Goal: Task Accomplishment & Management: Use online tool/utility

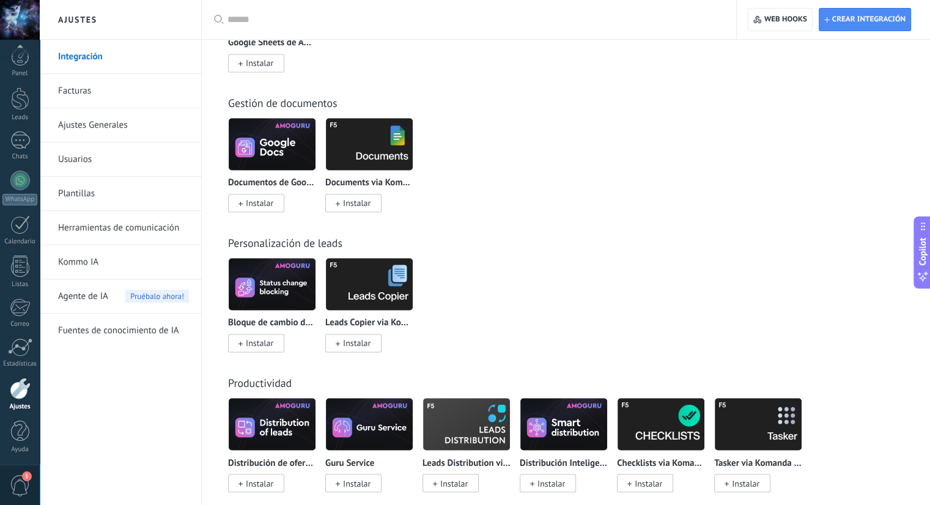
click at [291, 160] on img at bounding box center [272, 143] width 87 height 59
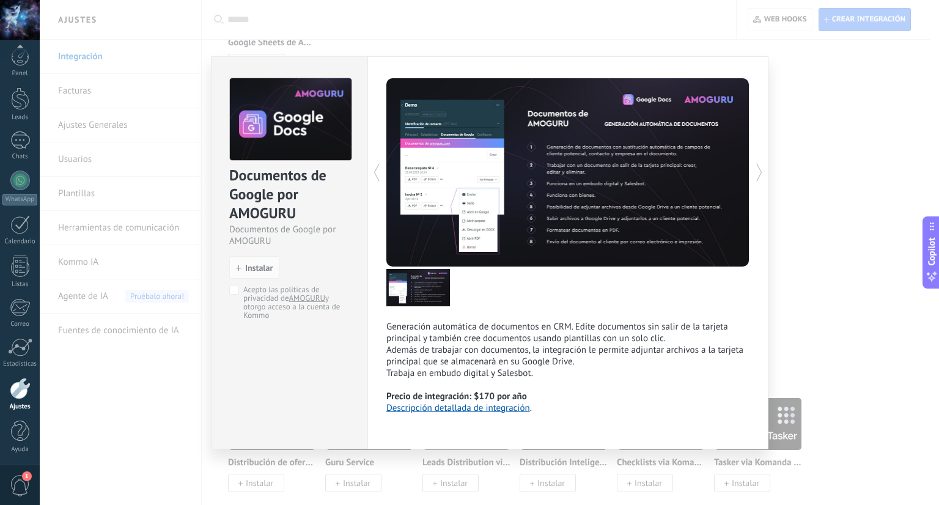
click at [801, 259] on div "Documentos de Google por AMOGURU Documentos de Google por AMOGURU install Insta…" at bounding box center [489, 252] width 899 height 505
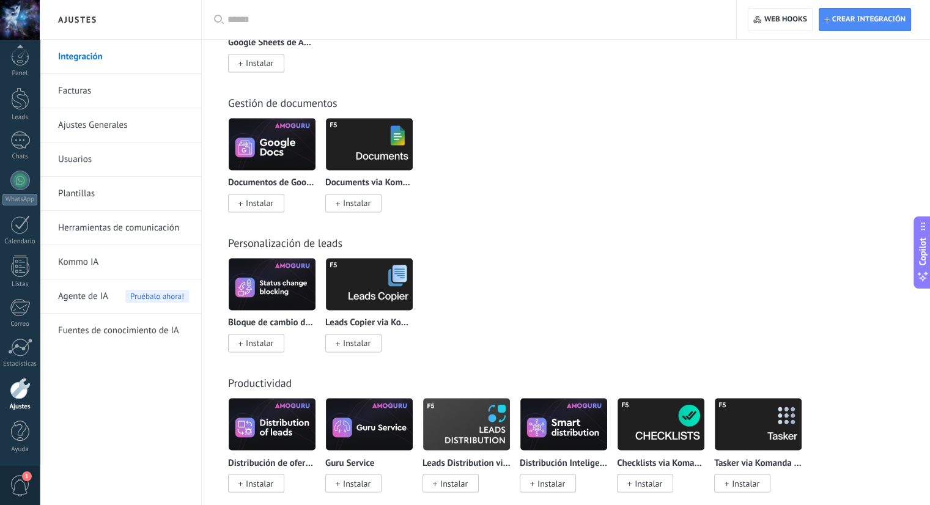
click at [389, 147] on img at bounding box center [369, 143] width 87 height 59
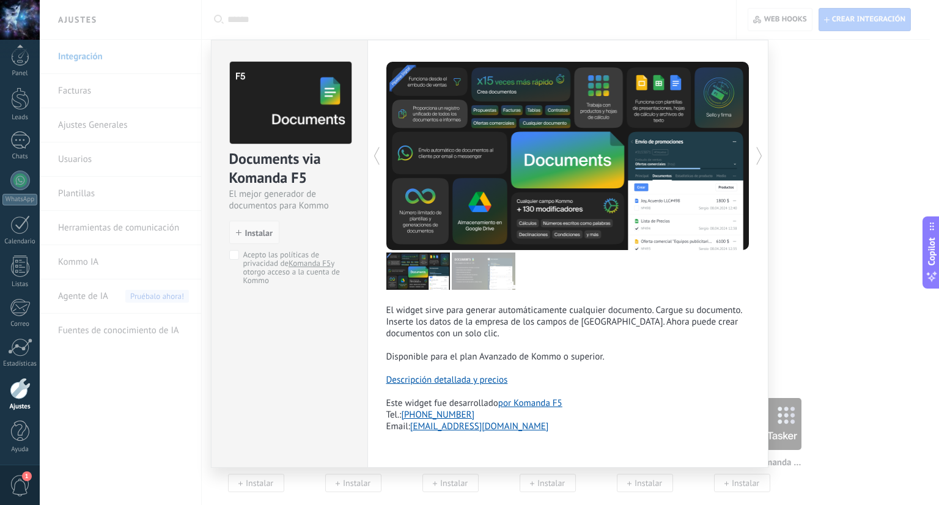
click at [271, 231] on button "Instalar" at bounding box center [254, 232] width 50 height 23
click at [248, 230] on span "Instalar" at bounding box center [259, 233] width 28 height 9
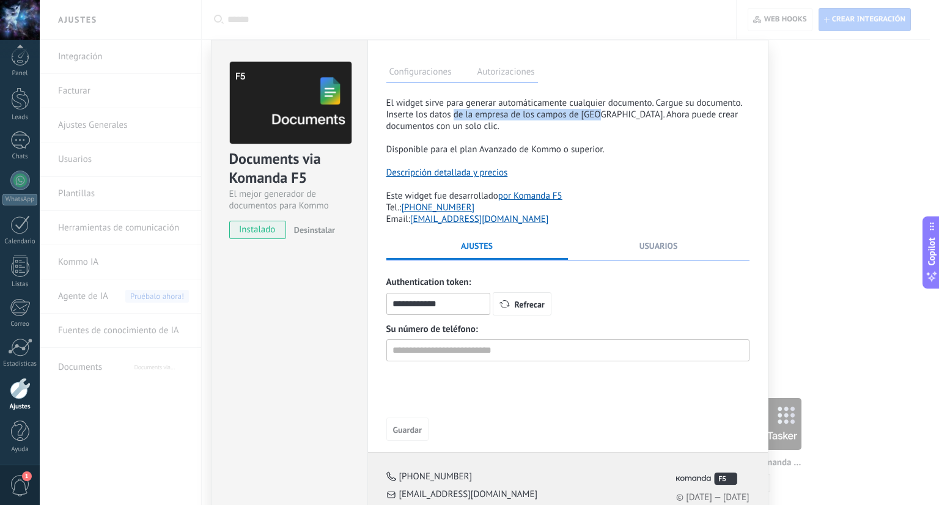
drag, startPoint x: 458, startPoint y: 111, endPoint x: 633, endPoint y: 111, distance: 174.8
click at [611, 111] on span "El widget sirve para generar automáticamente cualquier documento. Cargue su doc…" at bounding box center [564, 114] width 356 height 35
click at [650, 112] on span "El widget sirve para generar automáticamente cualquier documento. Cargue su doc…" at bounding box center [564, 114] width 356 height 35
drag, startPoint x: 468, startPoint y: 144, endPoint x: 572, endPoint y: 144, distance: 103.9
click at [572, 144] on span "Disponible para el plan Avanzado de Kommo o superior." at bounding box center [495, 150] width 218 height 12
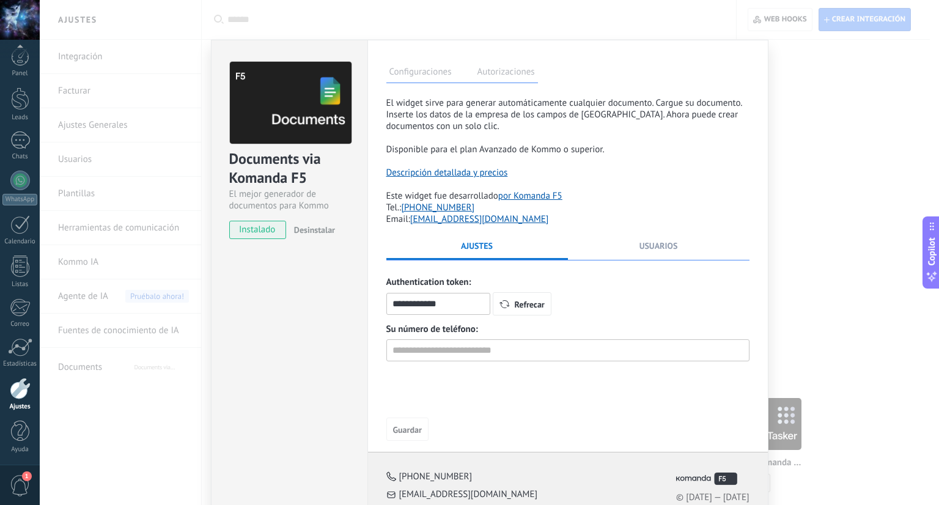
click at [542, 169] on div "Descripción detallada y precios Este widget fue desarrollado por Komanda F5 Tel…" at bounding box center [567, 190] width 363 height 70
click at [661, 251] on span "Usuarios" at bounding box center [658, 245] width 39 height 11
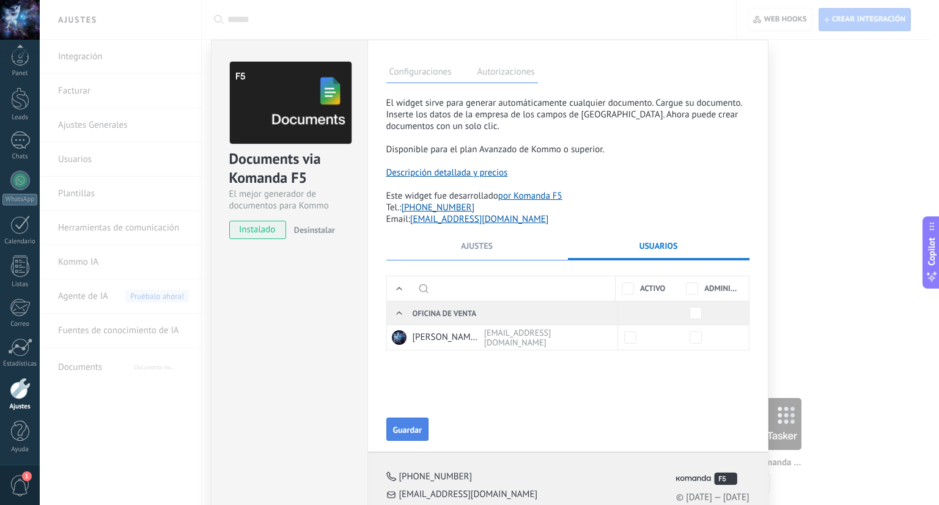
click at [392, 441] on button "Guardar" at bounding box center [407, 429] width 42 height 23
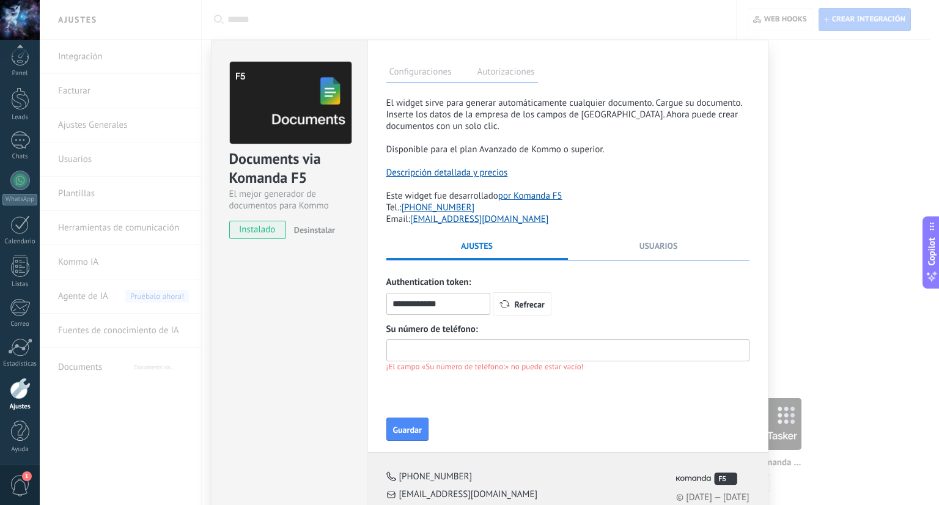
click at [530, 353] on input "text" at bounding box center [567, 350] width 363 height 22
type input "**********"
click at [643, 245] on span "Usuarios" at bounding box center [658, 245] width 39 height 11
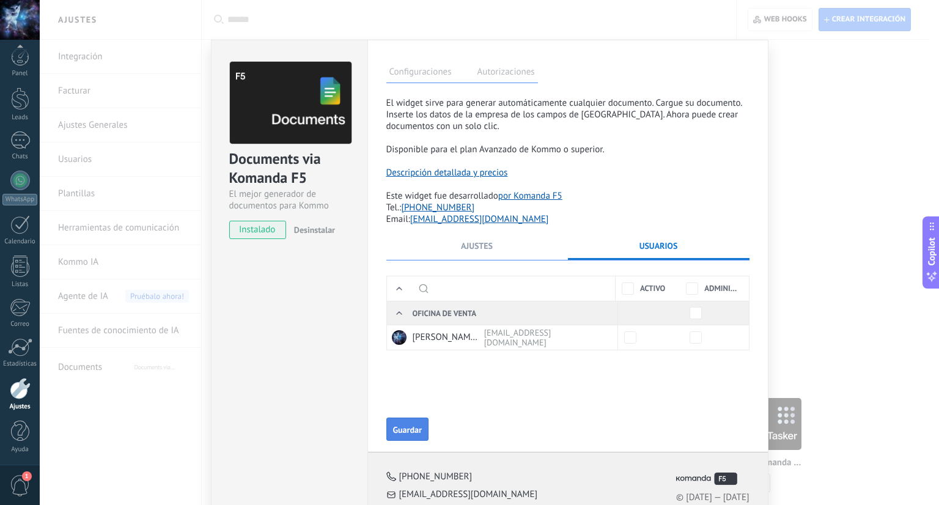
click at [411, 429] on span "Guardar" at bounding box center [407, 430] width 29 height 9
click at [506, 256] on li "Ajustes" at bounding box center [477, 250] width 182 height 20
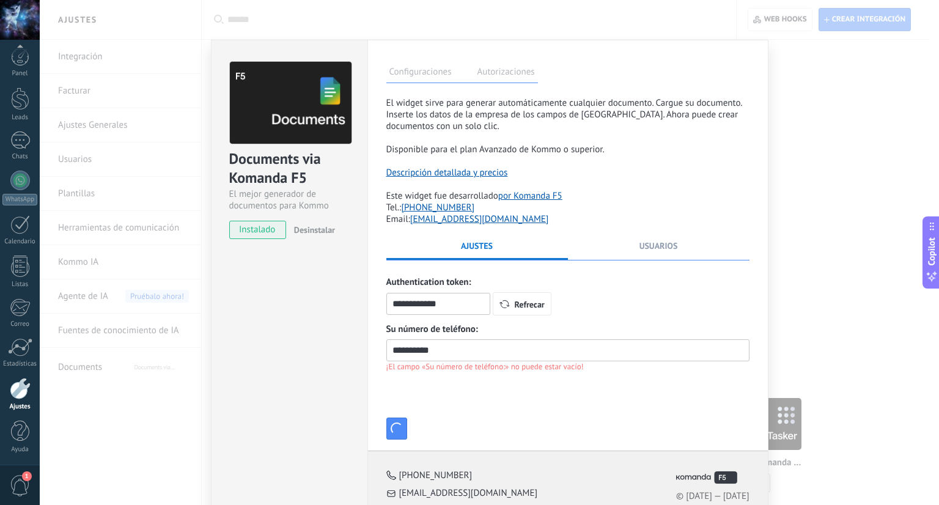
click at [506, 72] on label "Autorizaciones" at bounding box center [506, 74] width 64 height 18
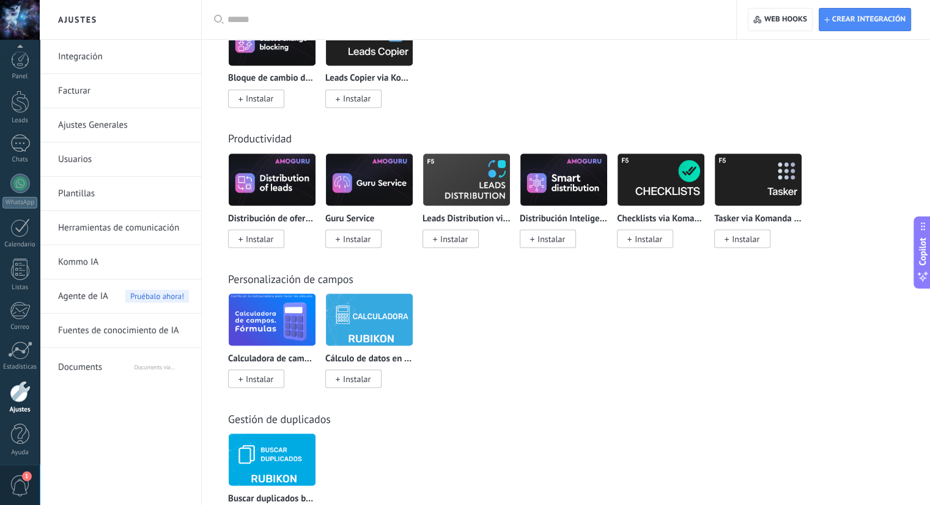
scroll to position [3, 0]
click at [114, 391] on div "Integración Facturar Ajustes Generales Usuarios Plantillas Herramientas de comu…" at bounding box center [120, 272] width 161 height 465
click at [120, 370] on span "Documents" at bounding box center [95, 364] width 75 height 29
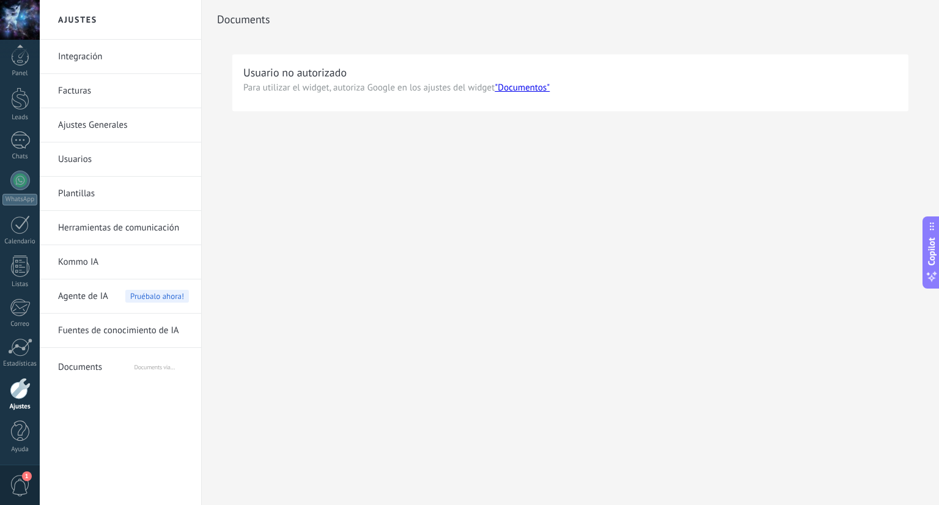
click at [520, 90] on link ""Documentos"" at bounding box center [522, 88] width 55 height 12
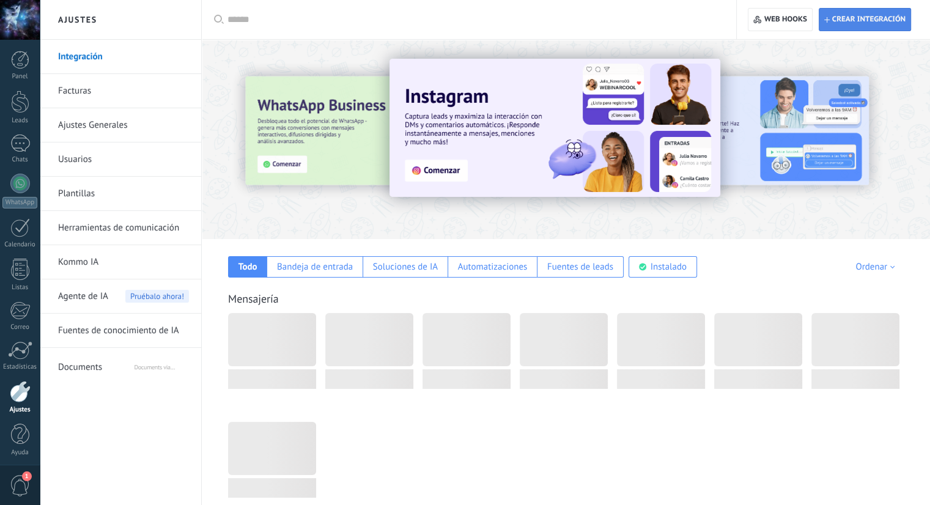
click at [873, 18] on span "Crear integración" at bounding box center [868, 20] width 73 height 10
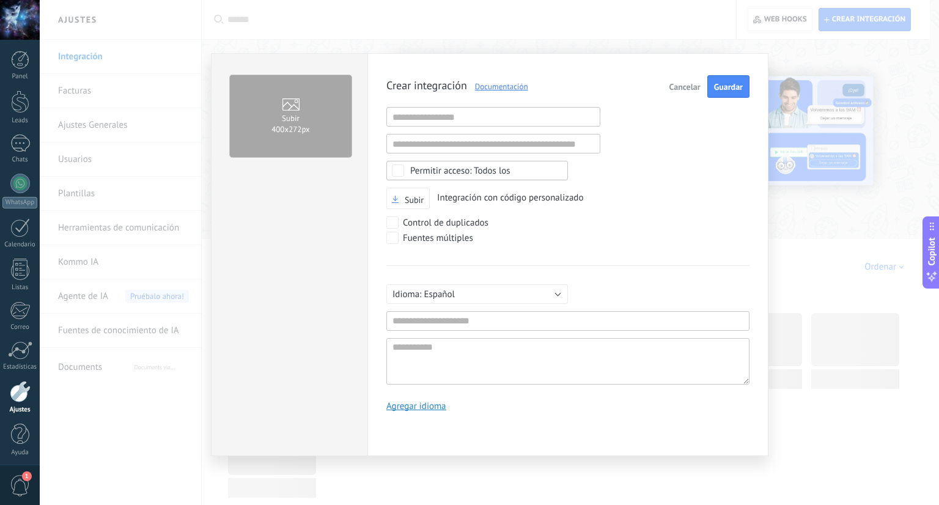
scroll to position [12, 0]
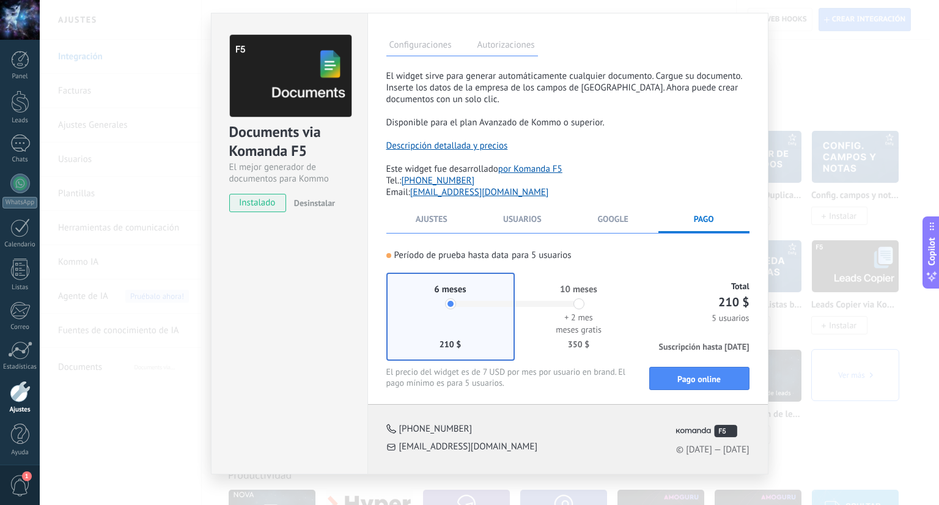
scroll to position [42, 0]
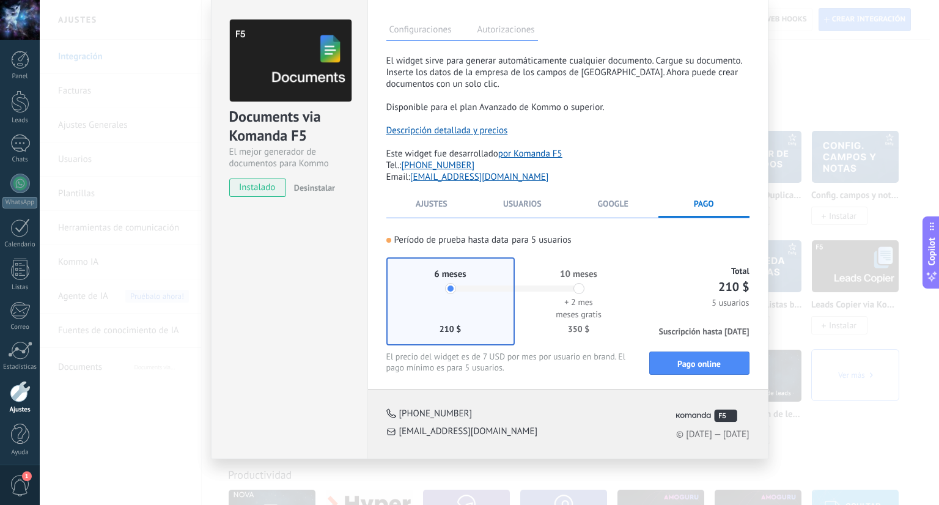
click at [641, 210] on li "Google" at bounding box center [613, 208] width 91 height 20
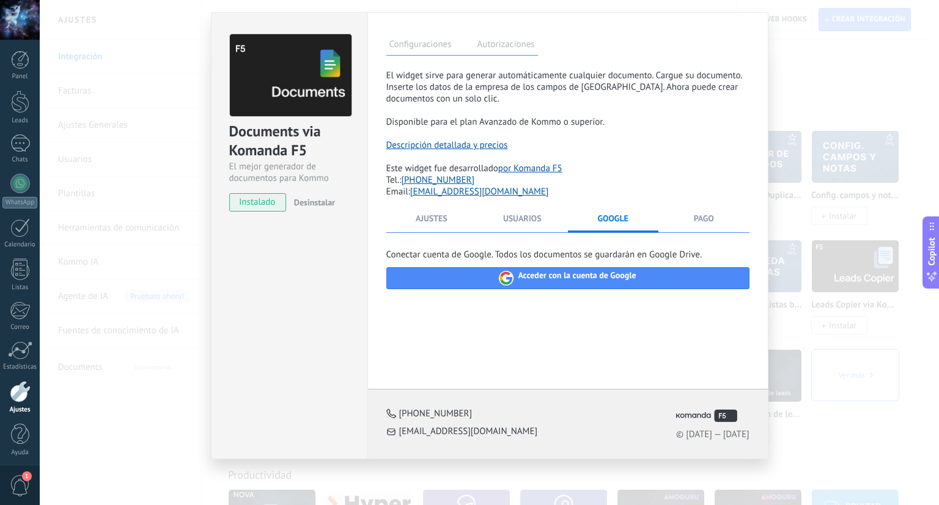
scroll to position [29, 0]
click at [551, 221] on li "Usuarios" at bounding box center [522, 223] width 91 height 20
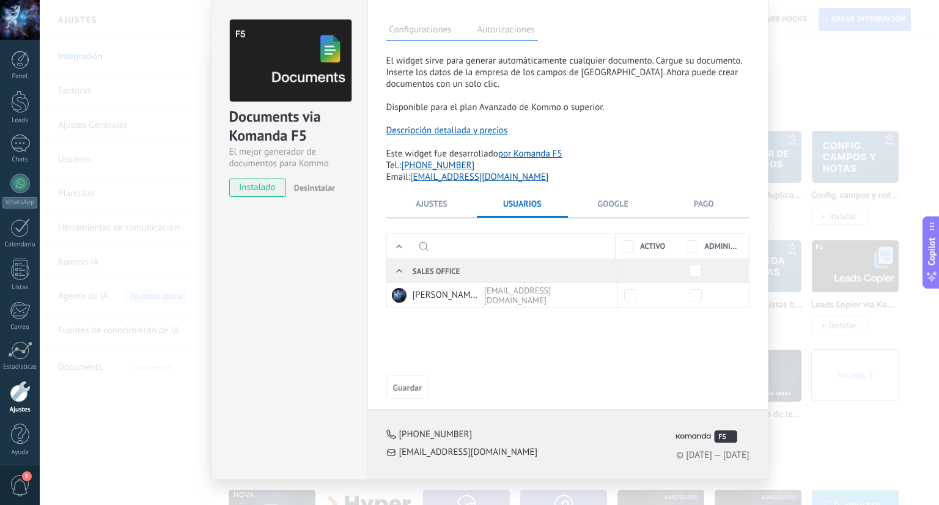
click at [433, 216] on li "Ajustes" at bounding box center [431, 208] width 91 height 20
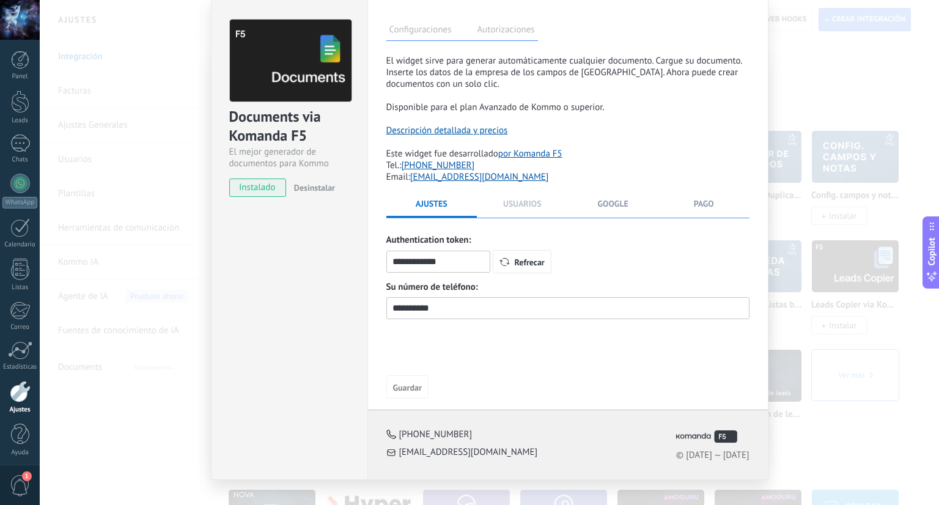
click at [525, 203] on span "Usuarios" at bounding box center [522, 203] width 39 height 11
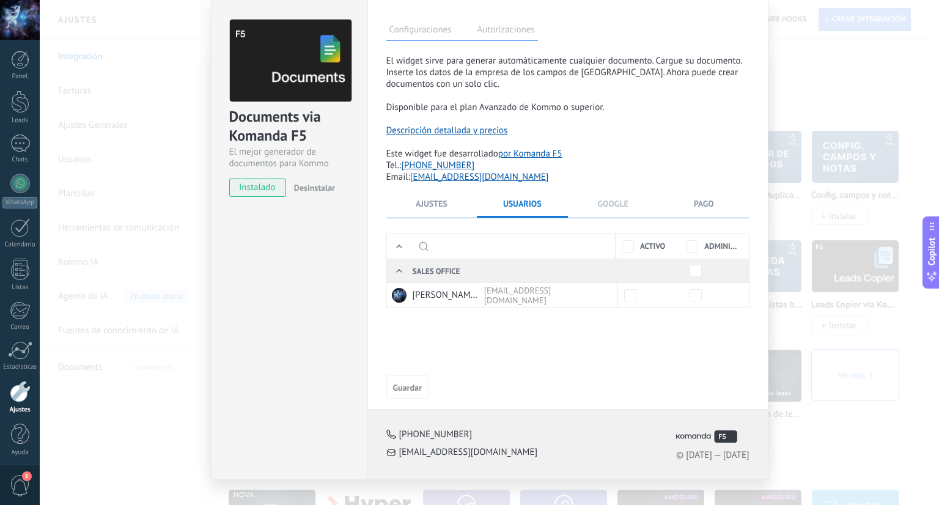
click at [611, 201] on span "Google" at bounding box center [613, 203] width 31 height 11
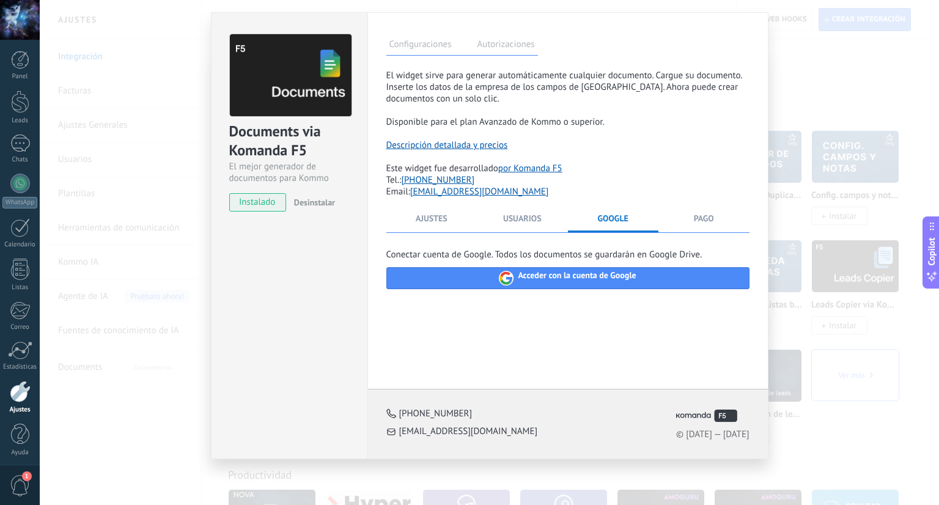
click at [661, 210] on div "**********" at bounding box center [567, 228] width 363 height 317
click at [706, 228] on li "Pago" at bounding box center [703, 223] width 91 height 20
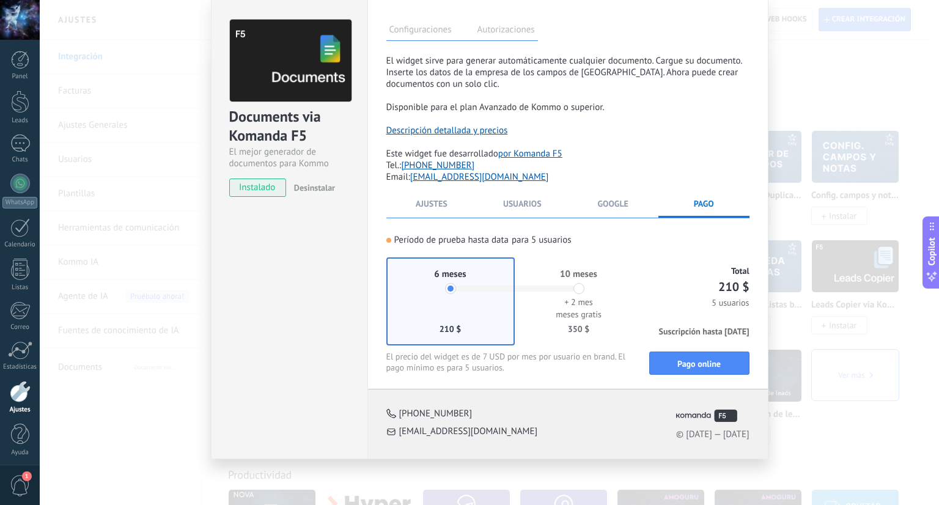
scroll to position [0, 0]
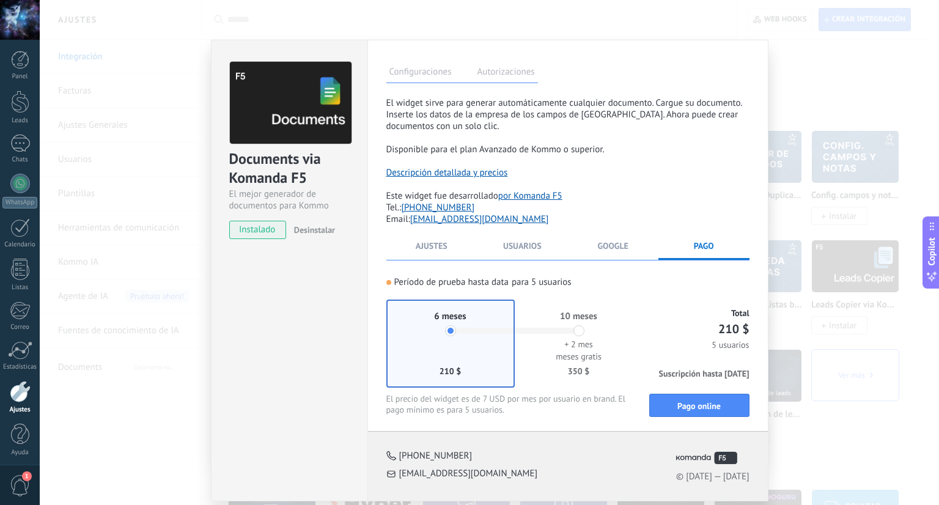
click at [405, 287] on div "Período de prueba hasta data" at bounding box center [451, 282] width 114 height 13
click at [388, 283] on div at bounding box center [388, 282] width 5 height 5
click at [444, 283] on div "Período de prueba hasta data" at bounding box center [451, 282] width 114 height 13
click at [536, 301] on div "10 meses + 2 mes meses gratis 350 $" at bounding box center [579, 344] width 128 height 88
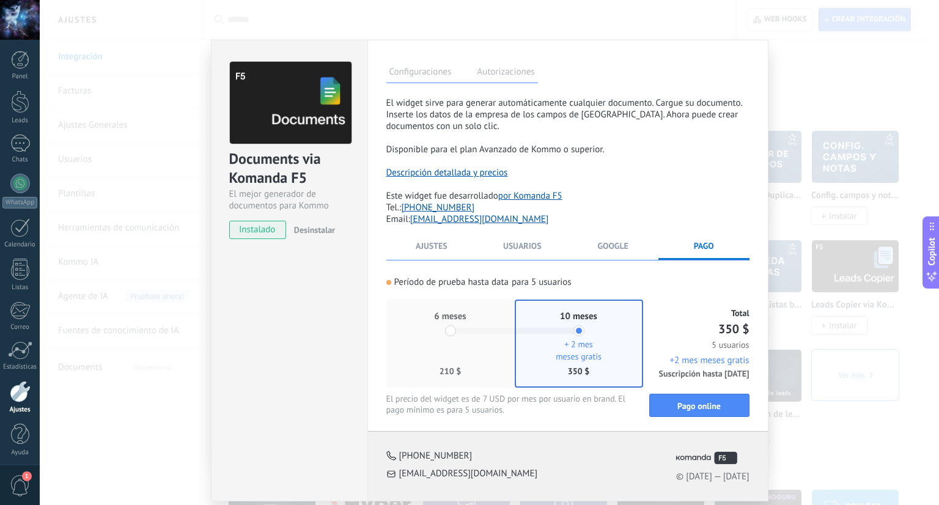
click at [454, 312] on span "6 meses" at bounding box center [450, 317] width 32 height 12
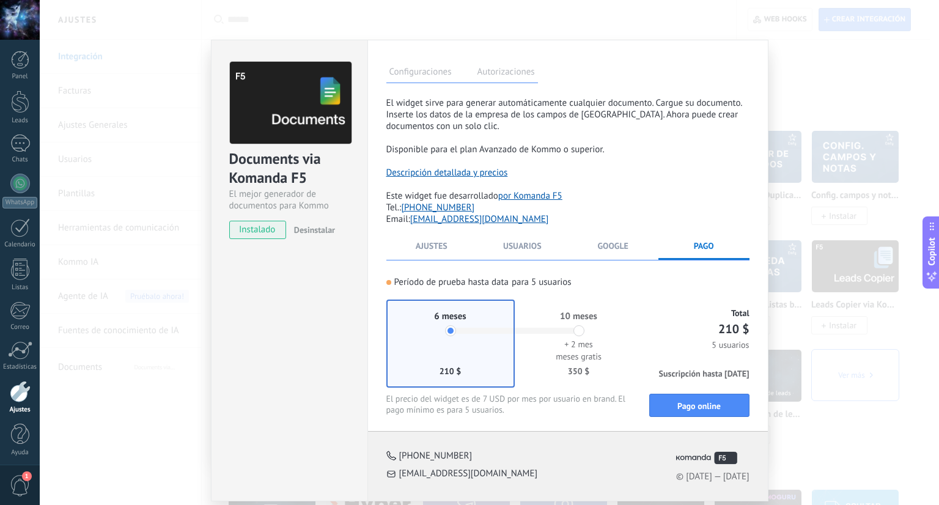
click at [633, 241] on li "Google" at bounding box center [613, 250] width 91 height 20
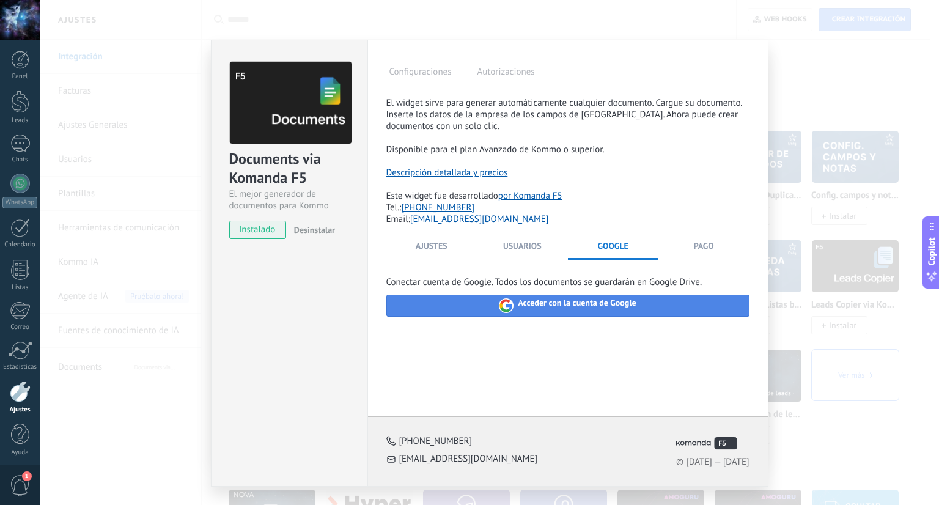
click at [610, 300] on span "Acceder con la cuenta de Google" at bounding box center [577, 305] width 118 height 15
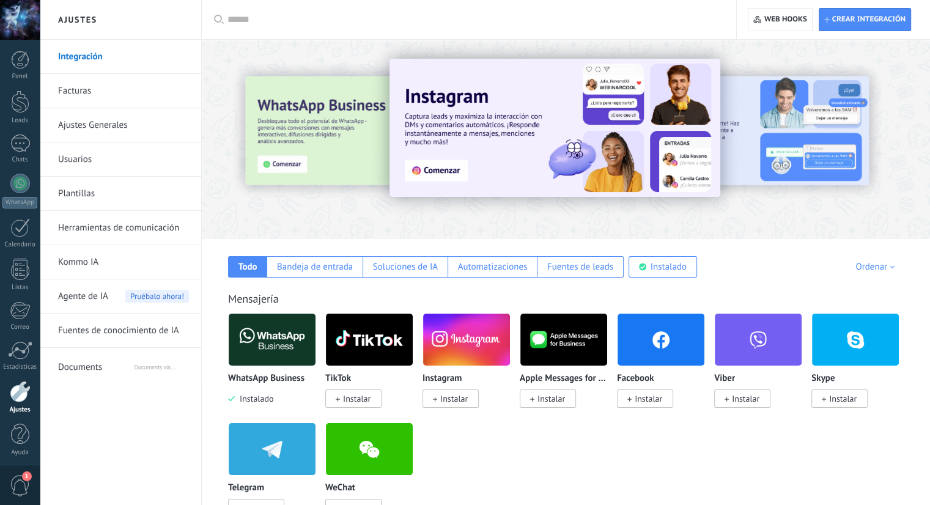
scroll to position [3128, 0]
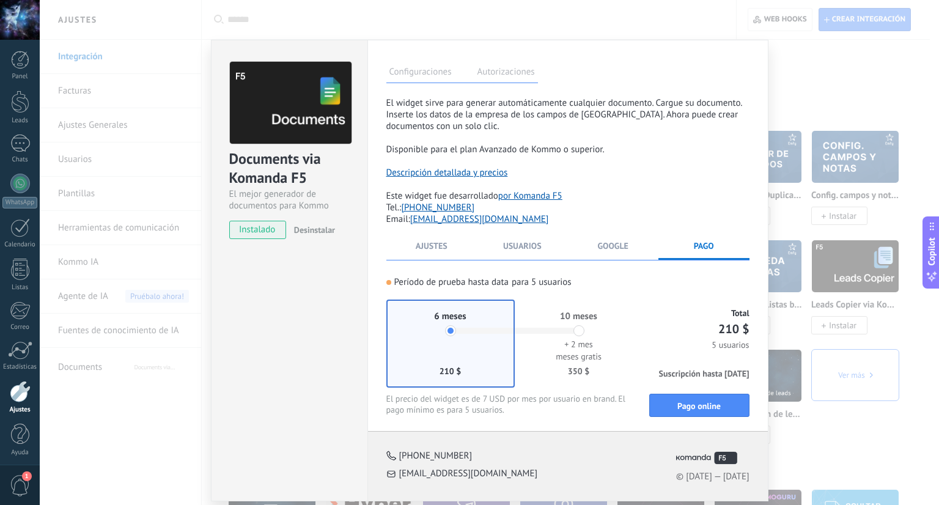
click at [592, 248] on li "Google" at bounding box center [613, 250] width 91 height 20
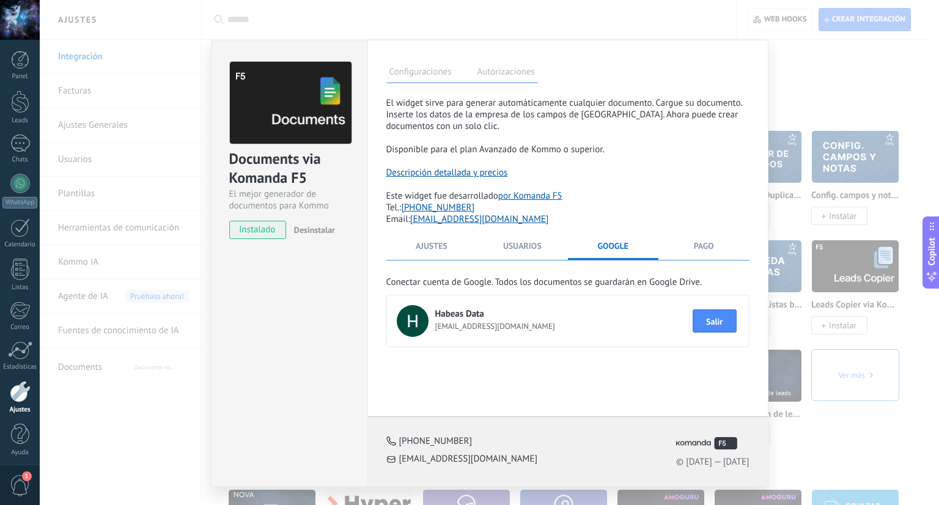
click at [823, 69] on div "**********" at bounding box center [489, 252] width 899 height 505
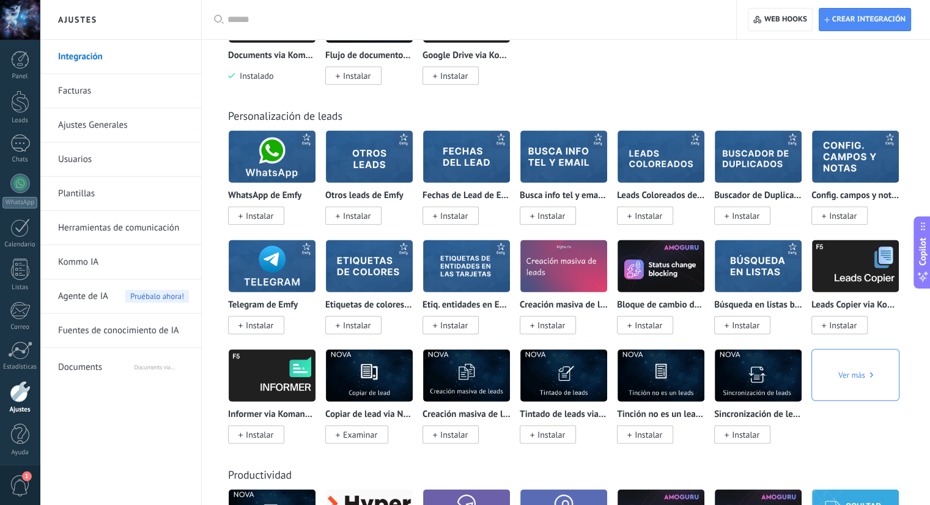
click at [115, 361] on span "Documents" at bounding box center [95, 364] width 75 height 29
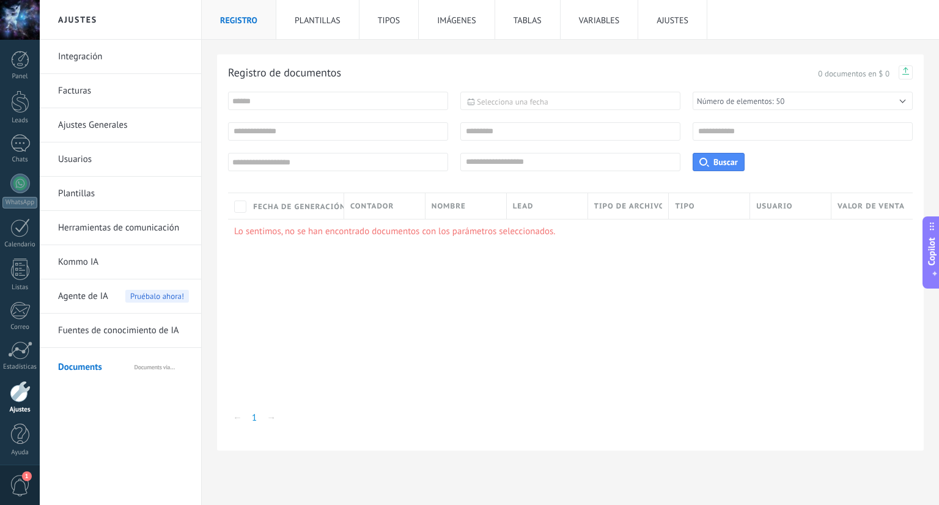
click at [326, 28] on li "Plantillas" at bounding box center [317, 19] width 83 height 39
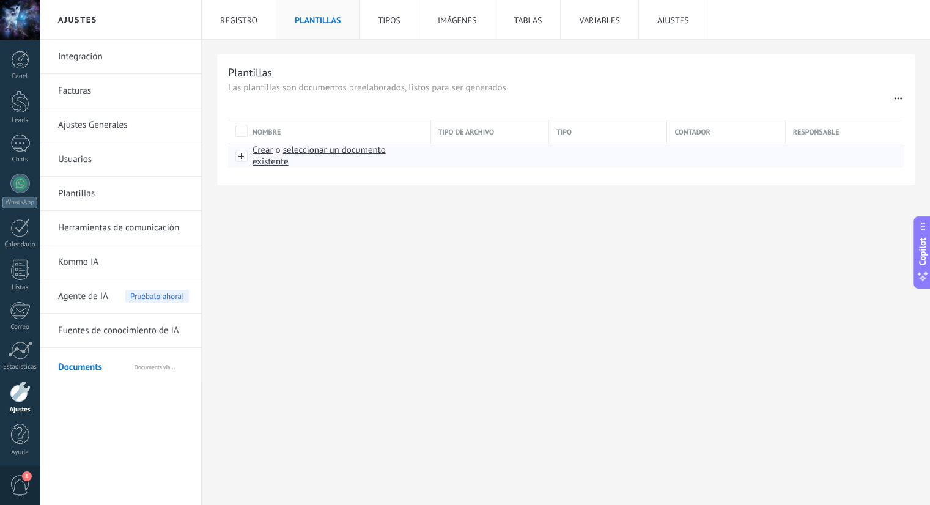
click at [318, 152] on span "seleccionar un documento existente" at bounding box center [318, 155] width 133 height 23
click at [262, 151] on span "Crear" at bounding box center [262, 150] width 21 height 12
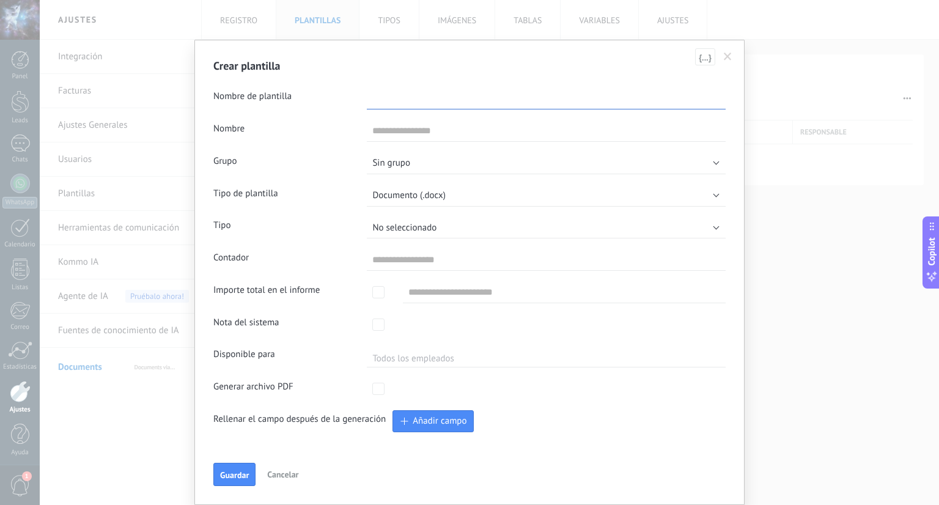
click at [482, 103] on input "text" at bounding box center [546, 98] width 359 height 22
type input "******"
click at [470, 127] on input "text" at bounding box center [546, 131] width 359 height 22
type input "******"
click at [449, 162] on button "Sin grupo" at bounding box center [546, 163] width 359 height 22
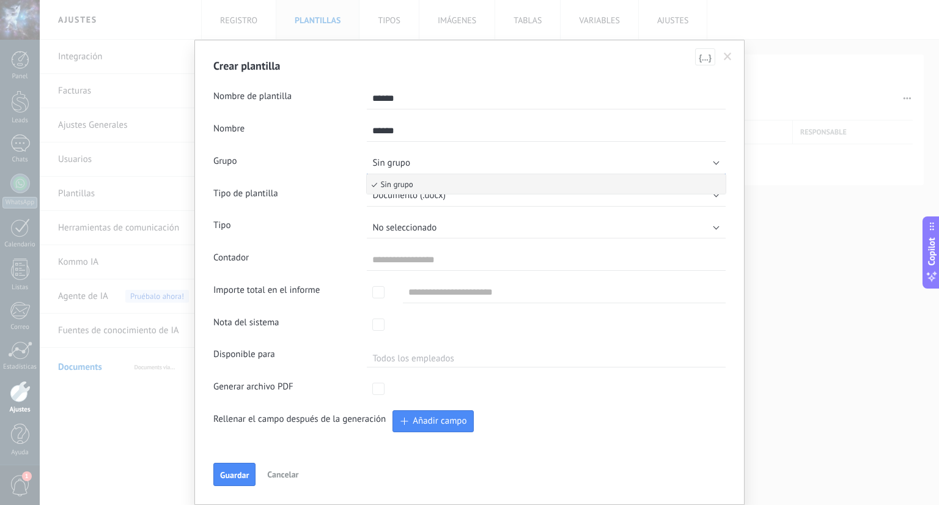
click at [449, 162] on button "Sin grupo" at bounding box center [546, 163] width 359 height 22
click at [498, 214] on form "Nombre de plantilla ****** Nombre ****** Grupo Sin grupo Sin grupo Tipo de plan…" at bounding box center [469, 284] width 512 height 403
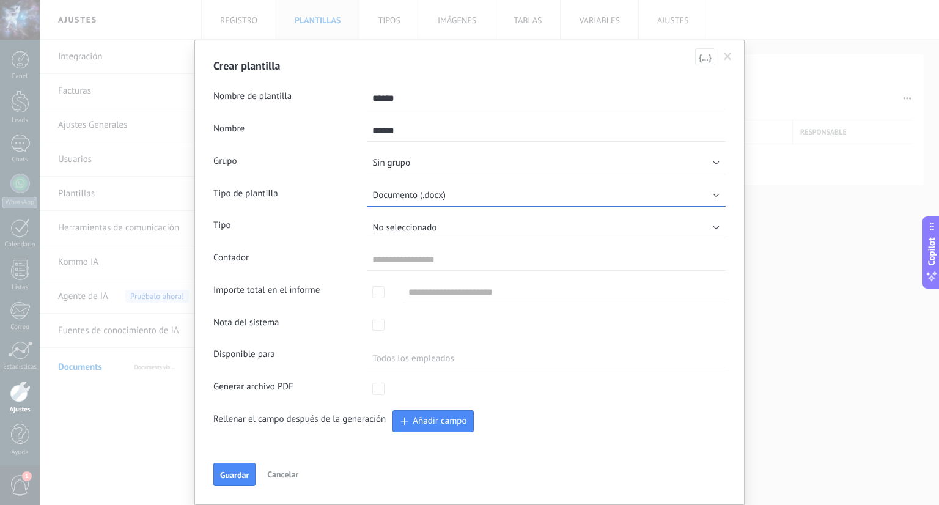
click at [500, 199] on button "Documento (.docx)" at bounding box center [546, 196] width 359 height 22
click at [737, 196] on div "Crear plantilla {...} Nombre de plantilla ****** Nombre ****** Grupo Sin grupo …" at bounding box center [469, 272] width 550 height 465
click at [443, 230] on button "No seleccionado" at bounding box center [546, 227] width 359 height 22
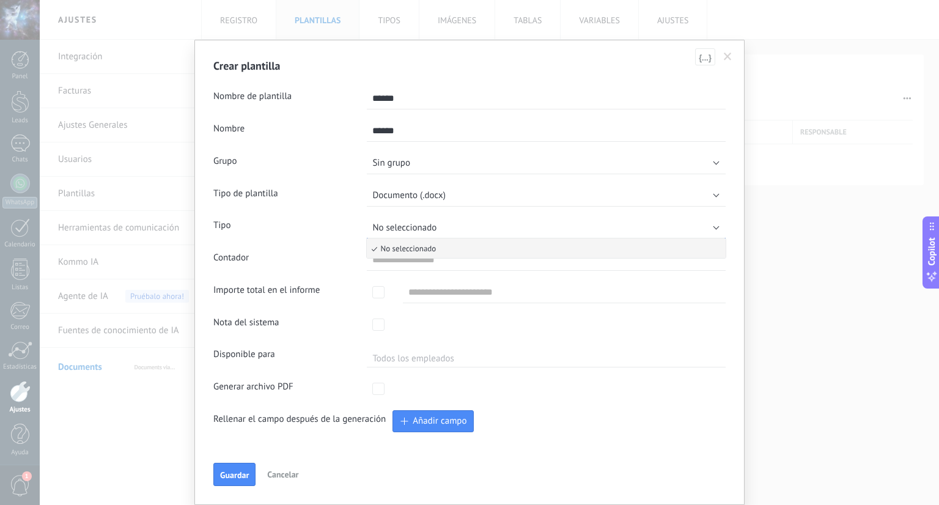
scroll to position [39, 0]
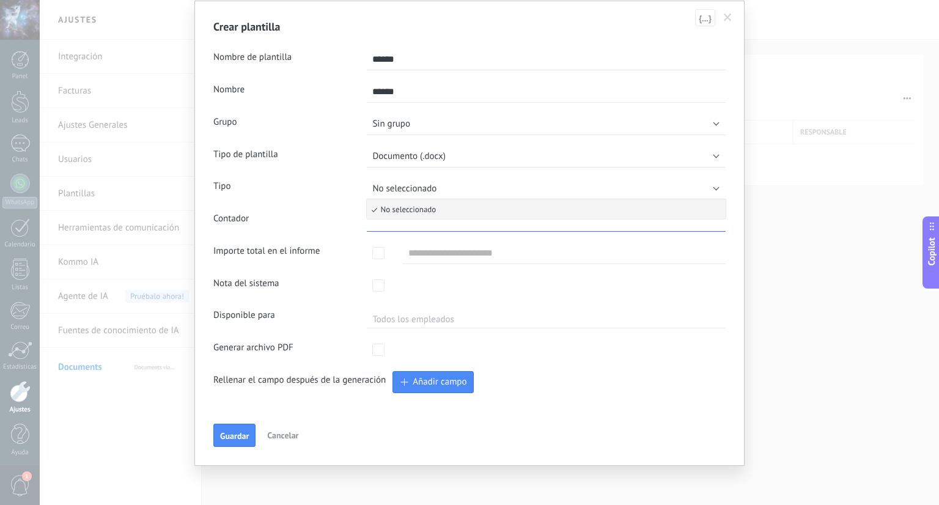
click at [421, 226] on input "*" at bounding box center [546, 221] width 359 height 22
click at [479, 253] on input "text" at bounding box center [564, 253] width 323 height 22
click at [450, 331] on form "Nombre de plantilla ****** Nombre ****** Grupo Sin grupo Sin grupo Tipo de plan…" at bounding box center [469, 244] width 512 height 403
click at [384, 347] on label at bounding box center [378, 349] width 23 height 21
click at [453, 389] on button "Añadir campo" at bounding box center [432, 382] width 81 height 22
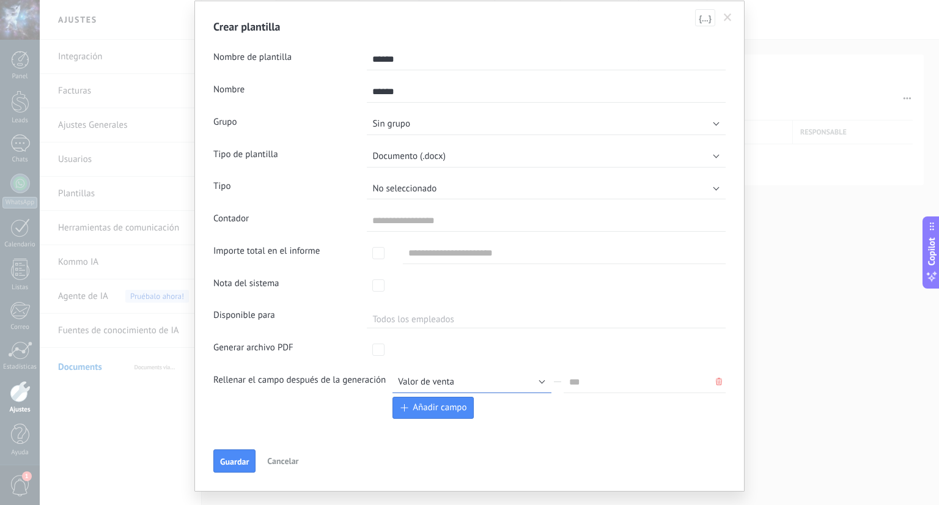
click at [455, 385] on button "Valor de venta" at bounding box center [471, 382] width 159 height 22
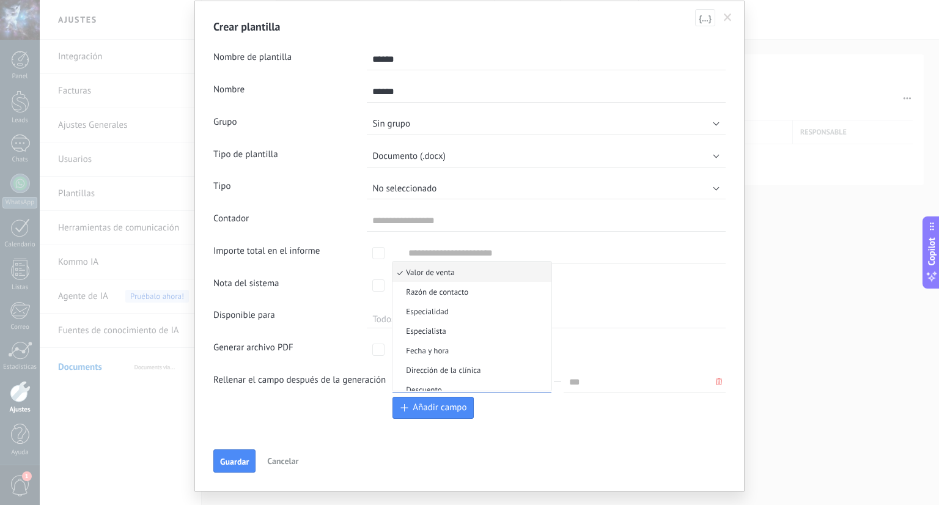
scroll to position [78, 0]
click at [478, 334] on li "Descuento" at bounding box center [475, 329] width 166 height 20
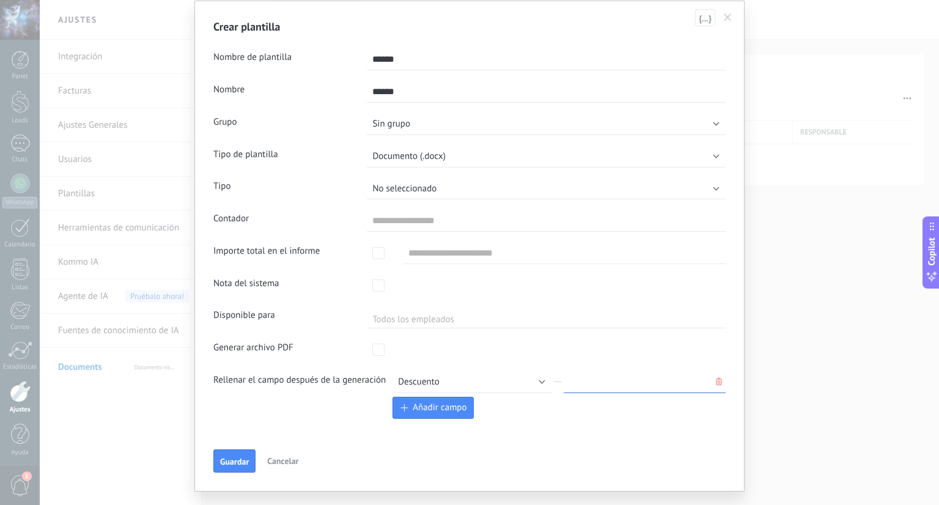
click at [607, 386] on input "text" at bounding box center [645, 382] width 162 height 22
type input "*"
click at [554, 384] on div at bounding box center [557, 382] width 12 height 22
click at [622, 392] on input "text" at bounding box center [645, 382] width 162 height 22
type input "*"
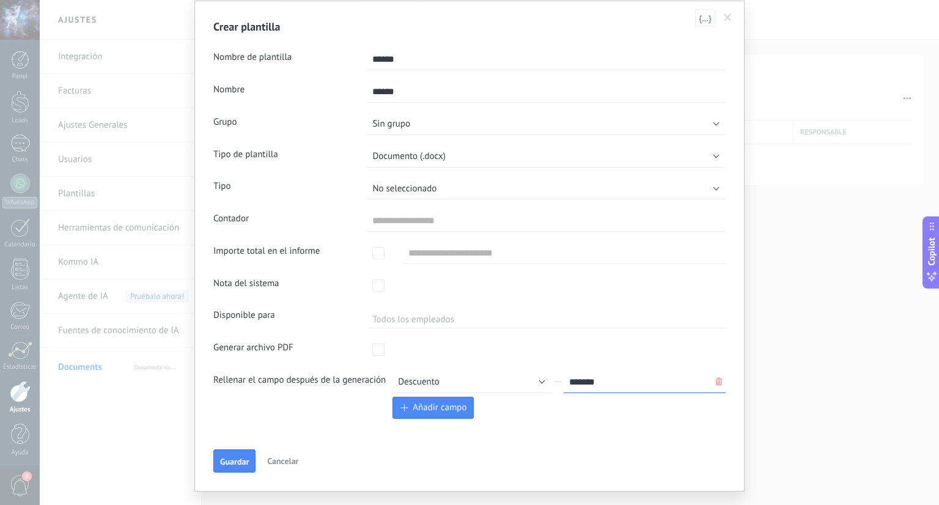
type input "*******"
click at [364, 402] on div "Rellenar el campo después de la generación Campos de lead Valor de venta Razón …" at bounding box center [469, 395] width 512 height 48
click at [234, 458] on span "Guardar" at bounding box center [234, 461] width 29 height 9
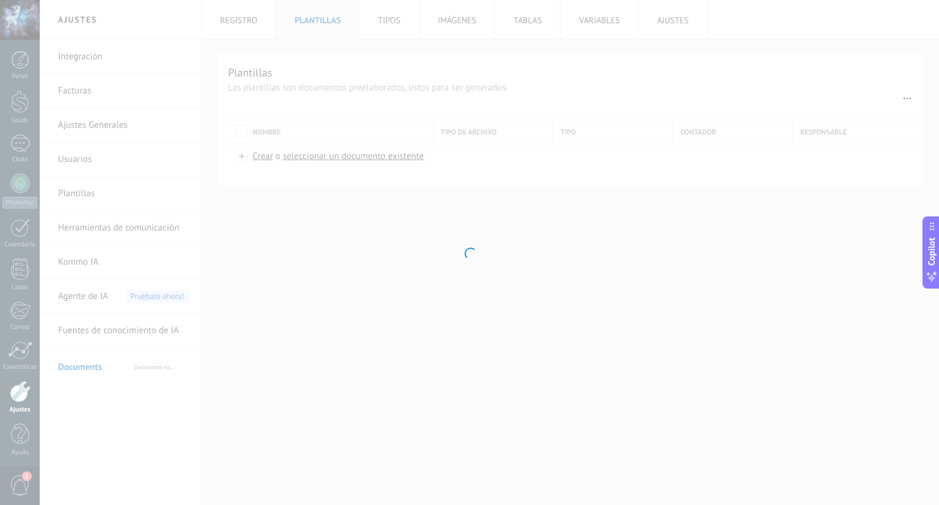
scroll to position [0, 0]
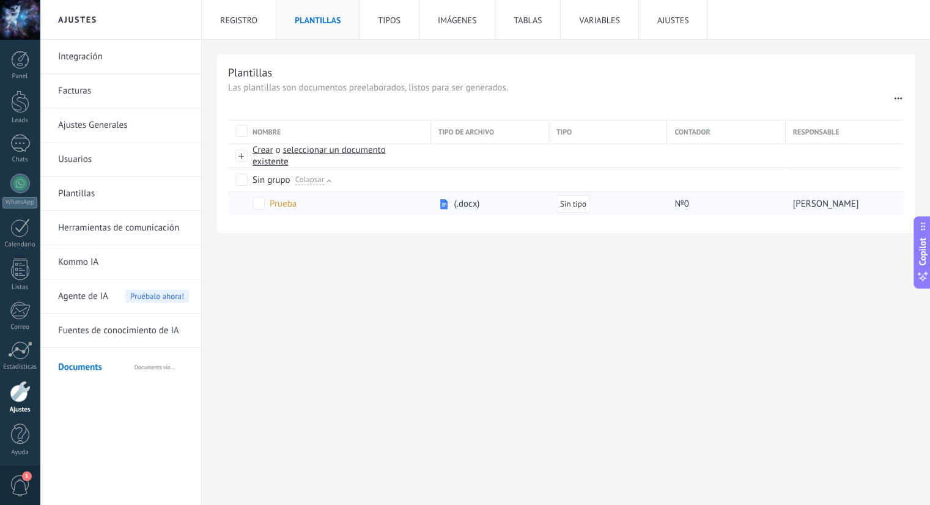
click at [572, 208] on div "Sin tipo" at bounding box center [573, 204] width 34 height 18
click at [479, 207] on span "(.docx)" at bounding box center [467, 204] width 26 height 12
click at [287, 208] on div "Prueba" at bounding box center [283, 204] width 27 height 12
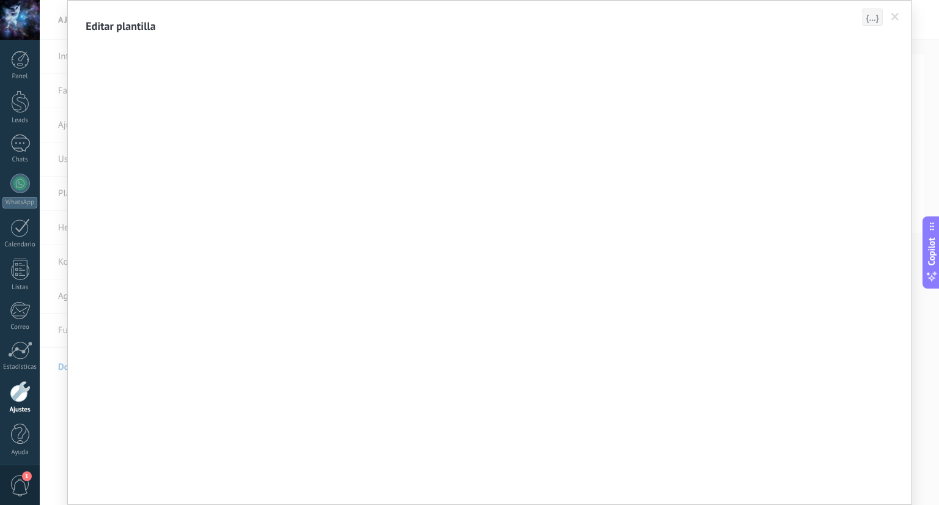
click at [873, 23] on button "{...}" at bounding box center [873, 17] width 20 height 17
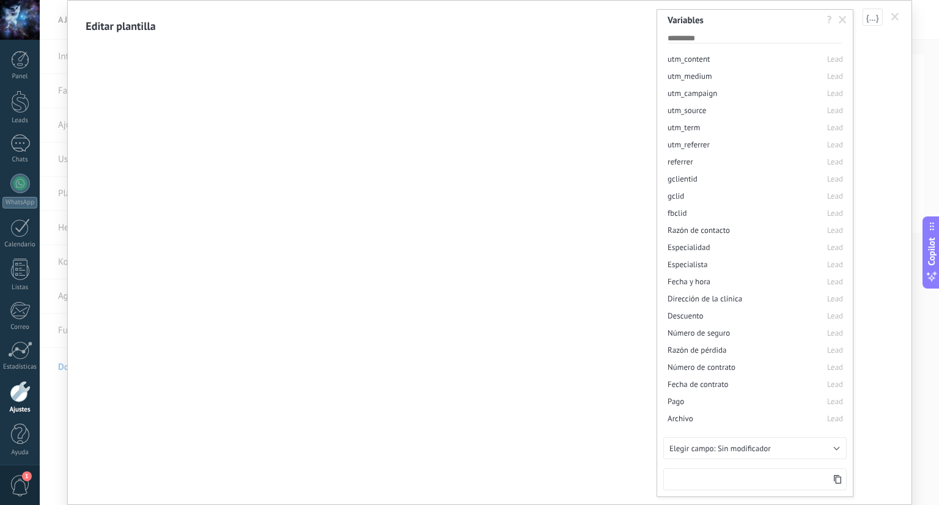
click at [891, 17] on span at bounding box center [895, 17] width 8 height 9
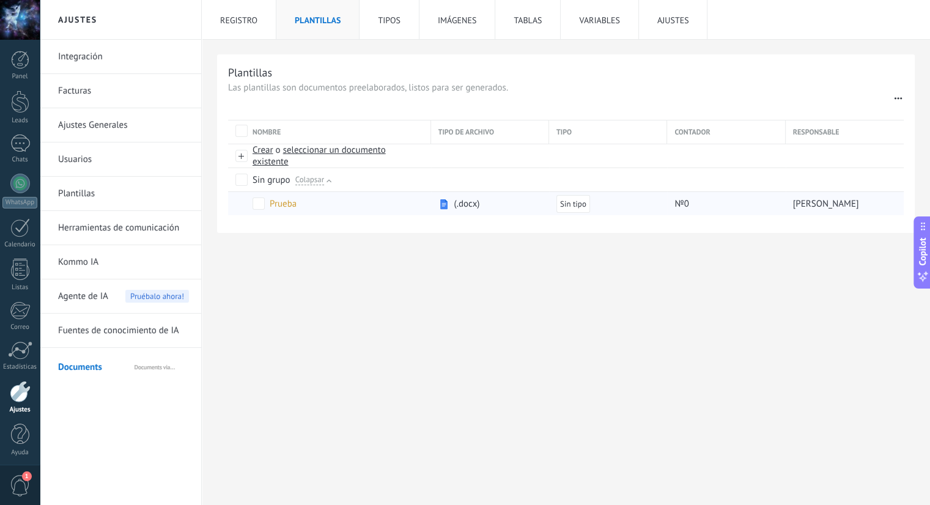
click at [367, 207] on div "Prueba" at bounding box center [337, 203] width 171 height 12
click at [279, 208] on div "Prueba" at bounding box center [283, 204] width 27 height 12
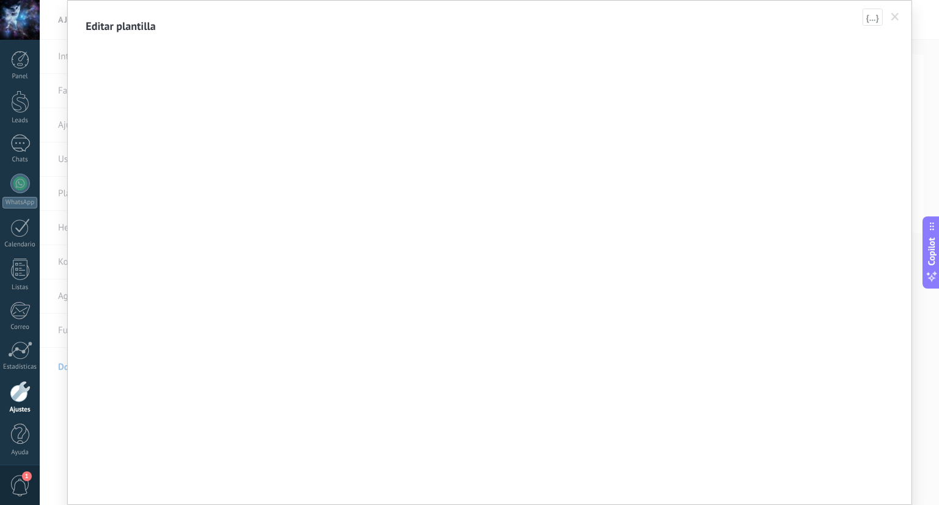
click at [894, 16] on span at bounding box center [895, 17] width 8 height 9
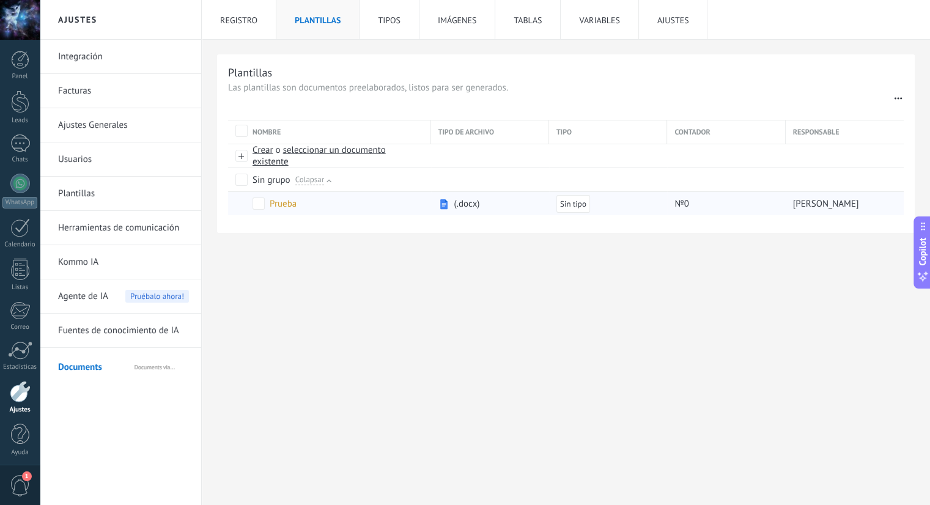
click at [281, 208] on div "Prueba" at bounding box center [283, 204] width 27 height 12
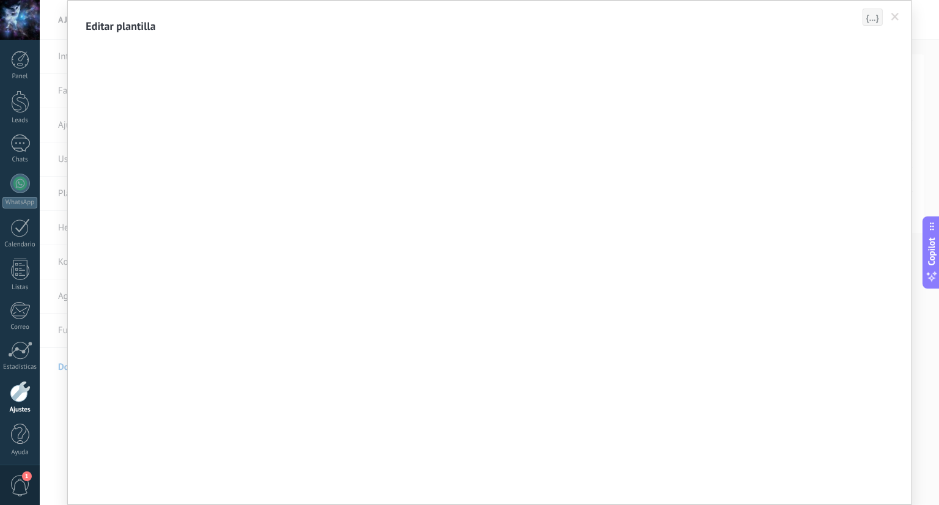
click at [868, 13] on span "{...}" at bounding box center [872, 17] width 13 height 9
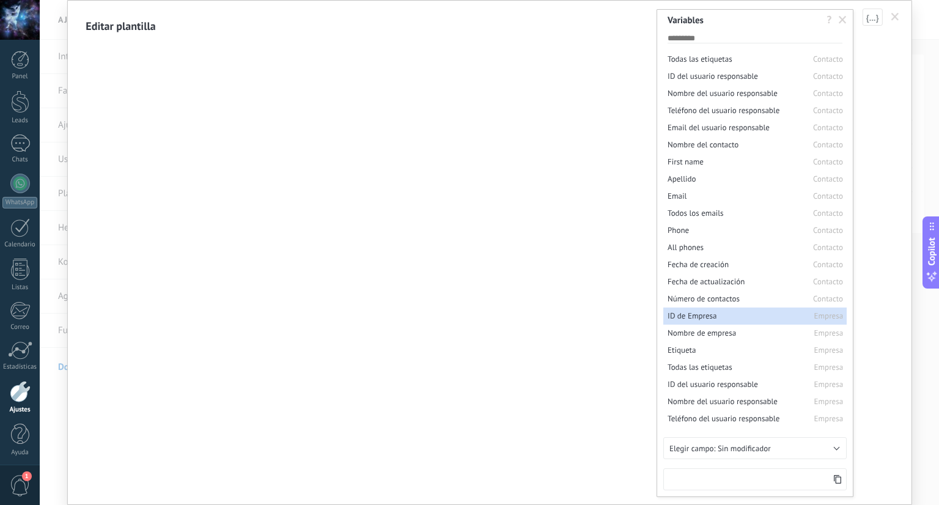
scroll to position [787, 0]
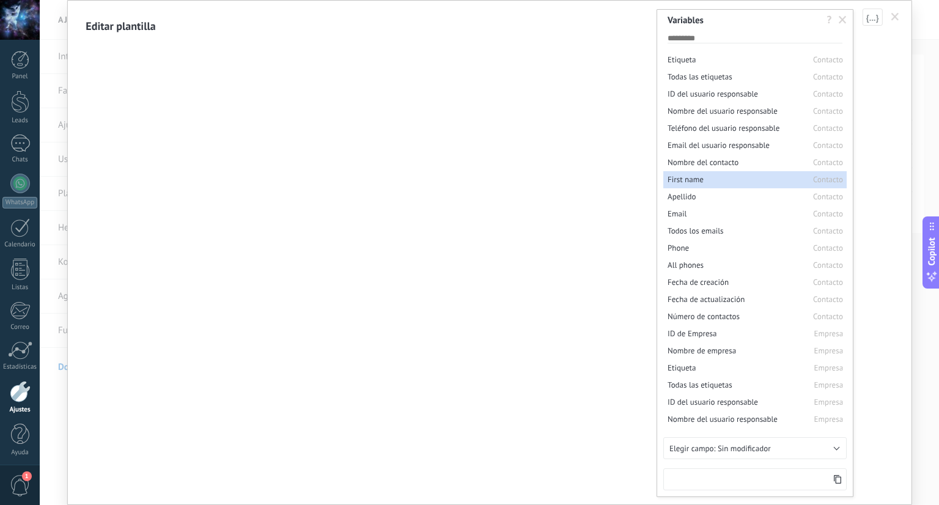
click at [713, 178] on li "First name Contacto" at bounding box center [754, 179] width 183 height 17
click at [836, 482] on div "**********" at bounding box center [754, 479] width 183 height 22
click at [839, 479] on icon at bounding box center [837, 479] width 9 height 9
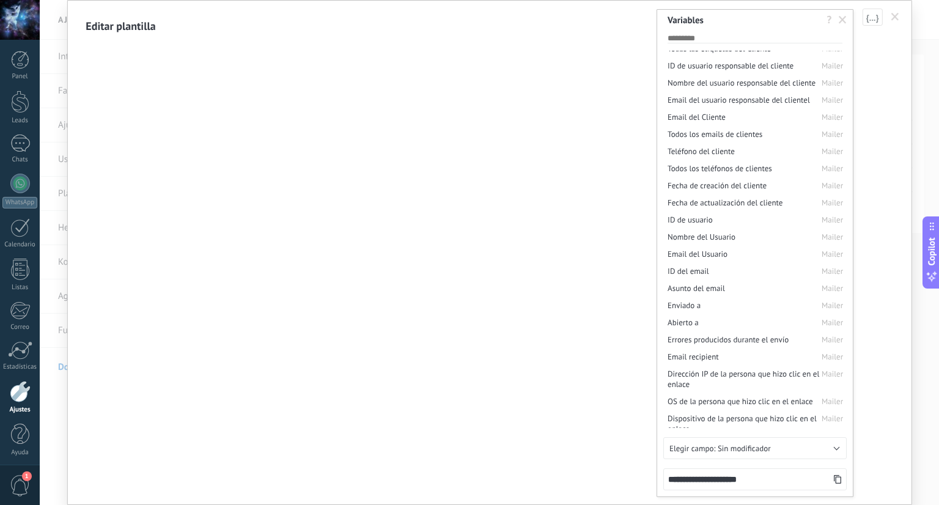
scroll to position [1398, 0]
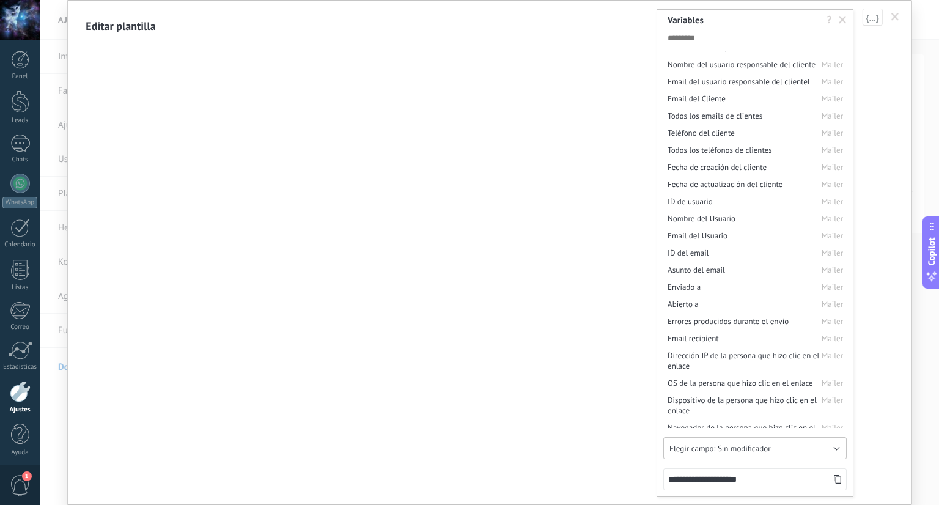
click at [815, 443] on button "Sin modificador" at bounding box center [754, 448] width 183 height 22
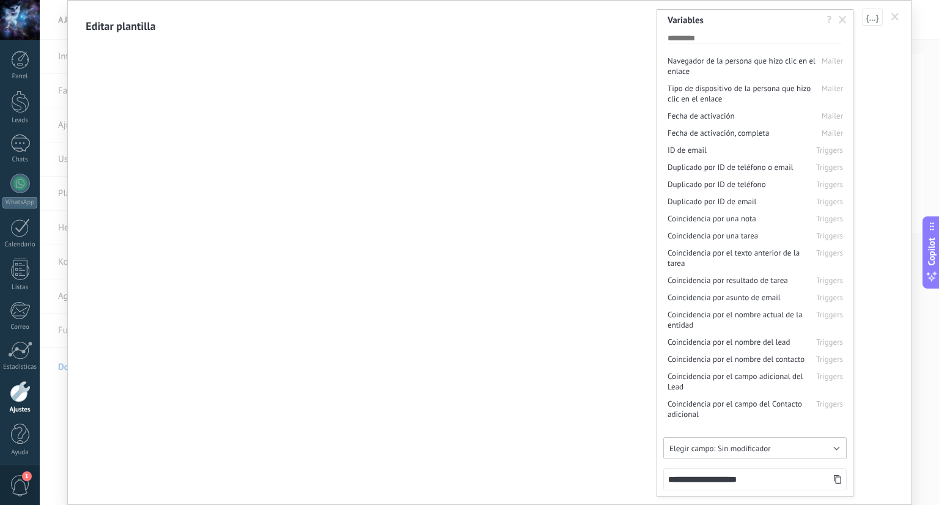
scroll to position [2071, 0]
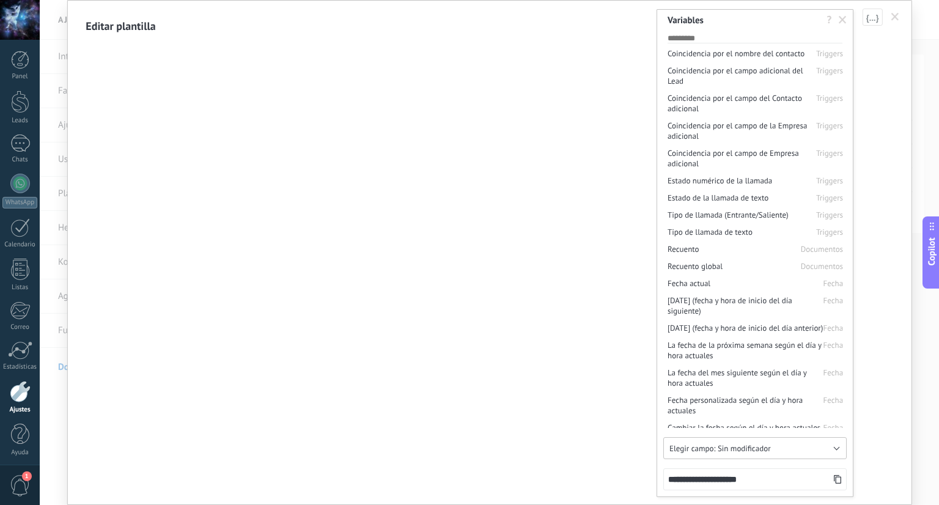
click at [744, 451] on span "Sin modificador" at bounding box center [744, 448] width 53 height 10
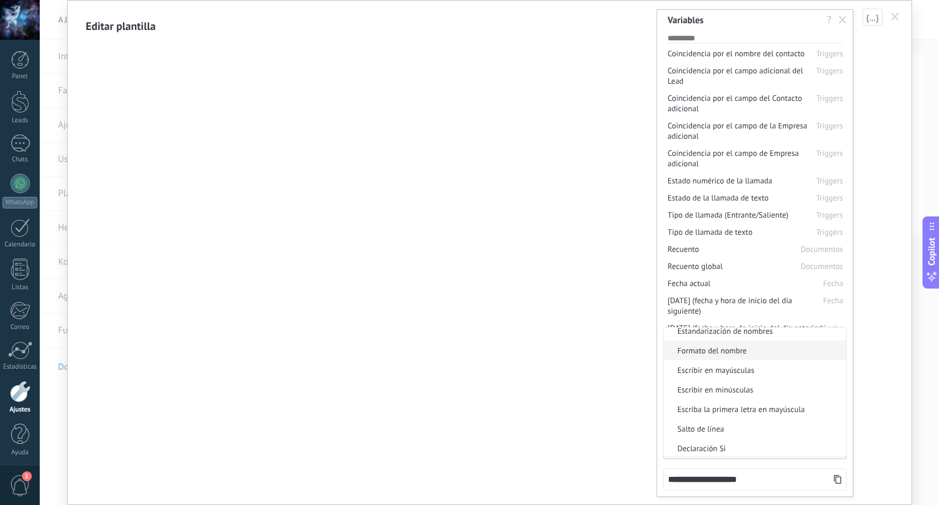
scroll to position [122, 0]
click at [702, 336] on span "Lista" at bounding box center [753, 333] width 179 height 10
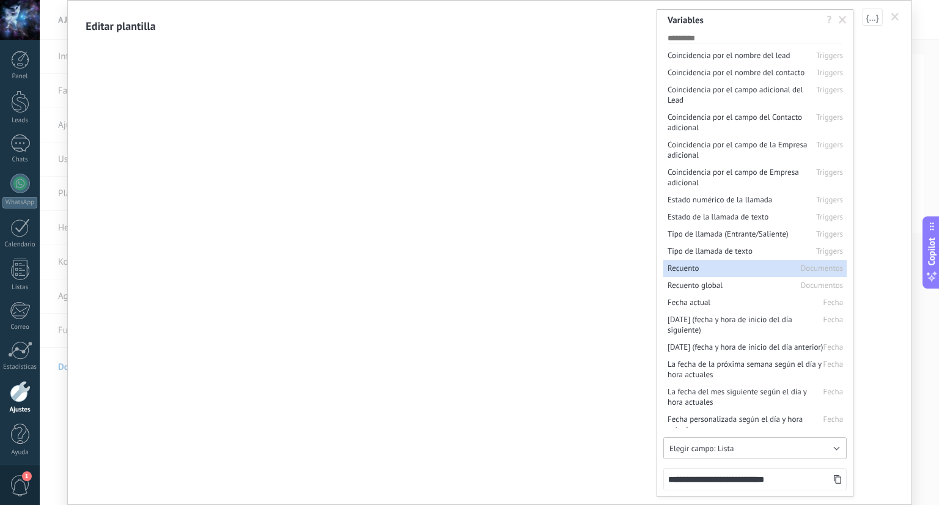
scroll to position [2071, 0]
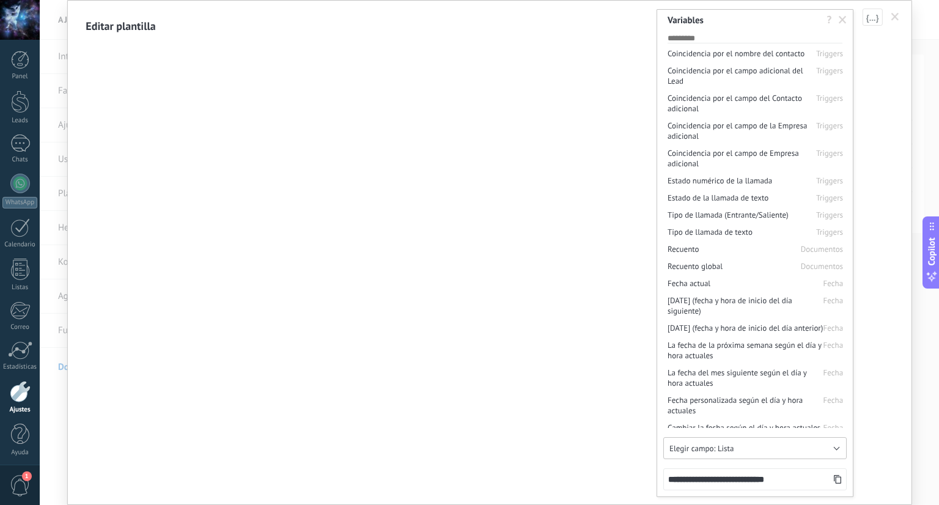
click at [775, 451] on button "Lista" at bounding box center [754, 448] width 183 height 22
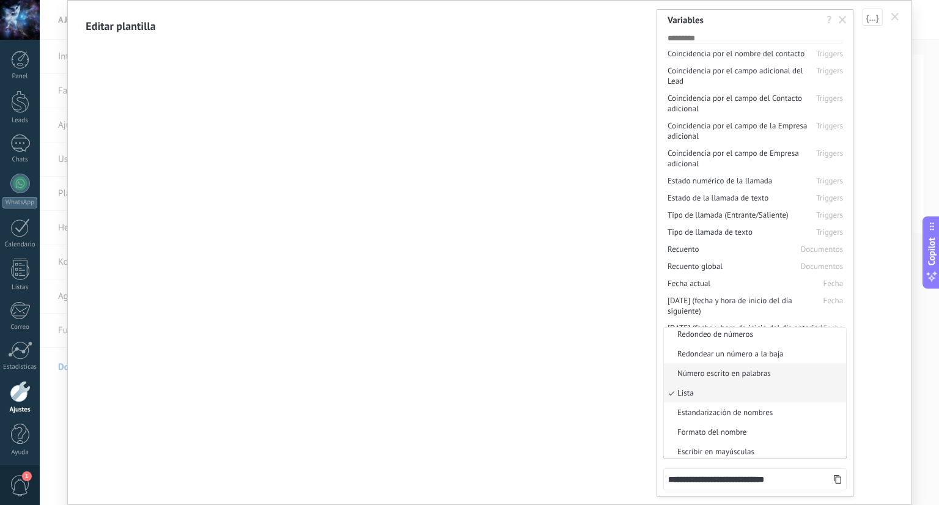
scroll to position [0, 0]
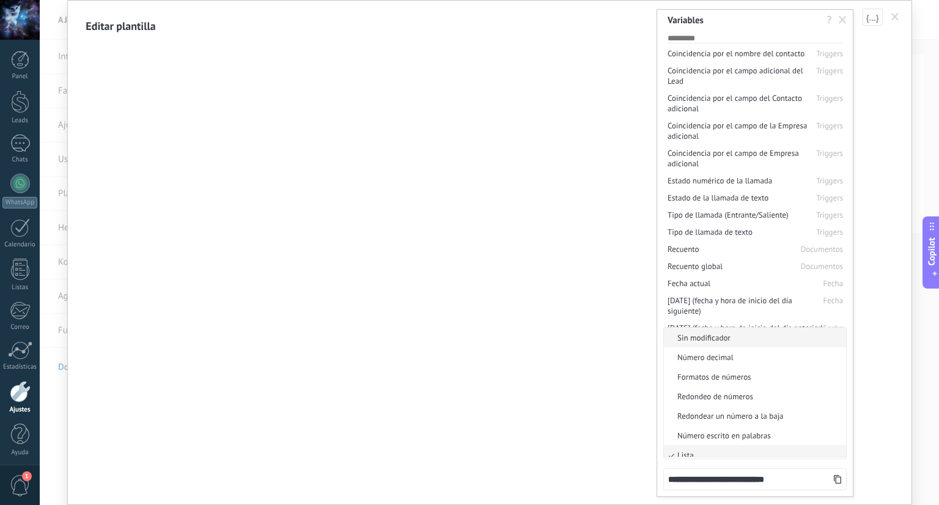
click at [765, 340] on span "Sin modificador" at bounding box center [753, 338] width 179 height 10
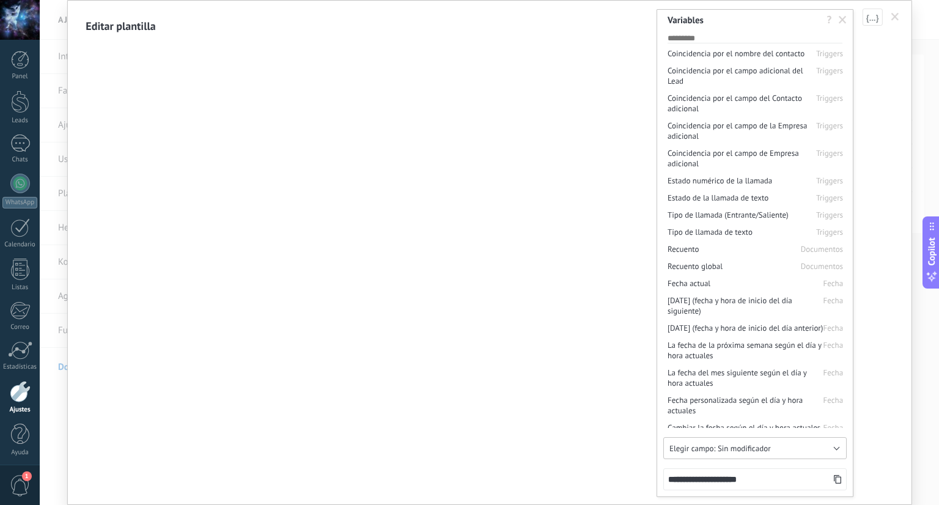
click at [768, 449] on span "Sin modificador" at bounding box center [744, 448] width 53 height 10
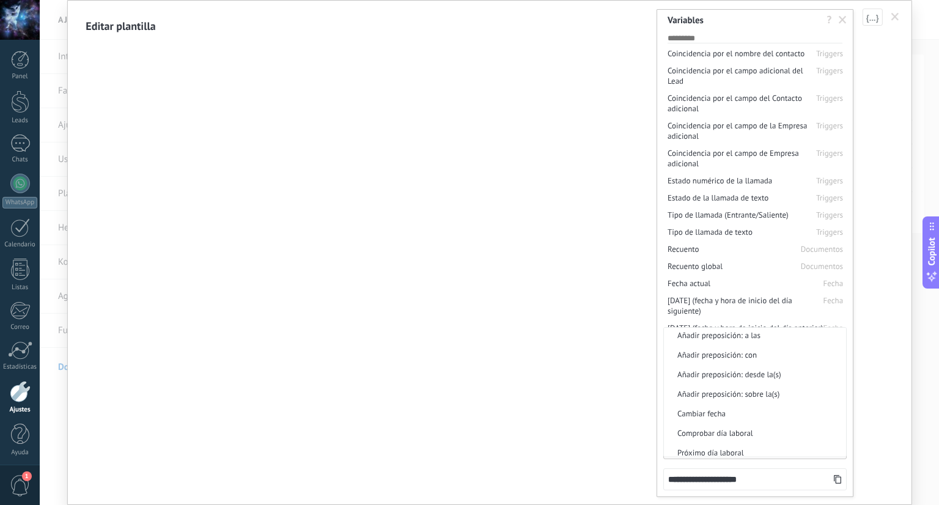
scroll to position [435, 0]
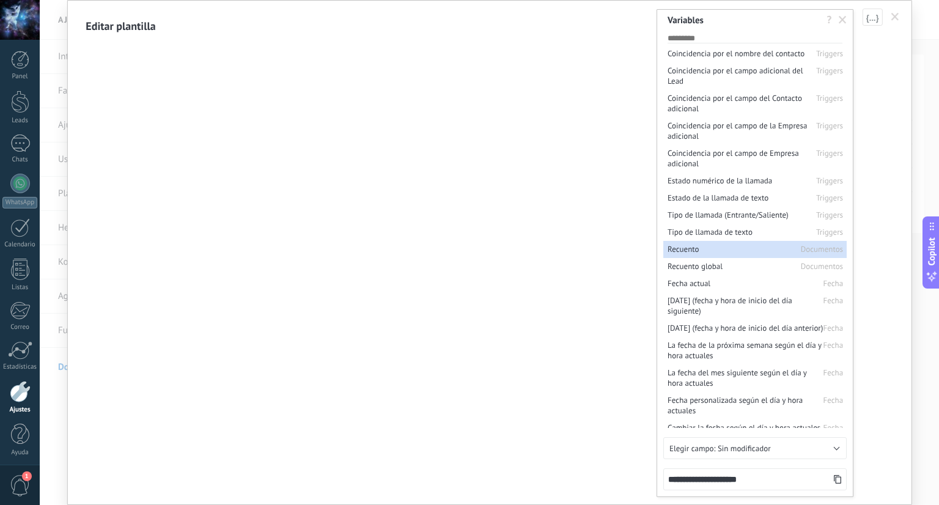
click at [781, 241] on li "Recuento Documentos" at bounding box center [754, 249] width 183 height 17
type input "**********"
click at [729, 42] on input "text" at bounding box center [755, 37] width 175 height 12
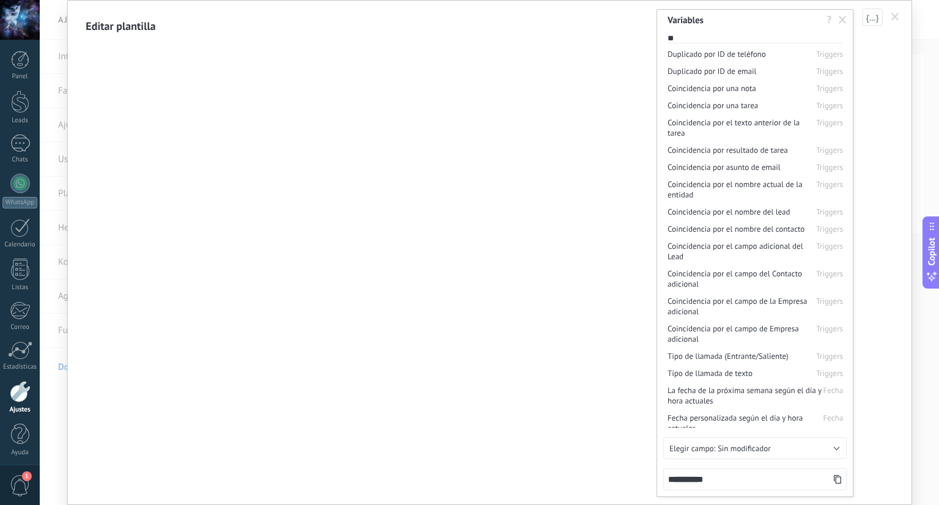
scroll to position [0, 0]
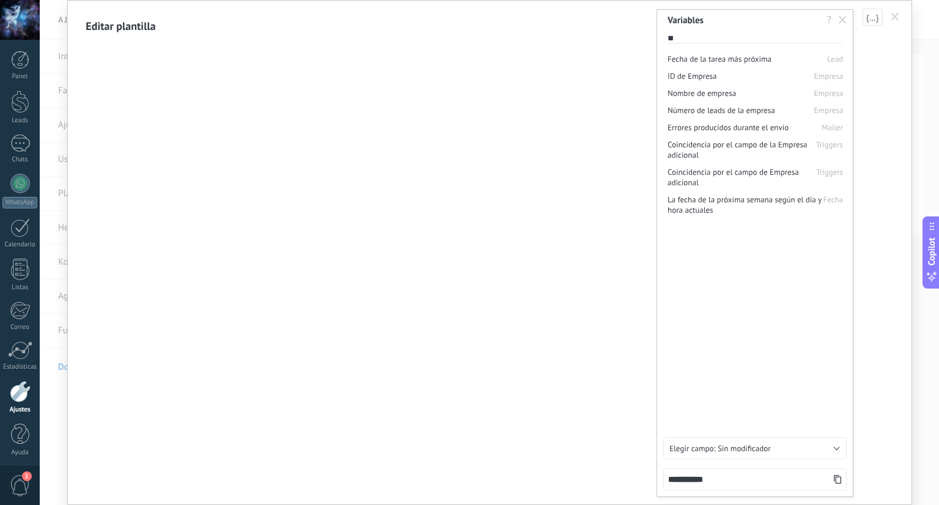
type input "*"
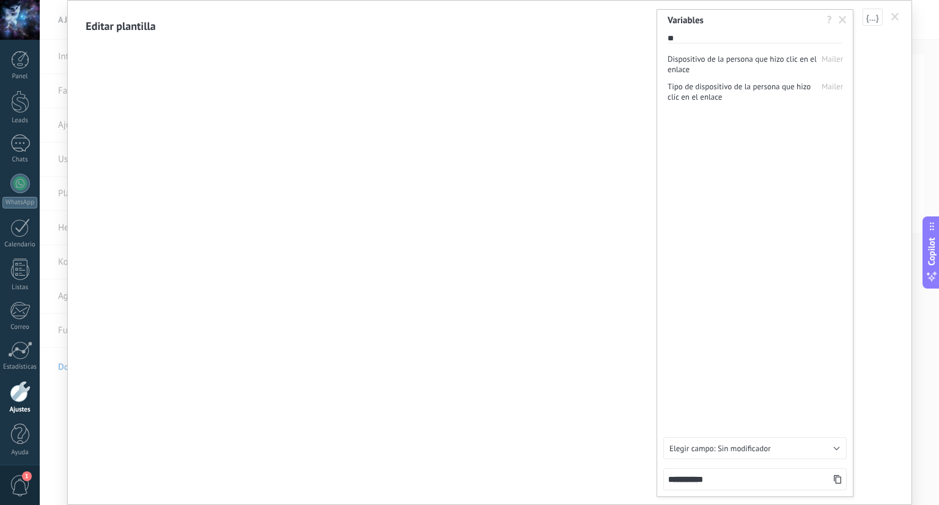
type input "*"
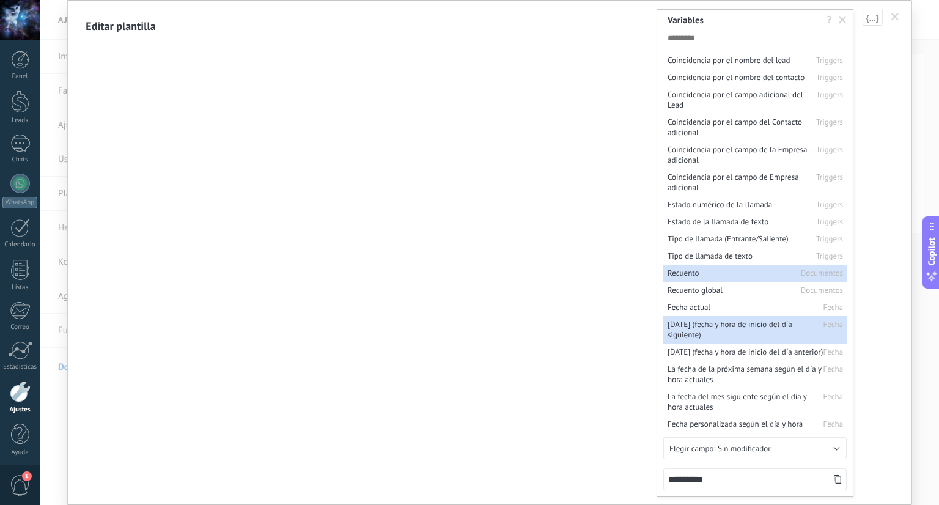
scroll to position [2071, 0]
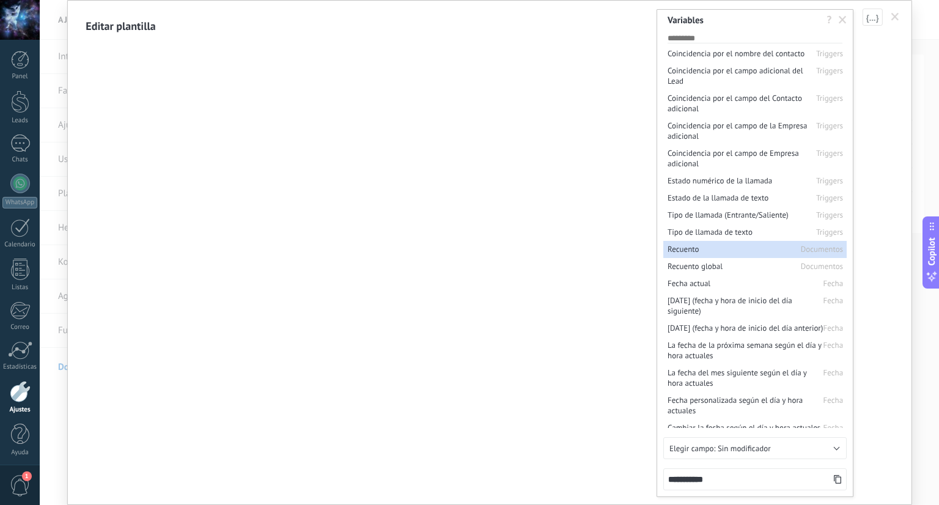
click at [813, 241] on li "Recuento Documentos" at bounding box center [754, 249] width 183 height 17
click at [812, 261] on div "Documentos" at bounding box center [822, 266] width 42 height 10
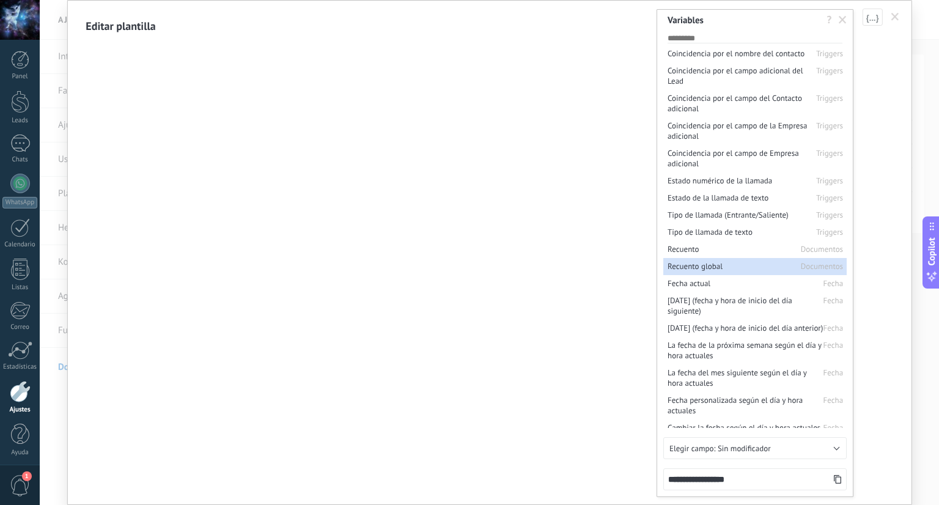
click at [833, 482] on icon at bounding box center [837, 479] width 9 height 9
click at [685, 244] on div "Recuento" at bounding box center [683, 249] width 31 height 10
type input "**********"
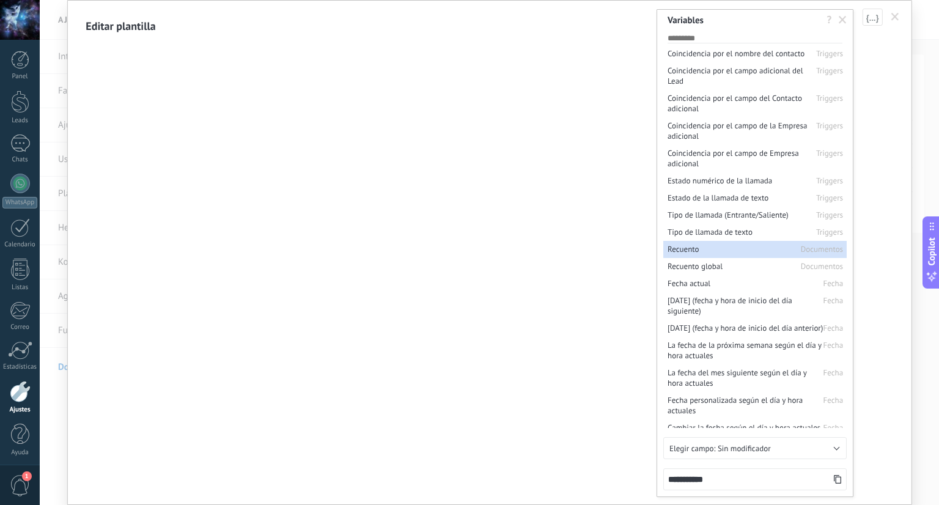
click at [836, 479] on icon at bounding box center [837, 479] width 9 height 9
click at [846, 18] on span at bounding box center [843, 20] width 8 height 9
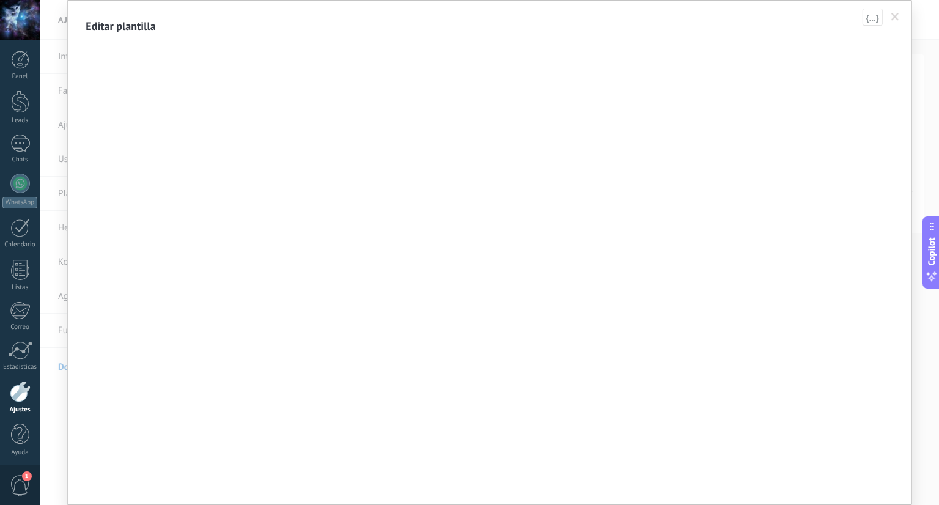
click at [893, 17] on span at bounding box center [895, 17] width 8 height 9
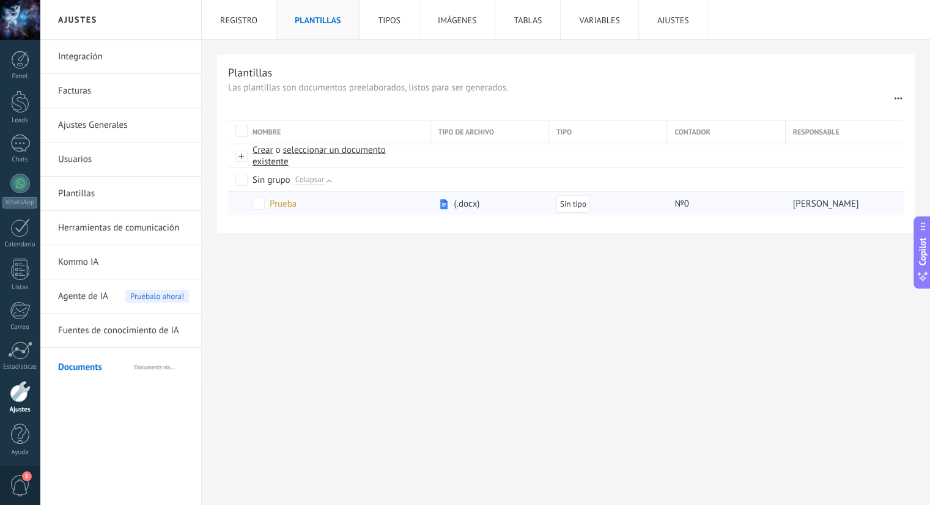
click at [279, 204] on div "Prueba" at bounding box center [283, 204] width 27 height 12
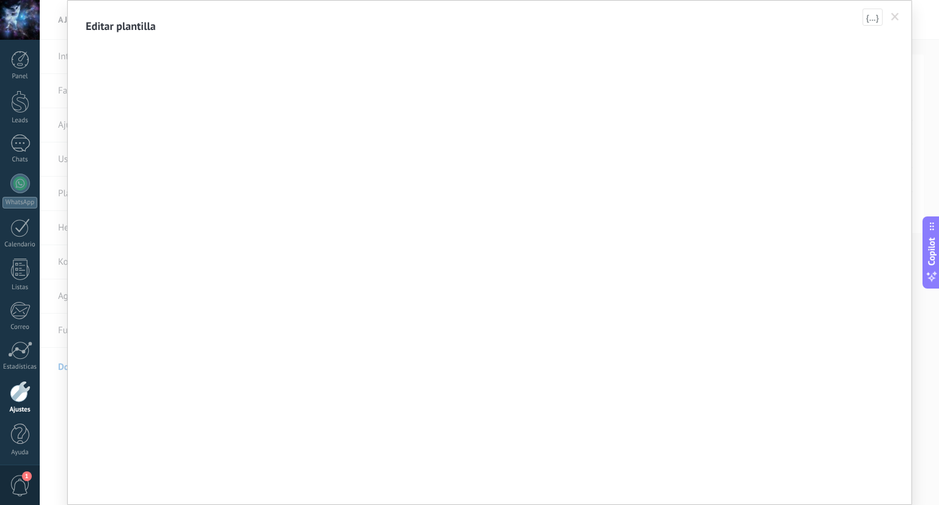
click at [888, 15] on span at bounding box center [895, 17] width 20 height 21
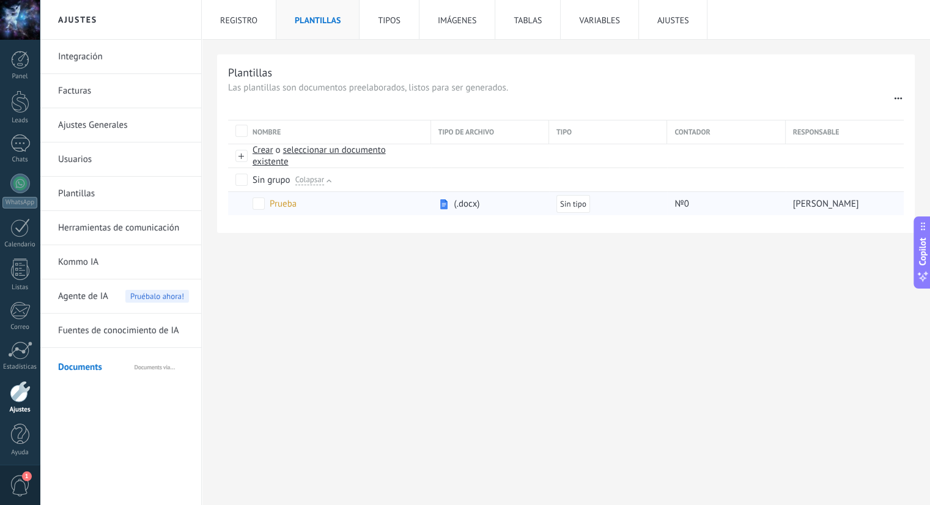
click at [674, 206] on div "№0" at bounding box center [694, 204] width 40 height 12
click at [683, 203] on div "№0" at bounding box center [694, 204] width 40 height 12
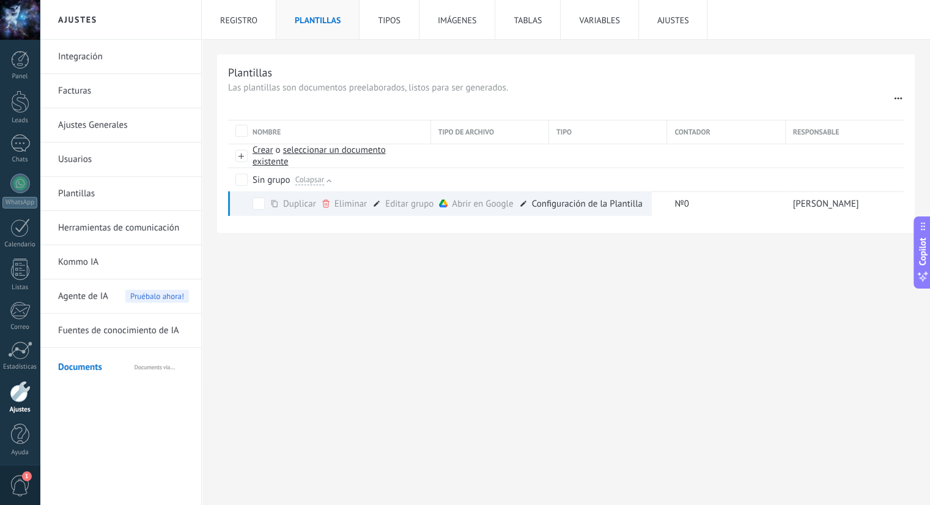
click at [575, 203] on span "Configuración de la Plantilla" at bounding box center [587, 204] width 111 height 12
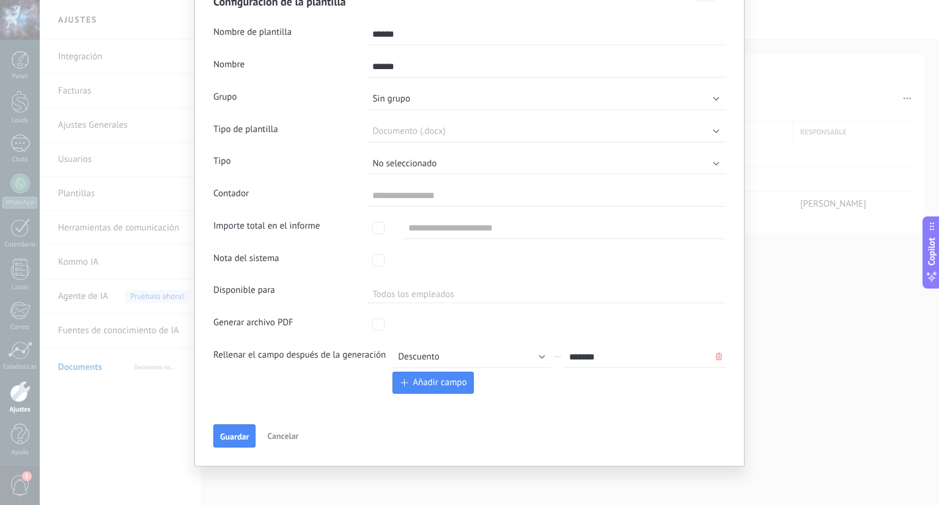
scroll to position [65, 0]
click at [423, 197] on input "*" at bounding box center [546, 195] width 359 height 22
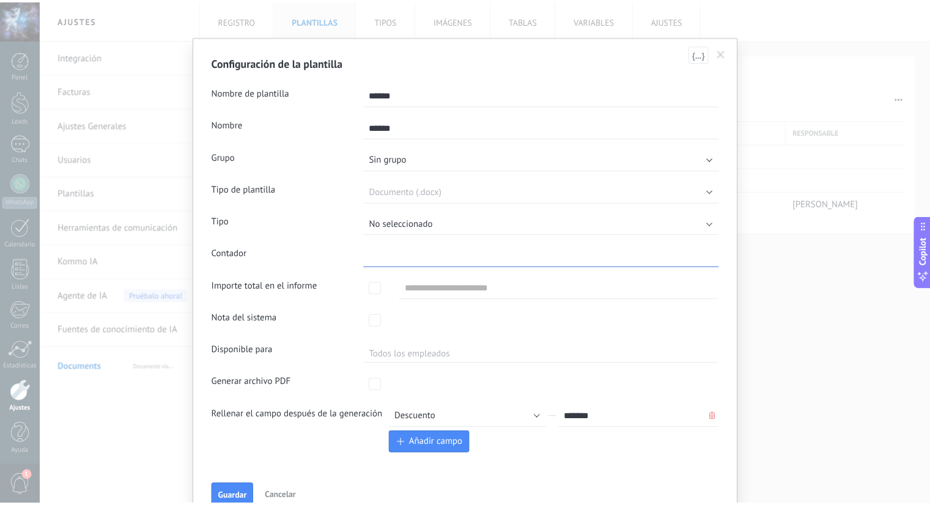
scroll to position [0, 0]
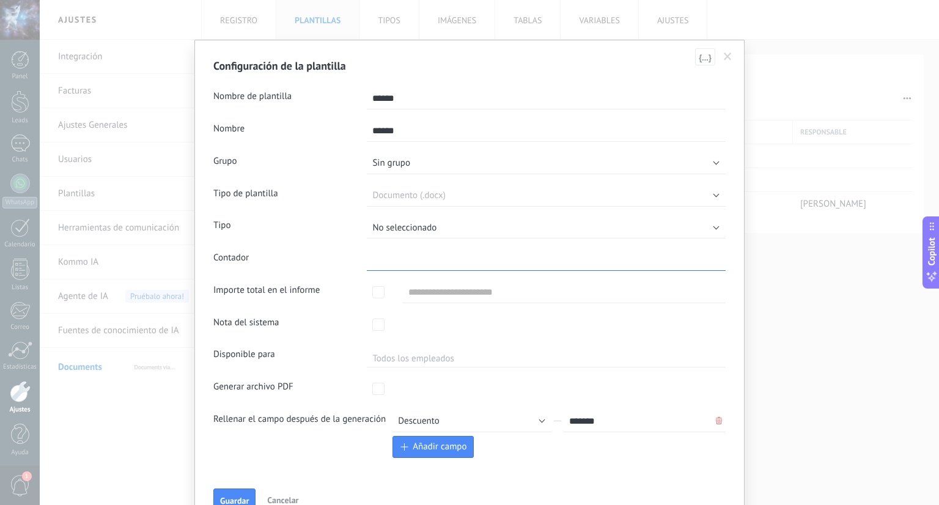
type input "*"
click at [710, 177] on form "Nombre de plantilla ****** Nombre ****** Grupo Sin grupo Sin grupo Tipo de plan…" at bounding box center [469, 297] width 512 height 429
click at [706, 53] on span "{...}" at bounding box center [705, 57] width 13 height 9
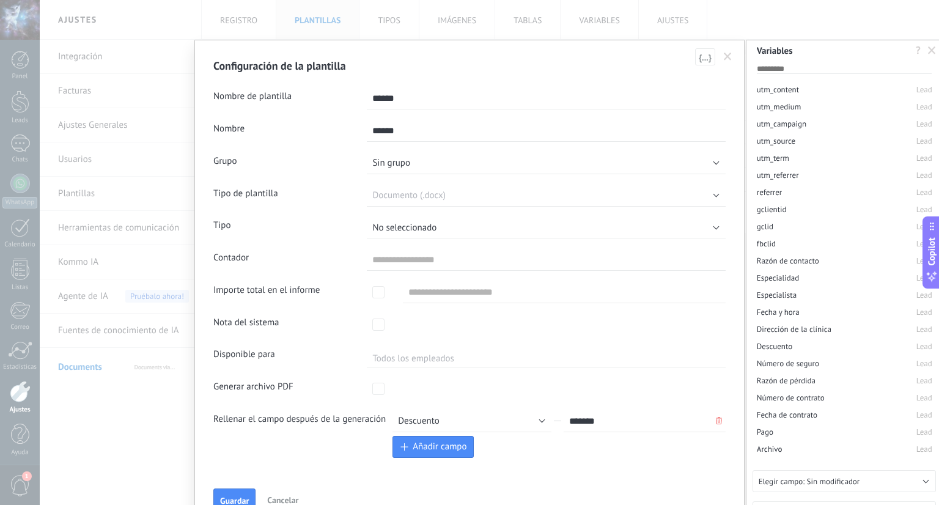
click at [726, 54] on span at bounding box center [728, 57] width 8 height 9
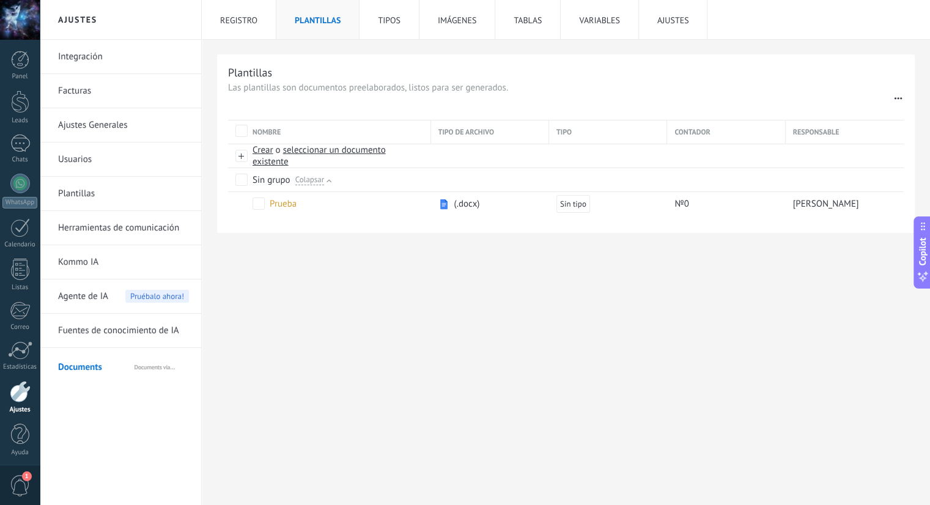
click at [379, 28] on li "Tipos" at bounding box center [388, 19] width 59 height 39
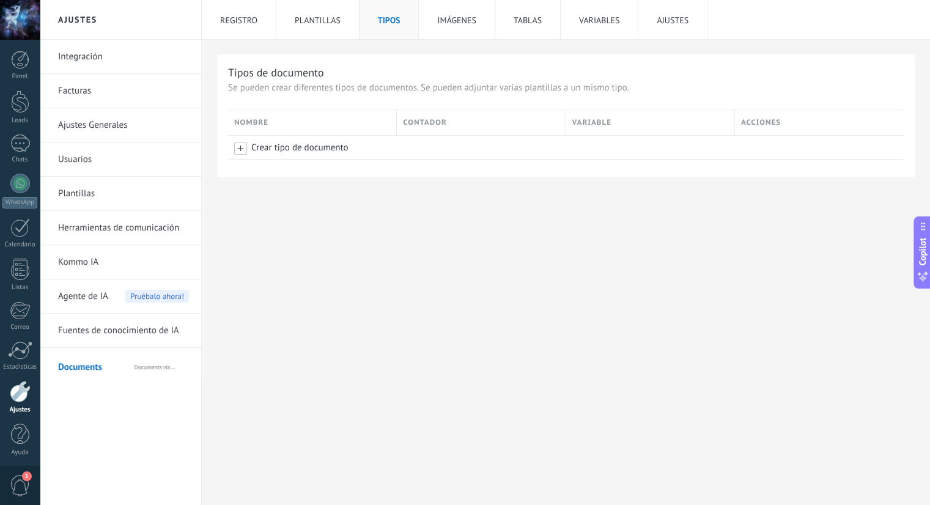
click at [460, 24] on li "Imágenes" at bounding box center [457, 19] width 76 height 39
click at [511, 23] on li "Tablas" at bounding box center [527, 19] width 65 height 39
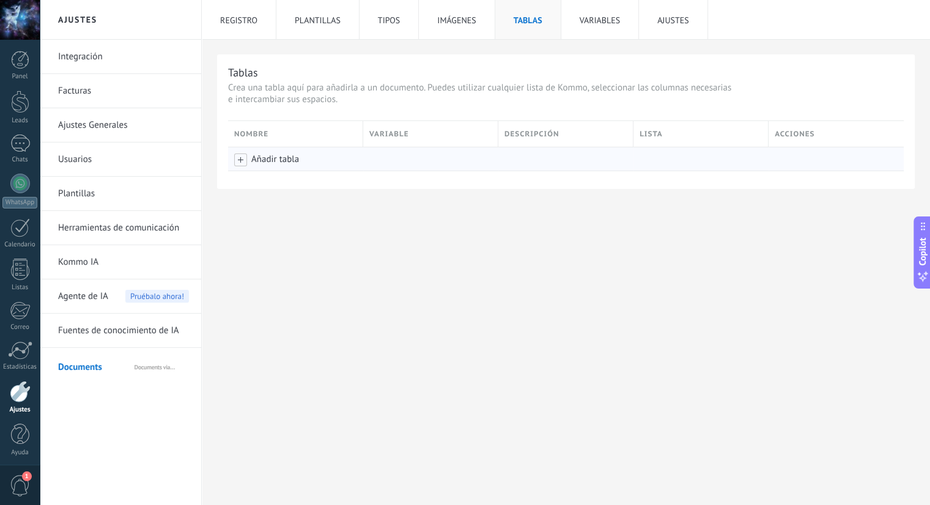
click at [256, 161] on span "Añadir tabla" at bounding box center [275, 159] width 48 height 13
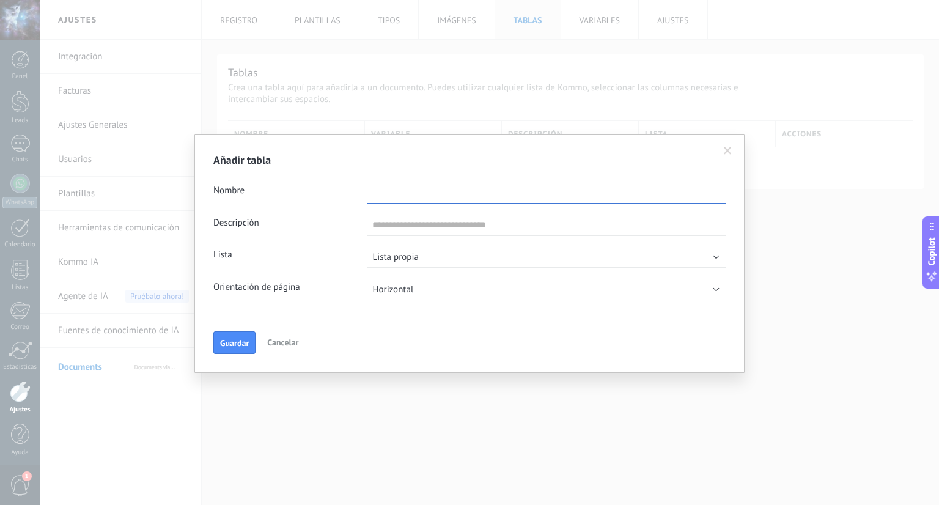
click at [454, 191] on input "text" at bounding box center [546, 193] width 359 height 22
type input "**********"
click at [443, 252] on button "Lista propia" at bounding box center [546, 257] width 359 height 22
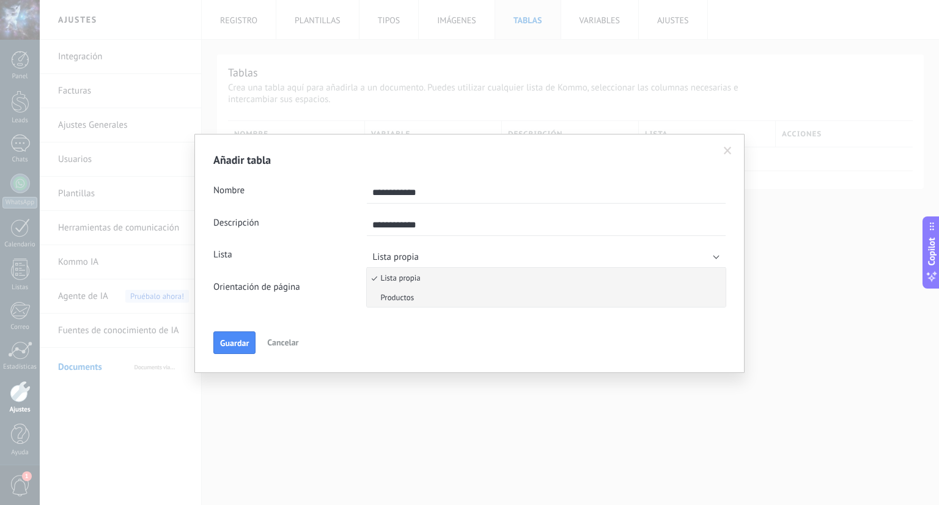
click at [433, 301] on span "Productos" at bounding box center [548, 297] width 362 height 10
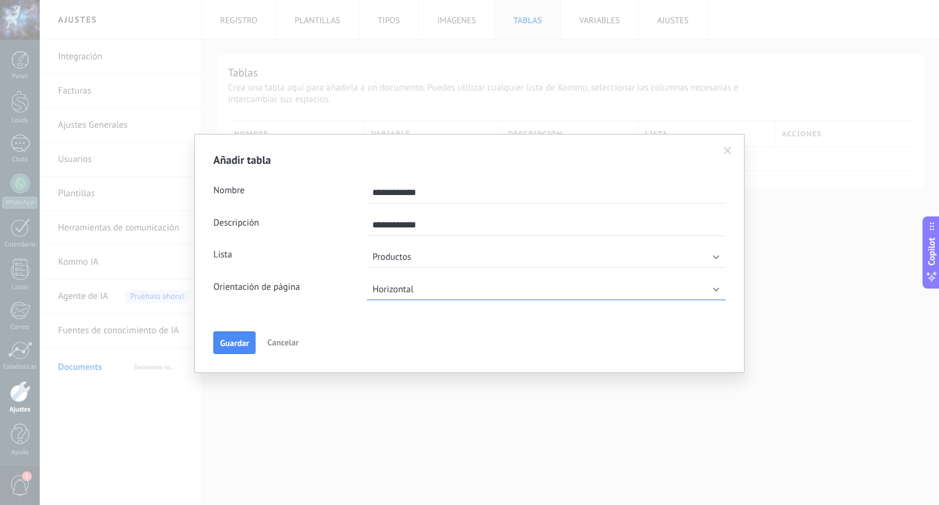
click at [424, 282] on button "Horizontal" at bounding box center [546, 289] width 359 height 22
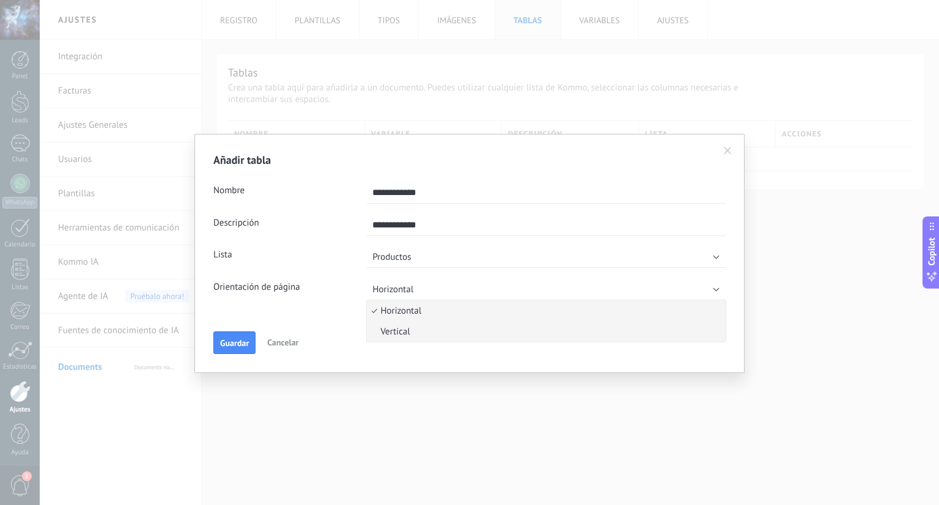
click at [410, 331] on span "Vertical" at bounding box center [548, 332] width 362 height 12
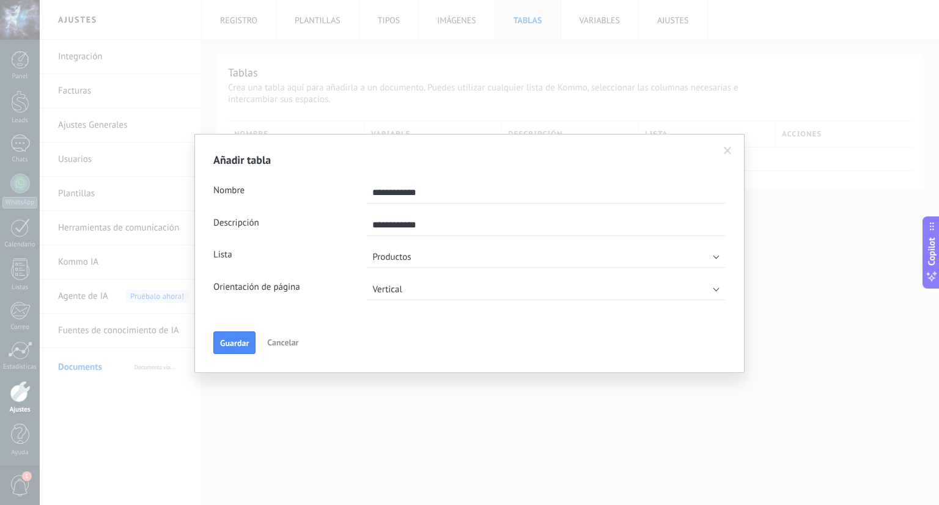
click at [238, 343] on span "Guardar" at bounding box center [234, 343] width 29 height 9
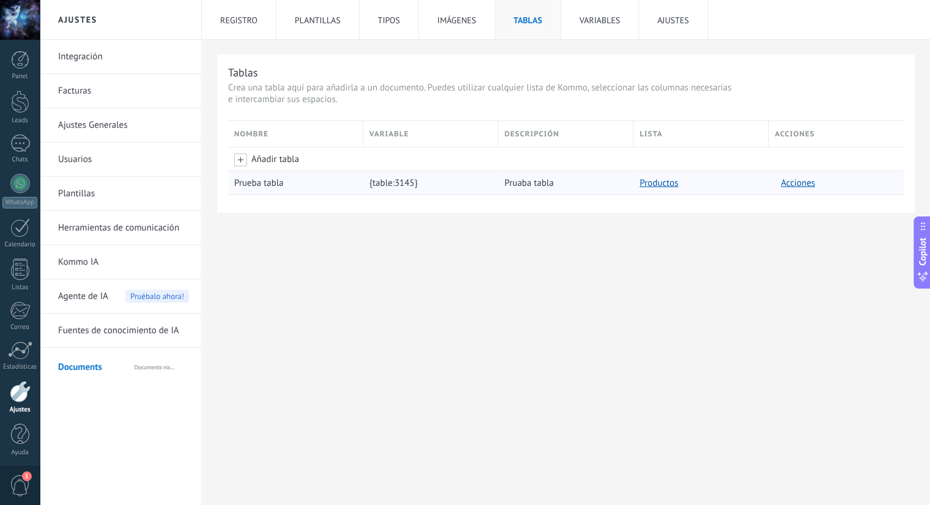
click at [808, 185] on span "Acciones" at bounding box center [798, 183] width 46 height 23
click at [800, 182] on span "Acciones" at bounding box center [798, 183] width 46 height 23
click at [669, 182] on link "Productos" at bounding box center [658, 183] width 39 height 12
click at [578, 19] on li "Variables" at bounding box center [600, 19] width 78 height 39
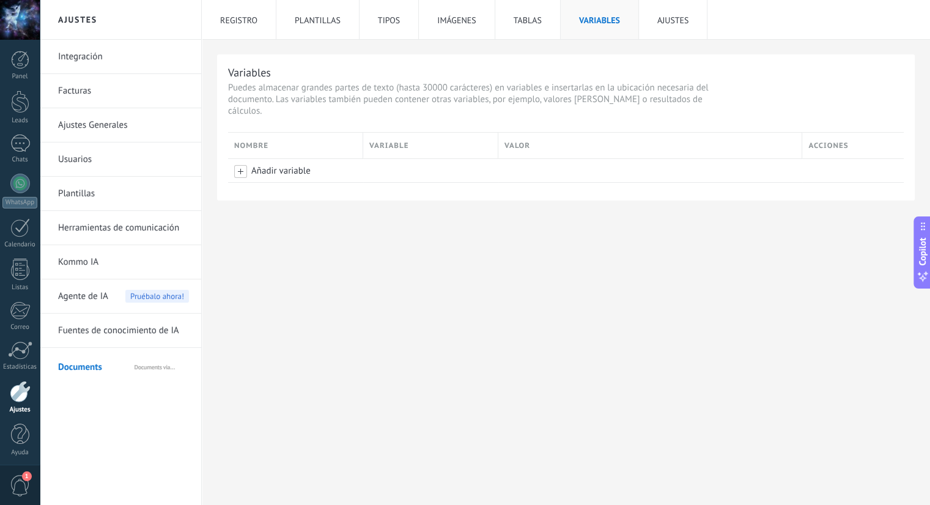
click at [643, 23] on li "Ajustes" at bounding box center [673, 19] width 69 height 39
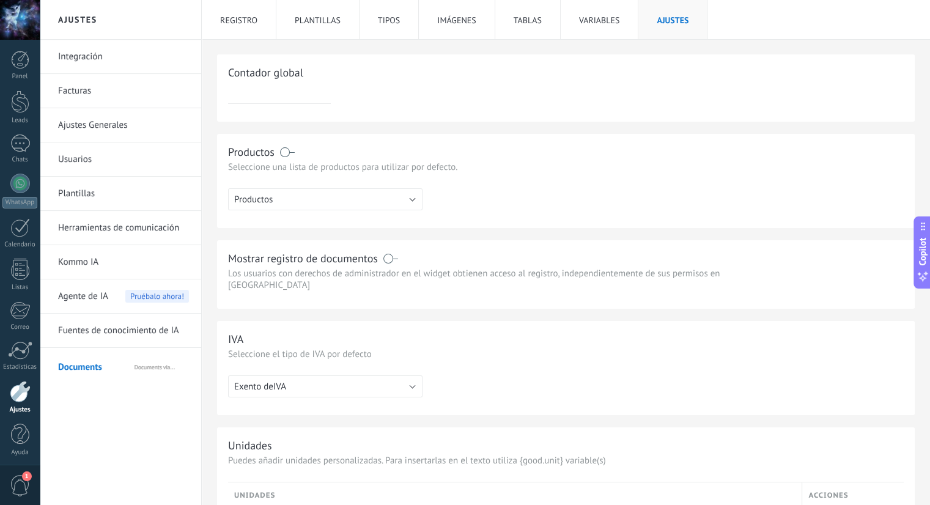
click at [306, 104] on div "Contador global *" at bounding box center [566, 87] width 698 height 67
click at [313, 89] on input "*" at bounding box center [279, 93] width 103 height 22
click at [384, 108] on div "Contador global *" at bounding box center [566, 87] width 698 height 67
click at [281, 152] on label at bounding box center [288, 152] width 14 height 1
click at [384, 202] on button "Productos" at bounding box center [325, 199] width 194 height 22
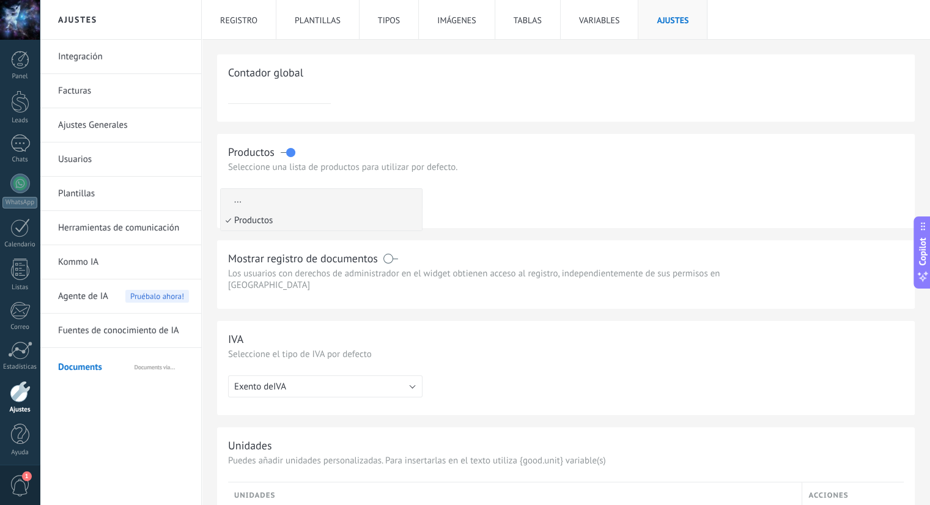
click at [384, 202] on span "..." at bounding box center [319, 200] width 197 height 12
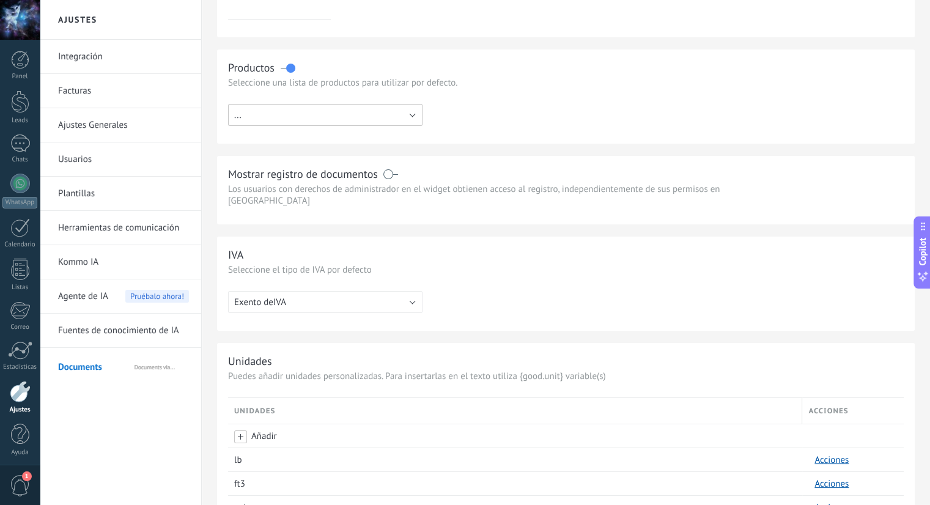
scroll to position [122, 0]
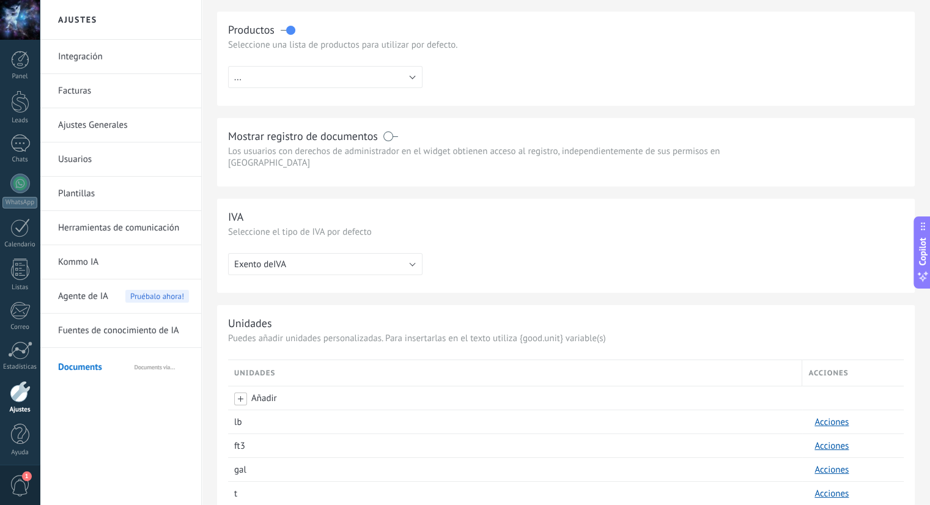
click at [385, 137] on label at bounding box center [391, 136] width 14 height 1
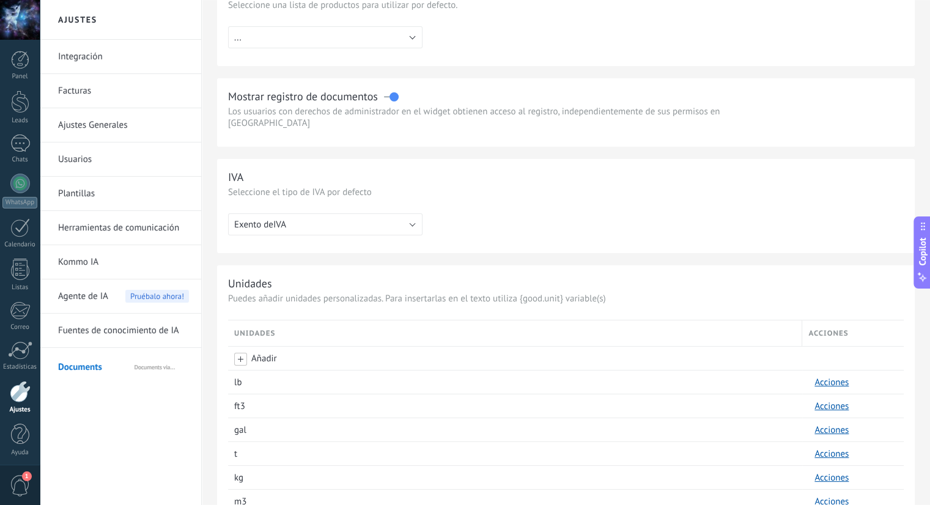
scroll to position [183, 0]
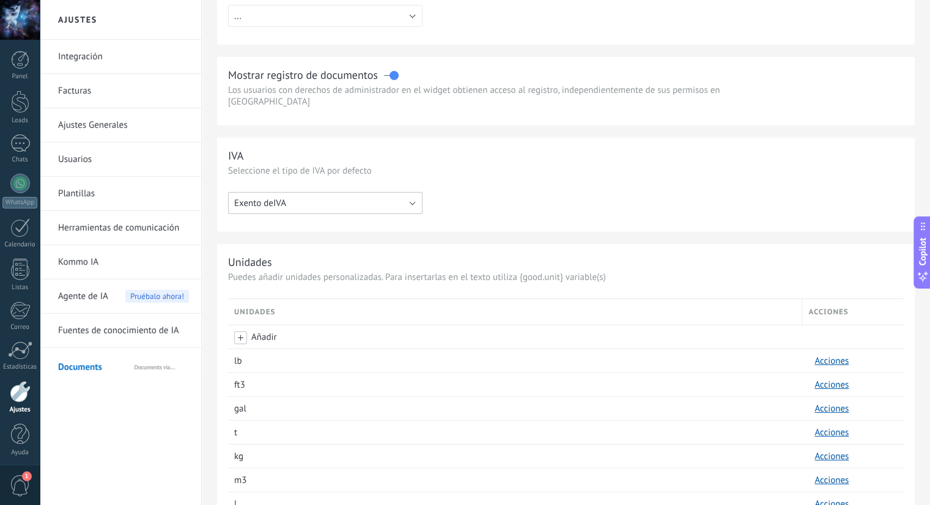
click at [402, 203] on button "Exento deIVA" at bounding box center [325, 203] width 194 height 22
click at [527, 193] on div "Exento deIVA IVA incluido Sin IVA Exento deIVA" at bounding box center [566, 203] width 676 height 22
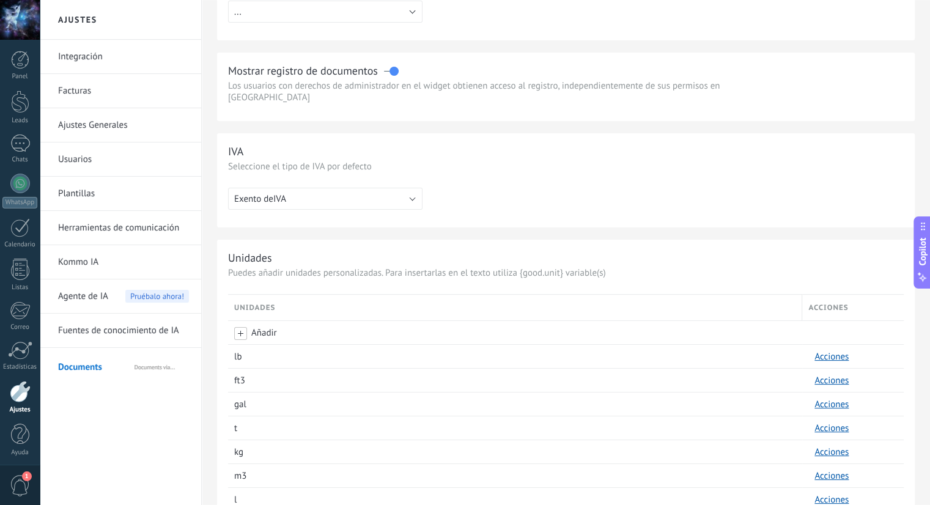
scroll to position [166, 0]
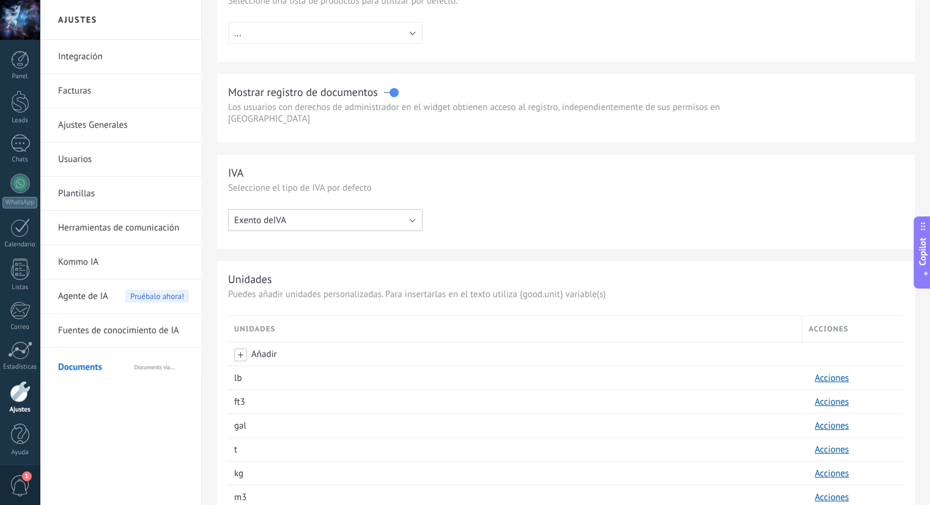
click at [396, 218] on button "Exento deIVA" at bounding box center [325, 220] width 194 height 22
click at [396, 218] on span "Exento deIVA" at bounding box center [319, 221] width 197 height 12
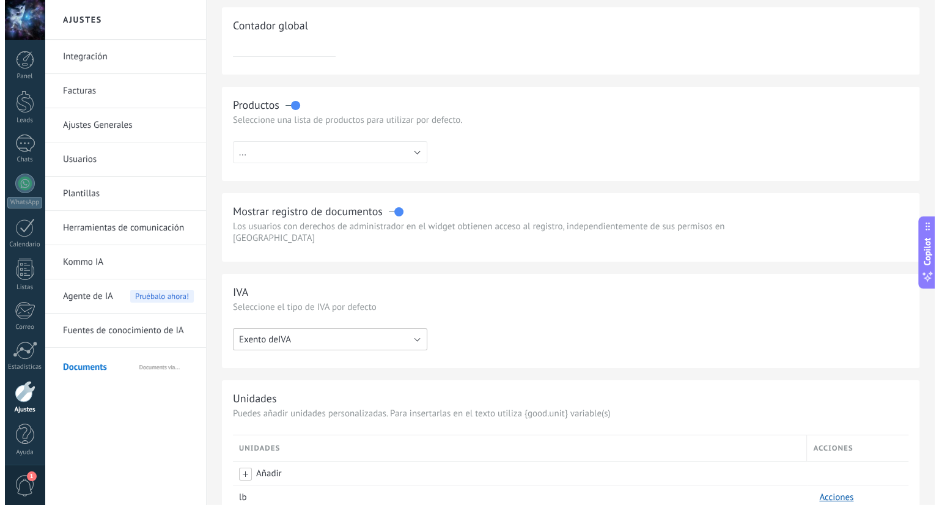
scroll to position [0, 0]
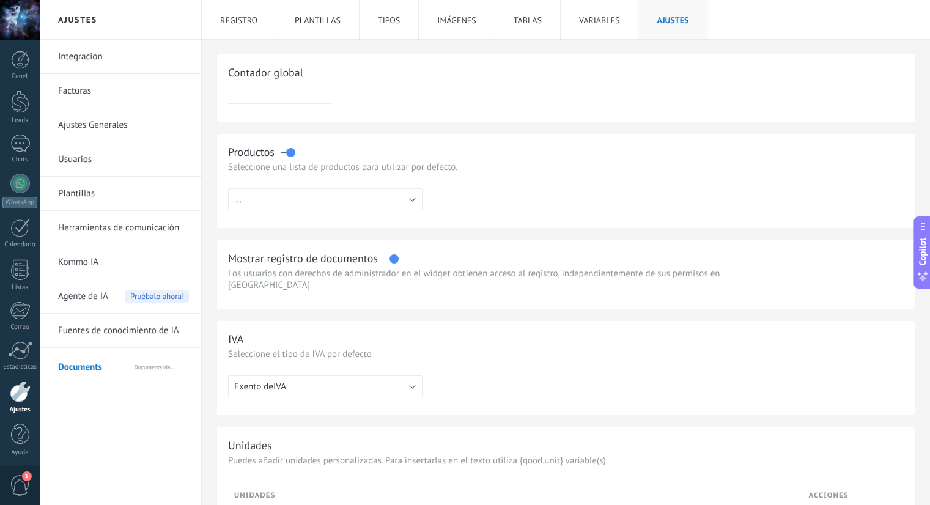
click at [610, 34] on li "Variables" at bounding box center [600, 19] width 78 height 39
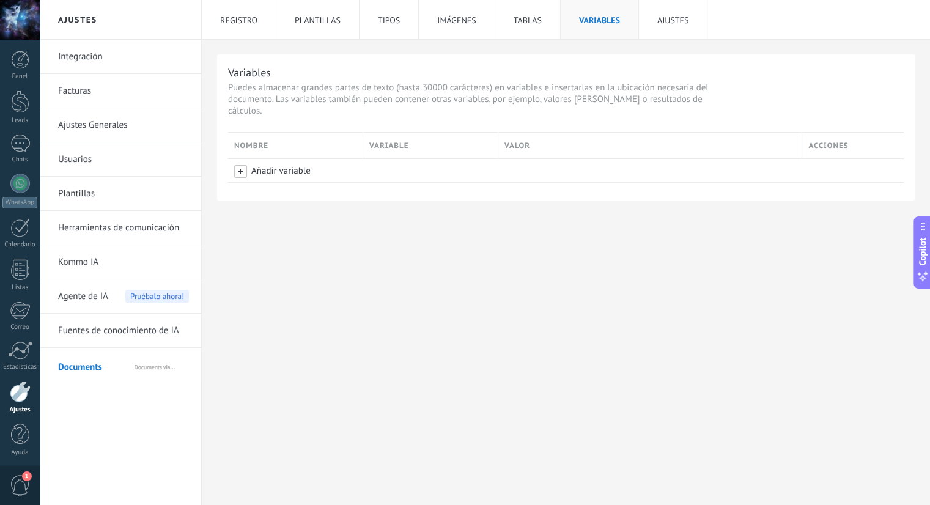
click at [531, 13] on li "Tablas" at bounding box center [527, 19] width 65 height 39
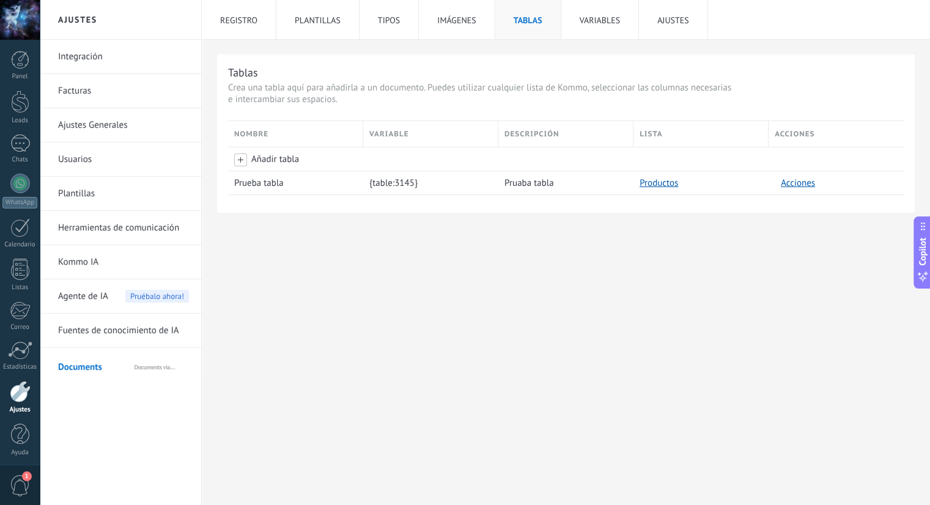
click at [470, 23] on li "Imágenes" at bounding box center [457, 19] width 76 height 39
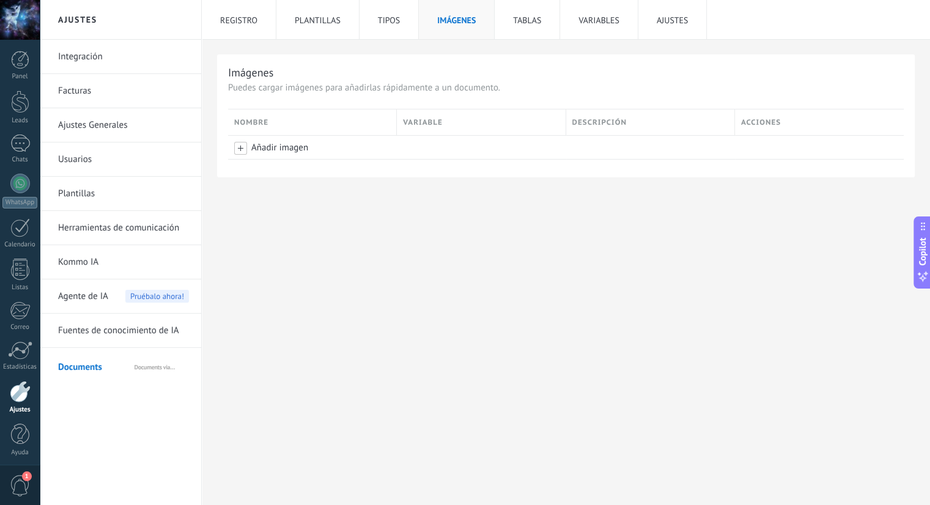
click at [411, 26] on li "Tipos" at bounding box center [388, 19] width 59 height 39
click at [331, 25] on li "Plantillas" at bounding box center [317, 19] width 83 height 39
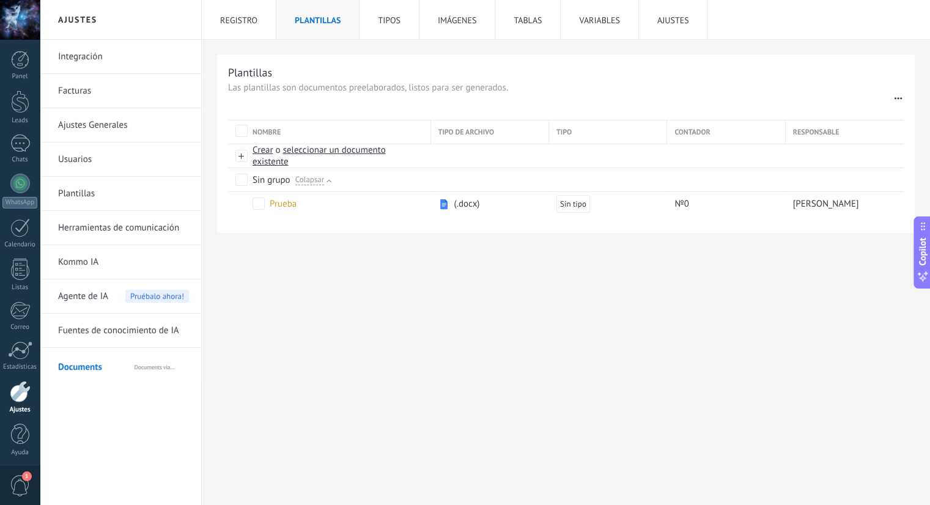
click at [252, 23] on li "Registro" at bounding box center [239, 19] width 75 height 39
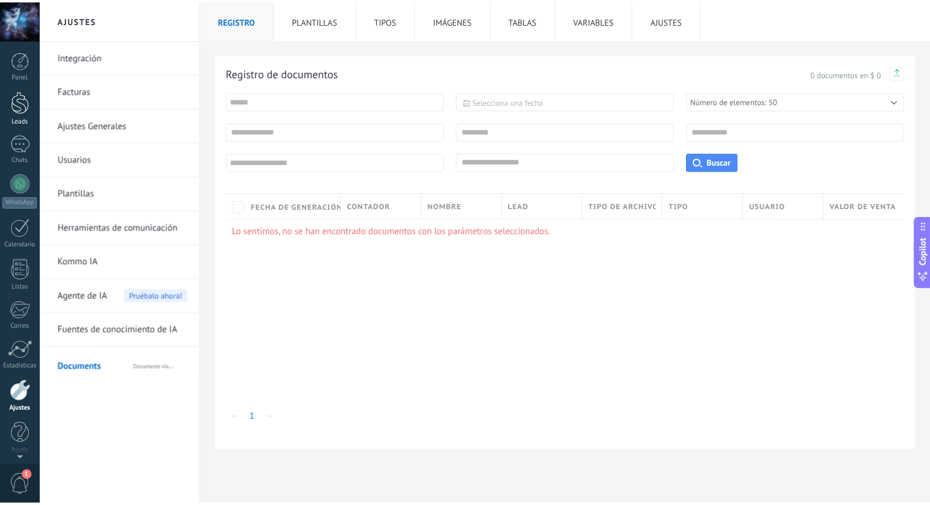
scroll to position [3, 0]
click at [24, 118] on div "Leads" at bounding box center [19, 118] width 35 height 8
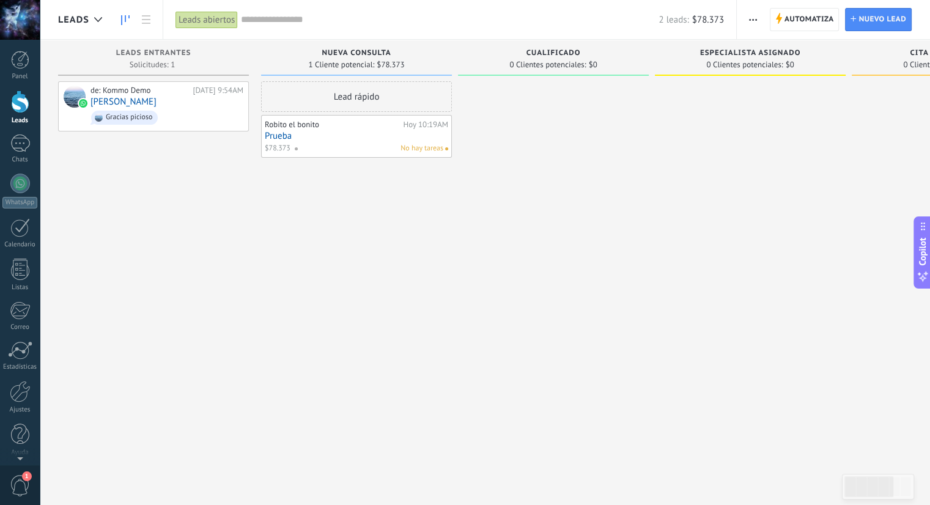
click at [363, 124] on div "Robito el bonito" at bounding box center [332, 125] width 135 height 10
click at [362, 135] on link "Prueba" at bounding box center [356, 136] width 183 height 10
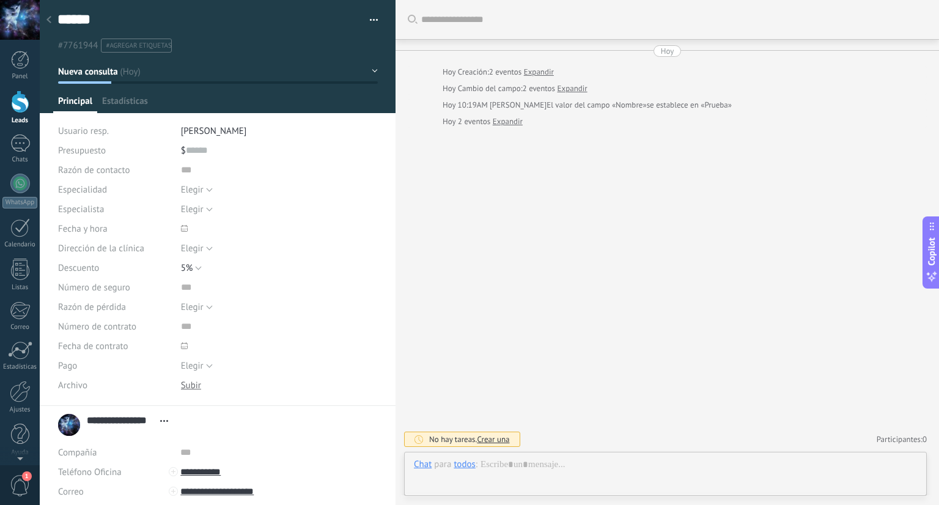
scroll to position [18, 0]
click at [353, 104] on span "Configurar" at bounding box center [366, 104] width 40 height 18
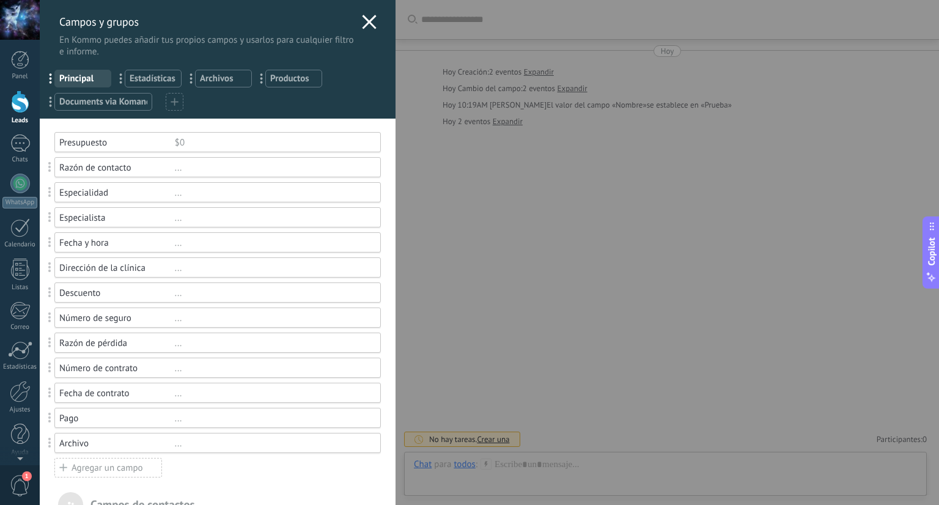
click at [365, 24] on icon at bounding box center [369, 22] width 15 height 15
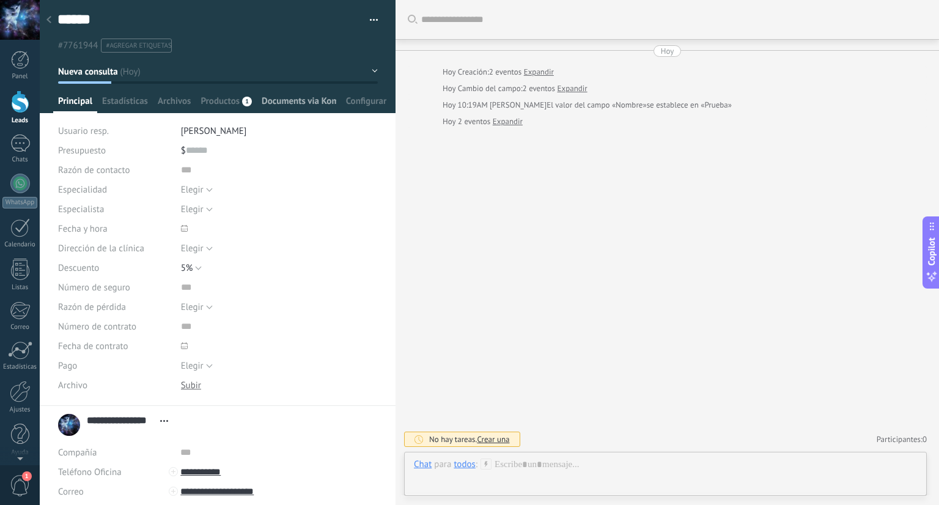
click at [320, 101] on span "Documents via Komanda F5" at bounding box center [299, 104] width 75 height 18
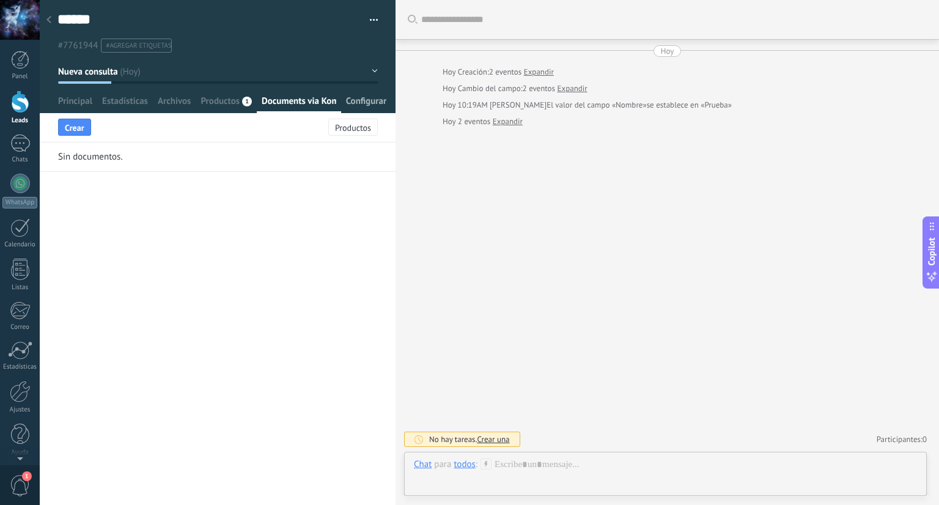
click at [353, 100] on span "Configurar" at bounding box center [366, 104] width 40 height 18
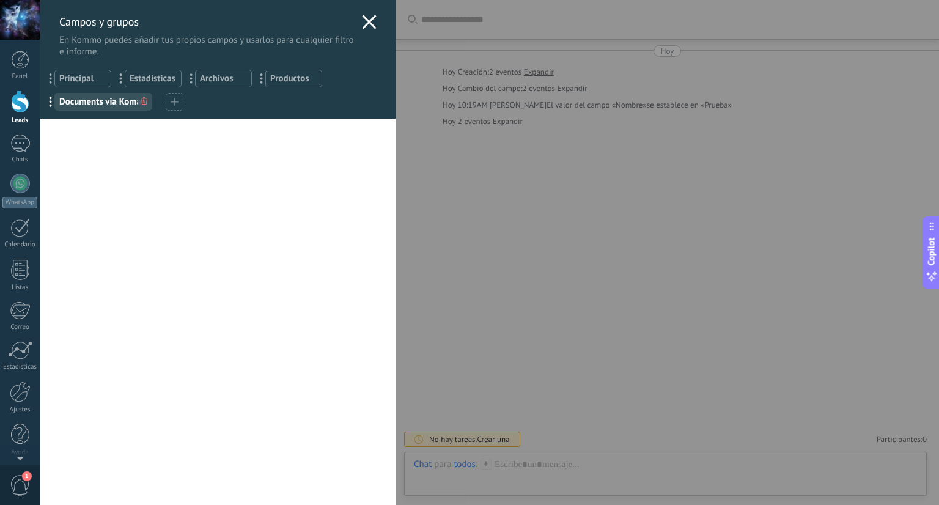
click at [369, 18] on use at bounding box center [369, 22] width 14 height 14
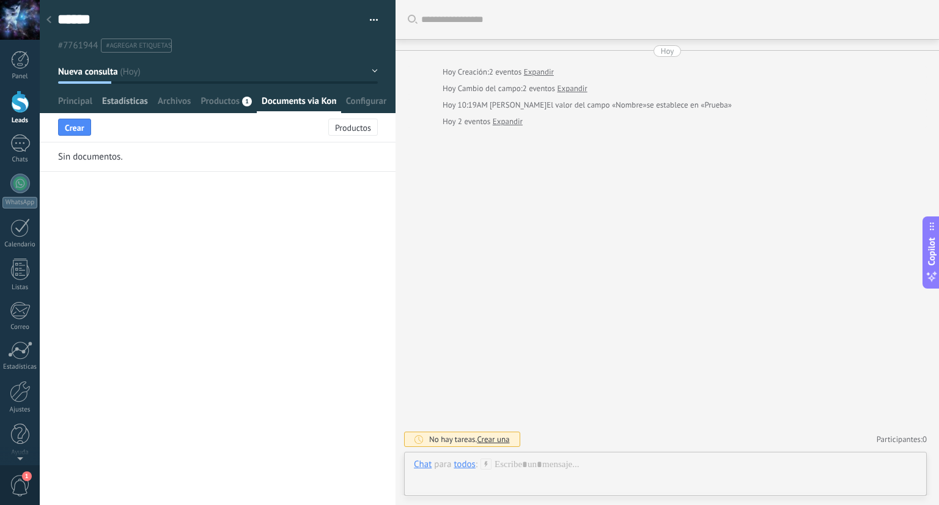
click at [116, 98] on span "Estadísticas" at bounding box center [125, 104] width 46 height 18
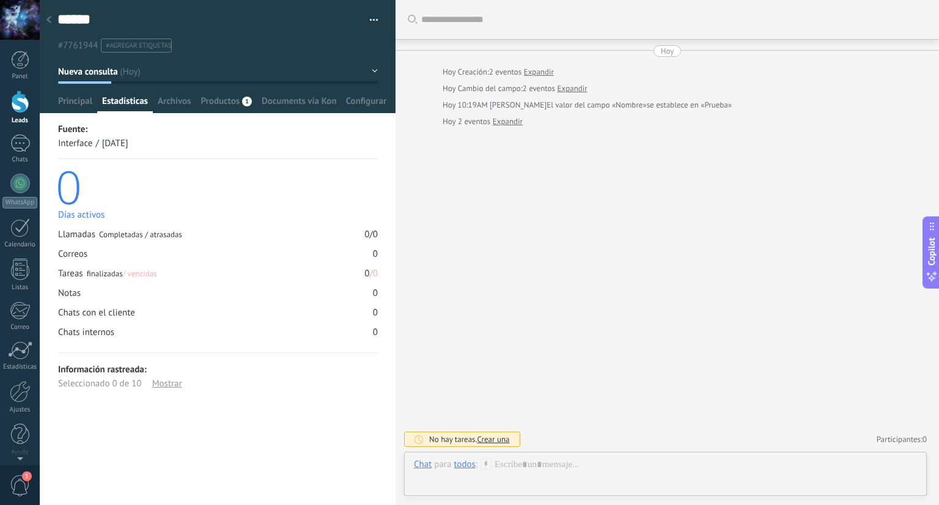
click at [159, 383] on div "Mostrar" at bounding box center [167, 384] width 30 height 14
click at [161, 382] on div "Ocultar" at bounding box center [166, 384] width 29 height 14
click at [285, 93] on div at bounding box center [218, 56] width 356 height 113
click at [285, 100] on span "Documents via Komanda F5" at bounding box center [299, 104] width 75 height 18
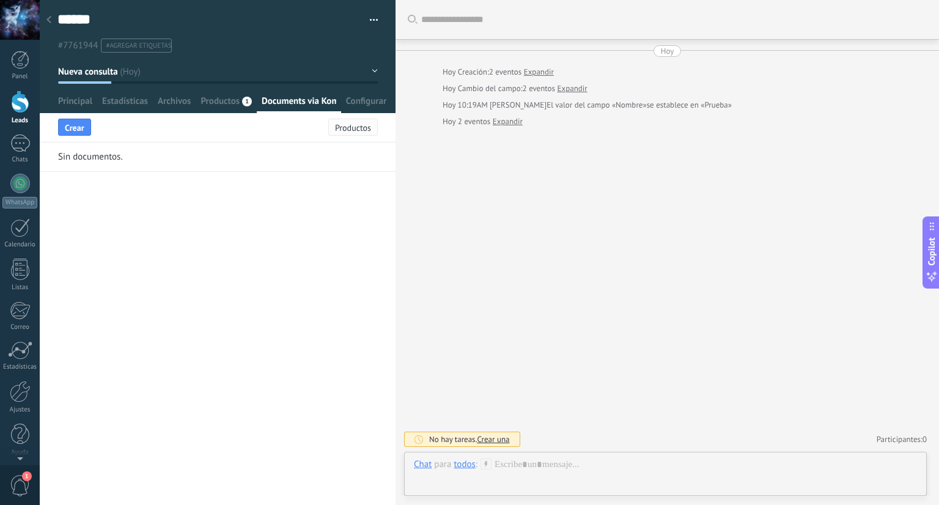
click at [337, 133] on button "Productos" at bounding box center [353, 127] width 50 height 17
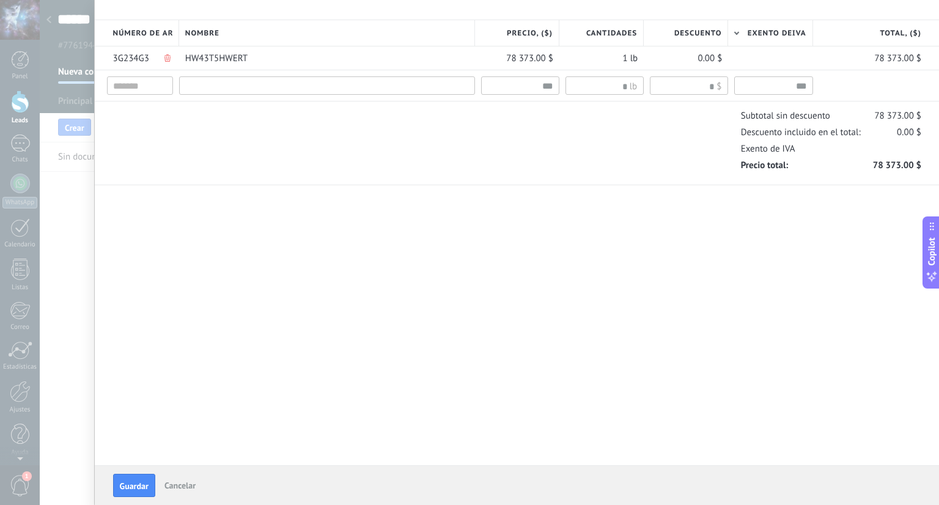
click at [350, 87] on input "text" at bounding box center [327, 85] width 296 height 18
click at [152, 89] on input "text" at bounding box center [140, 85] width 66 height 18
click at [303, 94] on input "text" at bounding box center [327, 85] width 296 height 18
type input "*********"
click at [157, 89] on input "text" at bounding box center [140, 85] width 66 height 18
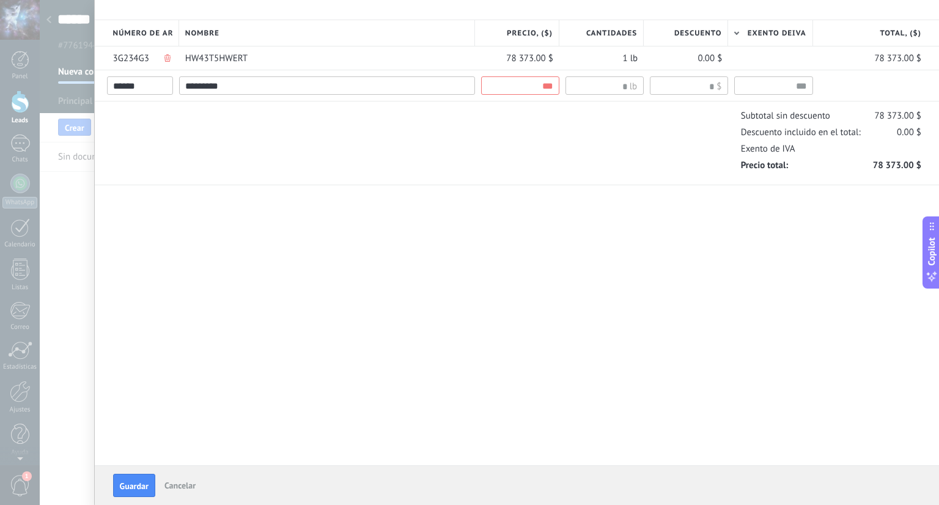
type input "******"
click at [524, 84] on input "text" at bounding box center [520, 85] width 78 height 18
type input "*****"
click at [635, 58] on span "1 lb" at bounding box center [629, 59] width 15 height 12
click at [617, 82] on input "text" at bounding box center [600, 87] width 56 height 10
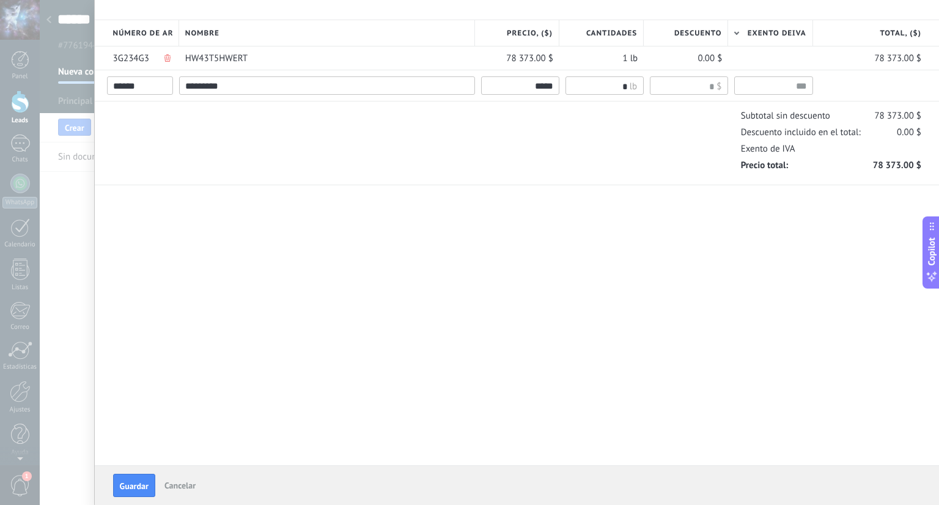
type input "*"
click at [696, 86] on input "text" at bounding box center [685, 87] width 59 height 10
click at [745, 86] on input "text" at bounding box center [773, 85] width 78 height 18
click at [715, 226] on div "Número de artículo Nombre Precio, ($) Cantidades" at bounding box center [517, 113] width 844 height 227
click at [141, 482] on span "Guardar" at bounding box center [134, 486] width 29 height 9
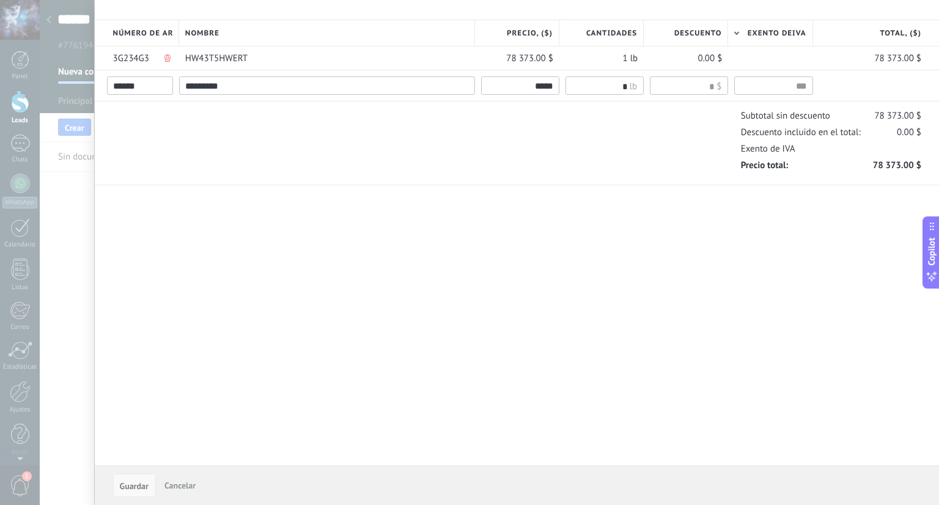
click at [541, 94] on input "*****" at bounding box center [520, 85] width 78 height 18
click at [545, 37] on span "Precio, ($)" at bounding box center [530, 34] width 46 height 12
click at [539, 86] on input "*****" at bounding box center [520, 85] width 78 height 18
click at [176, 489] on span "Cancelar" at bounding box center [179, 485] width 31 height 11
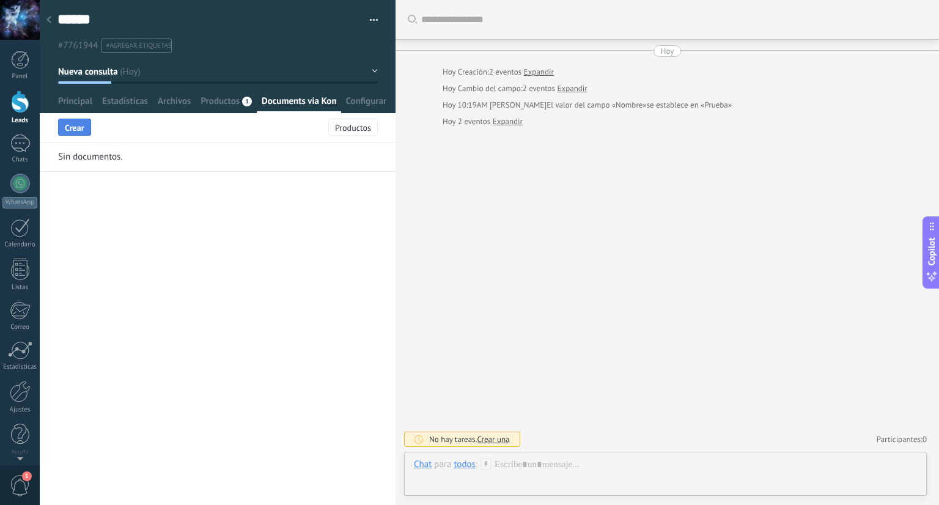
click at [87, 130] on button "Crear" at bounding box center [74, 127] width 33 height 17
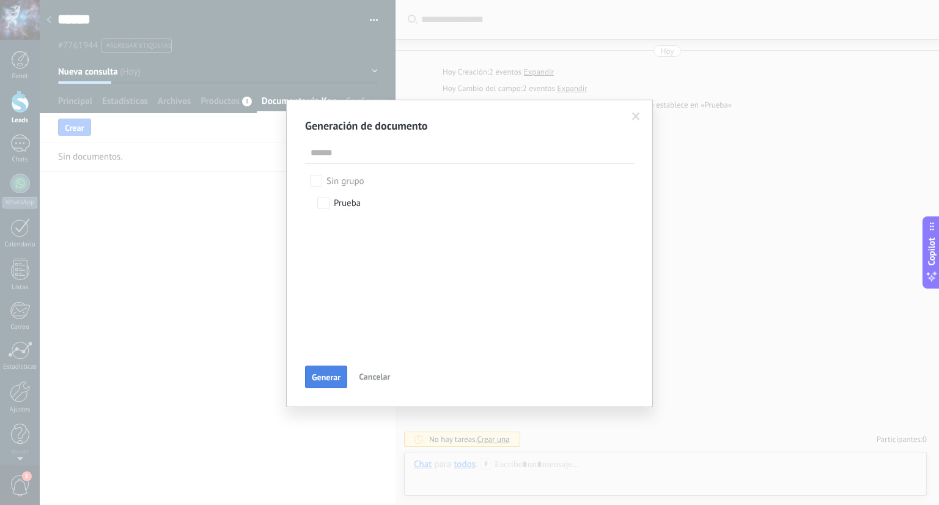
click at [327, 377] on span "Generar" at bounding box center [326, 377] width 29 height 9
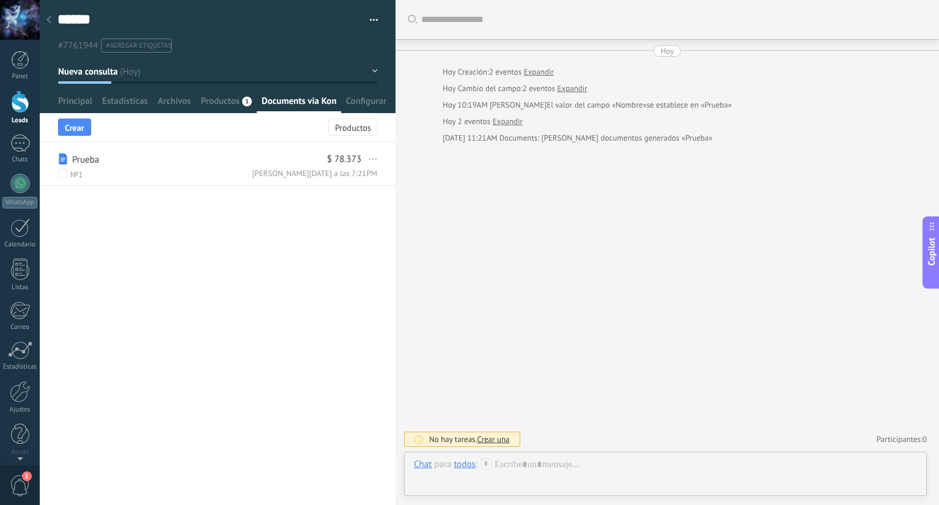
click at [370, 158] on span "..." at bounding box center [371, 158] width 12 height 18
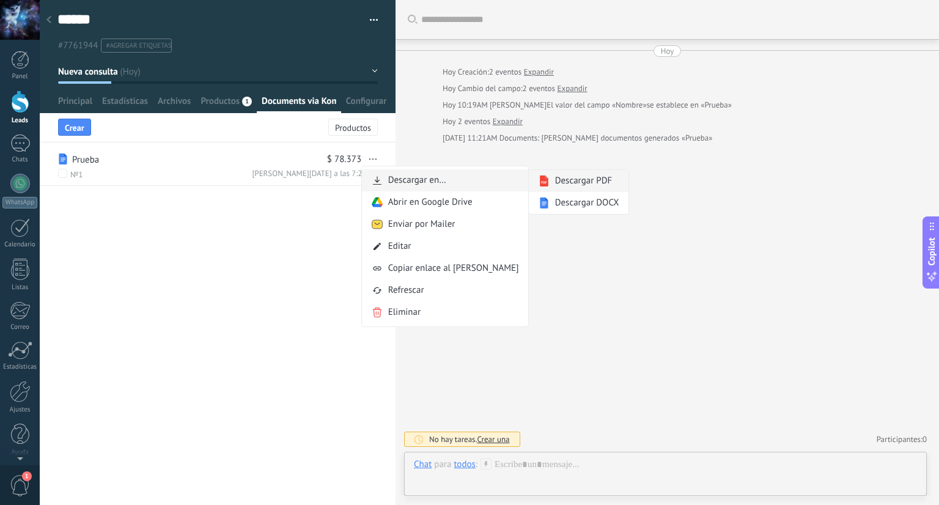
click at [555, 183] on span "Descargar PDF" at bounding box center [583, 181] width 57 height 12
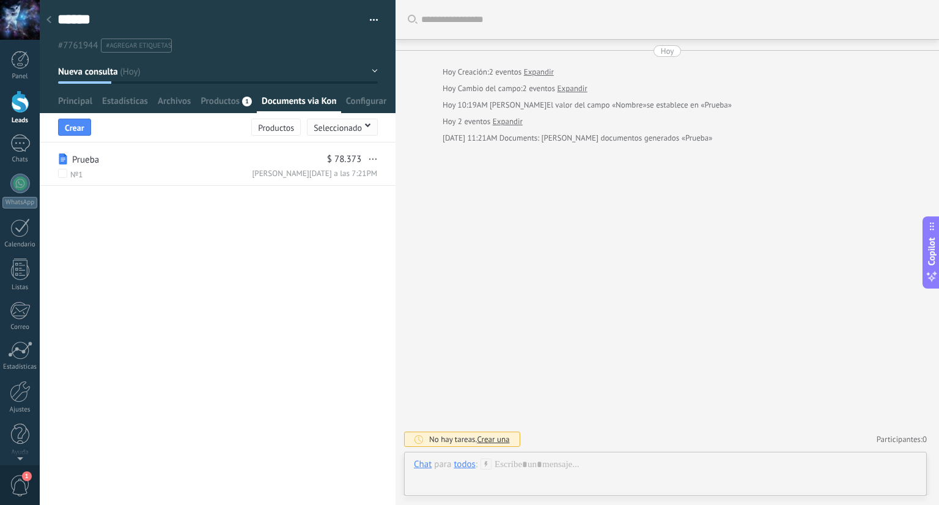
click at [341, 131] on span "Seleccionado" at bounding box center [338, 127] width 48 height 9
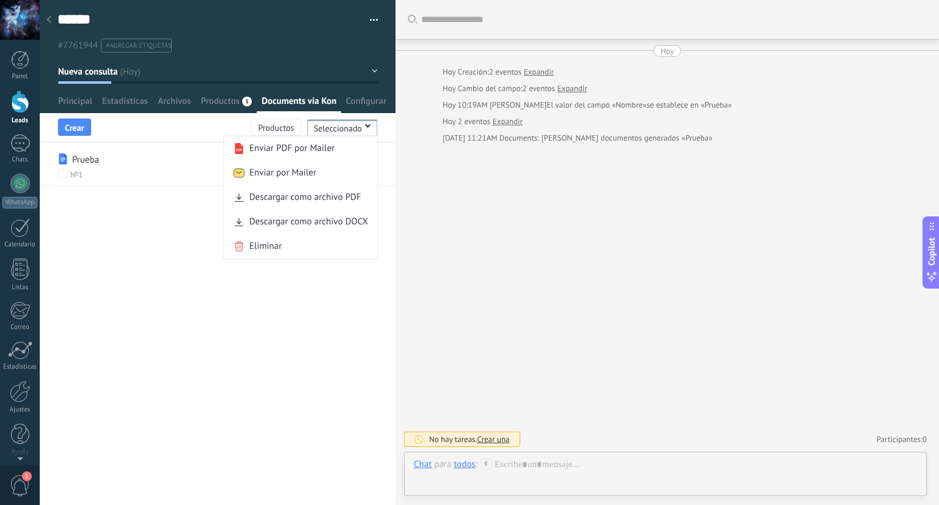
click at [342, 128] on span "Seleccionado" at bounding box center [338, 128] width 48 height 9
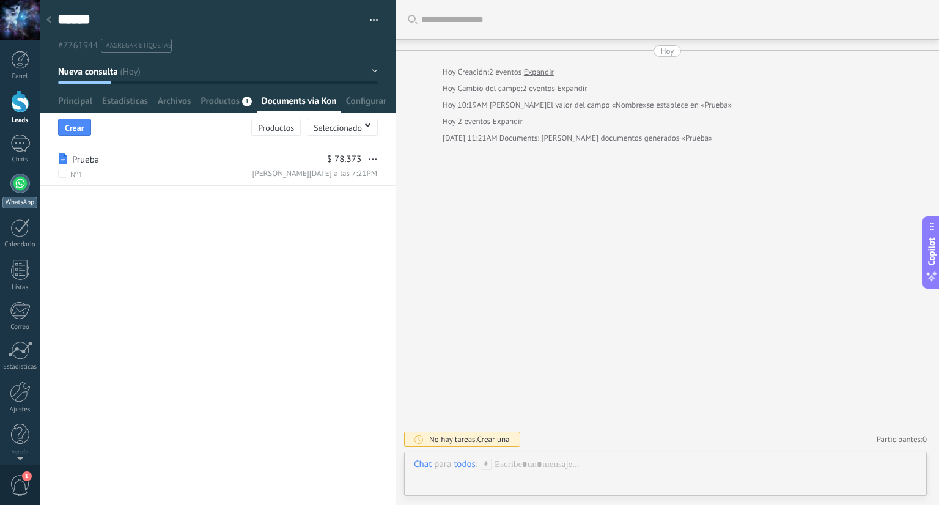
click at [12, 190] on div at bounding box center [20, 184] width 20 height 20
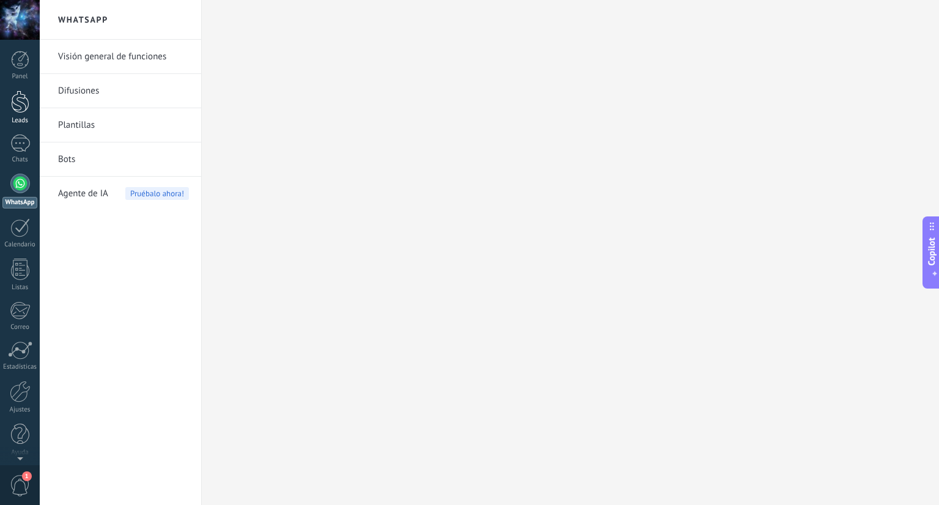
click at [13, 102] on div at bounding box center [20, 101] width 18 height 23
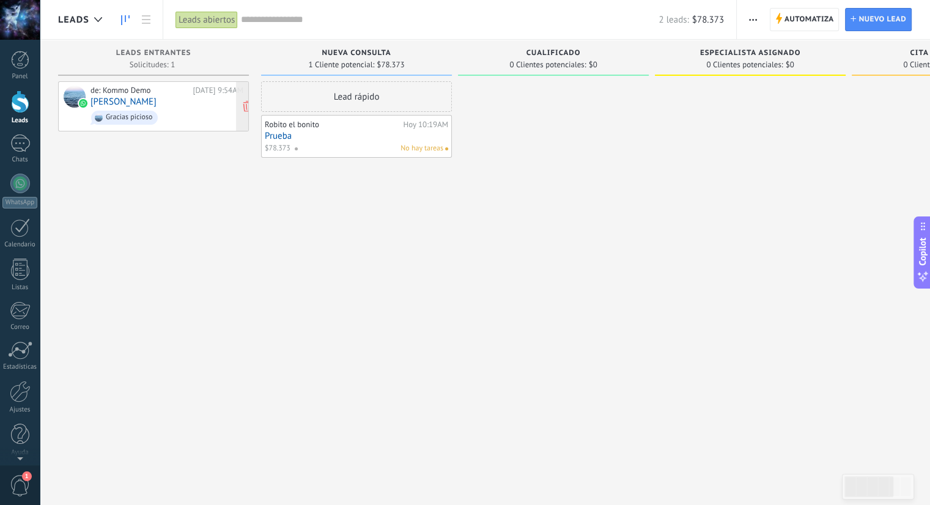
click at [174, 97] on div "de: Kommo Demo Hoy 9:54AM Robert Delgado Gracias picioso" at bounding box center [166, 107] width 153 height 42
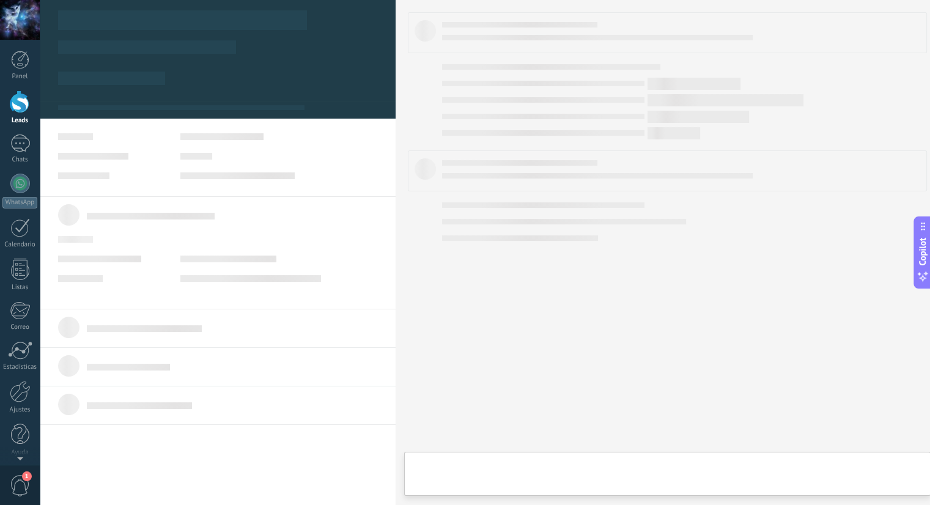
click at [174, 97] on body ".abccls-1,.abccls-2{fill-rule:evenodd}.abccls-2{fill:#fff} .abfcls-1{fill:none}…" at bounding box center [465, 252] width 930 height 505
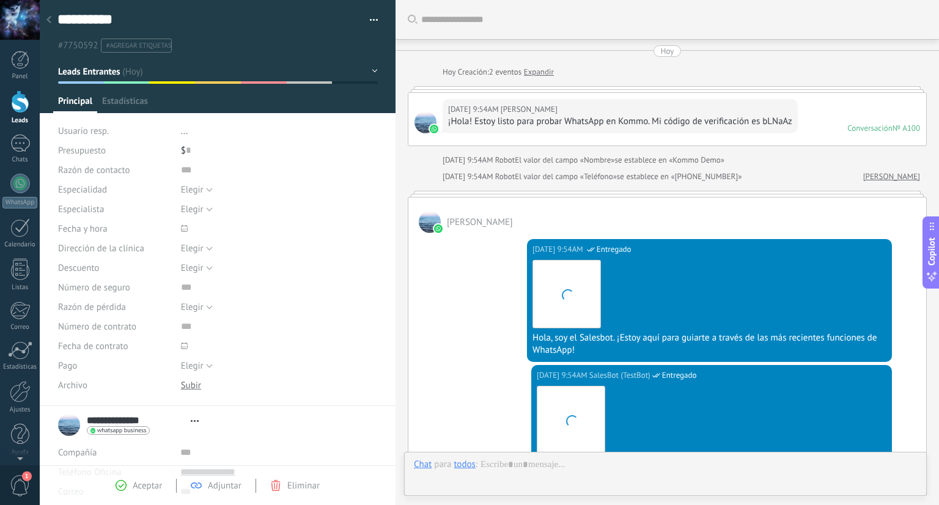
type textarea "**********"
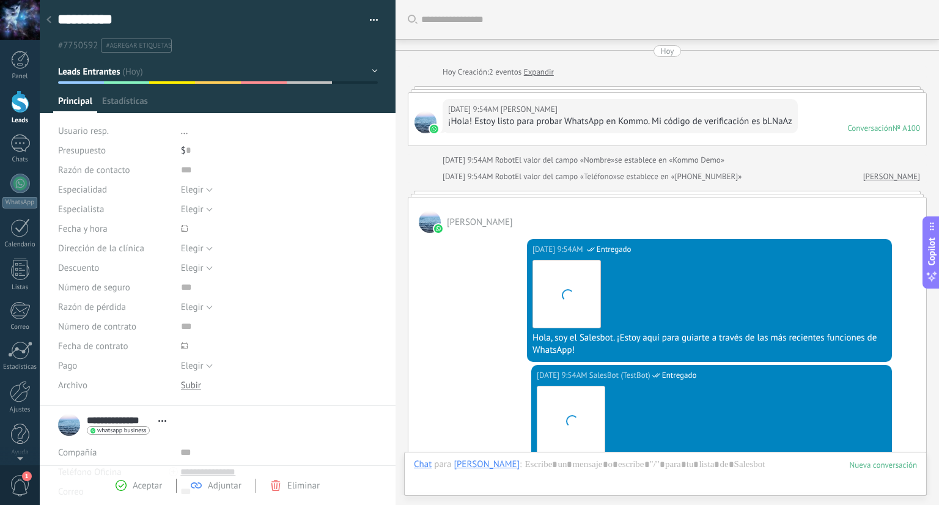
scroll to position [633, 0]
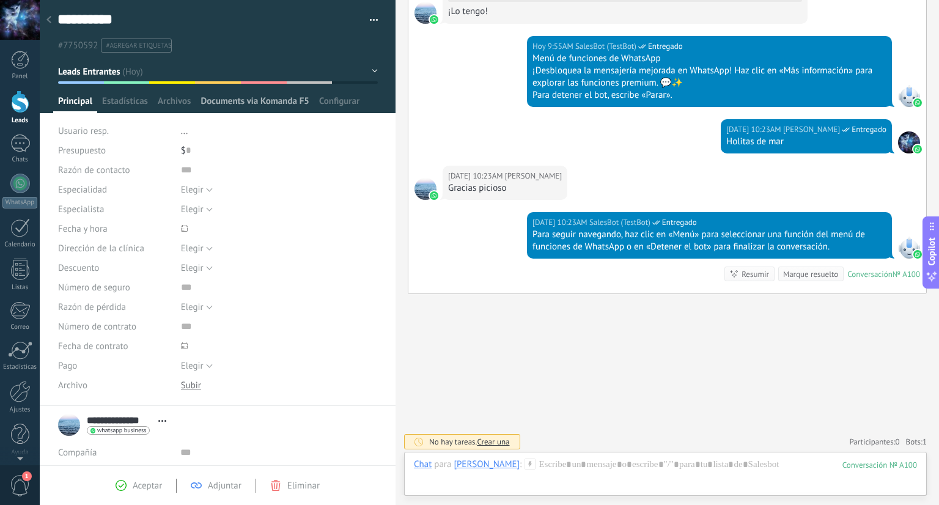
click at [294, 101] on span "Documents via Komanda F5" at bounding box center [255, 104] width 108 height 18
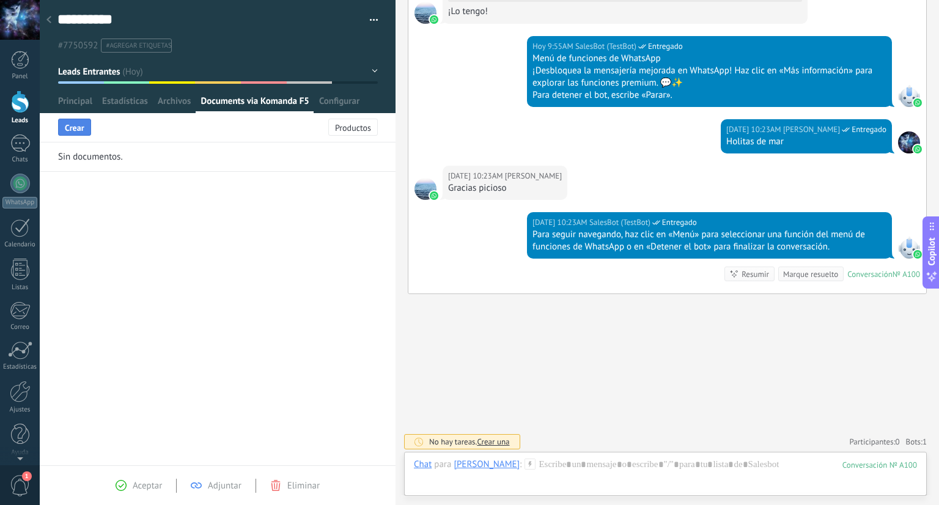
click at [86, 125] on button "Crear" at bounding box center [74, 127] width 33 height 17
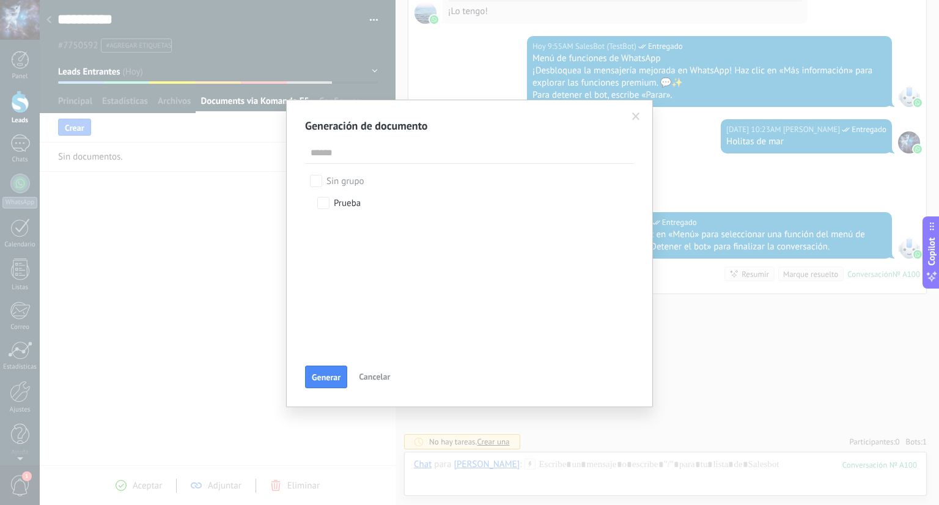
click at [270, 218] on div "Generación de documento Sin grupo Prueba Generar Cancelar" at bounding box center [469, 252] width 939 height 505
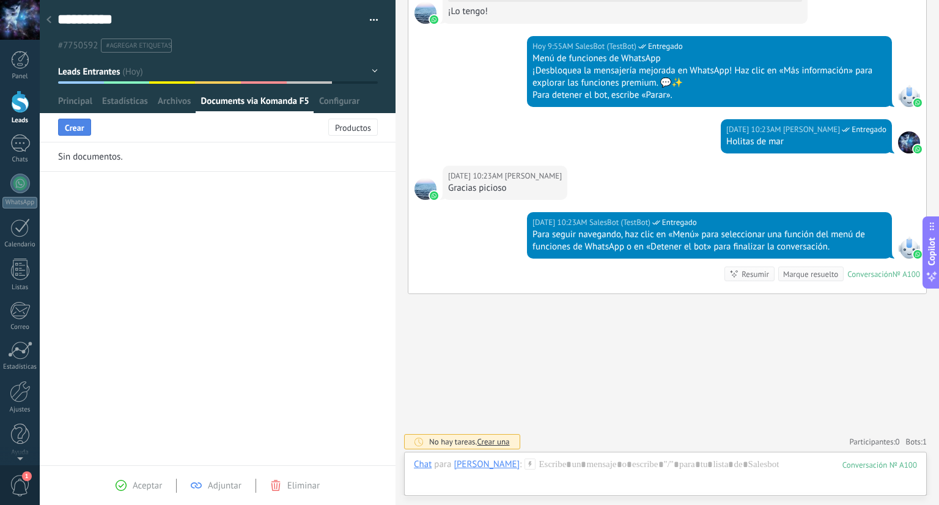
click at [89, 130] on button "Crear" at bounding box center [74, 127] width 33 height 17
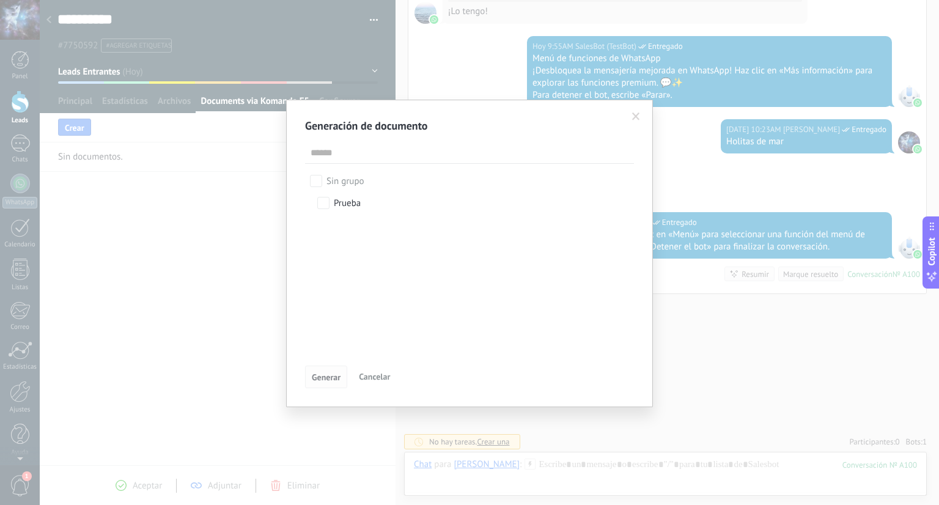
click at [330, 375] on span "Generar" at bounding box center [326, 377] width 29 height 9
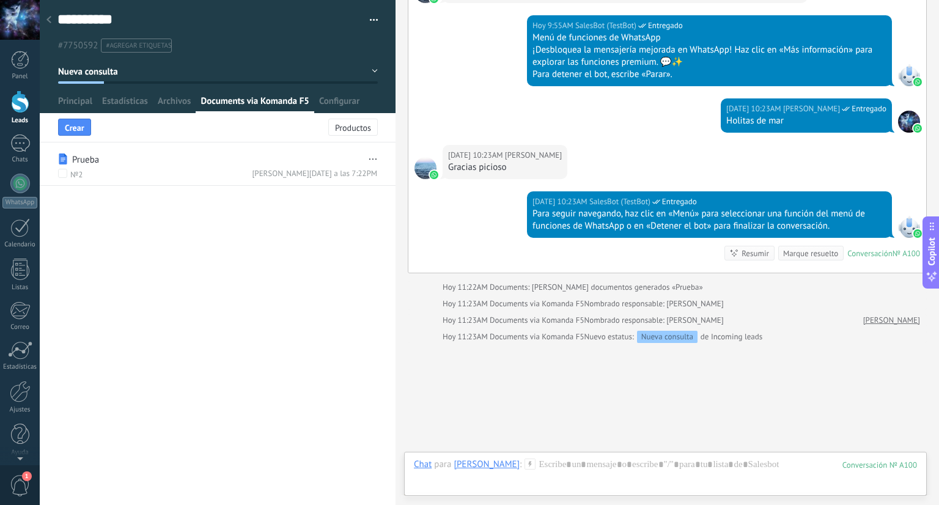
scroll to position [704, 0]
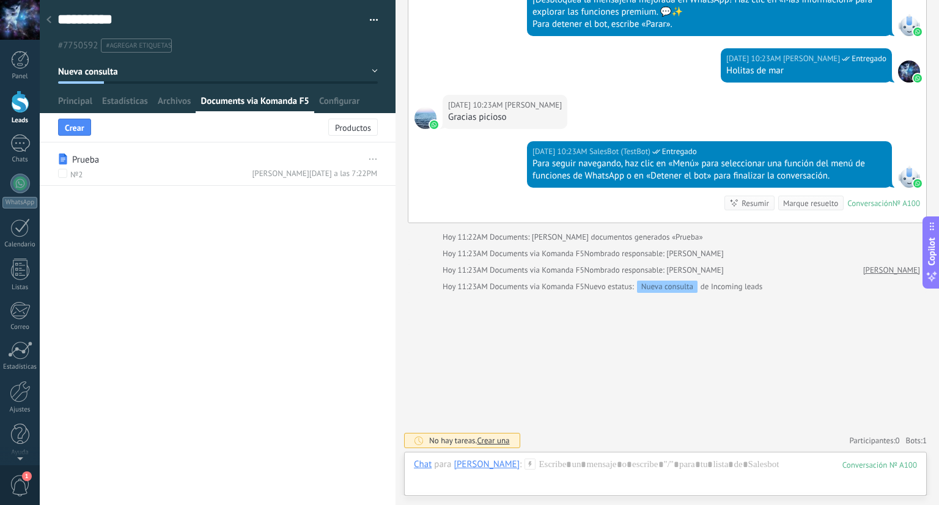
click at [366, 160] on span "..." at bounding box center [371, 158] width 12 height 18
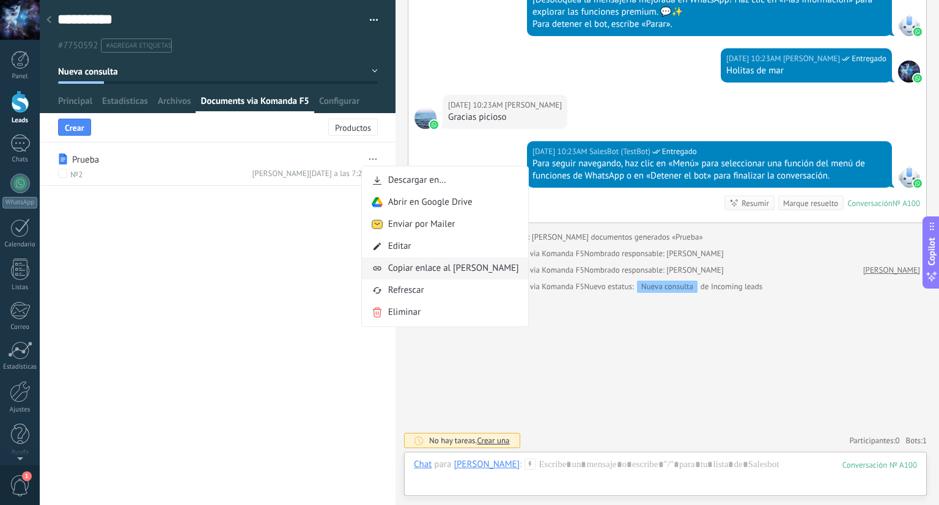
click at [417, 271] on span "Copiar enlace al documentot" at bounding box center [453, 268] width 131 height 12
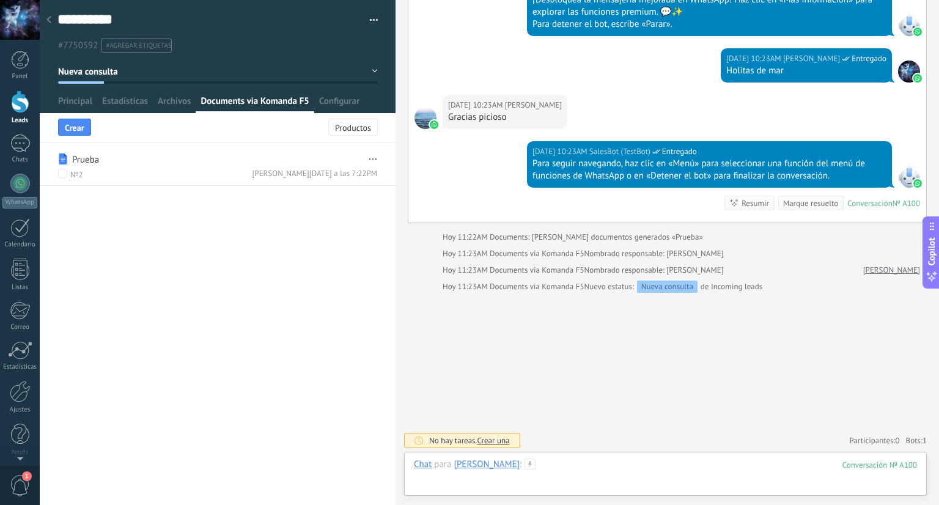
click at [704, 469] on div at bounding box center [665, 477] width 503 height 37
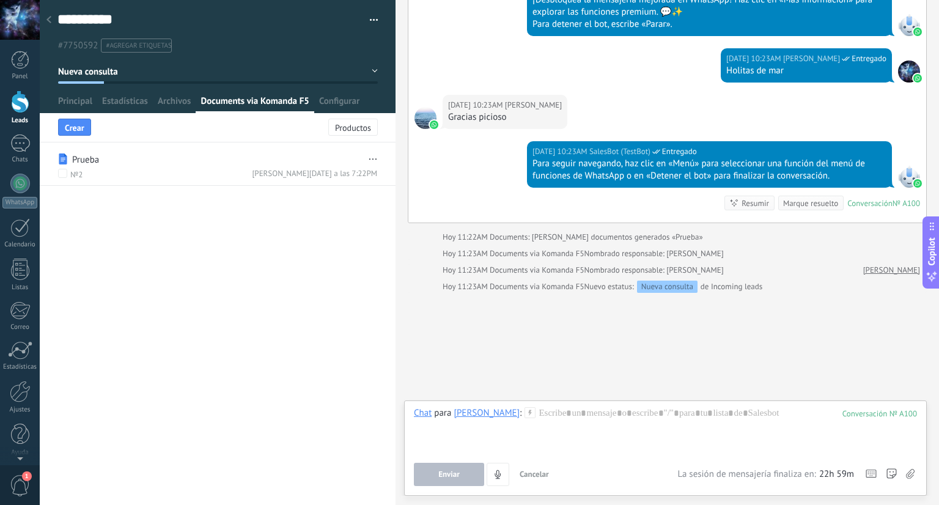
click at [525, 414] on icon at bounding box center [530, 412] width 11 height 11
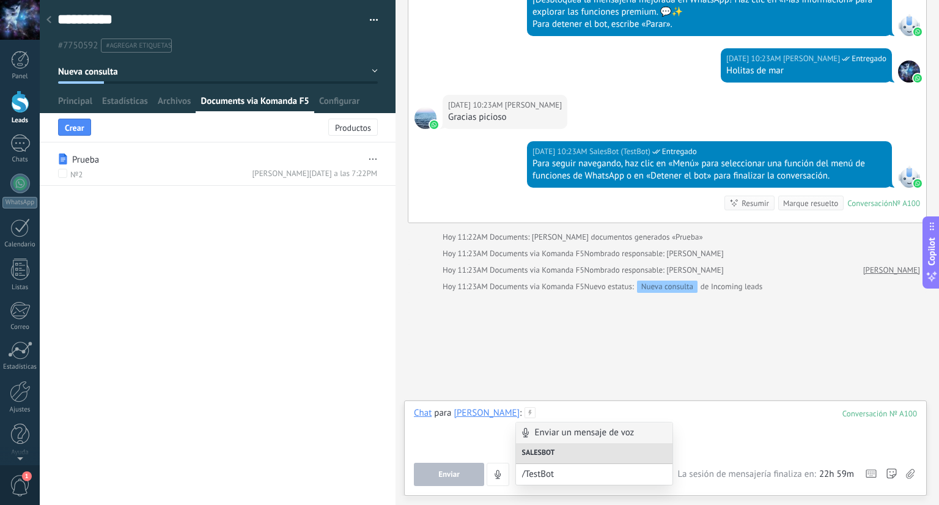
click at [607, 411] on div at bounding box center [665, 430] width 503 height 46
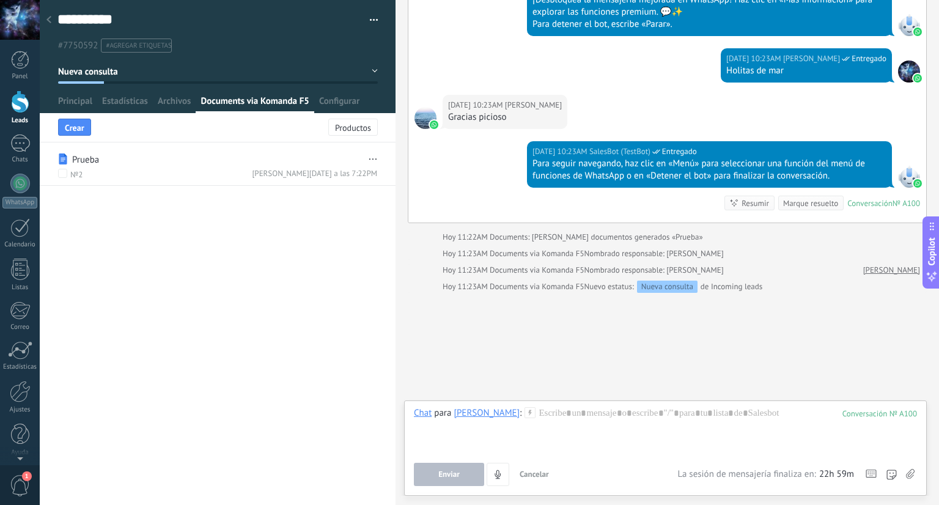
click at [908, 475] on use at bounding box center [910, 474] width 9 height 10
click at [0, 0] on input "file" at bounding box center [0, 0] width 0 height 0
drag, startPoint x: 166, startPoint y: 160, endPoint x: 130, endPoint y: 166, distance: 36.7
click at [148, 157] on div "Prueba" at bounding box center [152, 161] width 191 height 18
click at [364, 132] on button "Seleccionado" at bounding box center [342, 127] width 71 height 17
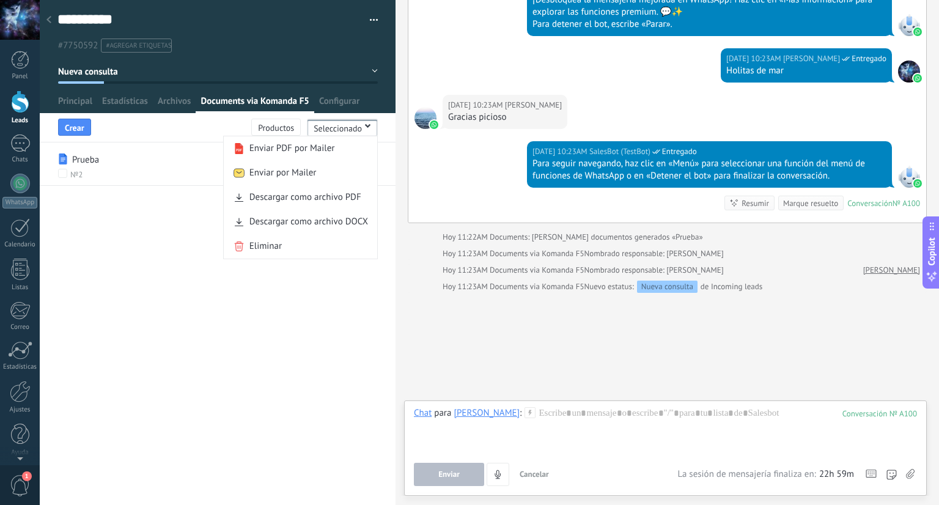
click at [267, 289] on div "**********" at bounding box center [218, 313] width 356 height 384
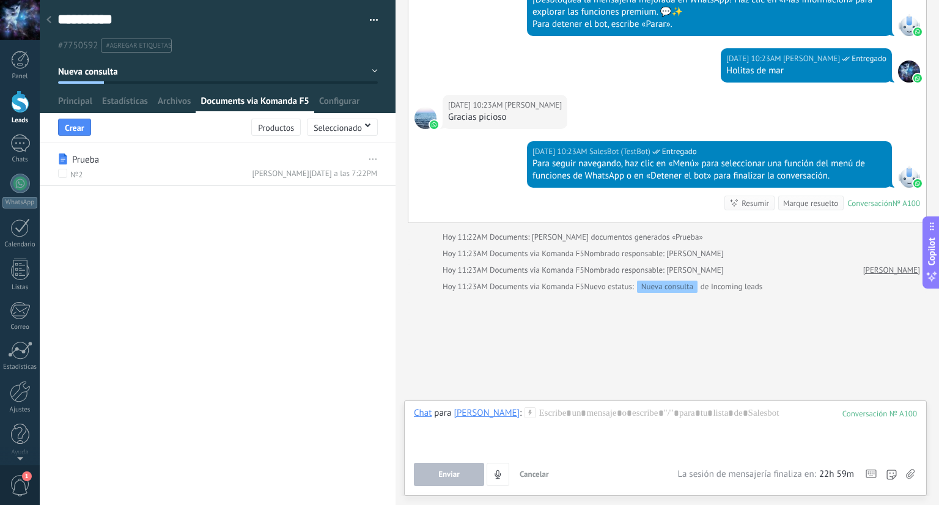
click at [367, 157] on span "..." at bounding box center [371, 158] width 12 height 18
click at [330, 123] on span "Seleccionado" at bounding box center [338, 127] width 48 height 9
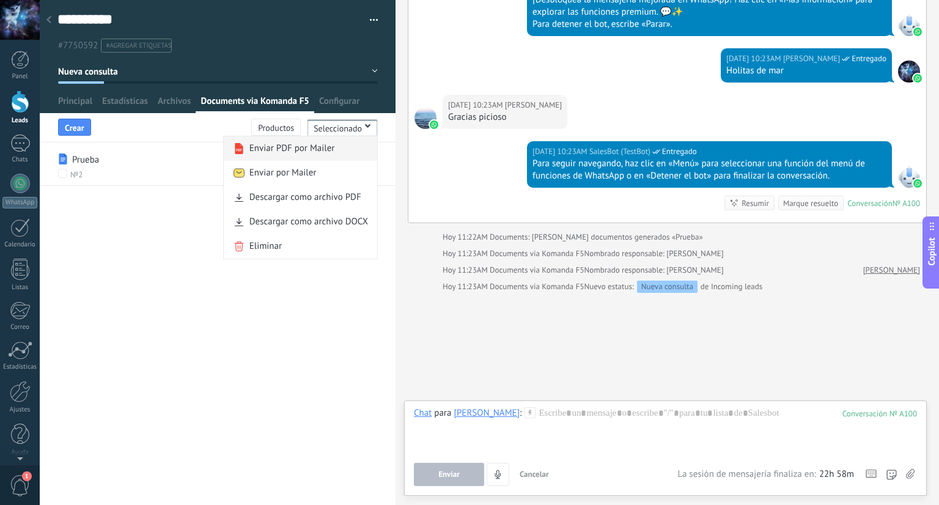
click at [342, 150] on div "Enviar PDF por Mailer" at bounding box center [300, 148] width 153 height 24
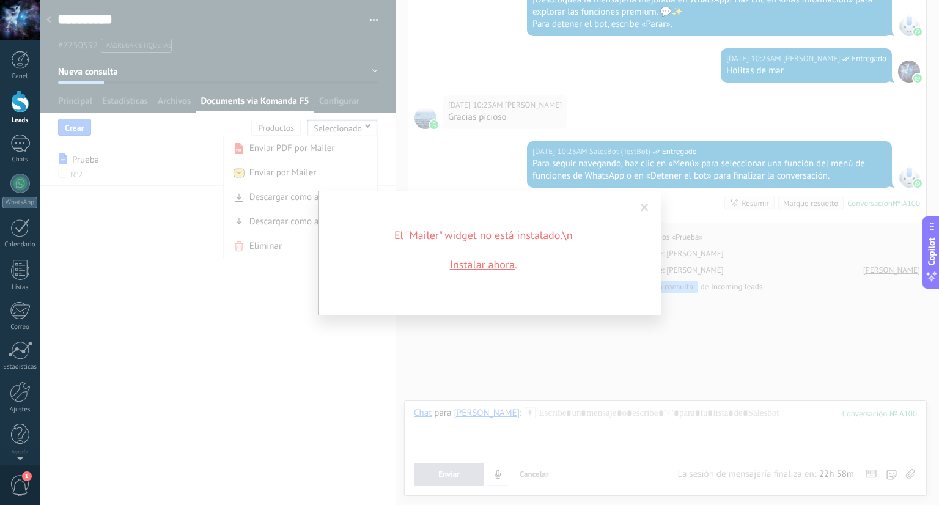
click at [336, 326] on div "El " Mailer " widget no está instalado.\n Instalar ahora ." at bounding box center [489, 252] width 899 height 505
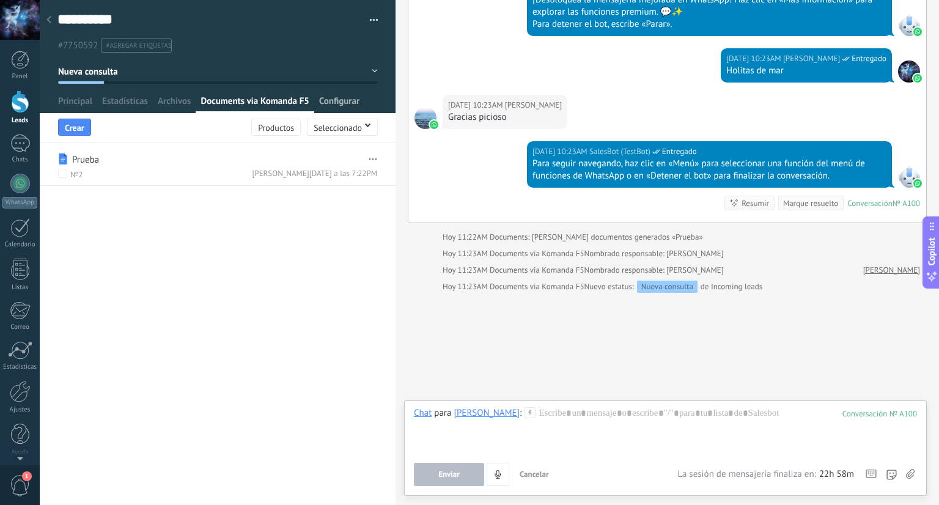
click at [346, 102] on span "Configurar" at bounding box center [339, 104] width 40 height 18
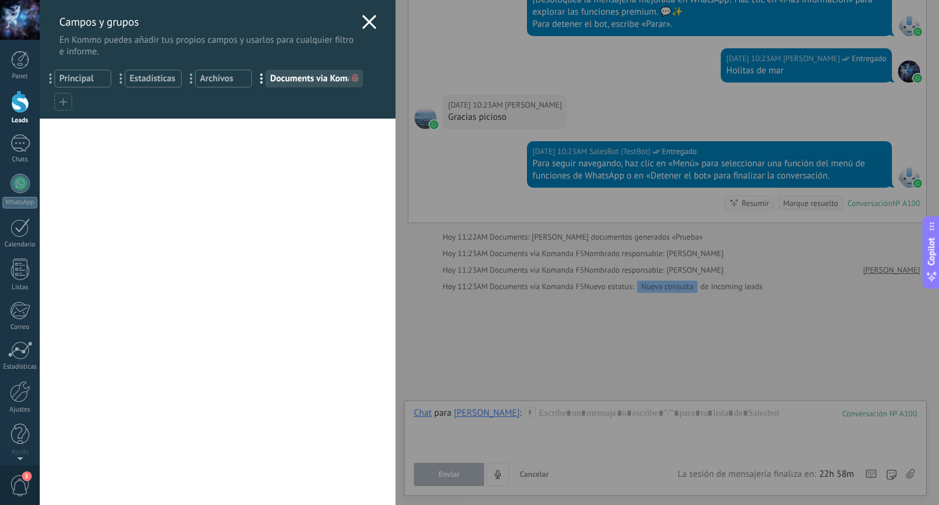
click at [364, 25] on icon at bounding box center [369, 22] width 15 height 15
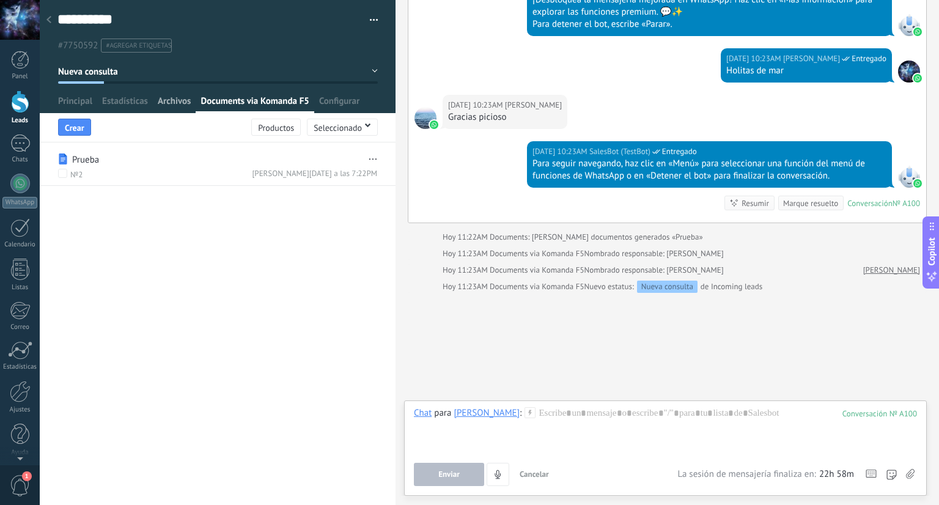
click at [163, 98] on span "Archivos" at bounding box center [174, 104] width 33 height 18
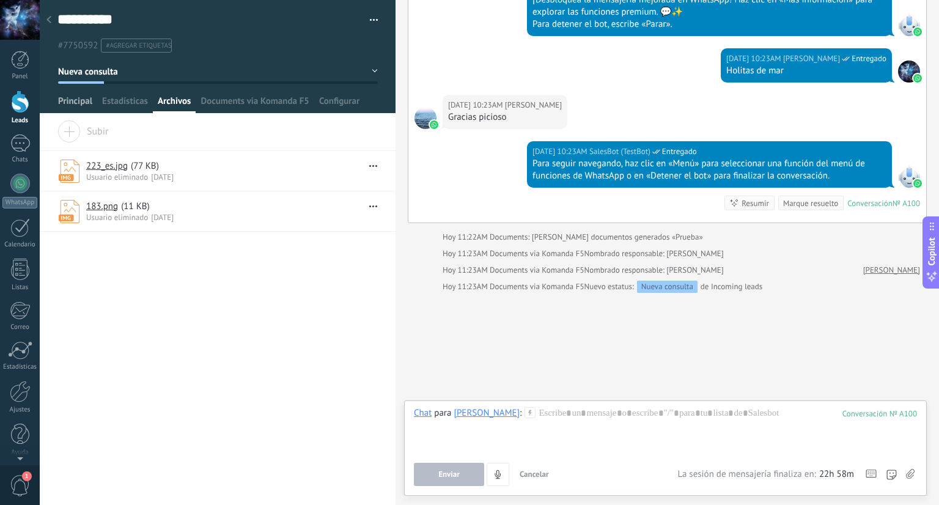
click at [78, 104] on span "Principal" at bounding box center [75, 104] width 34 height 18
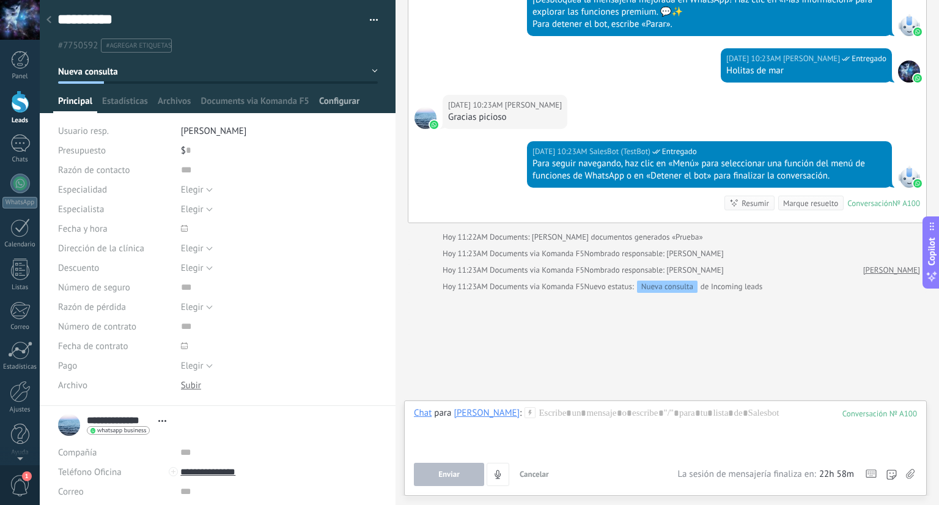
click at [335, 109] on span "Configurar" at bounding box center [339, 104] width 40 height 18
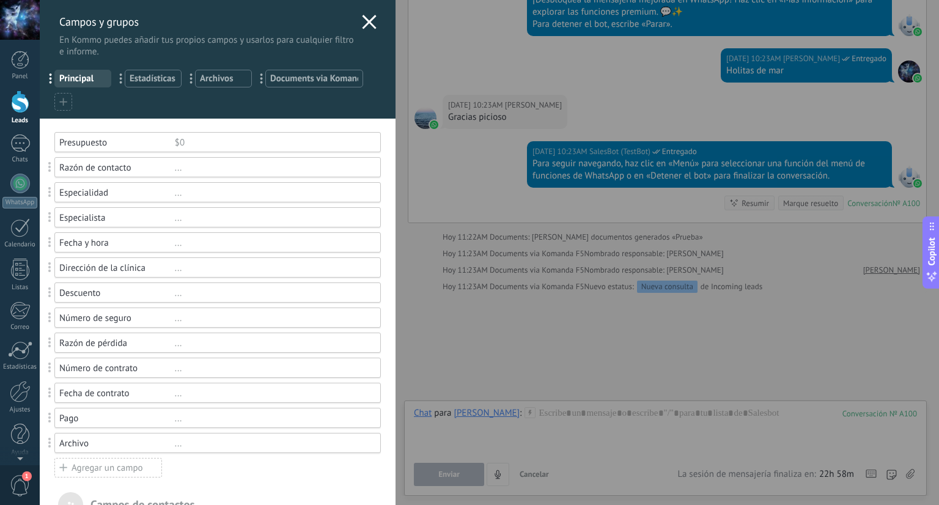
click at [70, 101] on div at bounding box center [63, 102] width 18 height 18
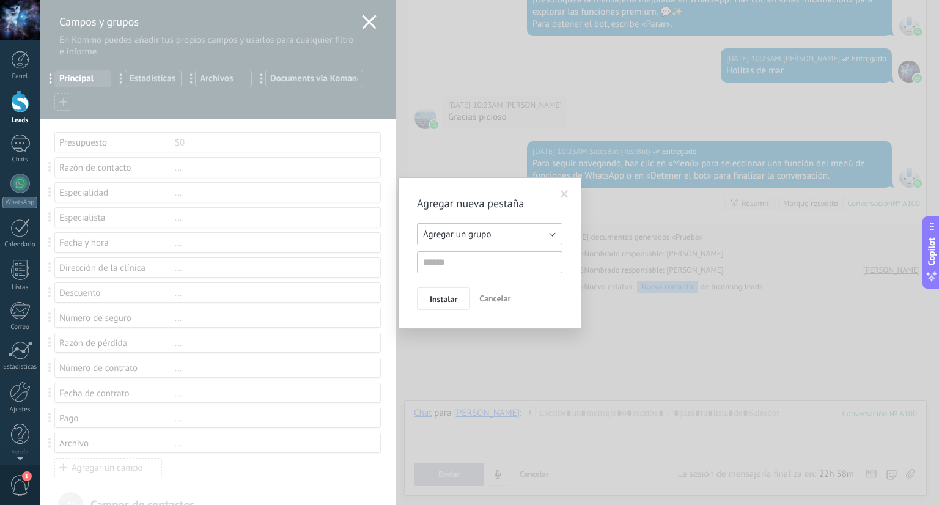
click at [465, 232] on span "Agregar un grupo" at bounding box center [457, 235] width 68 height 12
click at [570, 189] on span at bounding box center [564, 194] width 20 height 21
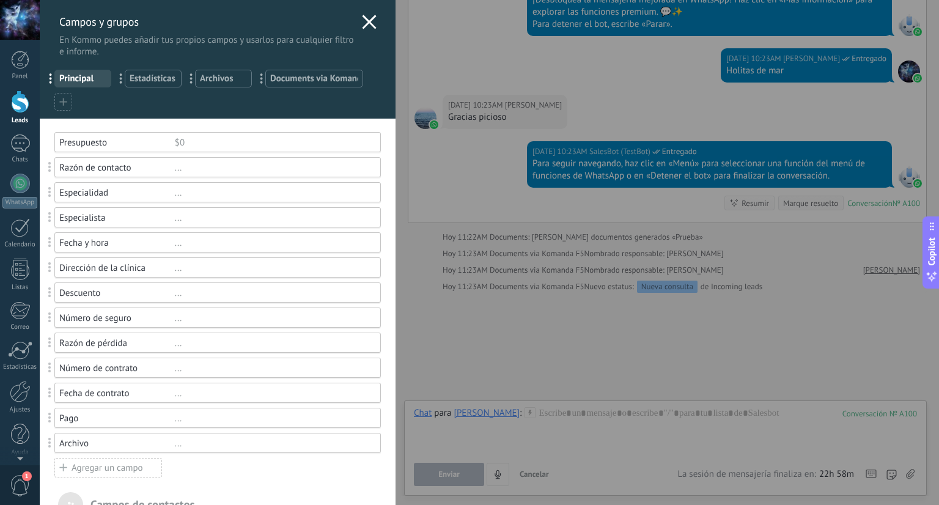
click at [366, 26] on icon at bounding box center [369, 22] width 15 height 15
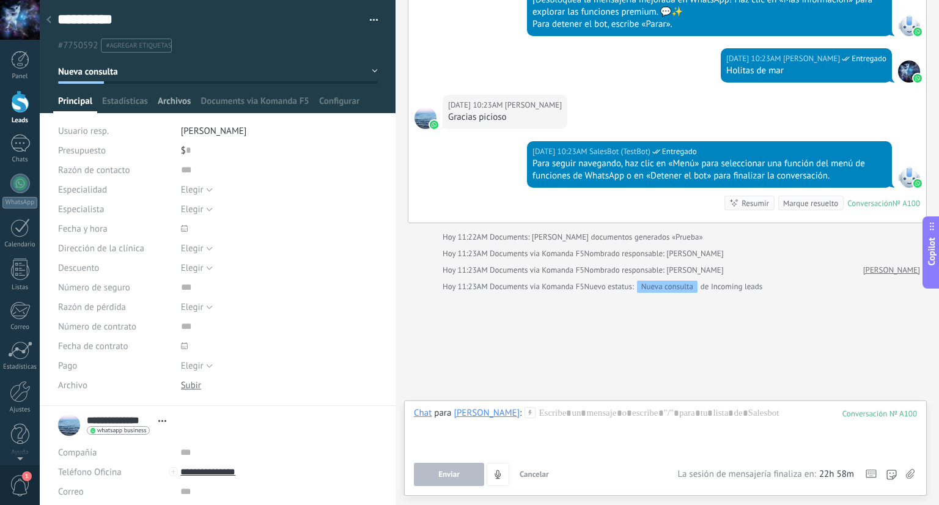
click at [167, 108] on span "Archivos" at bounding box center [174, 104] width 33 height 18
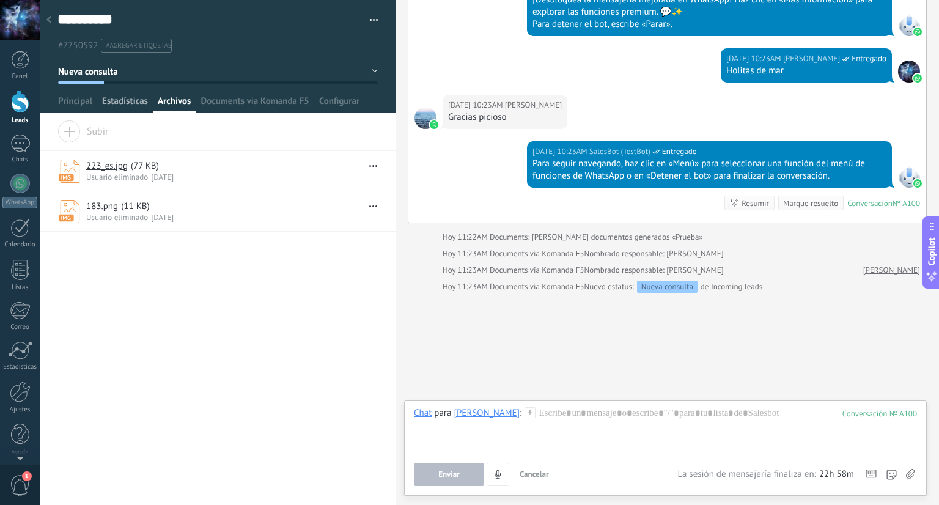
click at [104, 103] on span "Estadísticas" at bounding box center [125, 104] width 46 height 18
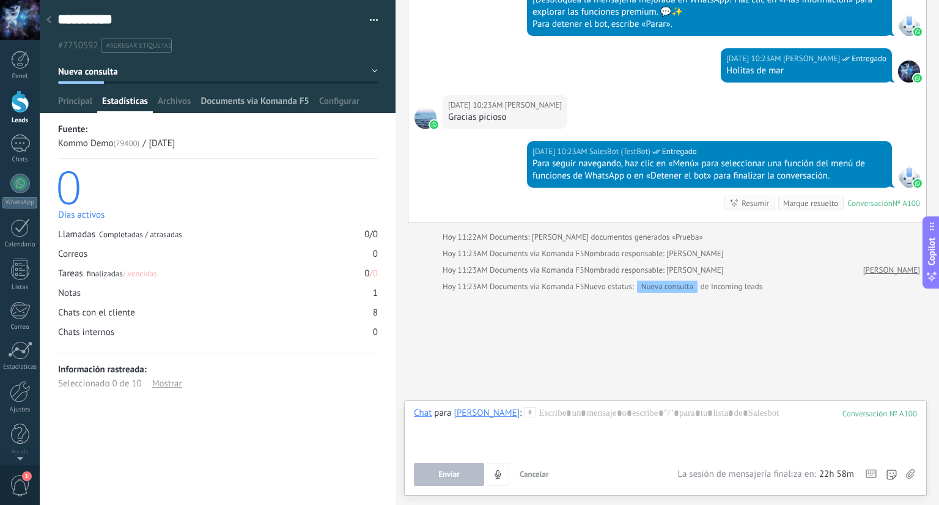
click at [233, 101] on span "Documents via Komanda F5" at bounding box center [255, 104] width 108 height 18
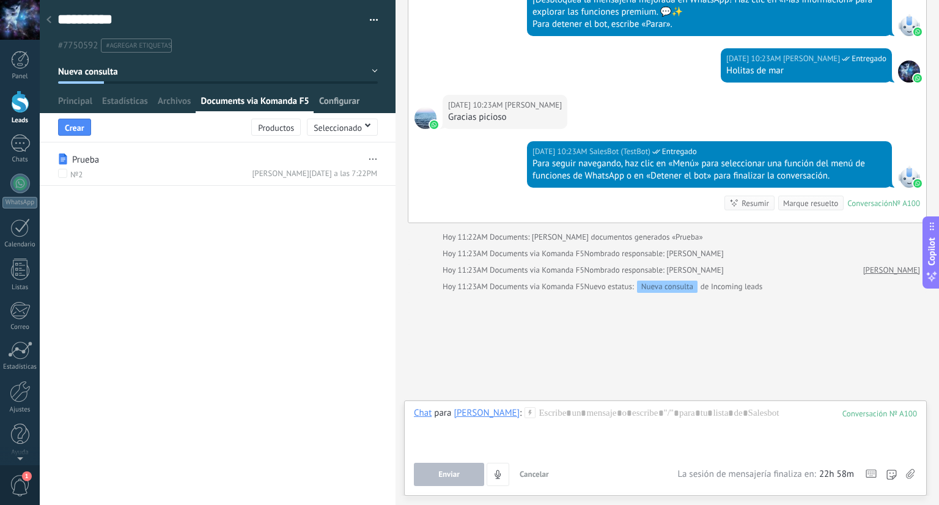
click at [335, 101] on span "Configurar" at bounding box center [339, 104] width 40 height 18
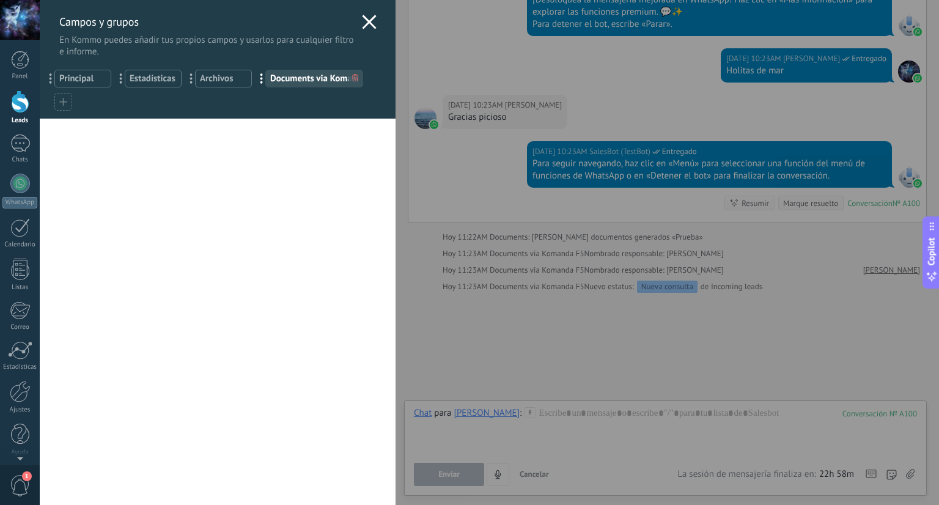
click at [366, 18] on icon at bounding box center [369, 22] width 15 height 15
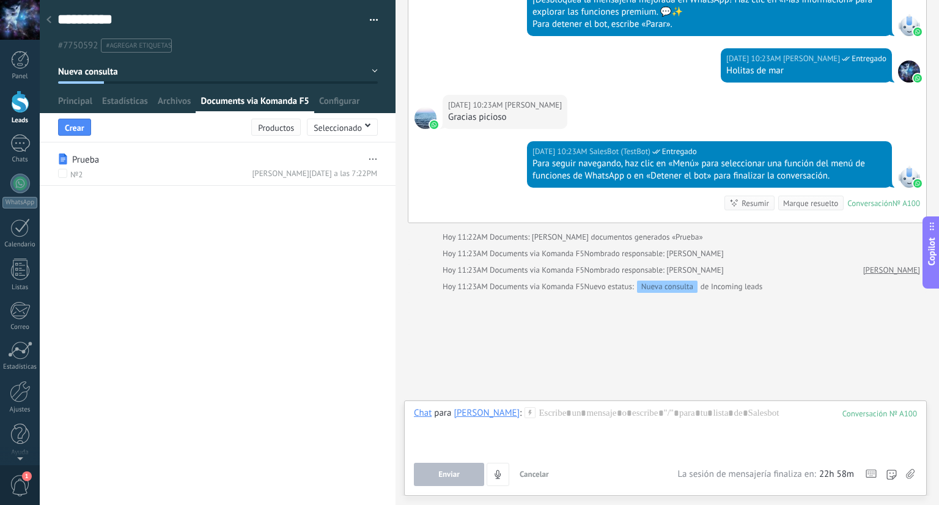
click at [271, 126] on span "Productos" at bounding box center [276, 127] width 36 height 9
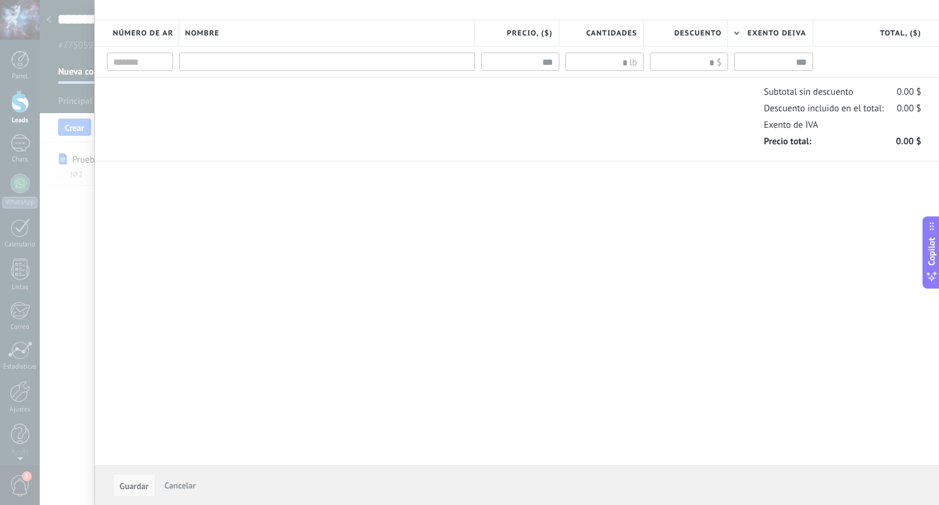
click at [242, 65] on input "text" at bounding box center [327, 62] width 296 height 18
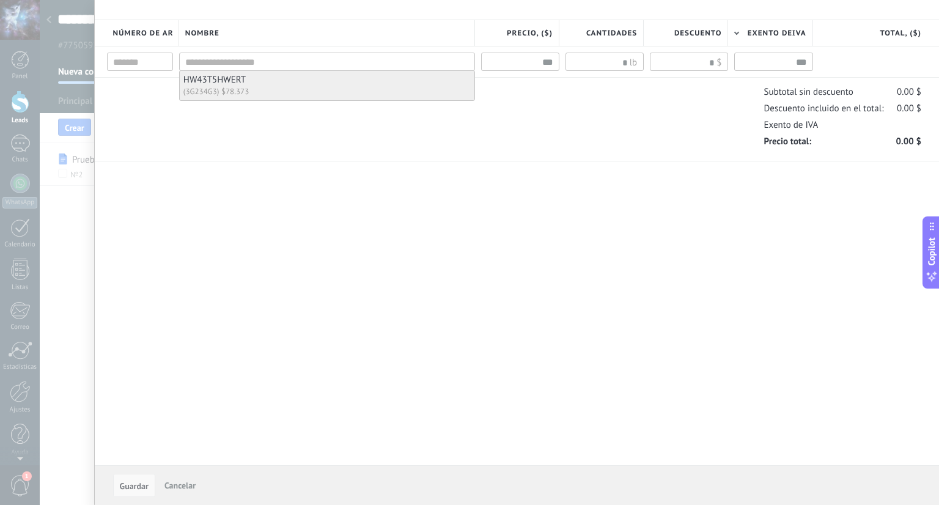
click at [242, 88] on div "(3G234G3) $78.373" at bounding box center [326, 92] width 287 height 12
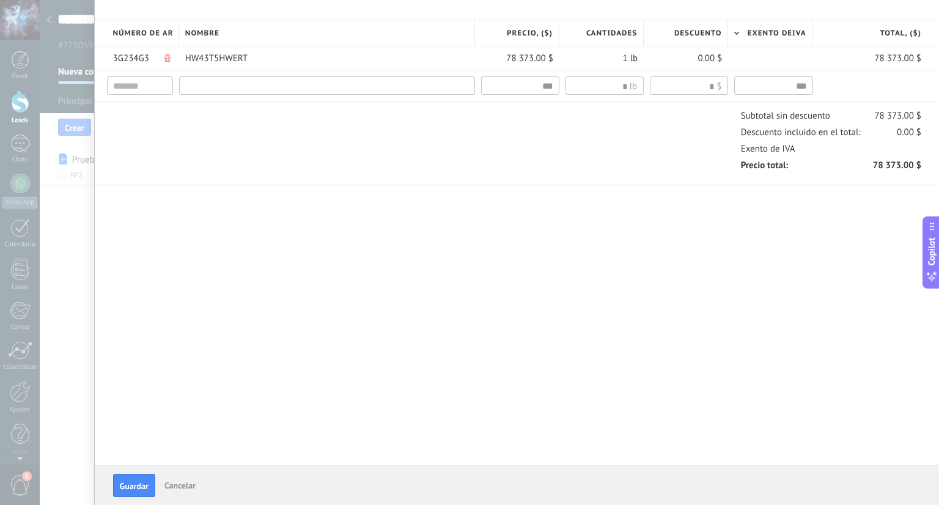
click at [242, 88] on input "text" at bounding box center [327, 85] width 296 height 18
click at [232, 186] on div "Número de artículo Nombre Precio, ($) Cantidades" at bounding box center [517, 113] width 844 height 227
click at [262, 89] on input "text" at bounding box center [327, 85] width 296 height 18
type input "**"
click at [140, 79] on input "text" at bounding box center [140, 85] width 66 height 18
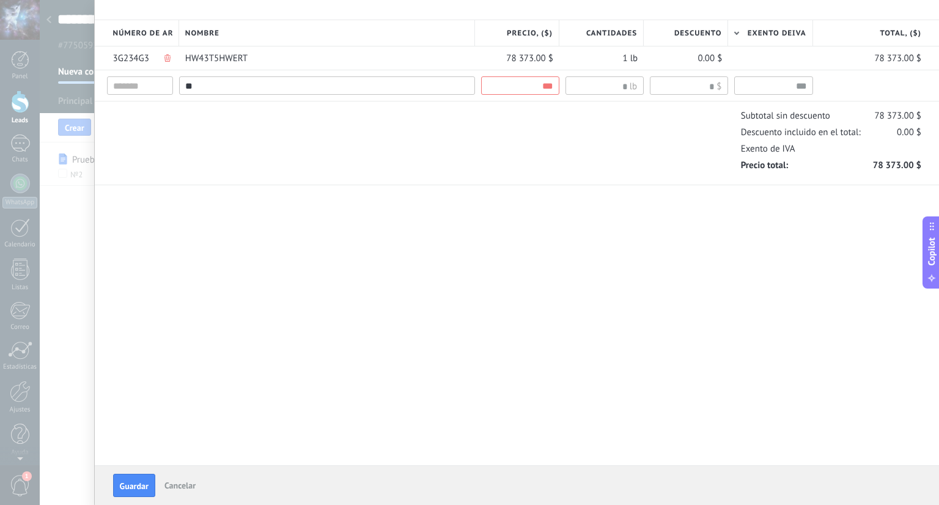
drag, startPoint x: 210, startPoint y: 87, endPoint x: 150, endPoint y: 76, distance: 60.9
click at [158, 76] on div "** lb ft3 gal t kg m3 l lb $ % $" at bounding box center [517, 85] width 845 height 31
click at [142, 86] on input "text" at bounding box center [140, 85] width 66 height 18
type input "**"
click at [146, 484] on span "Guardar" at bounding box center [134, 486] width 29 height 9
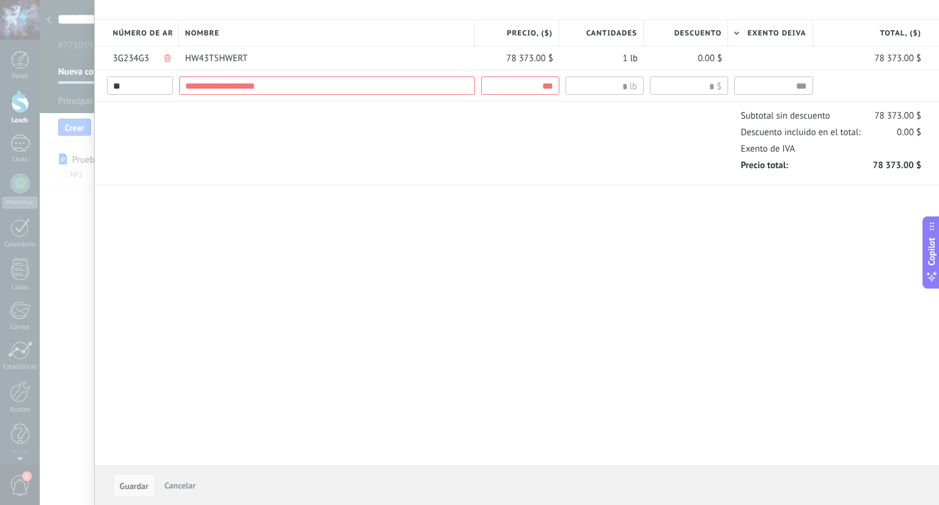
click at [175, 489] on span "Cancelar" at bounding box center [179, 485] width 31 height 11
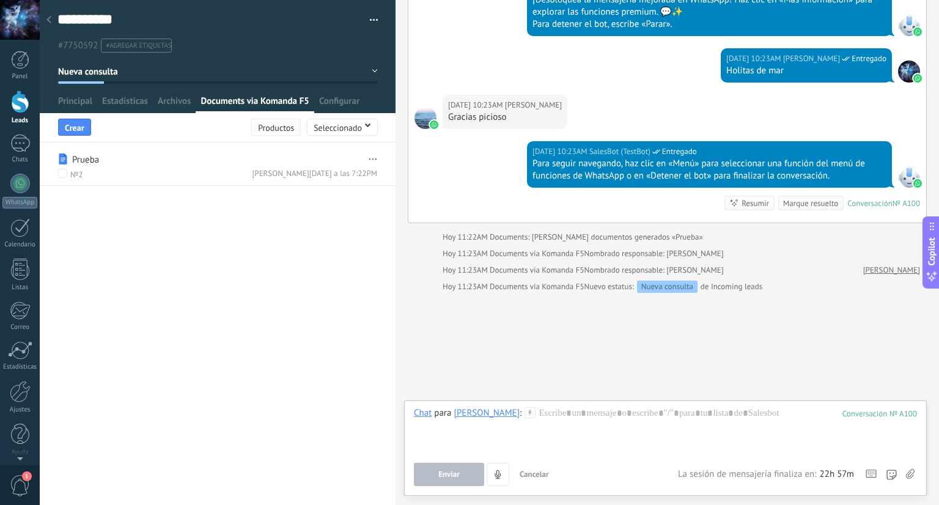
click at [289, 130] on span "Productos" at bounding box center [276, 127] width 36 height 9
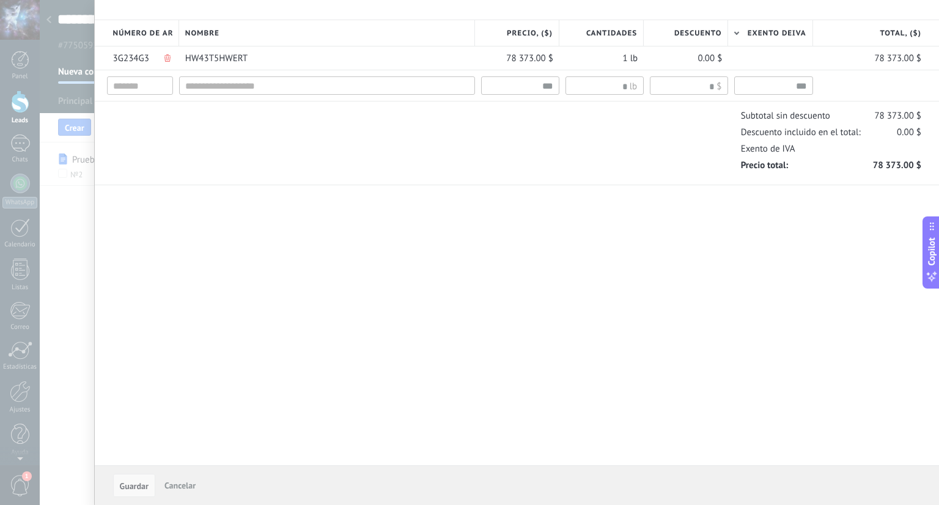
click at [177, 489] on span "Cancelar" at bounding box center [179, 485] width 31 height 11
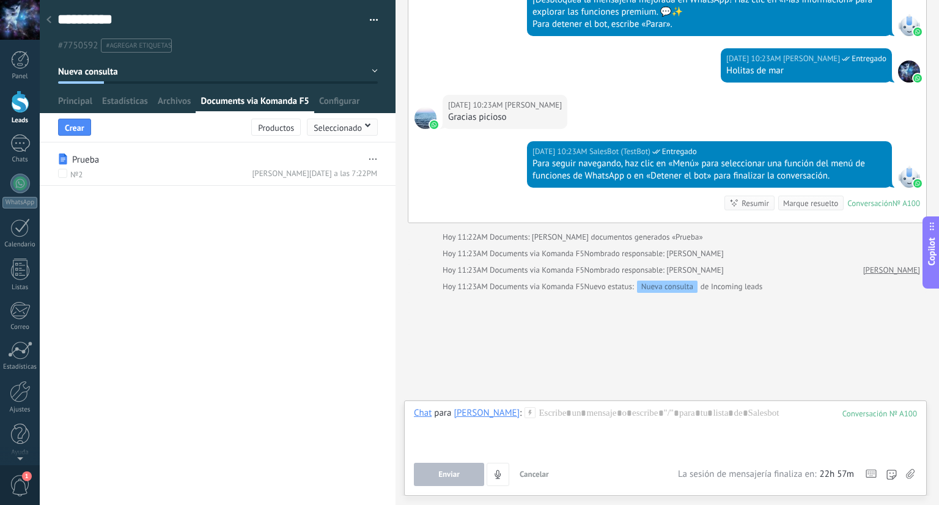
click at [357, 128] on span "Seleccionado" at bounding box center [338, 127] width 48 height 9
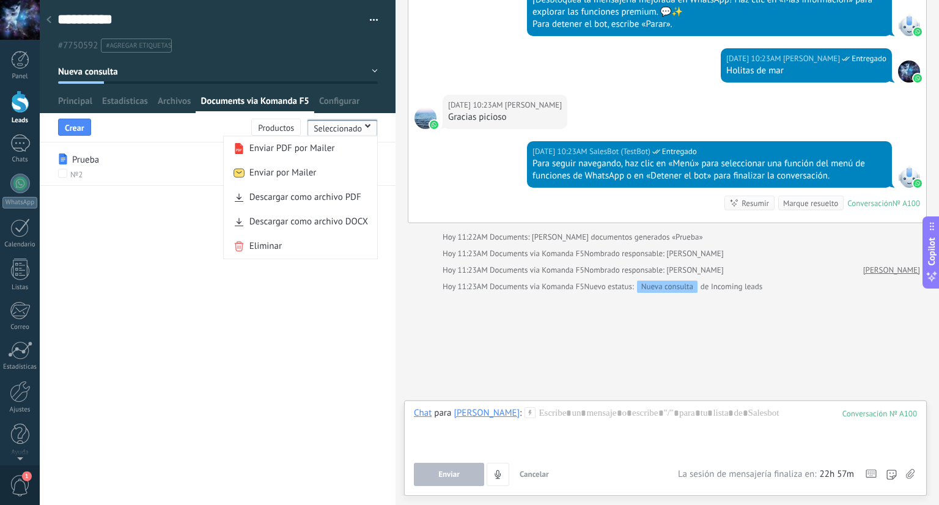
click at [365, 125] on span "button" at bounding box center [368, 126] width 6 height 4
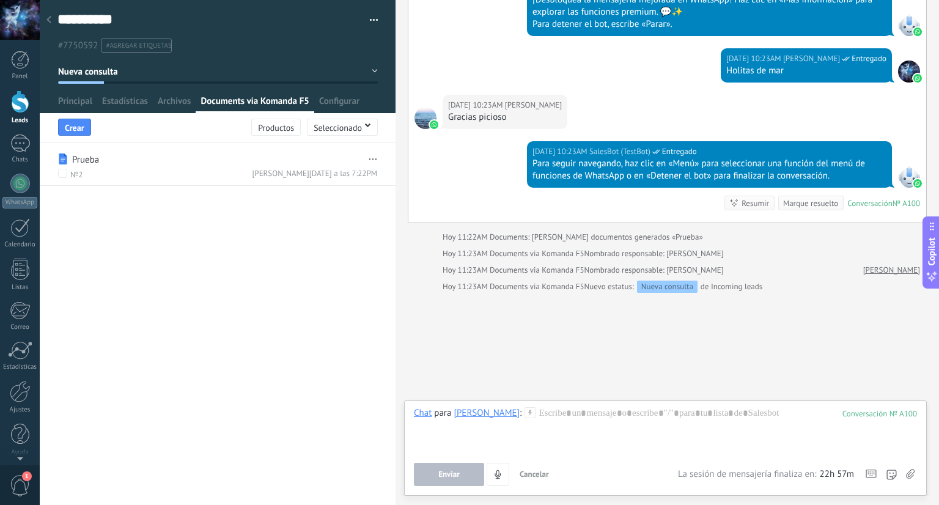
click at [73, 162] on p "Prueba" at bounding box center [85, 160] width 27 height 14
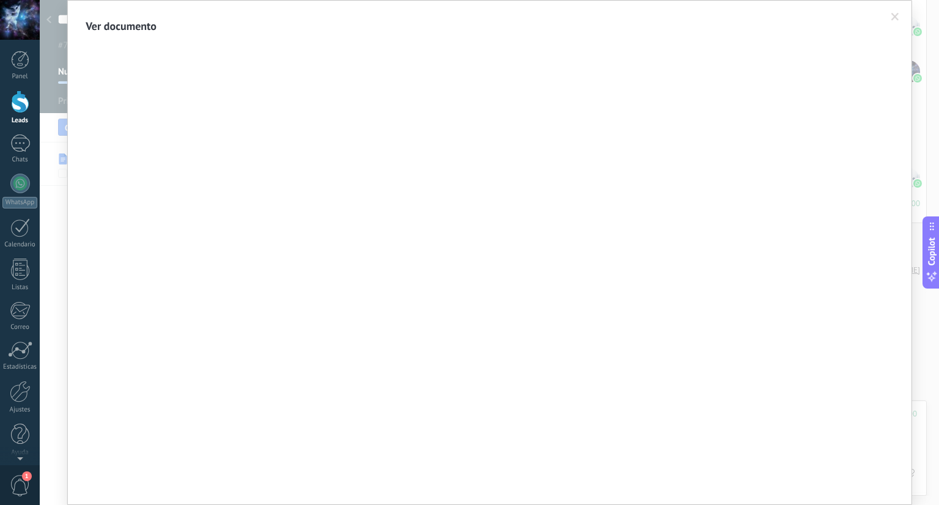
click at [897, 17] on span at bounding box center [895, 17] width 20 height 21
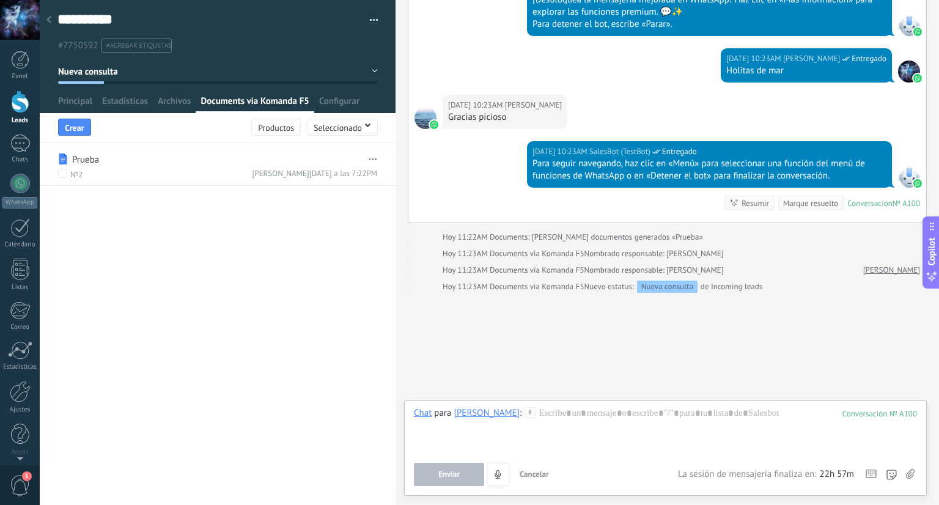
click at [847, 460] on div "Chat para Robert Delgado : 100 Enviar Cancelar Rastrear clics en links ? Reduci…" at bounding box center [665, 446] width 503 height 79
click at [720, 413] on div at bounding box center [665, 430] width 503 height 46
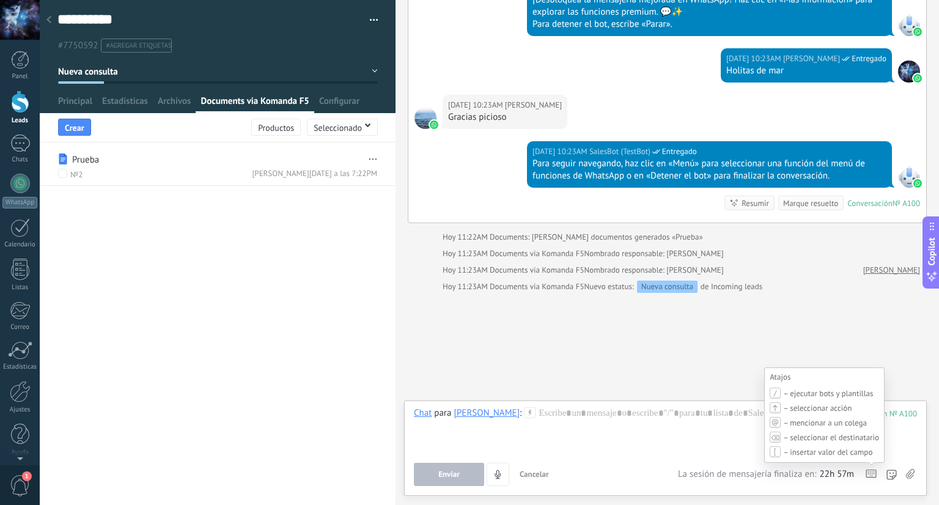
click at [866, 479] on div "Atajos – ejecutar bots y plantillas – seleccionar acción – mencionar a un coleg…" at bounding box center [871, 476] width 11 height 12
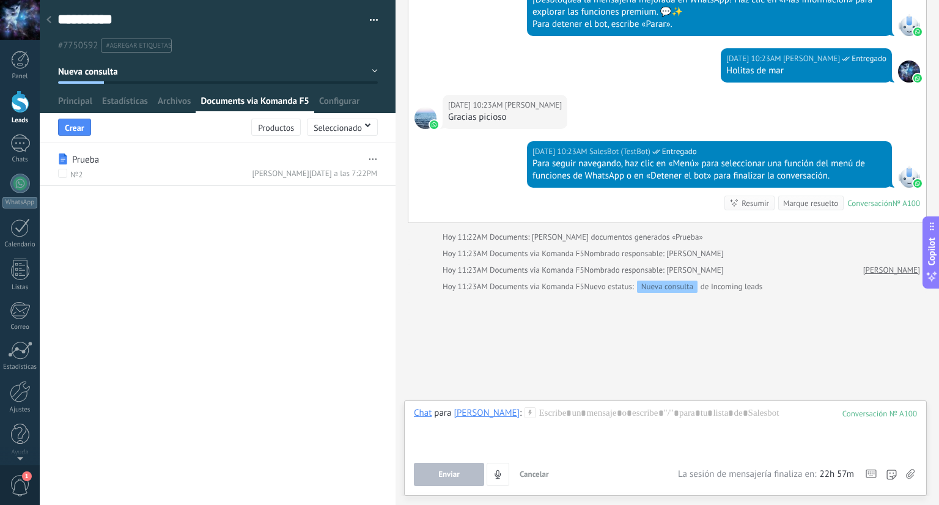
click at [525, 411] on use at bounding box center [530, 412] width 10 height 10
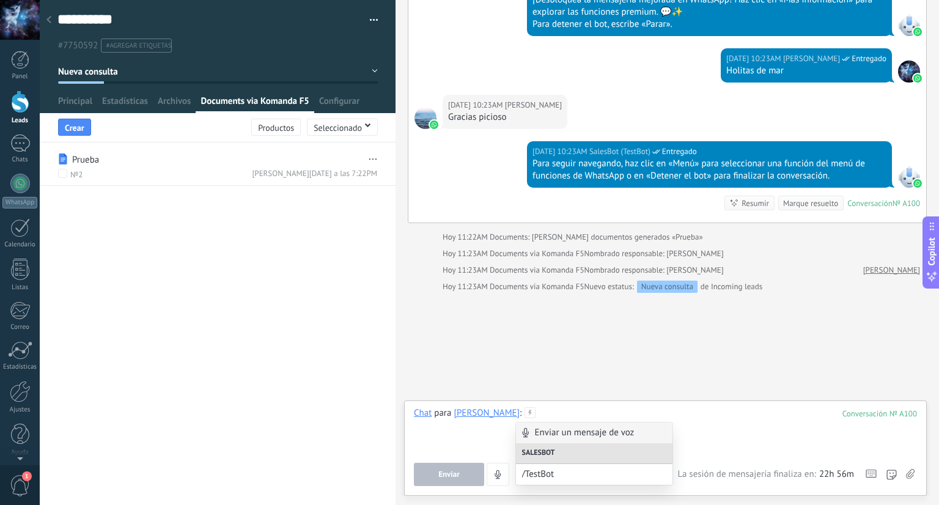
click at [766, 438] on div at bounding box center [665, 430] width 503 height 46
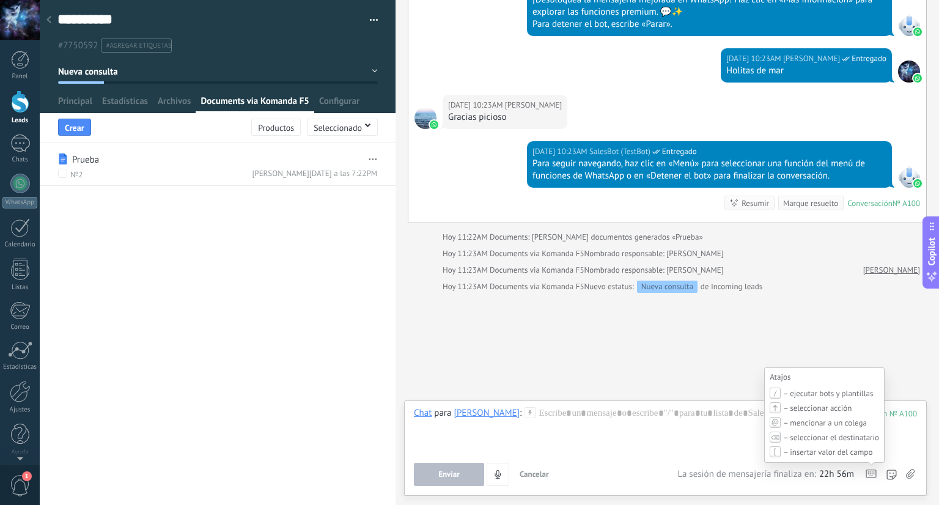
click at [873, 473] on icon at bounding box center [871, 474] width 11 height 9
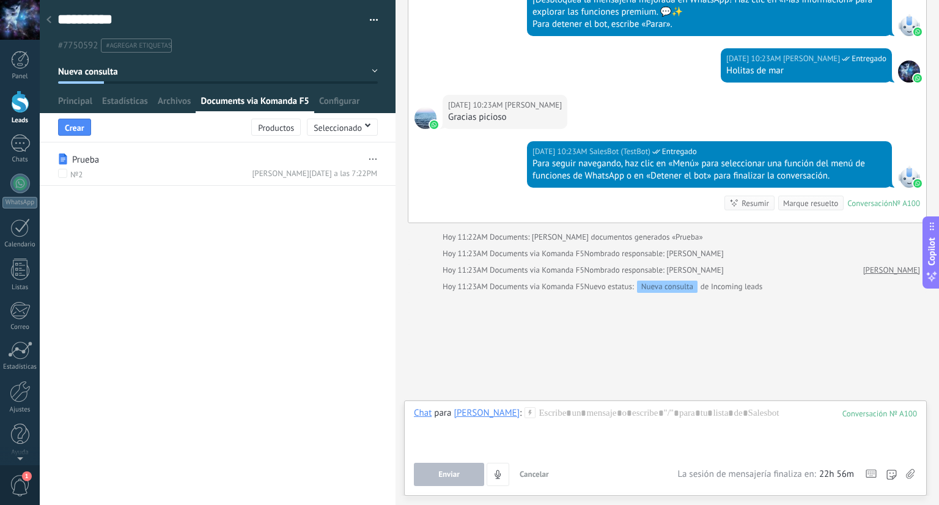
click at [599, 414] on div at bounding box center [665, 430] width 503 height 46
click at [600, 415] on div at bounding box center [665, 430] width 503 height 46
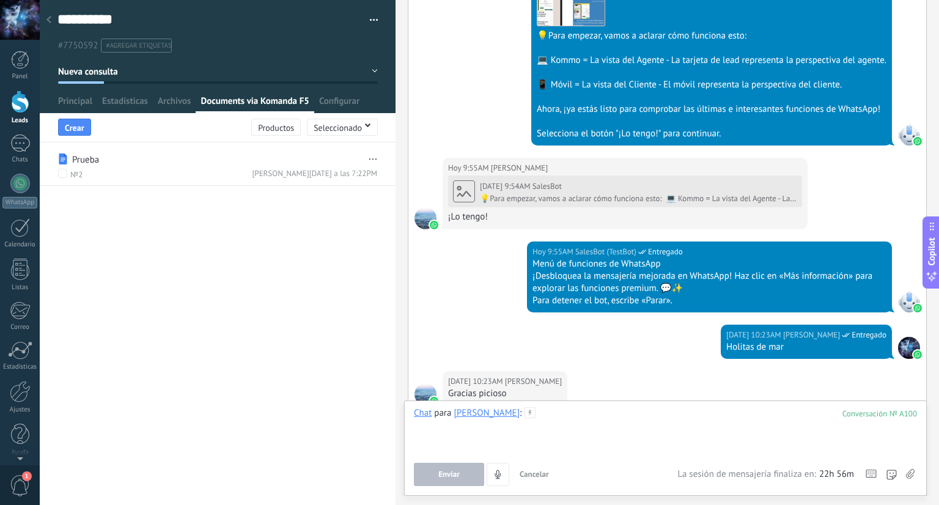
scroll to position [704, 0]
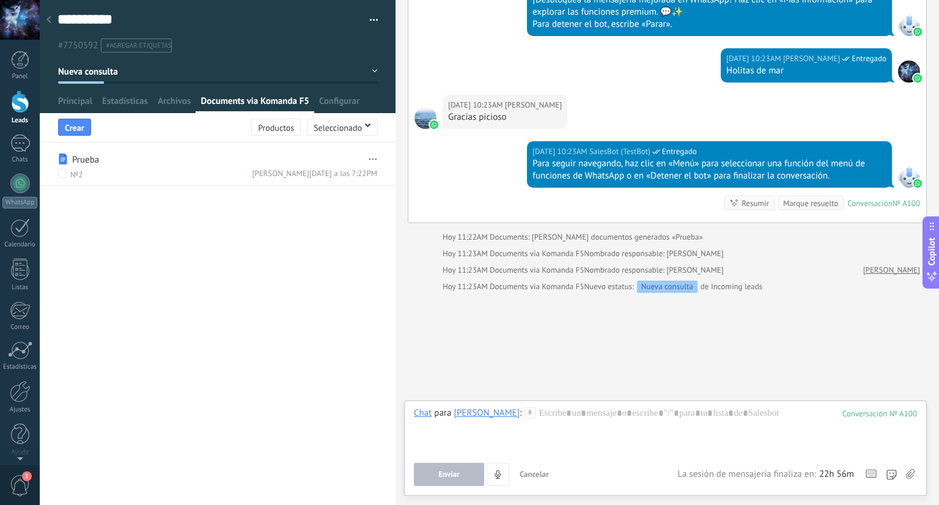
click at [434, 126] on img at bounding box center [434, 124] width 9 height 9
click at [505, 109] on span "Robert Delgado" at bounding box center [533, 105] width 57 height 12
click at [908, 204] on div "№ A100" at bounding box center [907, 203] width 28 height 10
click at [478, 411] on div "Robert Delgado" at bounding box center [487, 412] width 66 height 11
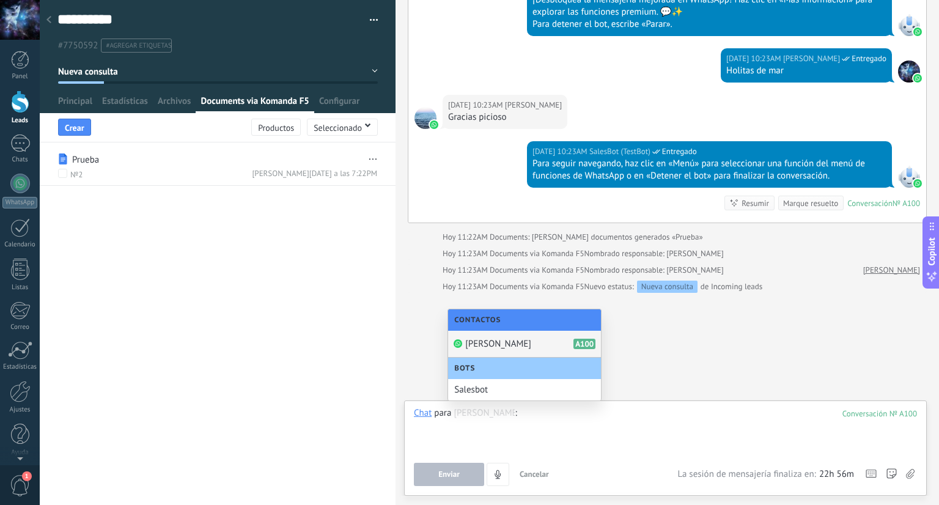
click at [550, 448] on div at bounding box center [665, 430] width 503 height 46
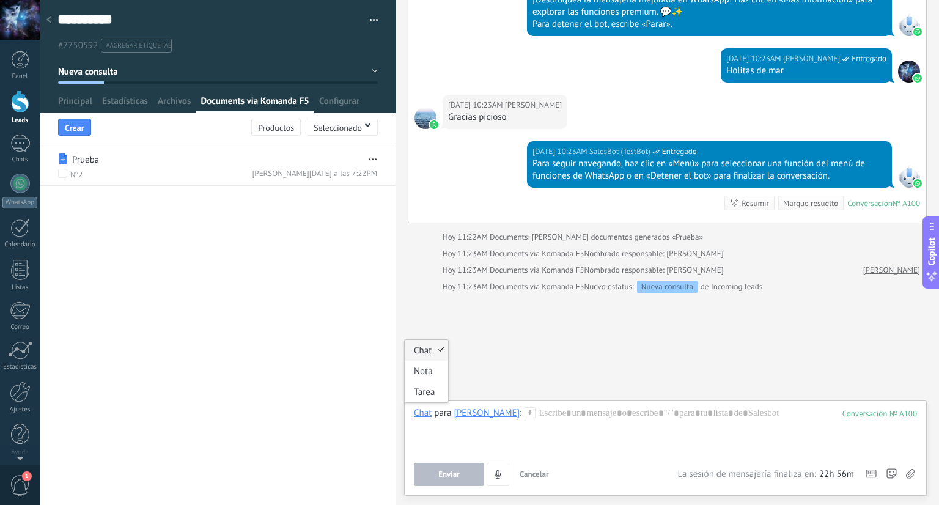
click at [418, 412] on div "Chat" at bounding box center [423, 412] width 18 height 11
click at [614, 448] on div at bounding box center [665, 430] width 503 height 46
click at [356, 130] on span "Seleccionado" at bounding box center [338, 127] width 48 height 9
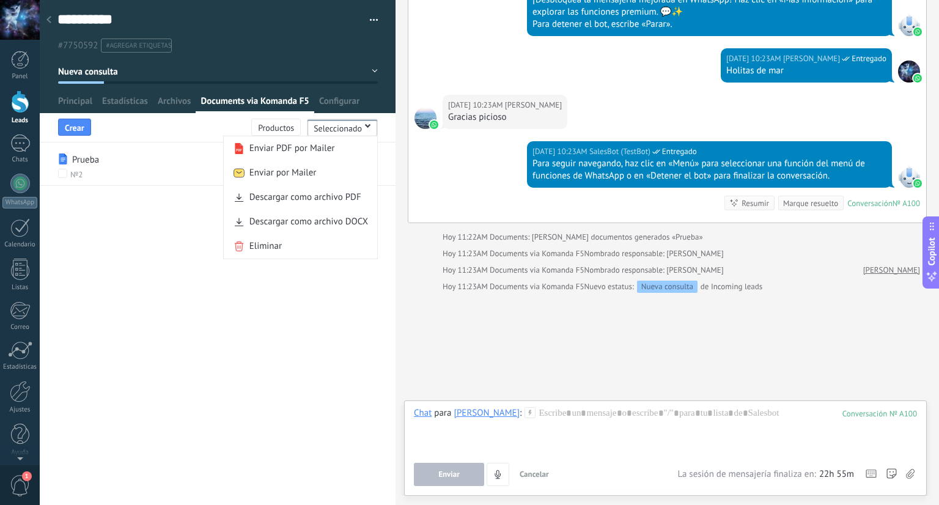
click at [330, 336] on div "**********" at bounding box center [218, 313] width 356 height 384
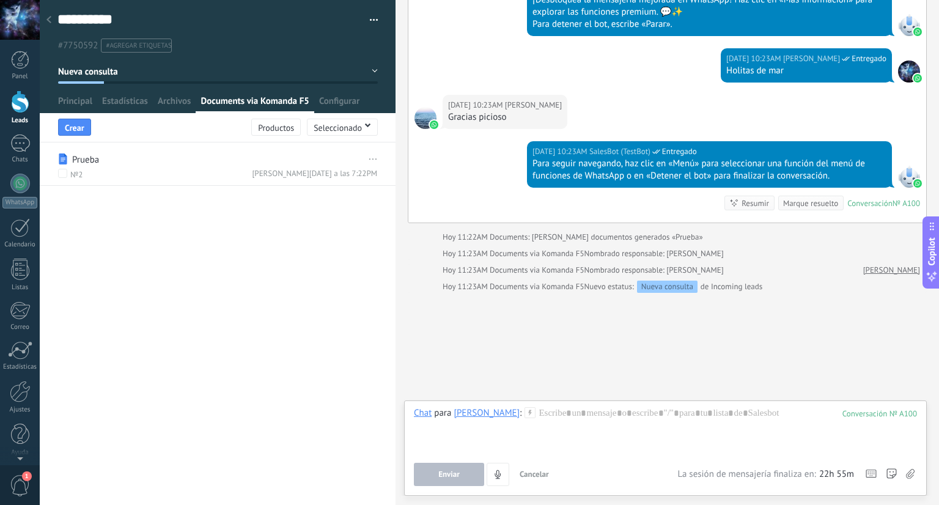
click at [369, 160] on span "..." at bounding box center [371, 158] width 12 height 18
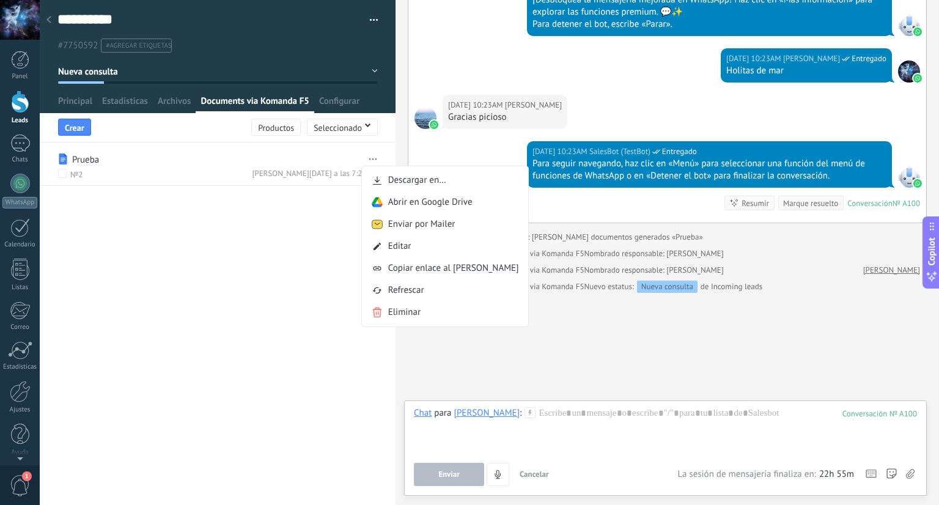
click at [314, 228] on div "**********" at bounding box center [218, 313] width 356 height 384
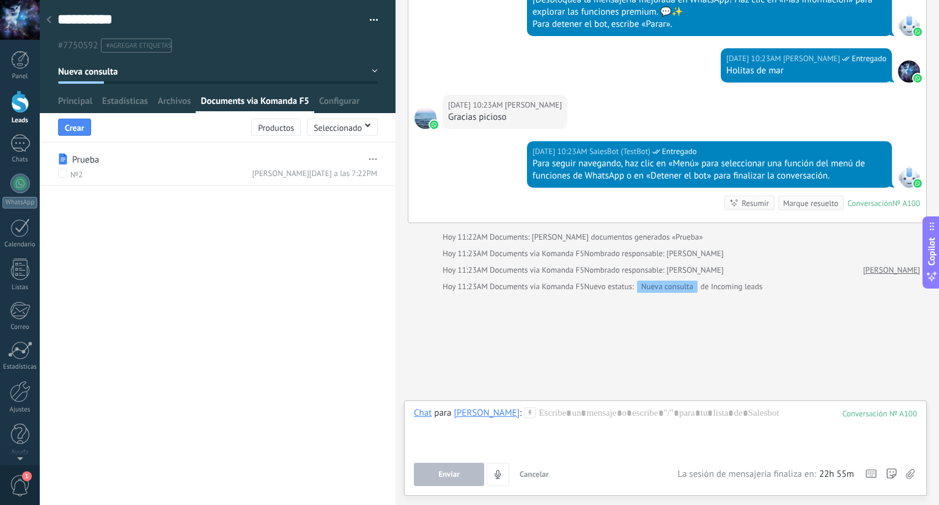
click at [20, 112] on div at bounding box center [20, 101] width 18 height 23
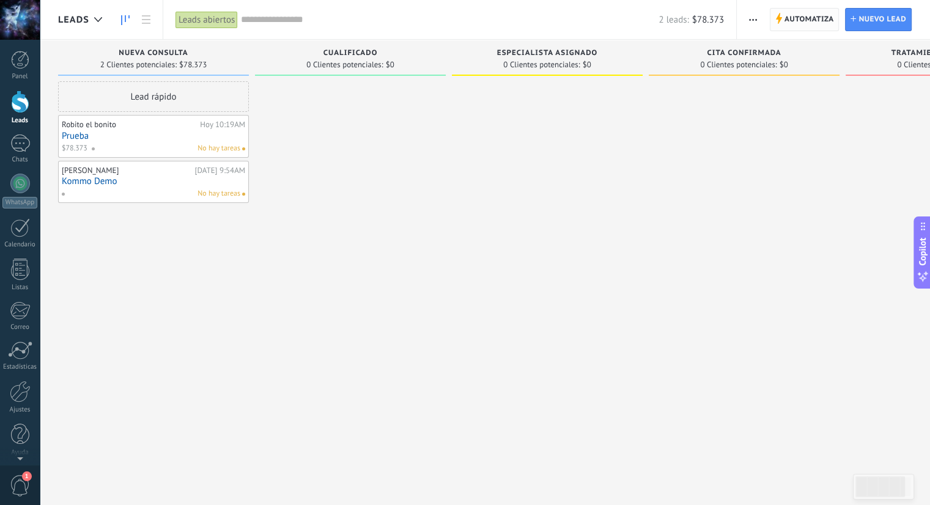
click at [814, 24] on span "Automatiza" at bounding box center [809, 20] width 50 height 22
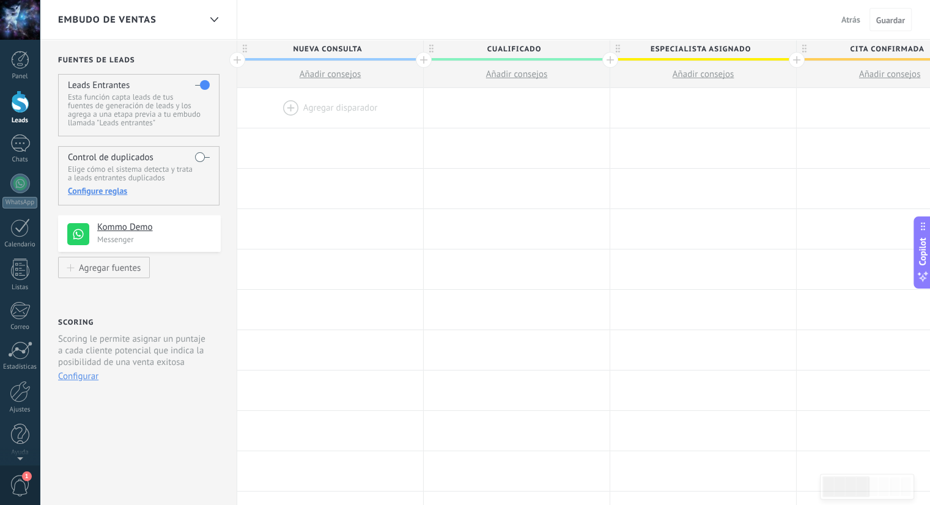
click at [147, 232] on h4 "Kommo Demo" at bounding box center [154, 227] width 114 height 12
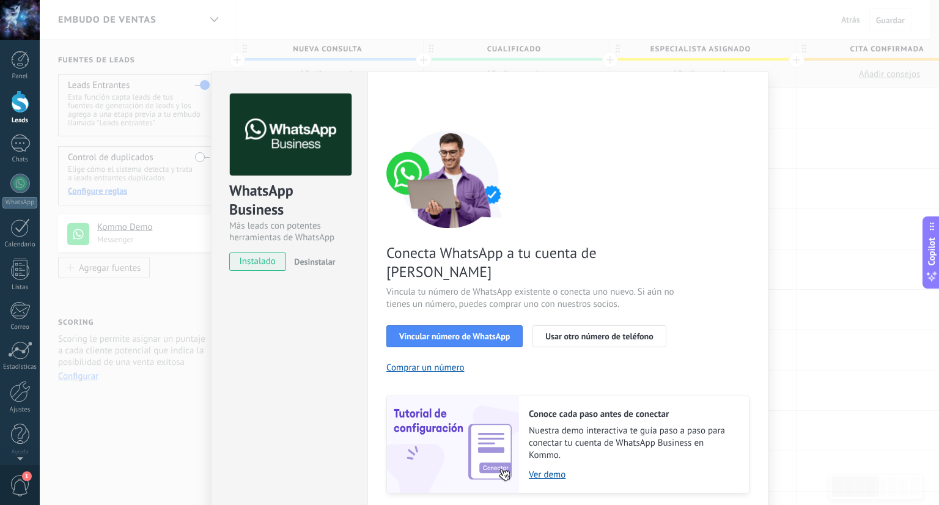
click at [806, 245] on div "WhatsApp Business Más leads con potentes herramientas de WhatsApp instalado Des…" at bounding box center [489, 252] width 899 height 505
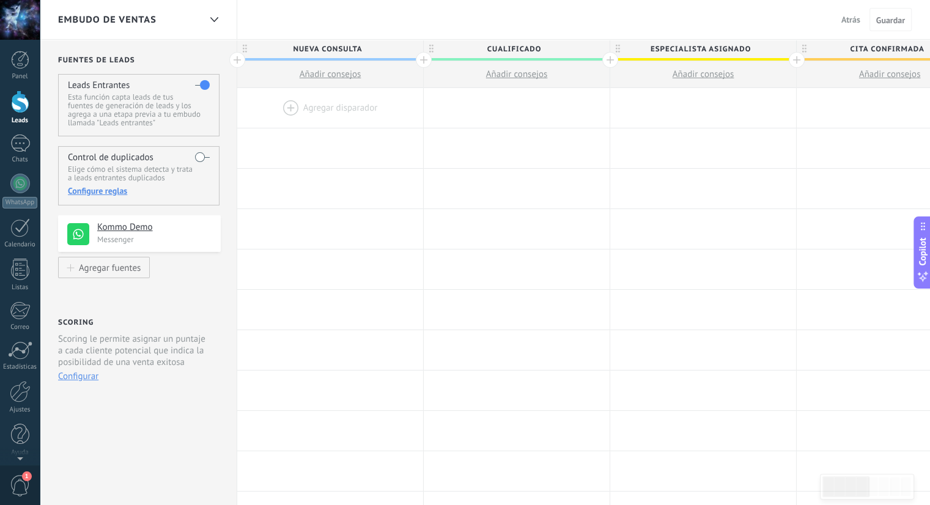
click at [332, 113] on div at bounding box center [330, 108] width 186 height 40
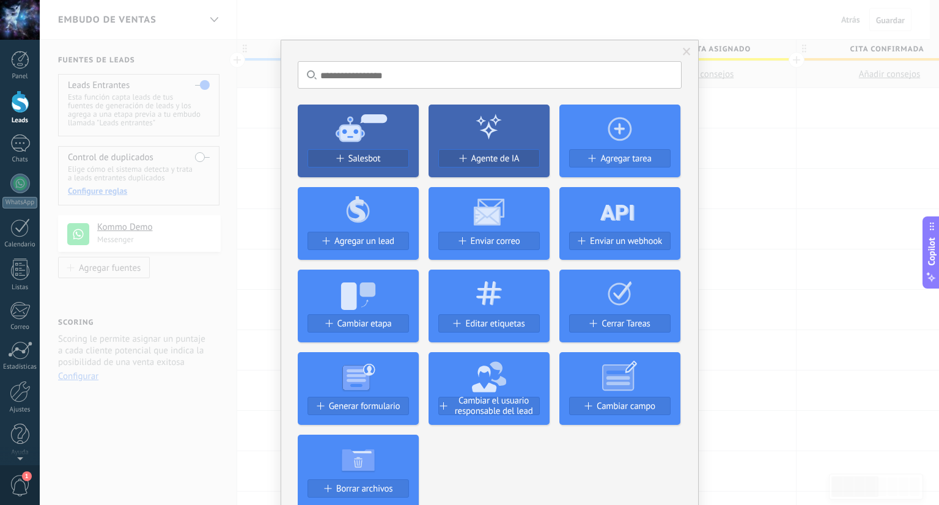
click at [521, 78] on input "text" at bounding box center [490, 75] width 384 height 28
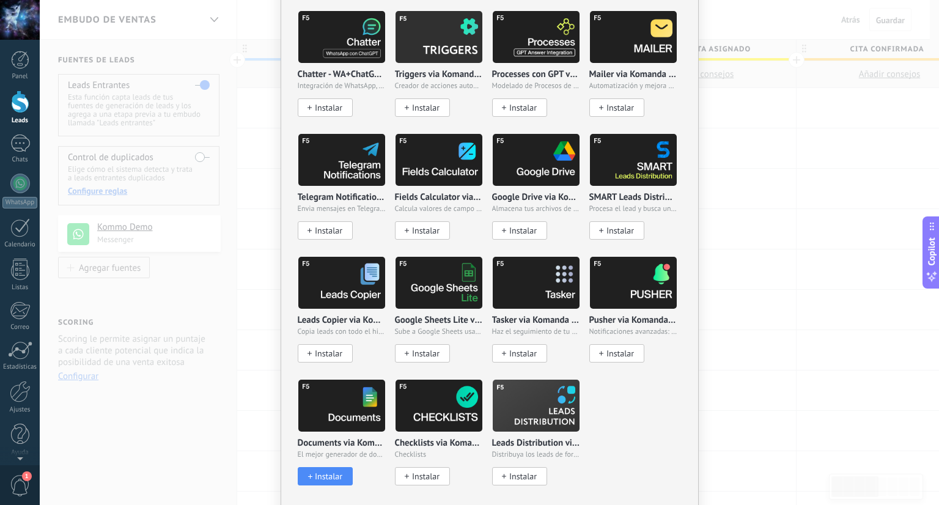
scroll to position [182, 0]
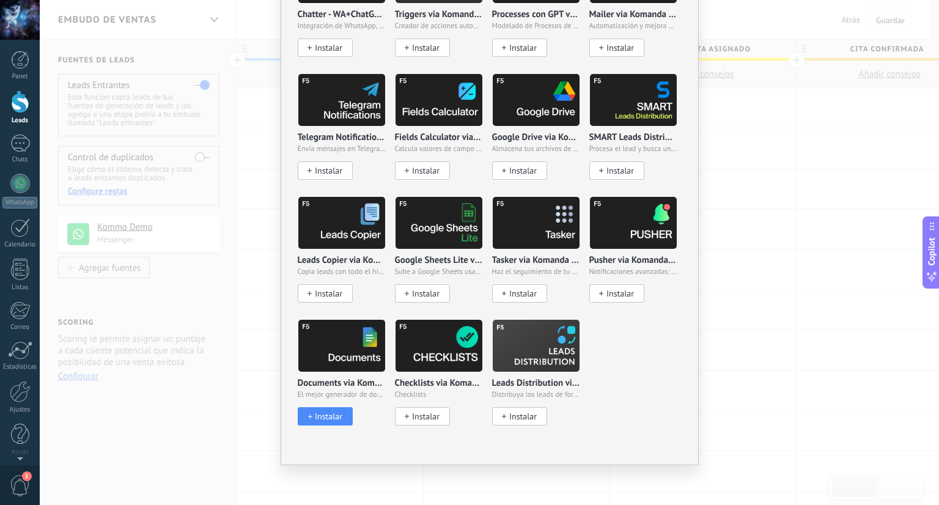
type input "*******"
click at [328, 416] on span "Instalar" at bounding box center [329, 416] width 28 height 10
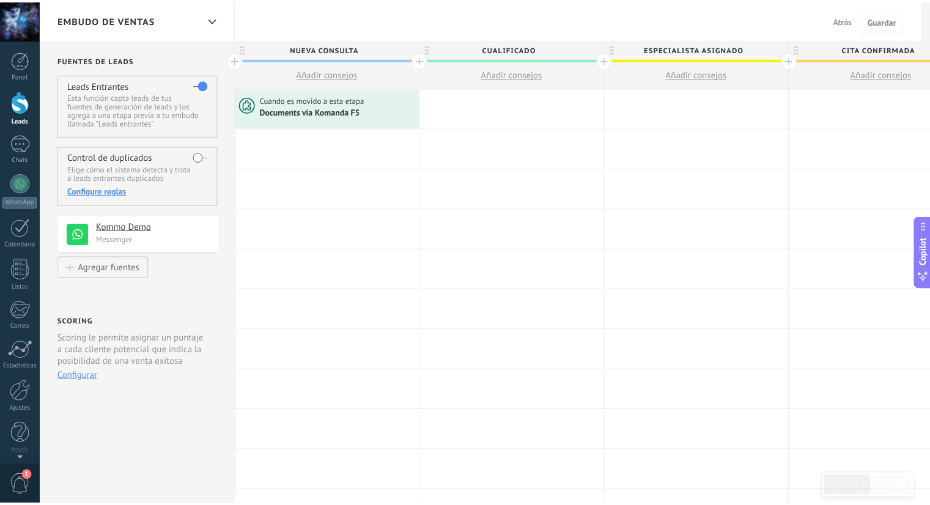
scroll to position [0, 0]
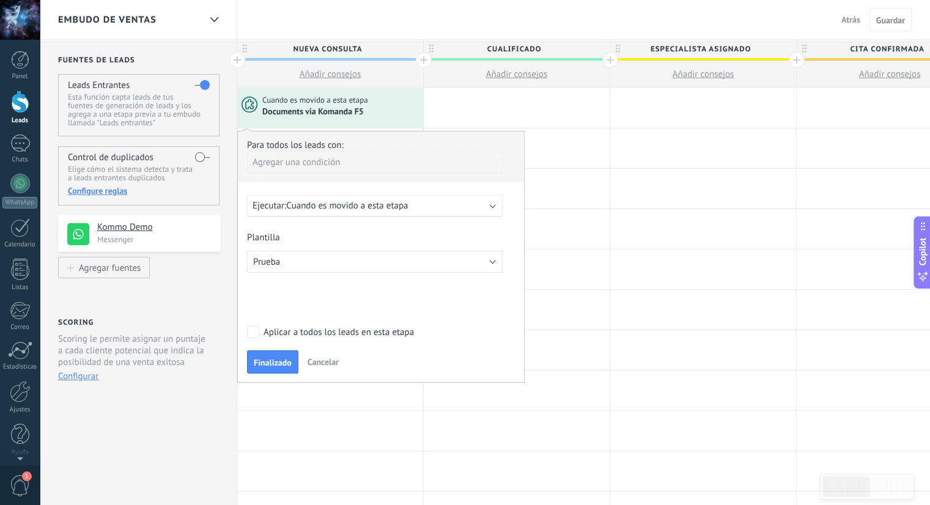
click at [418, 208] on div "Ejecutar: Cuando es movido a esta etapa" at bounding box center [369, 206] width 235 height 12
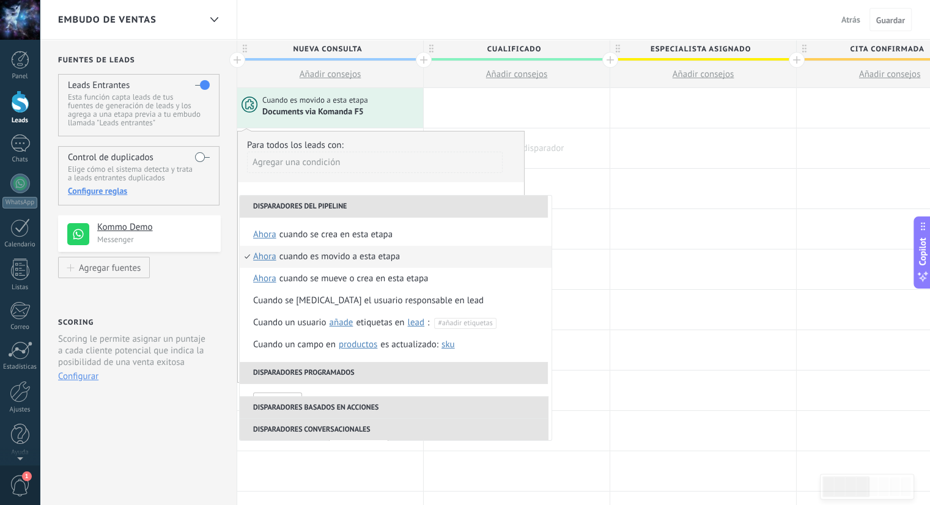
click at [599, 144] on div at bounding box center [517, 148] width 186 height 40
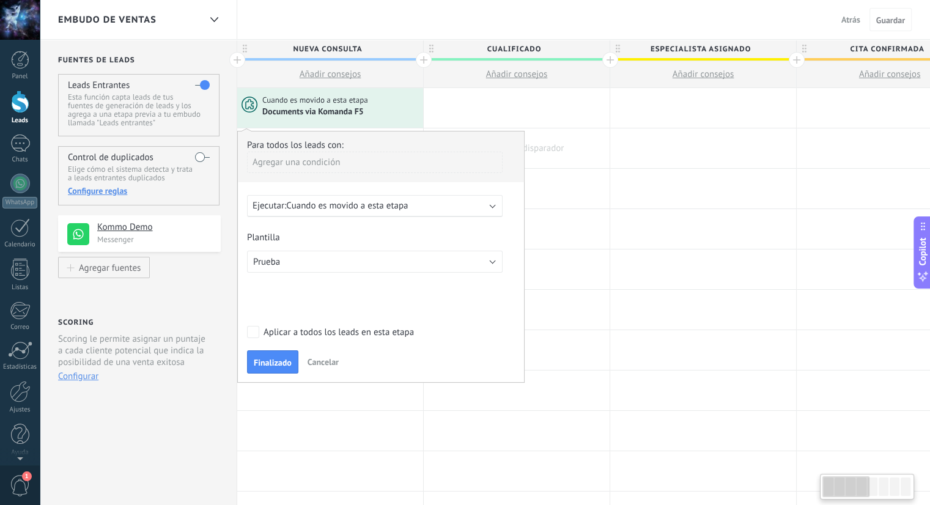
click at [577, 156] on div at bounding box center [517, 148] width 186 height 40
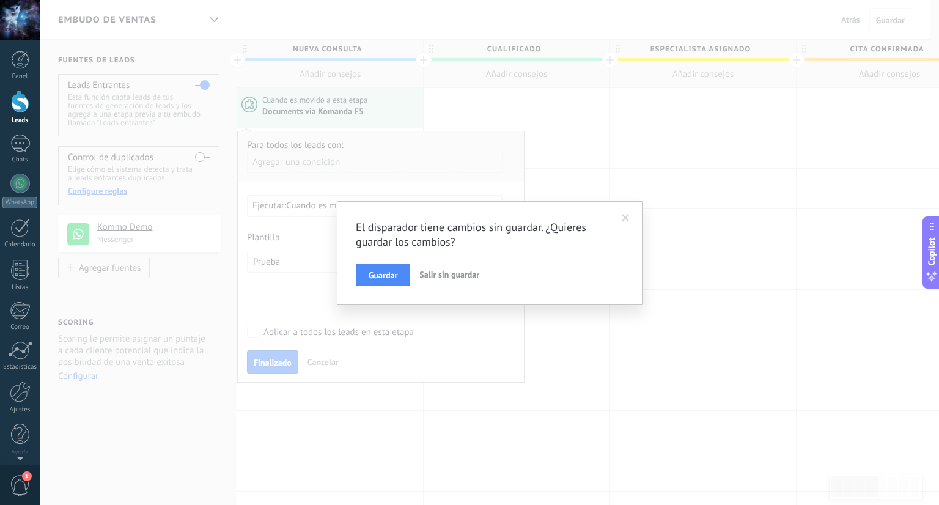
click at [432, 279] on button "Salir sin guardar" at bounding box center [449, 274] width 70 height 23
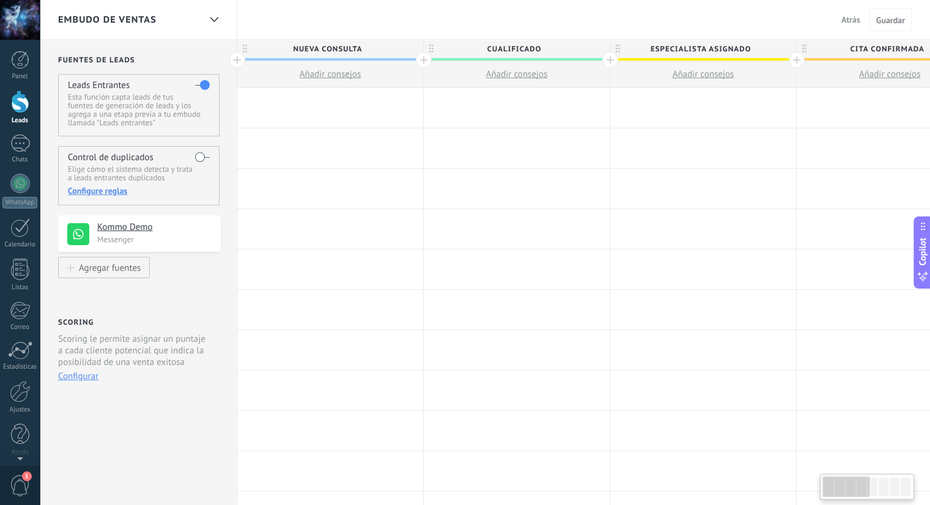
click at [391, 116] on div at bounding box center [330, 108] width 186 height 40
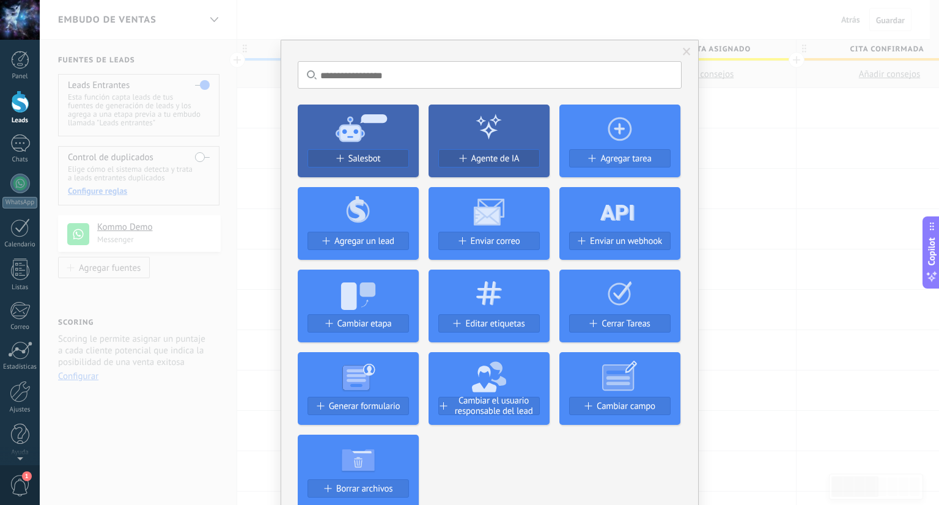
click at [466, 85] on input "text" at bounding box center [490, 75] width 384 height 28
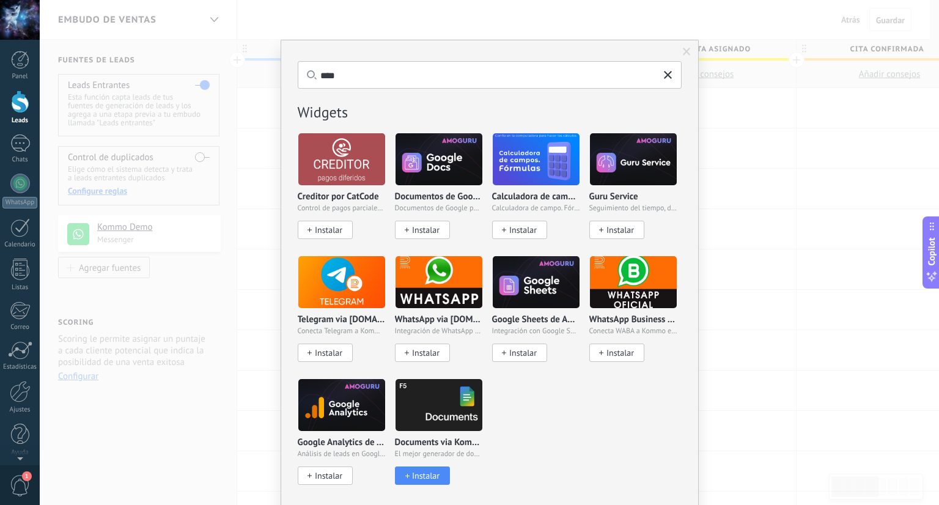
type input "****"
click at [439, 471] on div "Instalar" at bounding box center [422, 476] width 52 height 10
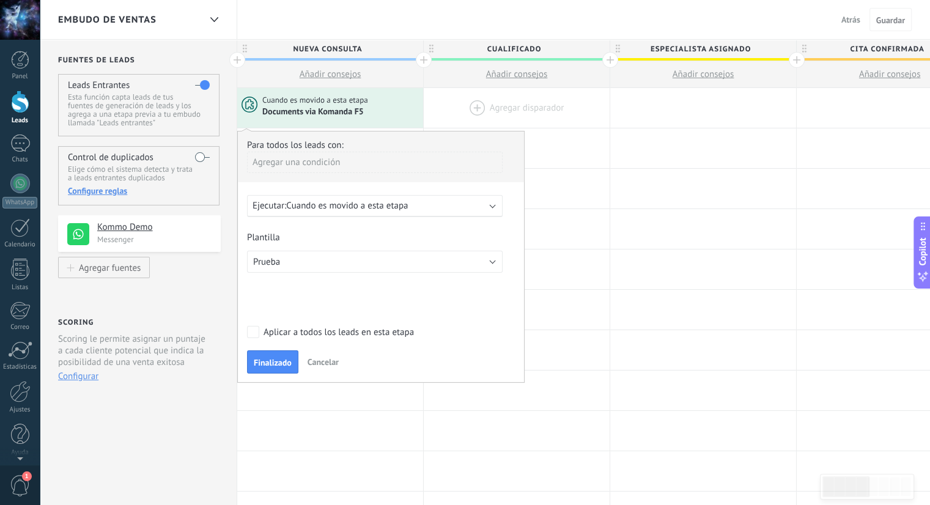
drag, startPoint x: 374, startPoint y: 115, endPoint x: 515, endPoint y: 123, distance: 141.4
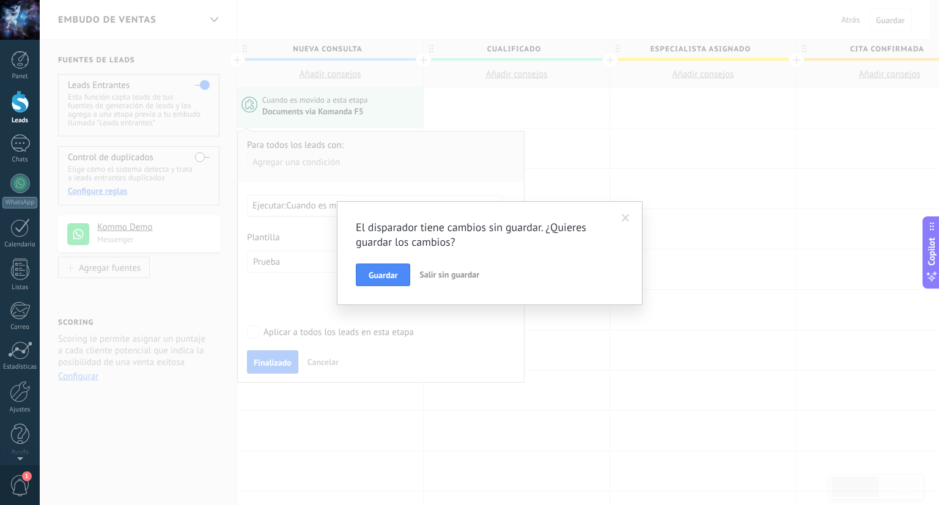
click at [625, 215] on span at bounding box center [626, 218] width 8 height 9
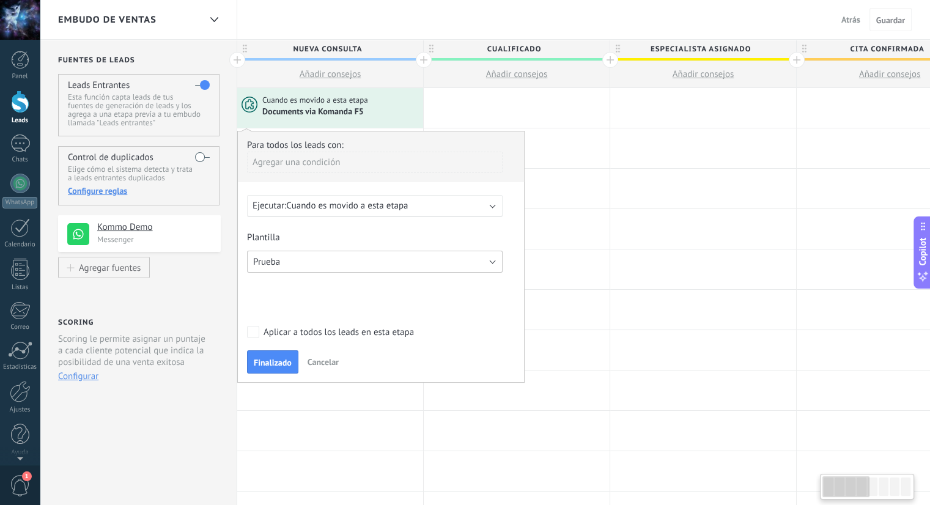
click at [341, 256] on button "Prueba" at bounding box center [375, 262] width 256 height 22
click at [341, 256] on div "Sin grupo Prueba Prueba" at bounding box center [375, 262] width 256 height 22
click at [276, 360] on span "Finalizado" at bounding box center [273, 362] width 38 height 9
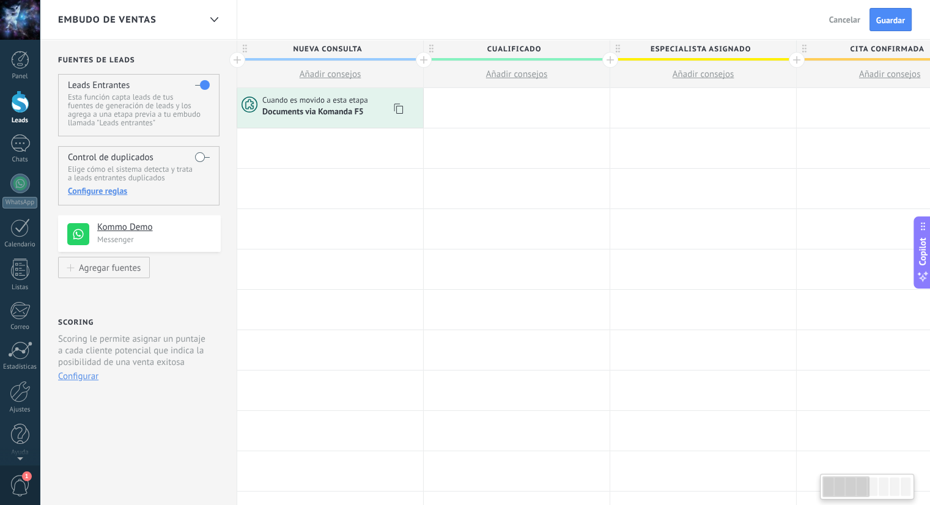
scroll to position [0, 2]
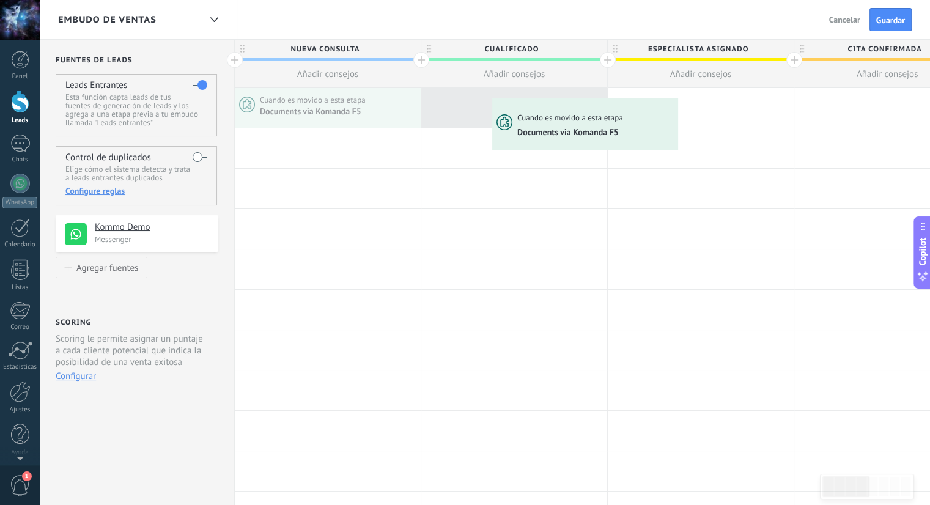
drag, startPoint x: 384, startPoint y: 104, endPoint x: 495, endPoint y: 101, distance: 111.3
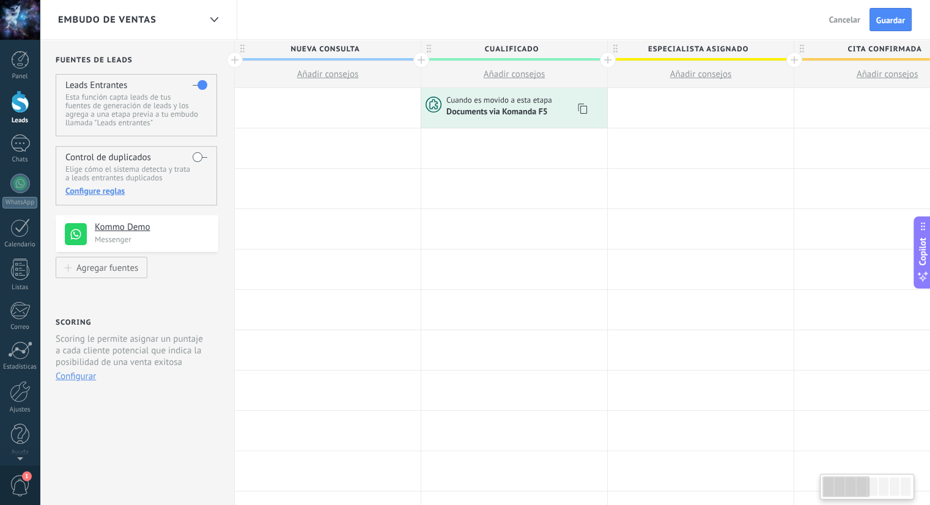
click at [500, 109] on span "Documents via Komanda F5" at bounding box center [497, 111] width 103 height 10
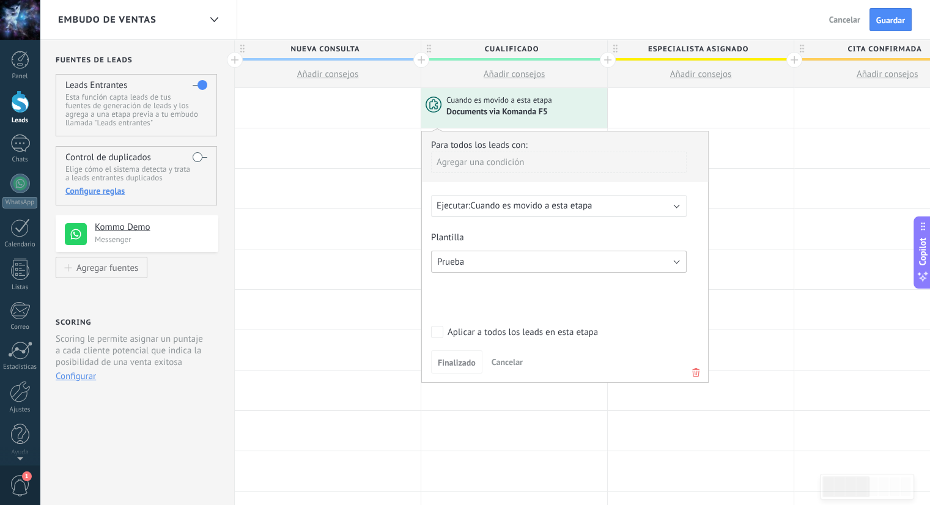
click at [528, 258] on button "Prueba" at bounding box center [559, 262] width 256 height 22
click at [528, 258] on div "Sin grupo Prueba Prueba" at bounding box center [559, 262] width 256 height 22
click at [532, 200] on span "Cuando es movido a esta etapa" at bounding box center [531, 206] width 122 height 12
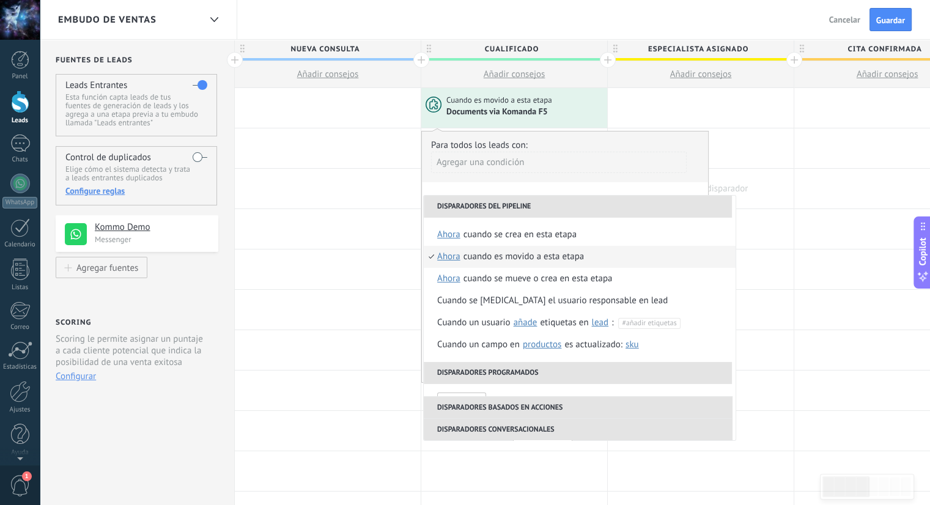
click at [741, 190] on div at bounding box center [701, 189] width 186 height 40
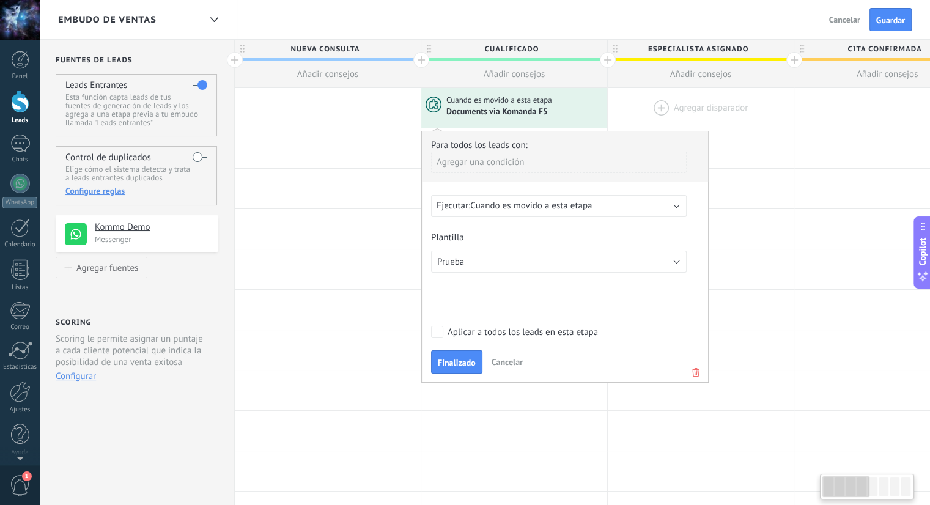
click at [780, 116] on div at bounding box center [701, 108] width 186 height 40
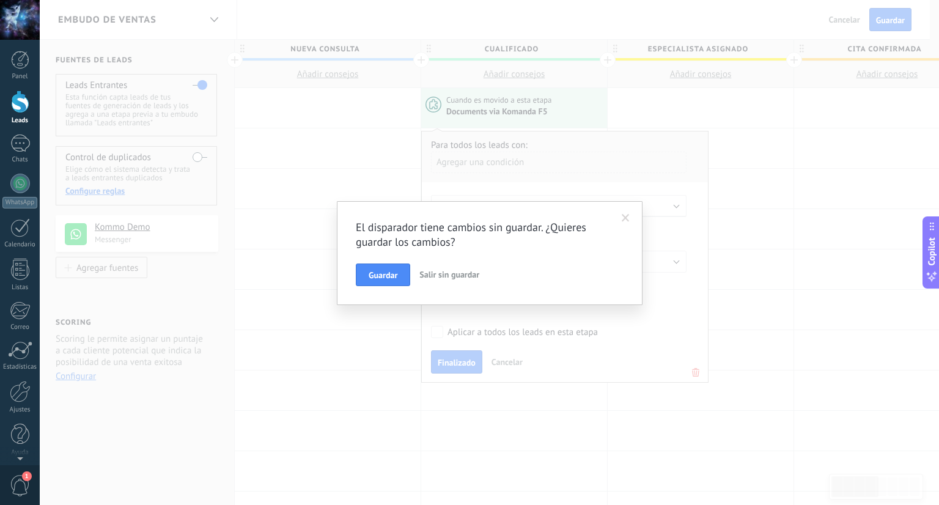
click at [625, 219] on span at bounding box center [626, 218] width 8 height 9
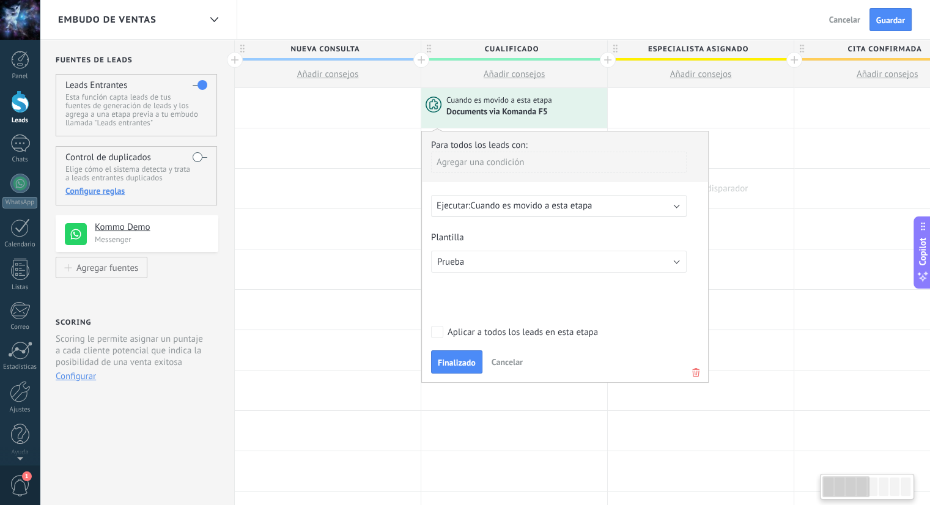
click at [743, 172] on div at bounding box center [701, 189] width 186 height 40
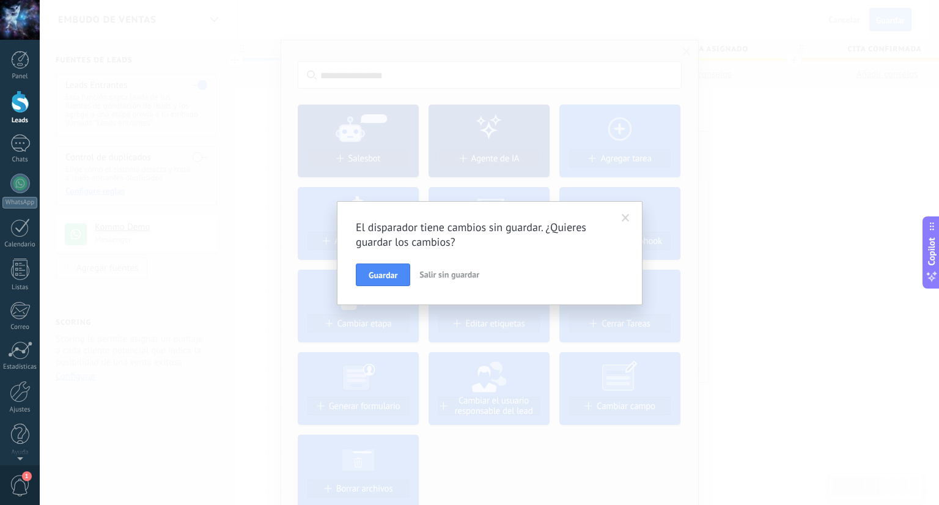
drag, startPoint x: 631, startPoint y: 213, endPoint x: 635, endPoint y: 219, distance: 7.5
click at [628, 216] on span at bounding box center [626, 218] width 20 height 21
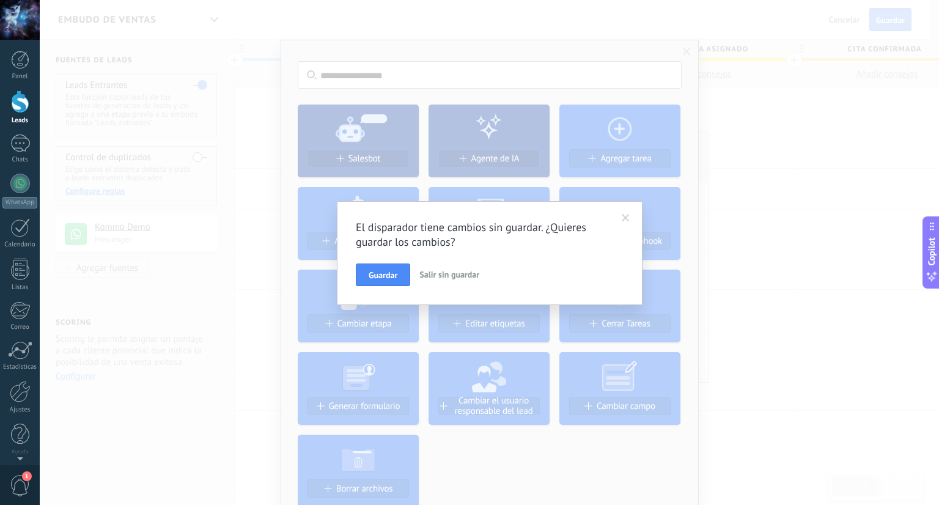
click at [455, 274] on span "Salir sin guardar" at bounding box center [449, 274] width 60 height 11
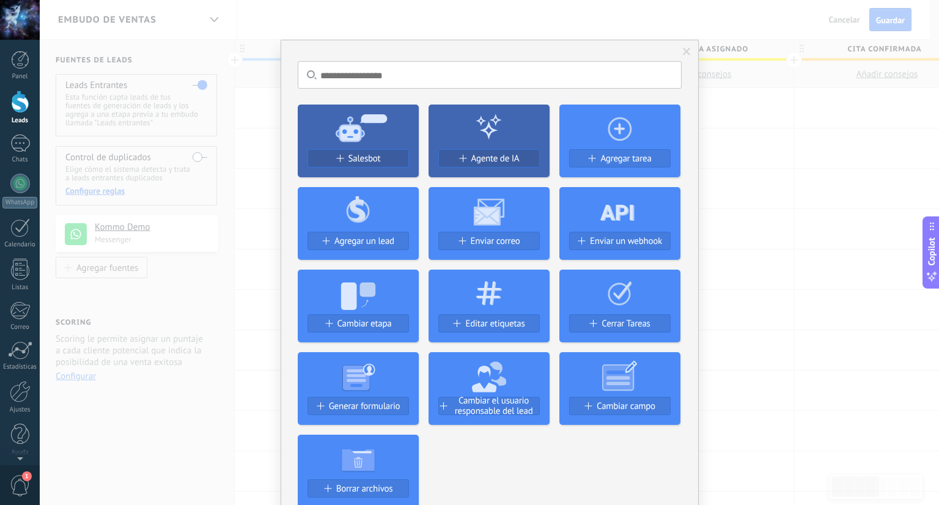
click at [691, 50] on span at bounding box center [687, 52] width 20 height 21
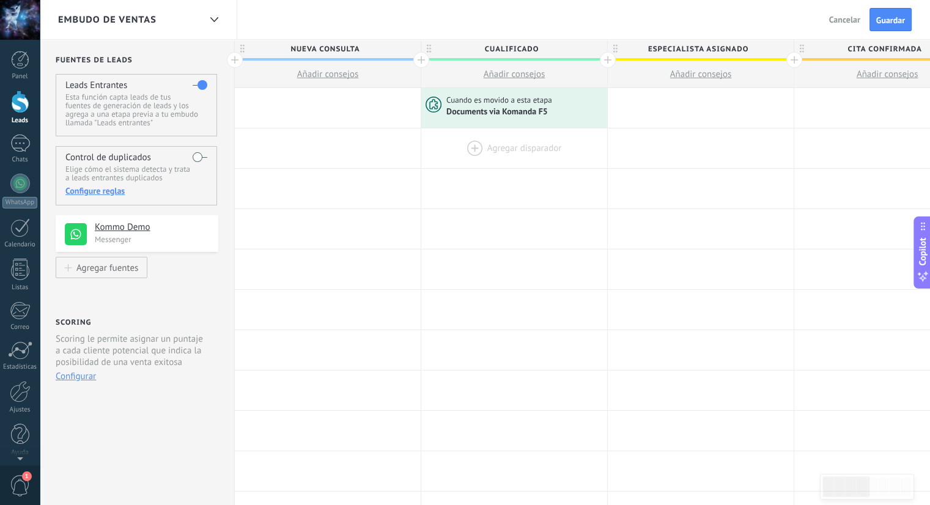
click at [547, 139] on div at bounding box center [514, 148] width 186 height 40
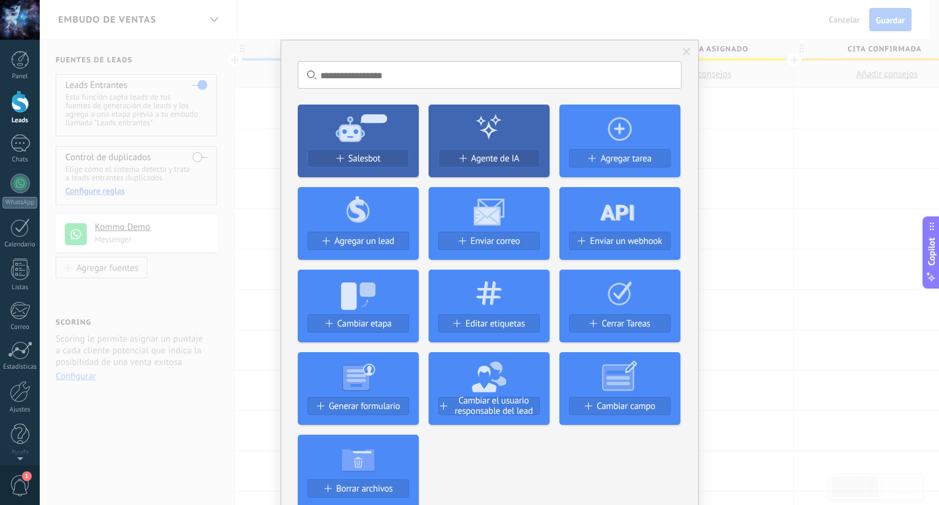
click at [467, 79] on input "text" at bounding box center [490, 75] width 384 height 28
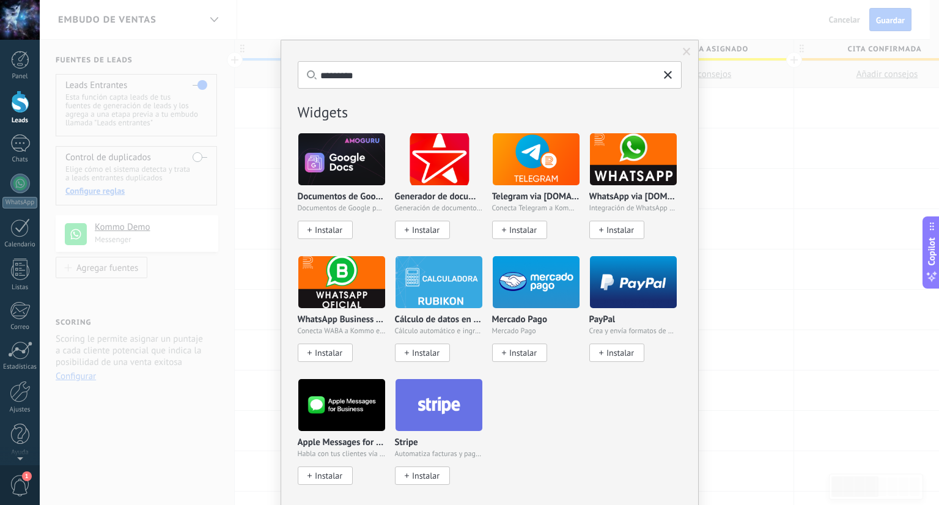
type input "*********"
click at [452, 399] on img at bounding box center [439, 404] width 87 height 59
click at [687, 54] on span at bounding box center [687, 52] width 8 height 9
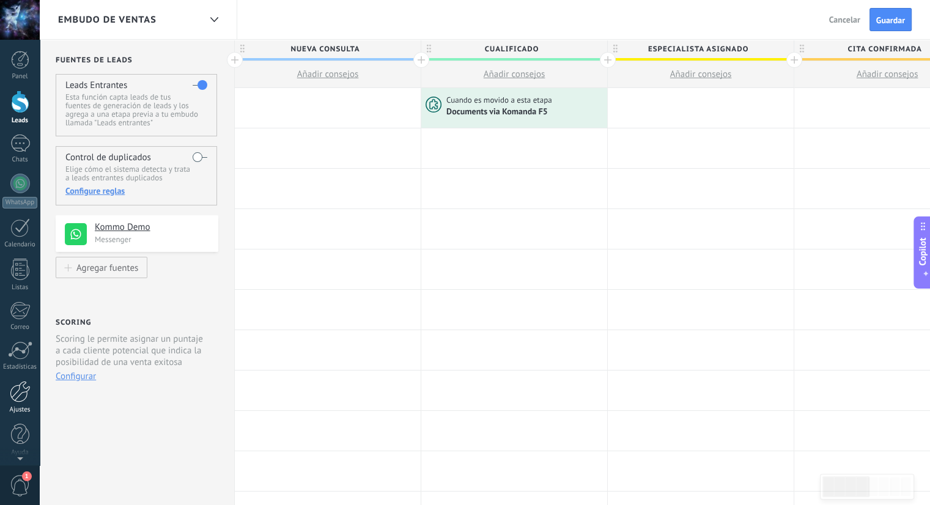
click at [17, 399] on div at bounding box center [20, 391] width 21 height 21
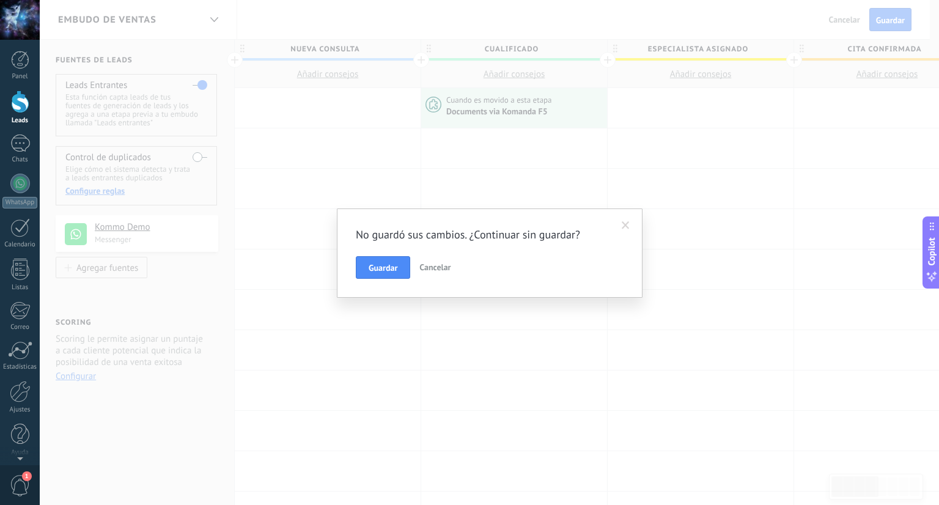
click at [429, 262] on span "Cancelar" at bounding box center [434, 267] width 31 height 11
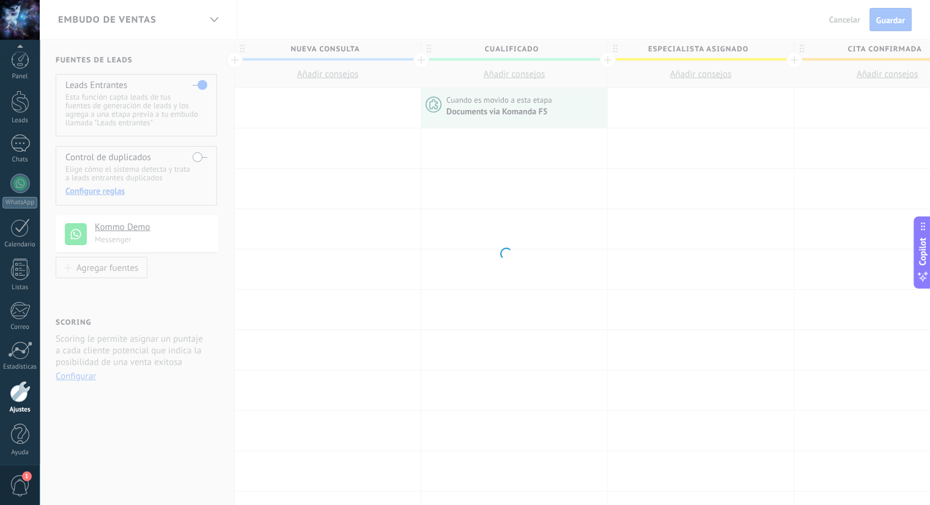
scroll to position [3, 0]
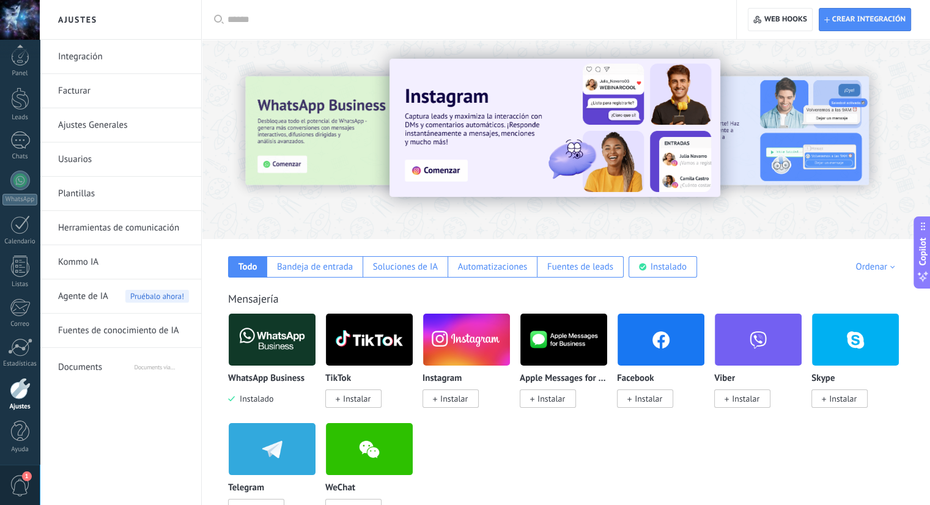
click at [248, 18] on input "text" at bounding box center [473, 19] width 492 height 13
click at [132, 97] on link "Facturar" at bounding box center [123, 91] width 131 height 34
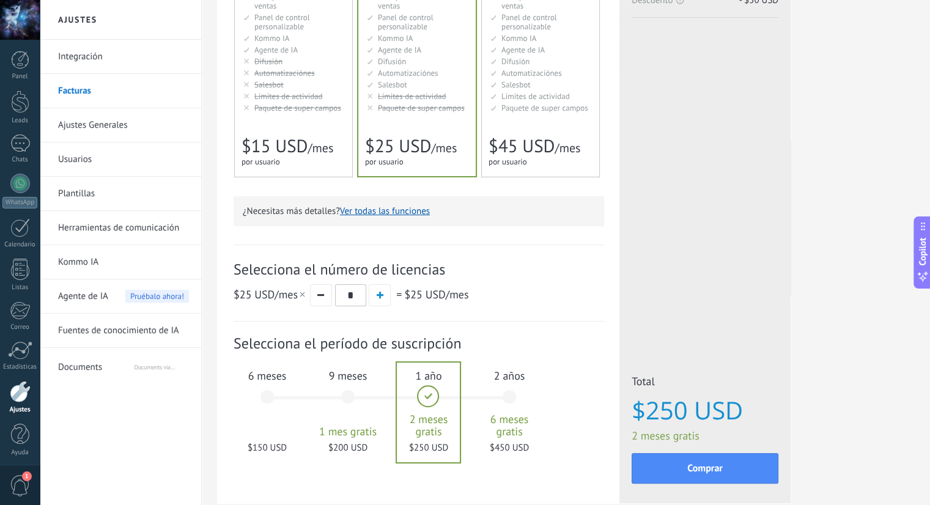
scroll to position [157, 0]
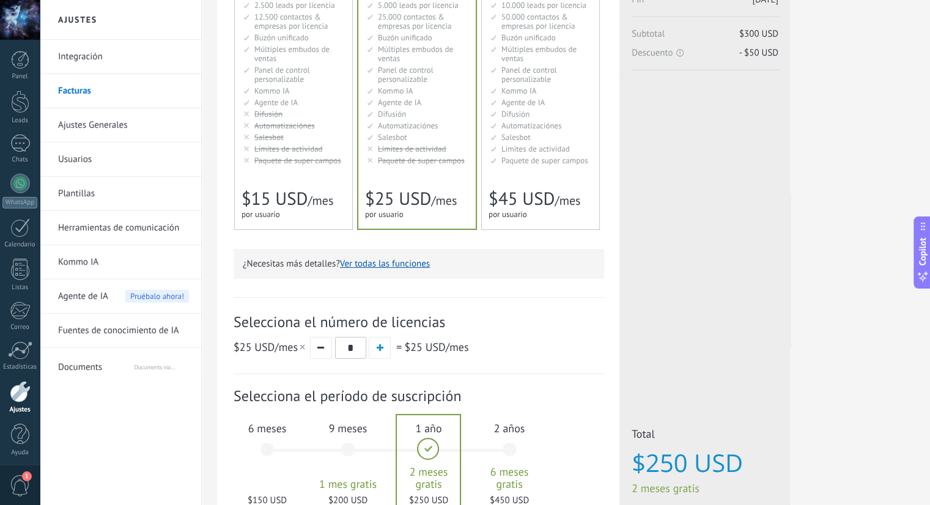
click at [92, 68] on link "Integración" at bounding box center [123, 57] width 131 height 34
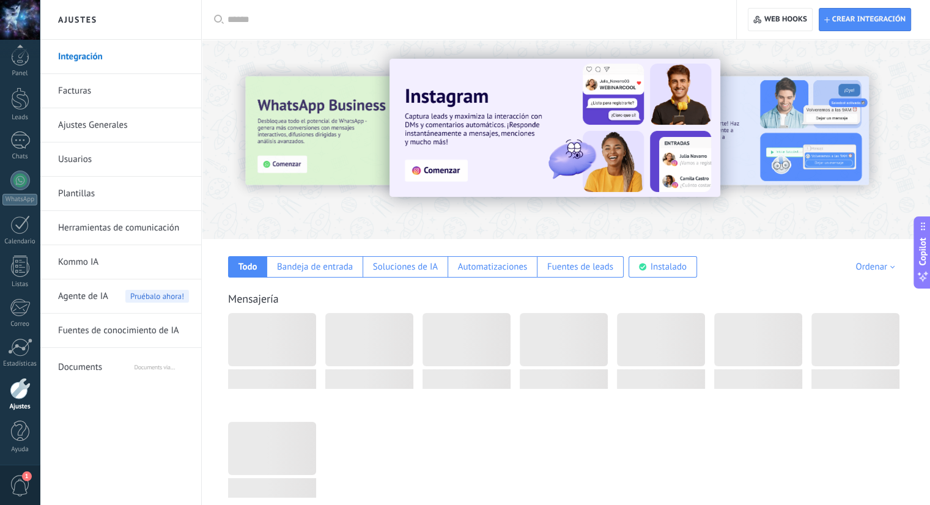
click at [289, 25] on input "text" at bounding box center [473, 19] width 492 height 13
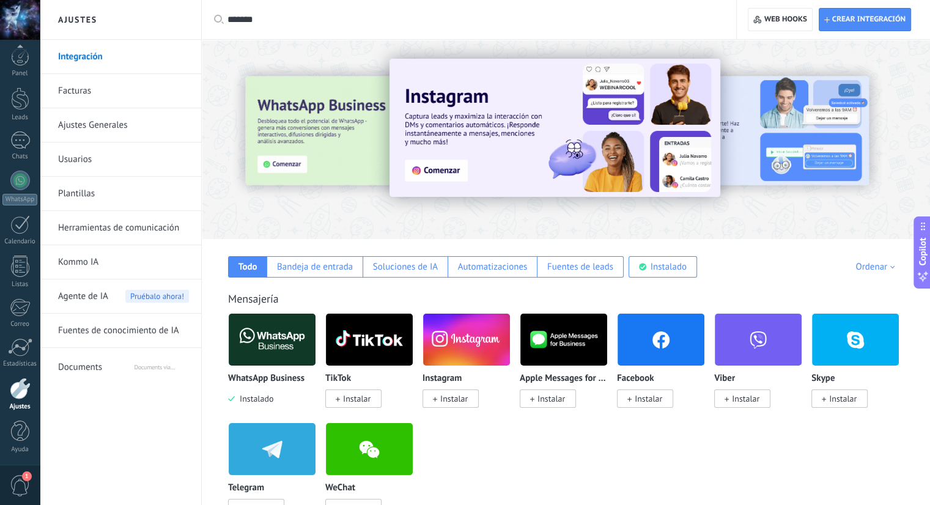
type input "*******"
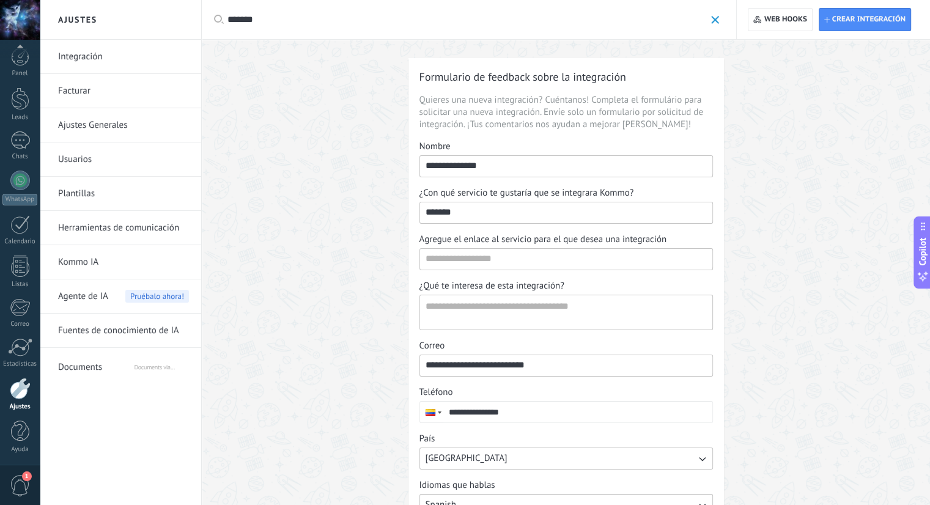
click at [711, 24] on span at bounding box center [715, 20] width 8 height 8
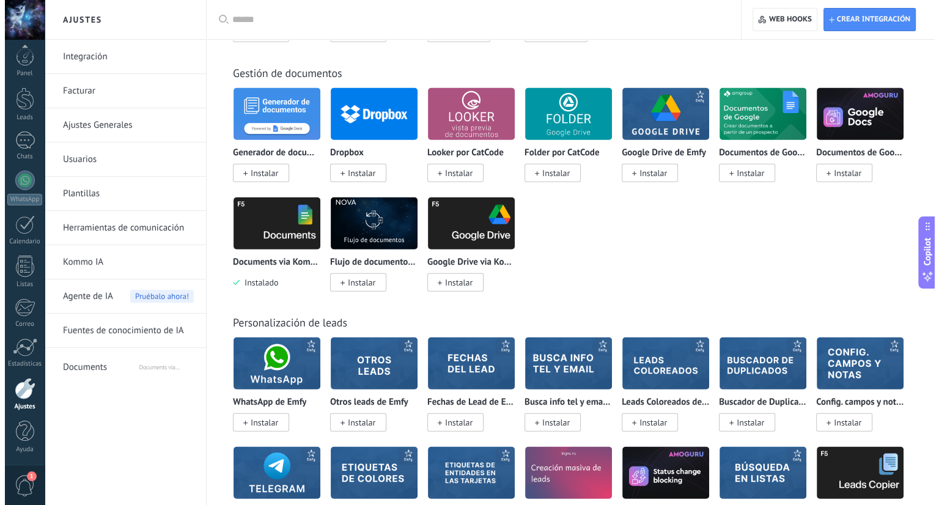
scroll to position [3301, 0]
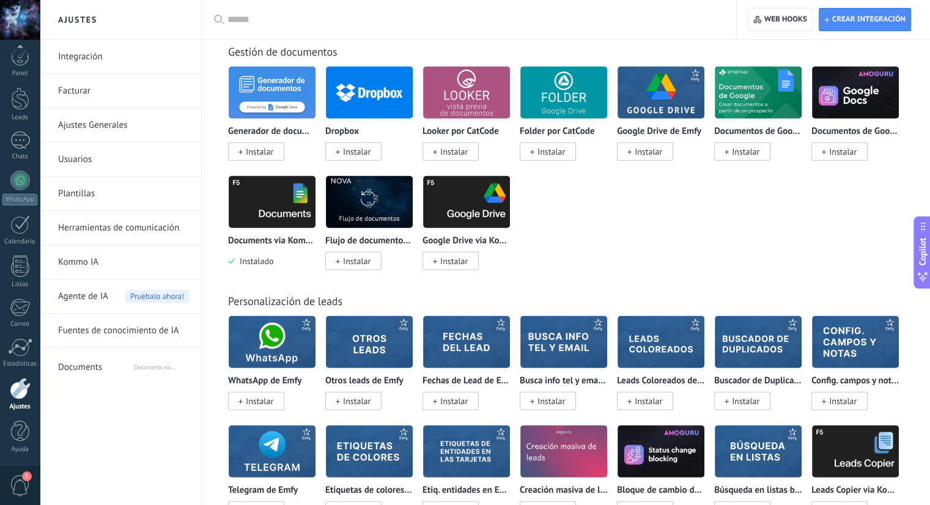
click at [383, 210] on img at bounding box center [369, 201] width 87 height 59
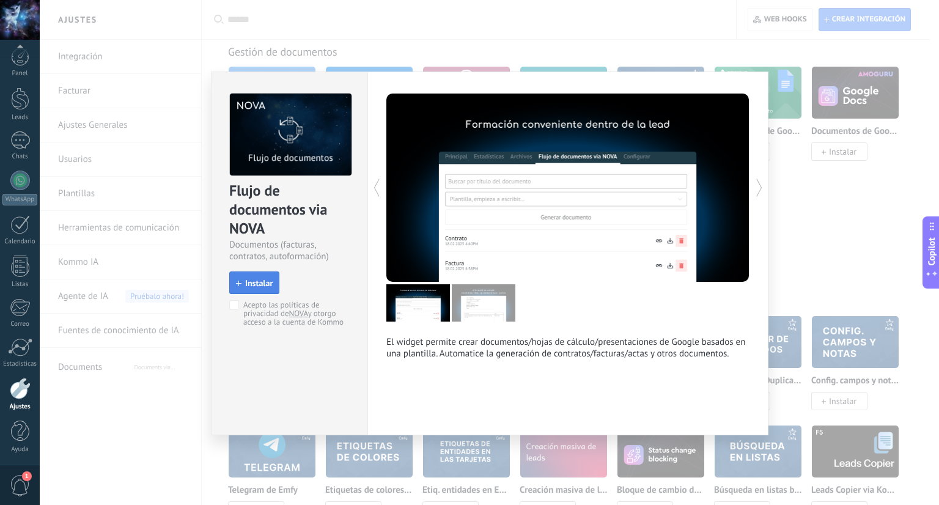
click at [264, 282] on span "Instalar" at bounding box center [259, 283] width 28 height 9
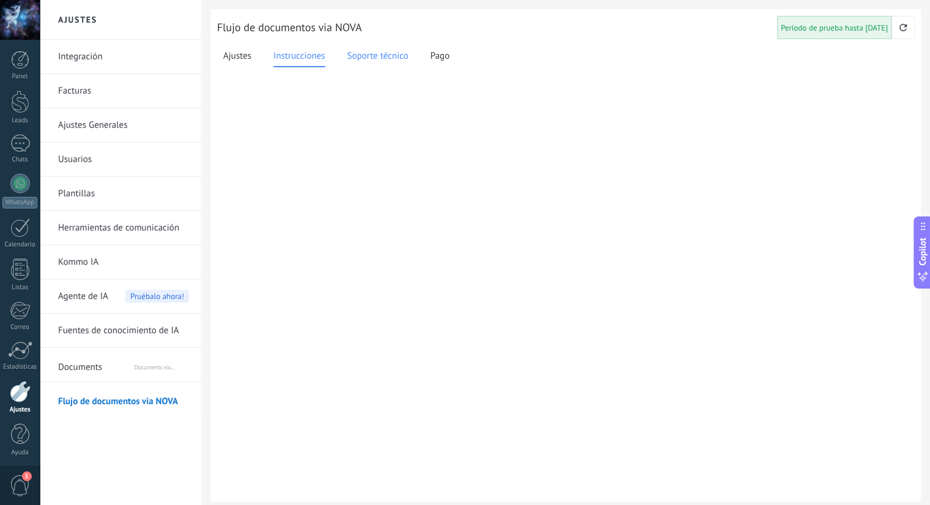
click at [397, 64] on div "Soporte técnico" at bounding box center [377, 56] width 61 height 21
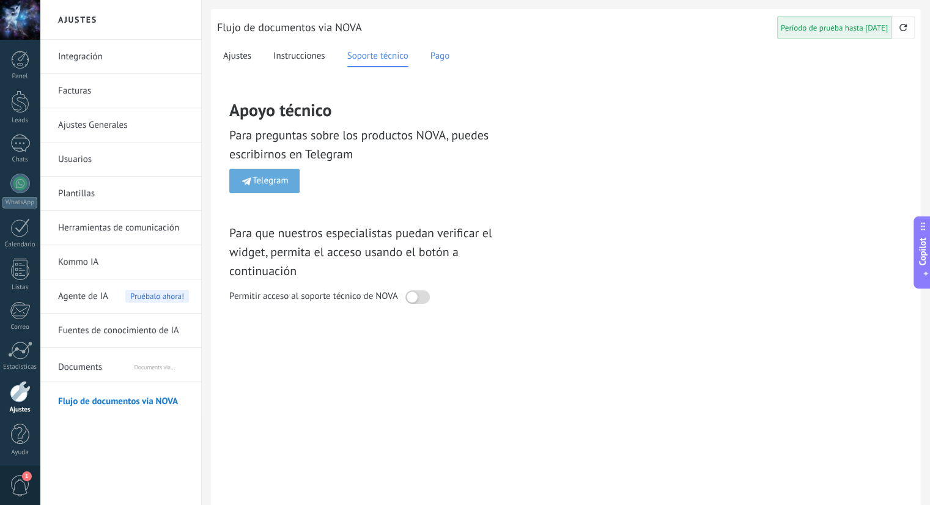
click at [432, 60] on span "Pago" at bounding box center [439, 57] width 19 height 14
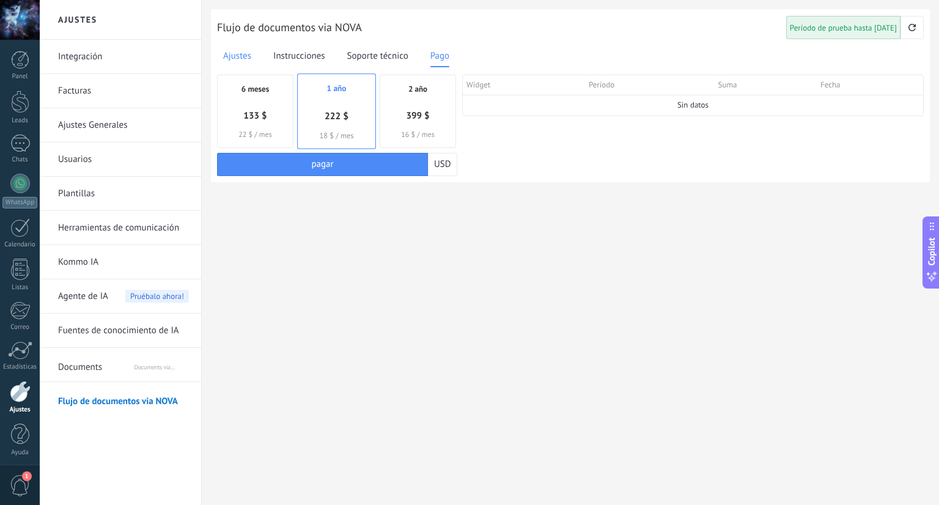
click at [232, 57] on span "Ajustes" at bounding box center [237, 57] width 28 height 14
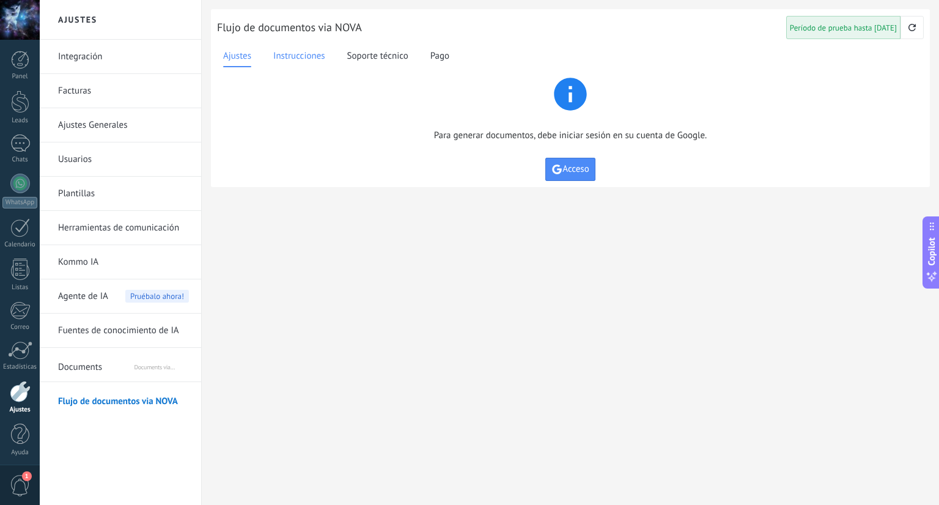
click at [301, 64] on div "Instrucciones" at bounding box center [299, 56] width 52 height 21
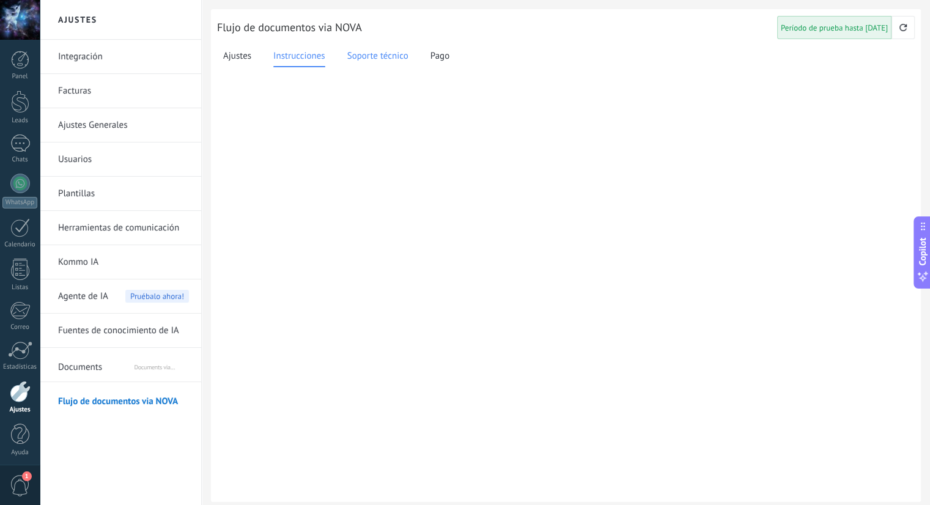
click at [385, 64] on div "Soporte técnico" at bounding box center [377, 56] width 61 height 21
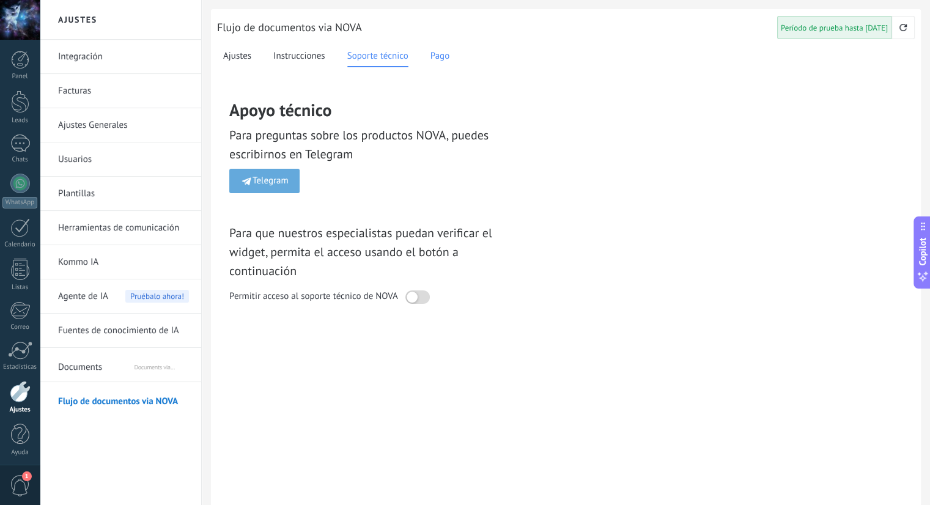
click at [438, 57] on span "Pago" at bounding box center [439, 57] width 19 height 14
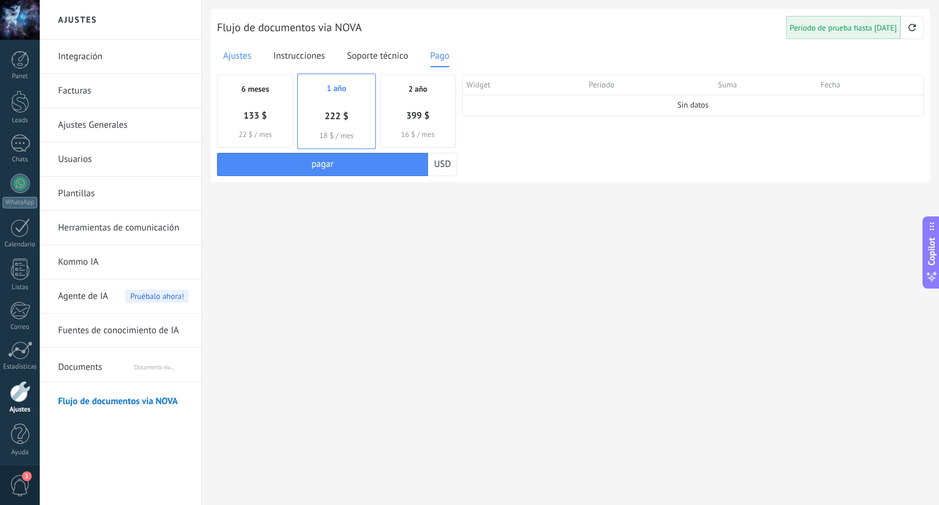
click at [245, 58] on span "Ajustes" at bounding box center [237, 57] width 28 height 14
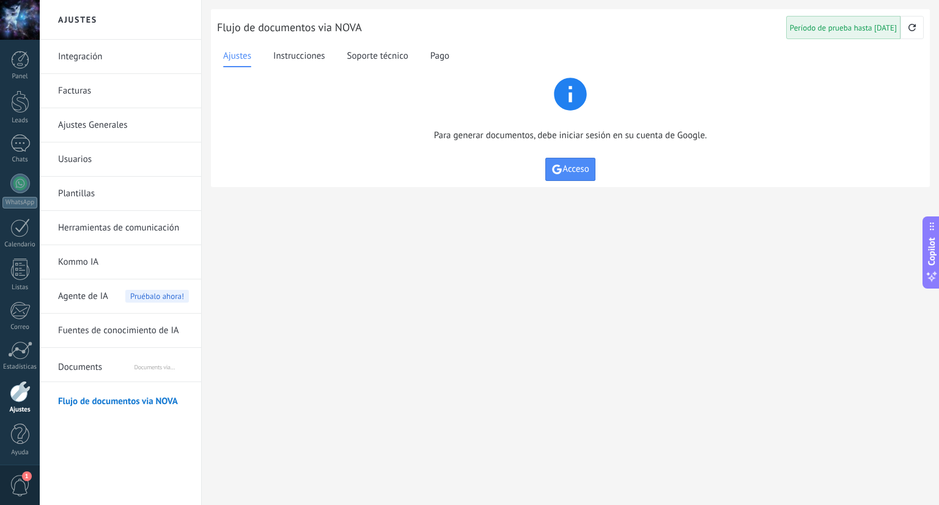
click at [861, 24] on span "Período de prueba hasta [DATE]" at bounding box center [843, 28] width 107 height 8
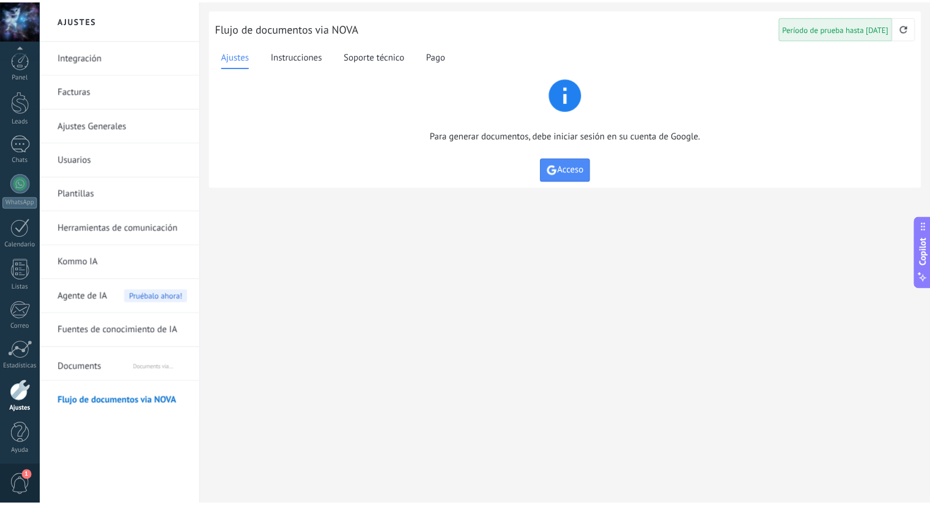
scroll to position [3, 0]
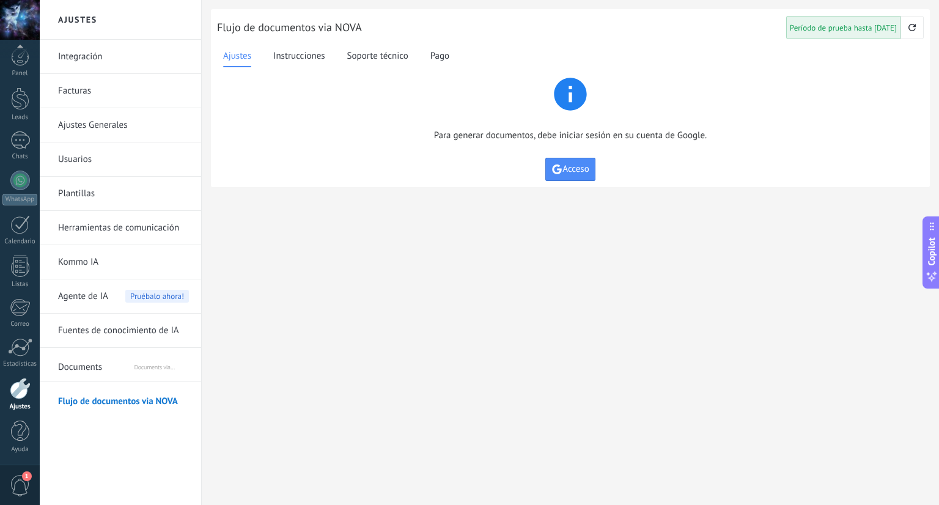
click at [81, 51] on link "Integración" at bounding box center [123, 57] width 131 height 34
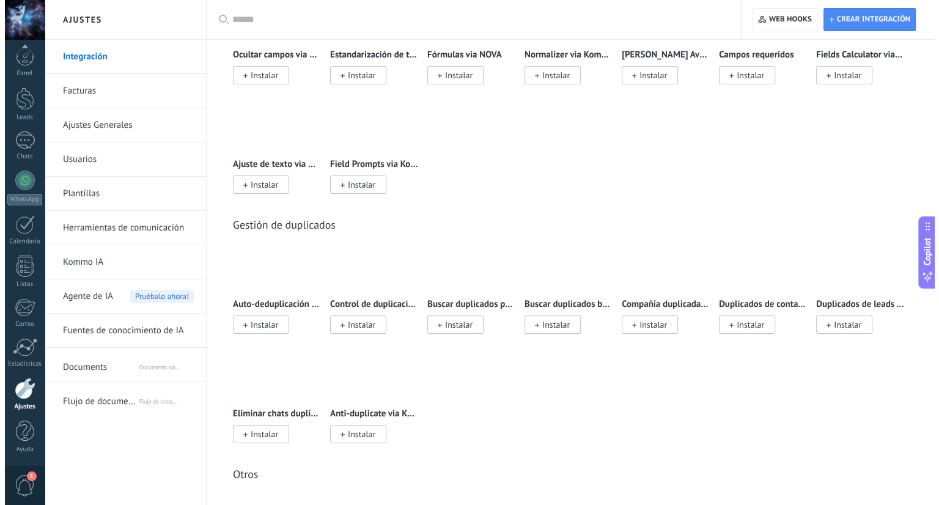
scroll to position [4579, 0]
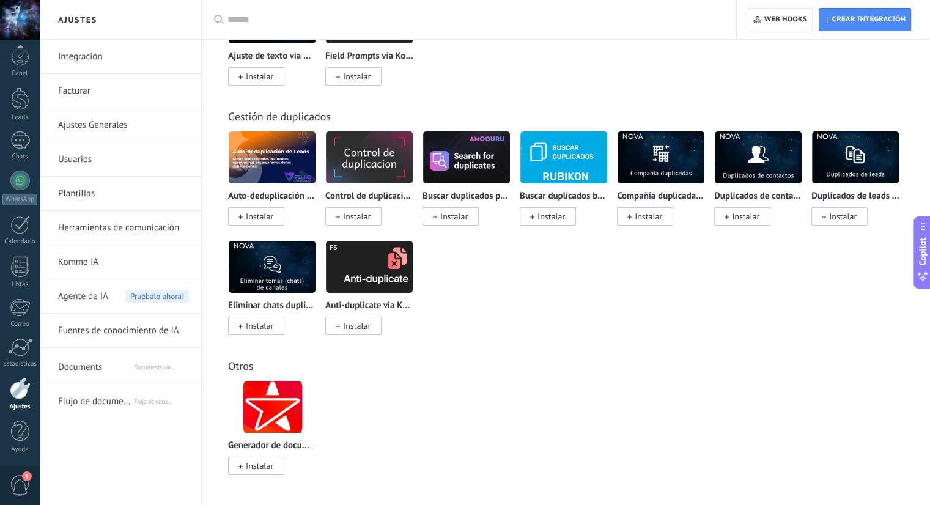
click at [276, 414] on img at bounding box center [272, 406] width 87 height 59
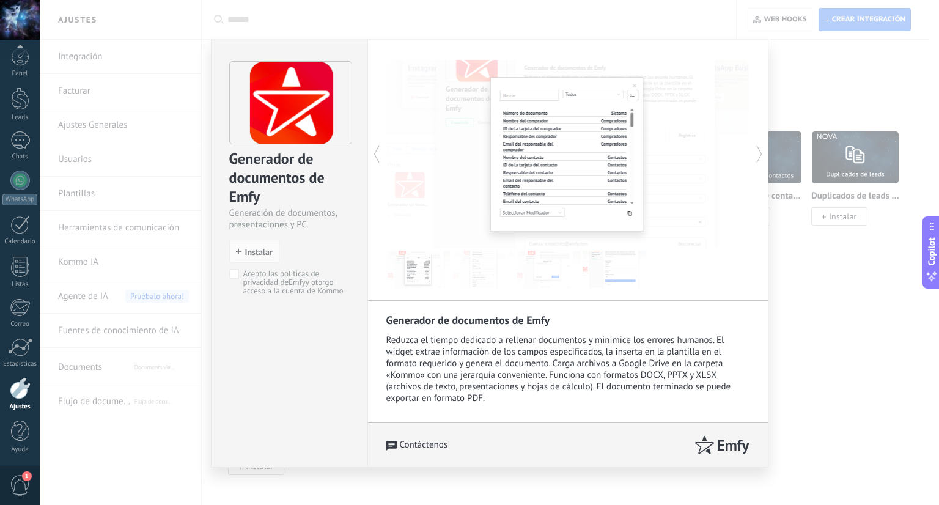
scroll to position [8, 0]
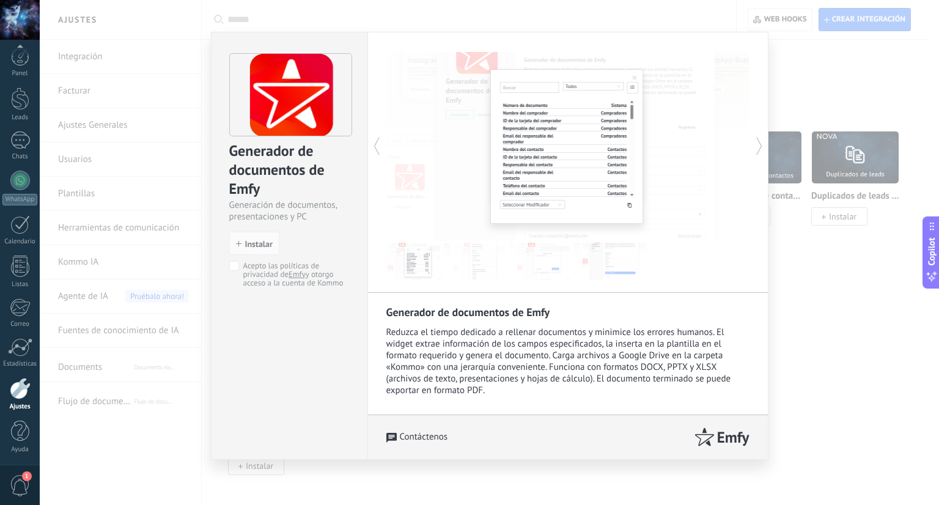
click at [822, 347] on div "Generador de documentos de Emfy Generación de documentos, presentaciones y PC i…" at bounding box center [489, 252] width 899 height 505
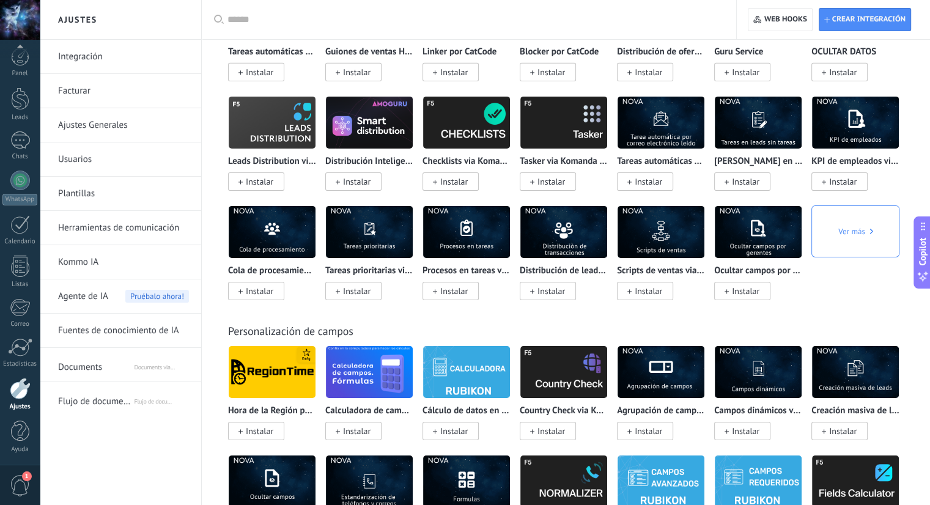
scroll to position [3968, 0]
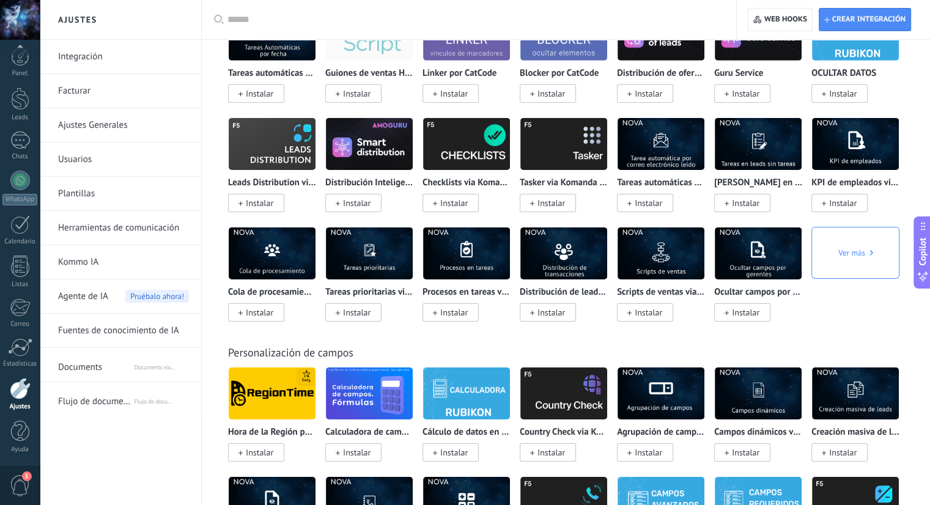
click at [655, 256] on img at bounding box center [660, 253] width 87 height 59
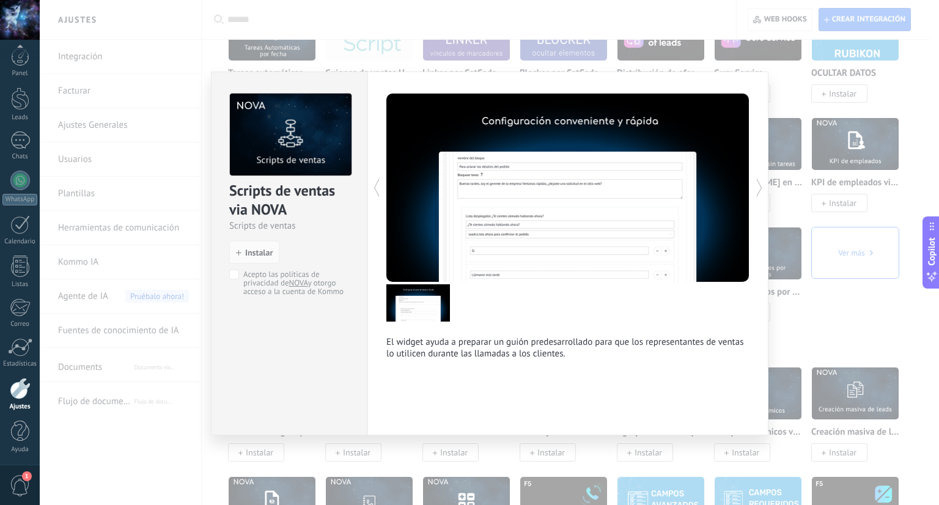
click at [757, 190] on icon at bounding box center [759, 187] width 12 height 24
click at [758, 191] on icon at bounding box center [759, 187] width 12 height 24
click at [761, 184] on icon at bounding box center [759, 187] width 12 height 24
click at [869, 331] on div "Scripts de ventas via NOVA Scripts de ventas install Instalar Acepto las políti…" at bounding box center [489, 252] width 899 height 505
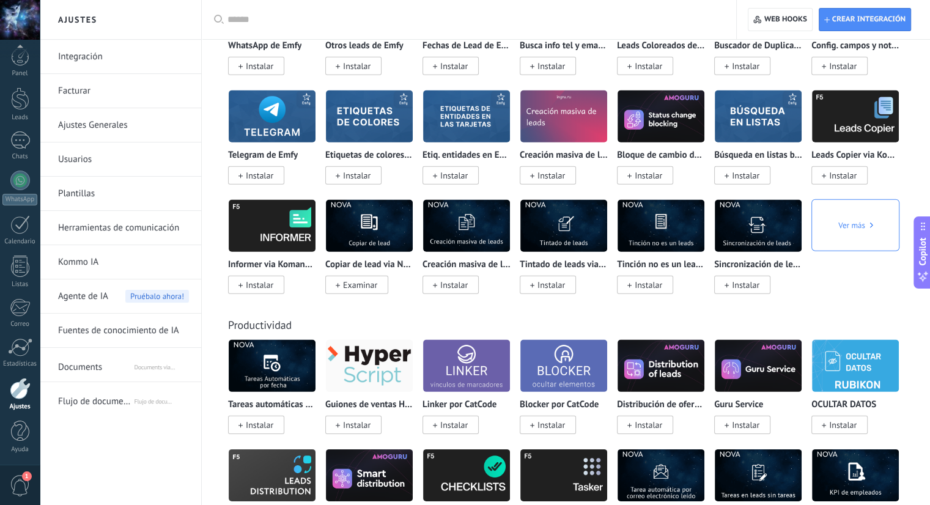
scroll to position [3356, 0]
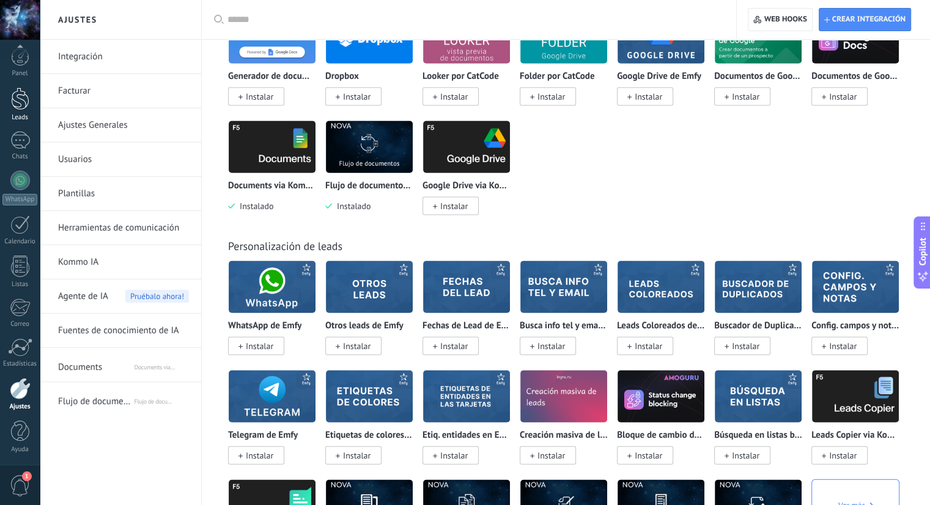
click at [15, 100] on div at bounding box center [20, 98] width 18 height 23
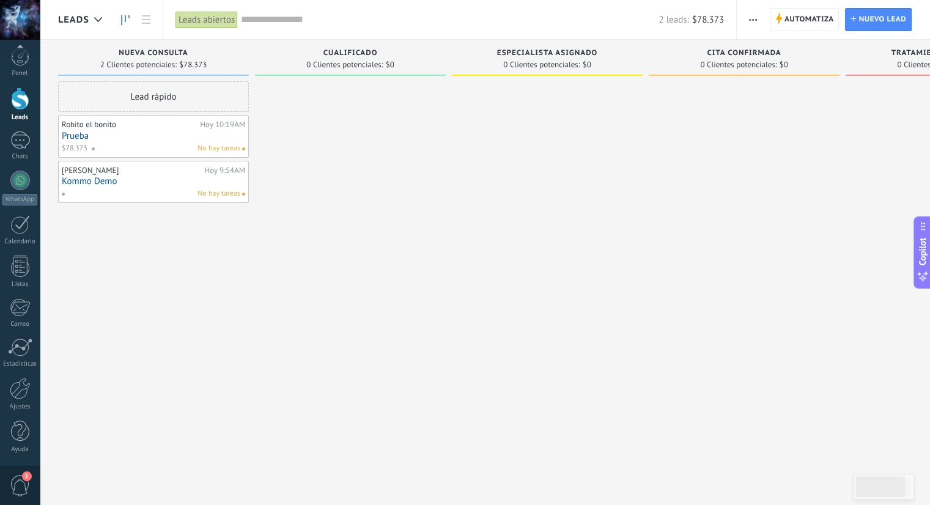
scroll to position [2, 0]
click at [18, 492] on span "1" at bounding box center [20, 485] width 21 height 21
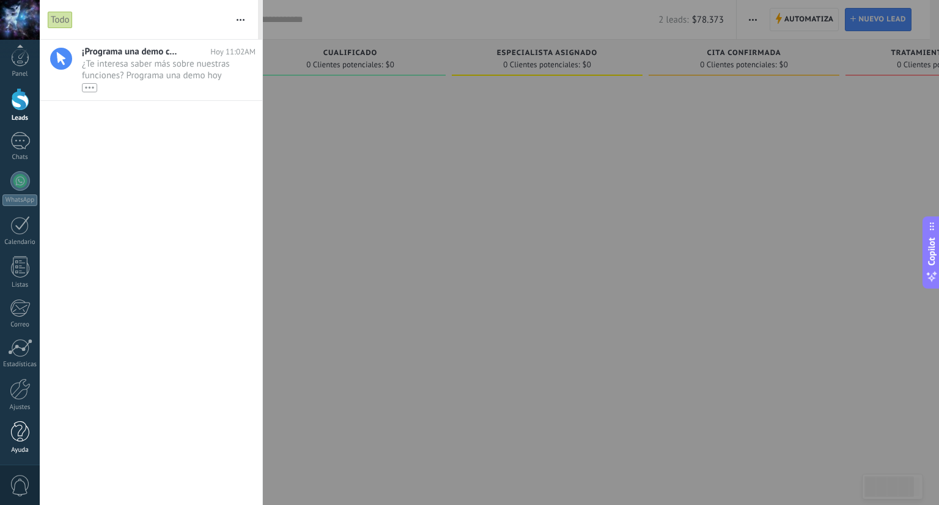
click at [15, 437] on div at bounding box center [20, 431] width 18 height 21
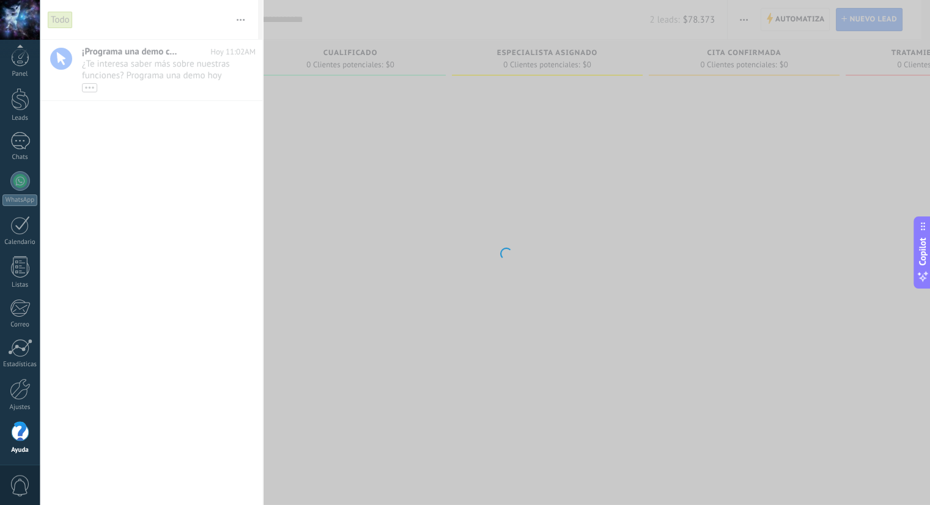
scroll to position [3, 0]
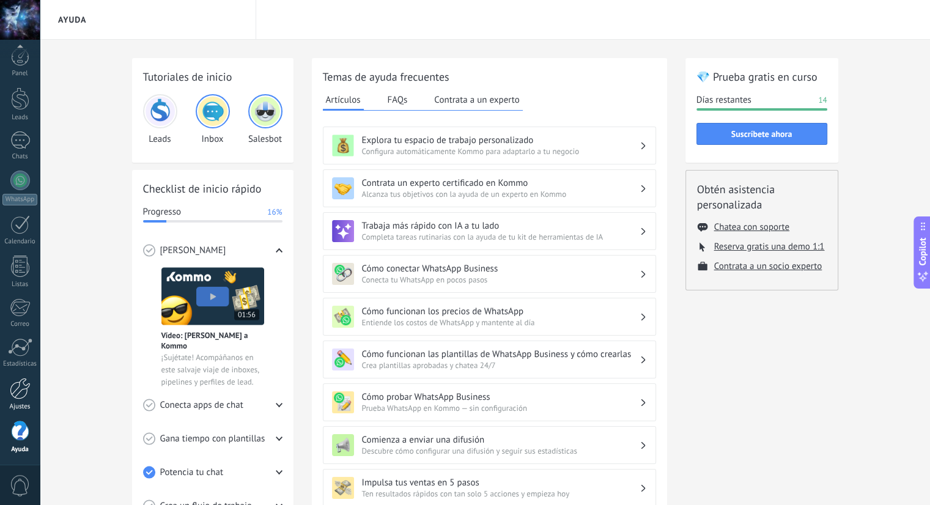
click at [26, 387] on div at bounding box center [20, 388] width 21 height 21
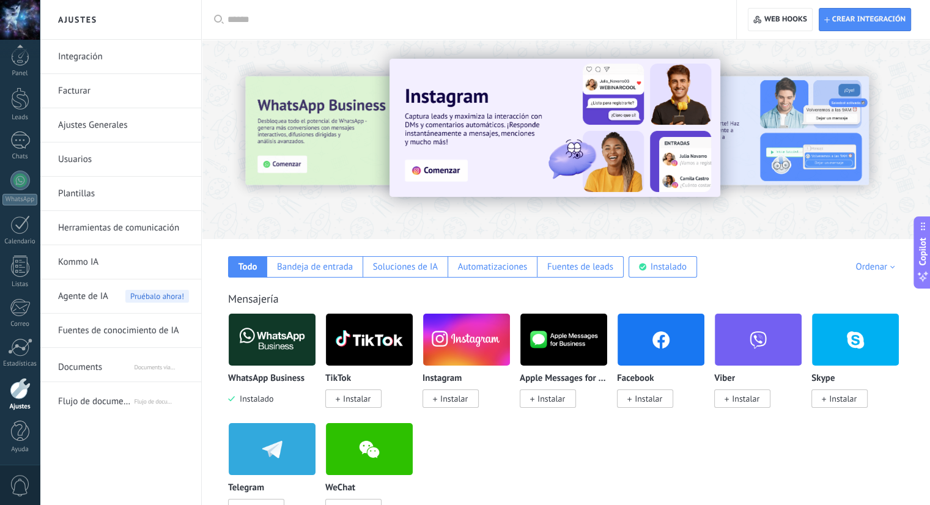
click at [122, 205] on link "Plantillas" at bounding box center [123, 194] width 131 height 34
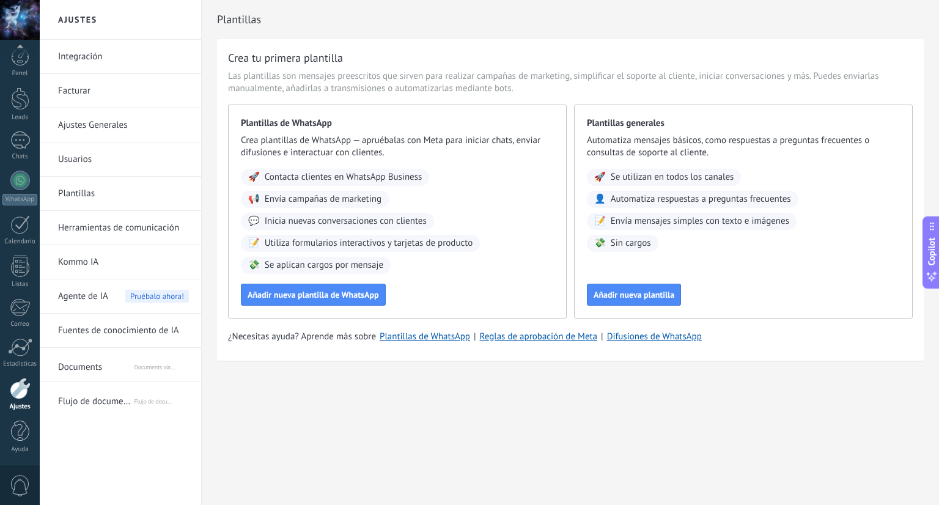
click at [117, 279] on div "Agente de IA Pruébalo ahora!" at bounding box center [123, 296] width 131 height 34
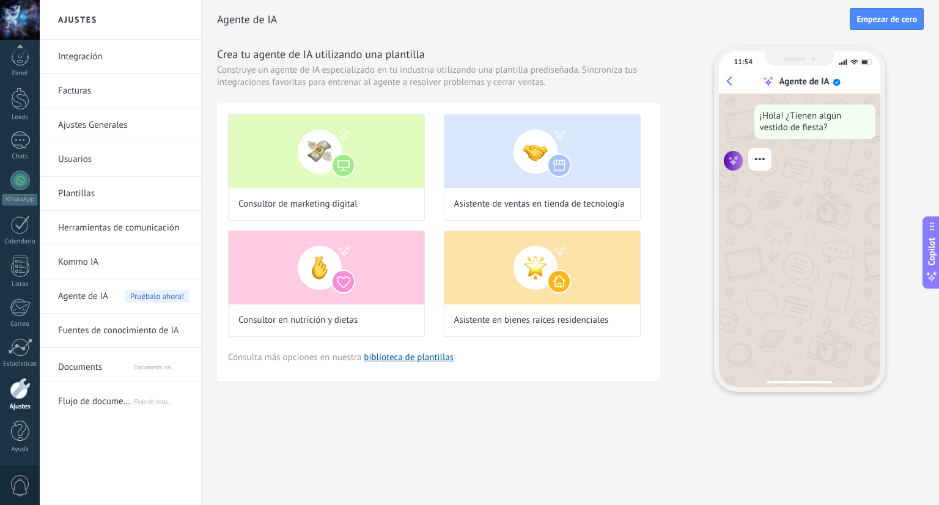
click at [127, 271] on link "Kommo IA" at bounding box center [123, 262] width 131 height 34
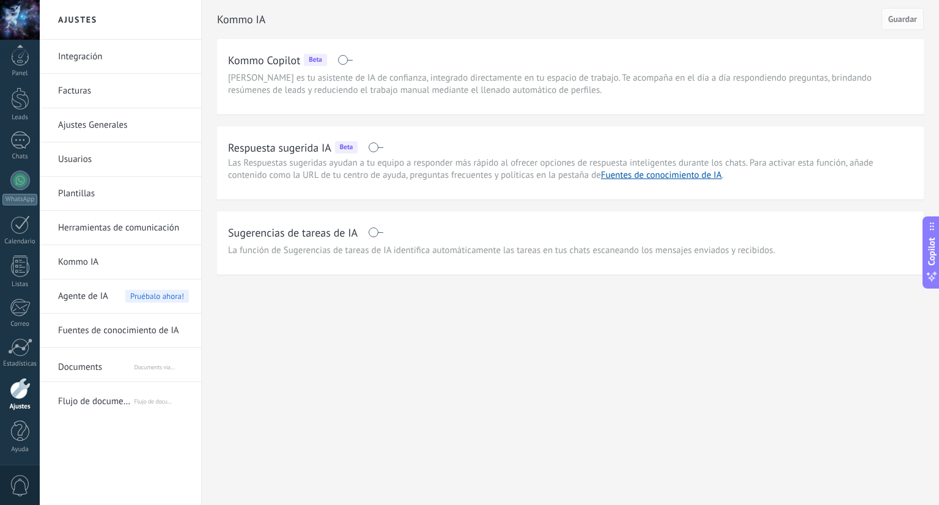
click at [75, 294] on span "Agente de IA" at bounding box center [83, 296] width 50 height 34
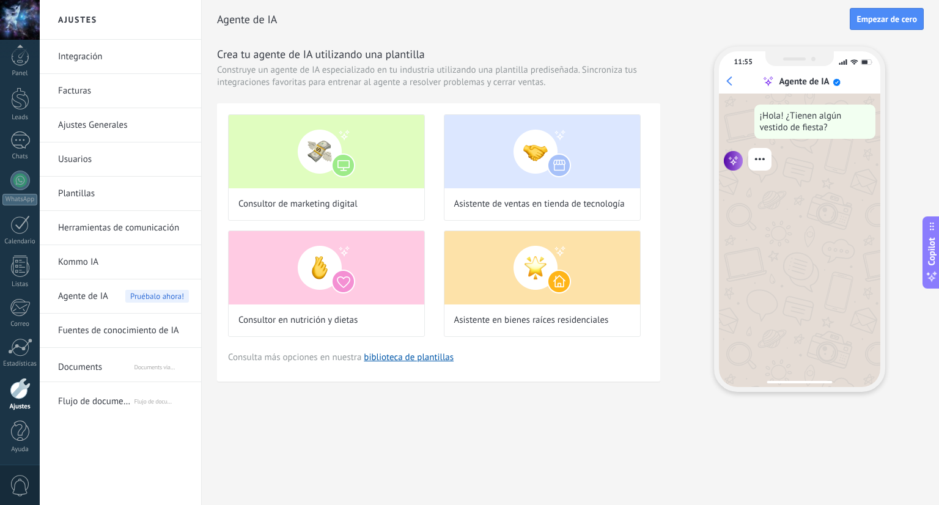
click at [87, 330] on link "Fuentes de conocimiento de IA" at bounding box center [123, 331] width 131 height 34
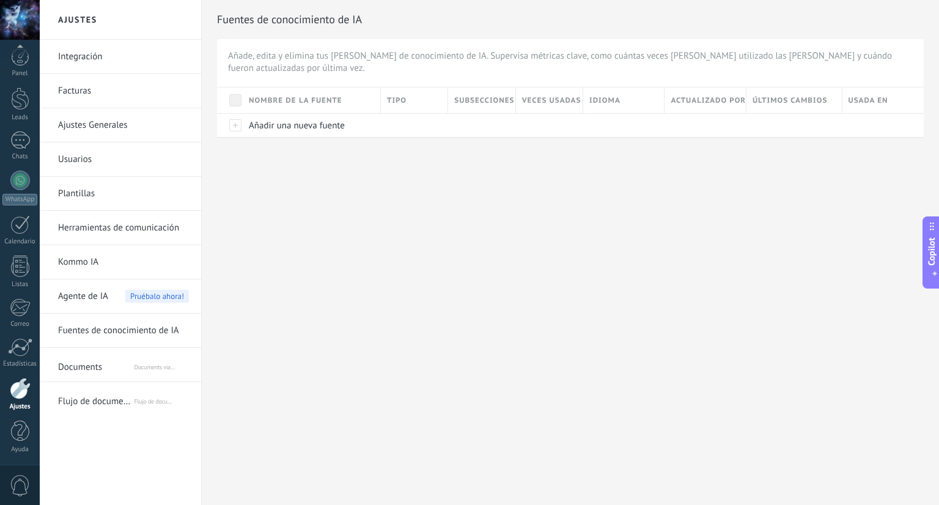
click at [145, 154] on link "Usuarios" at bounding box center [123, 159] width 131 height 34
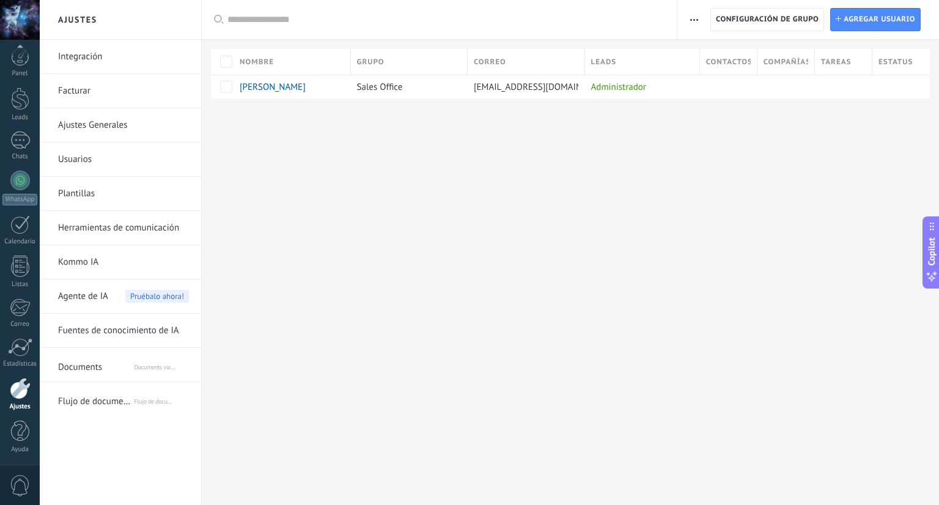
click at [145, 129] on link "Ajustes Generales" at bounding box center [123, 125] width 131 height 34
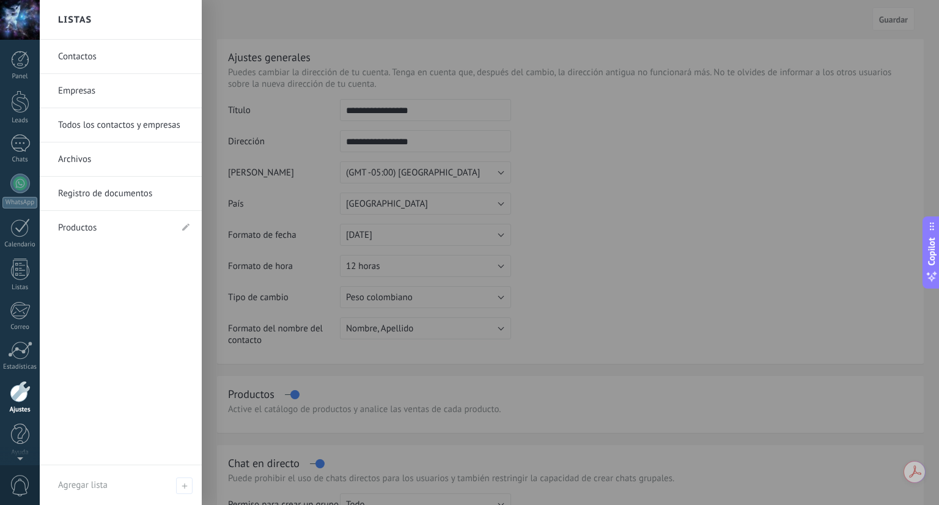
click at [26, 336] on div "Panel Leads Chats WhatsApp Clientes" at bounding box center [20, 260] width 40 height 418
click at [25, 343] on div at bounding box center [20, 350] width 24 height 18
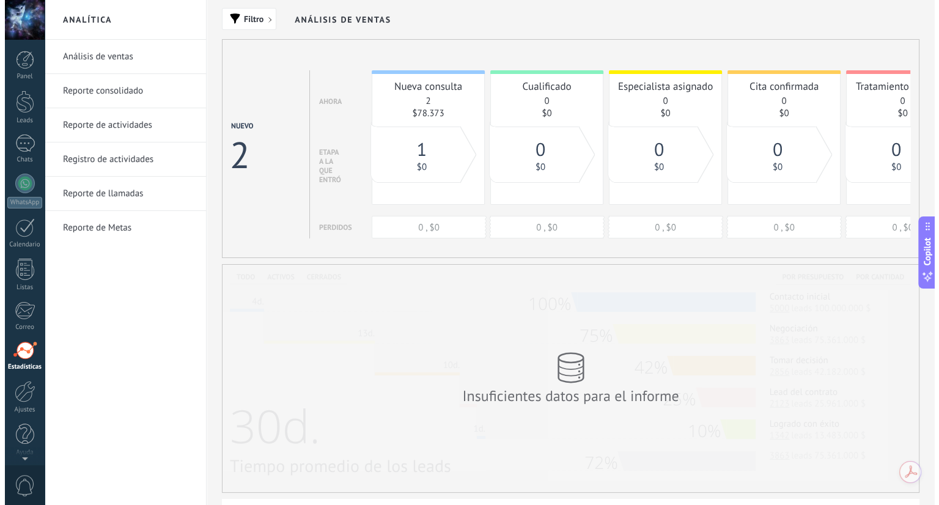
scroll to position [3, 0]
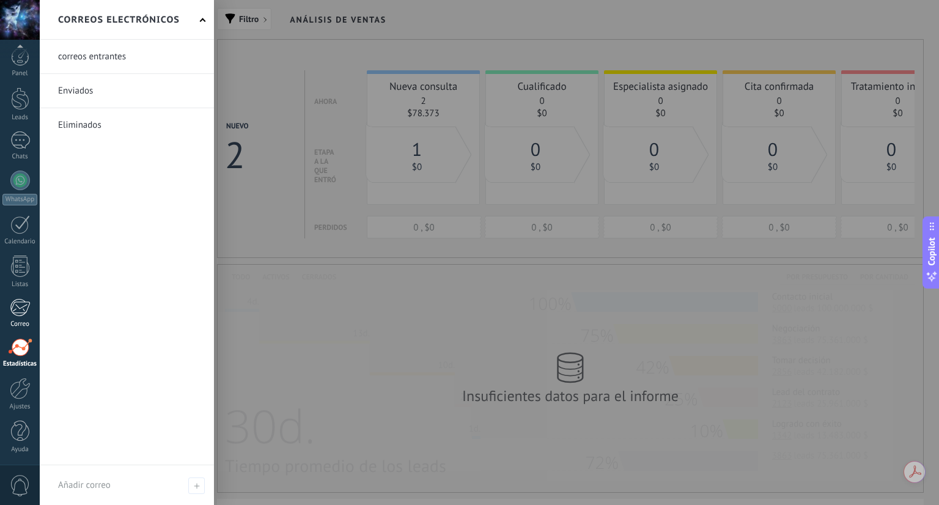
click at [22, 319] on link "Correo" at bounding box center [20, 313] width 40 height 30
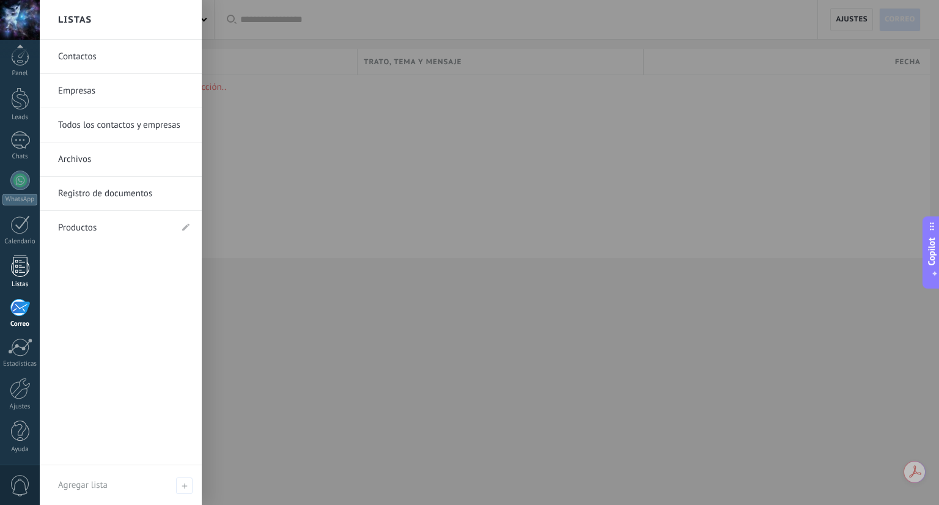
click at [24, 265] on div at bounding box center [20, 266] width 18 height 21
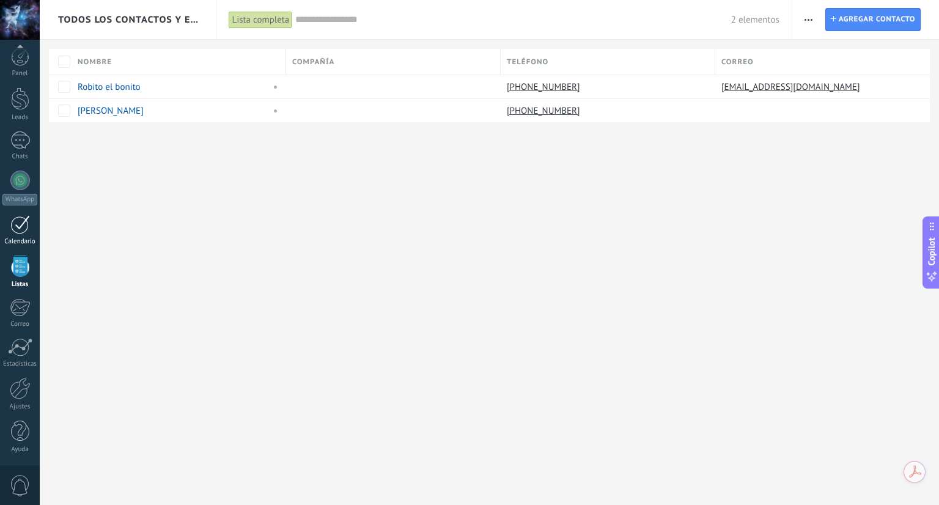
click at [24, 226] on div at bounding box center [20, 224] width 20 height 19
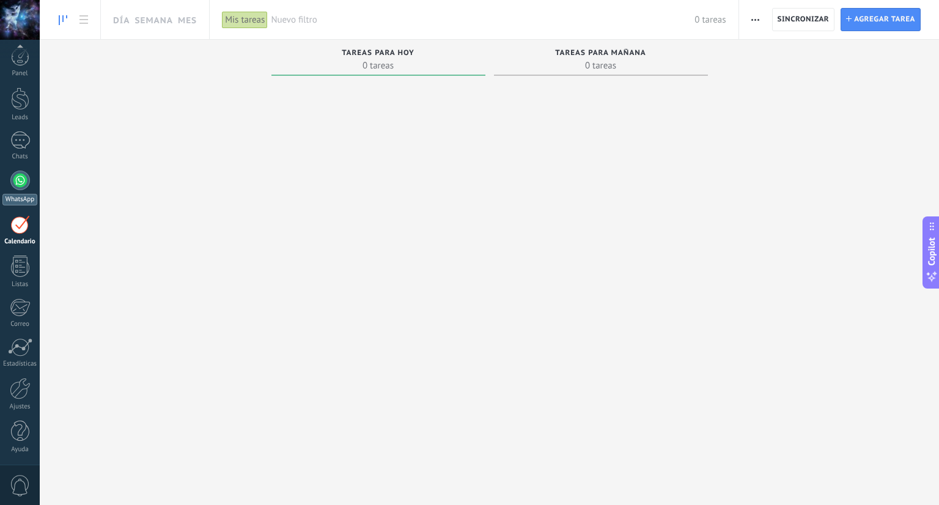
click at [22, 182] on div at bounding box center [20, 181] width 20 height 20
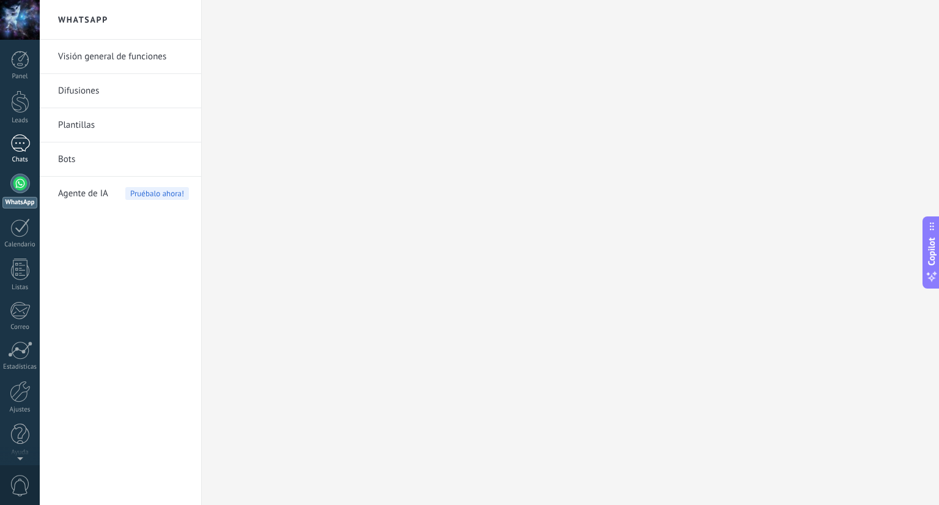
click at [20, 152] on div at bounding box center [20, 143] width 20 height 18
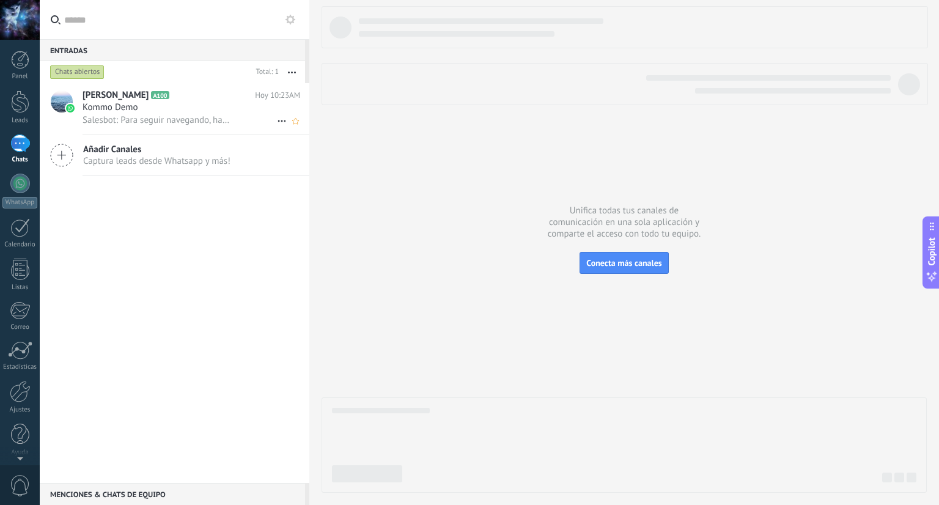
click at [146, 116] on span "Salesbot: Para seguir navegando, haz clic en «Menú» para seleccionar una funció…" at bounding box center [158, 120] width 150 height 12
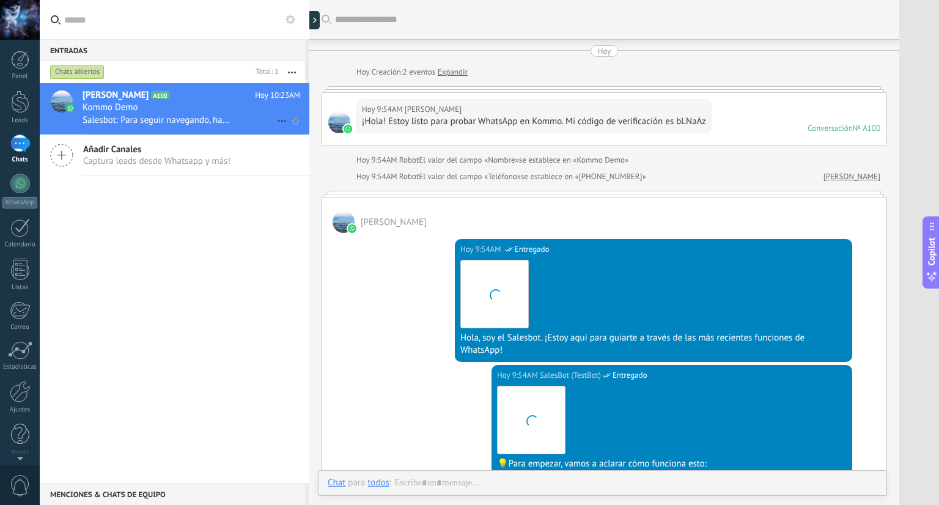
scroll to position [632, 0]
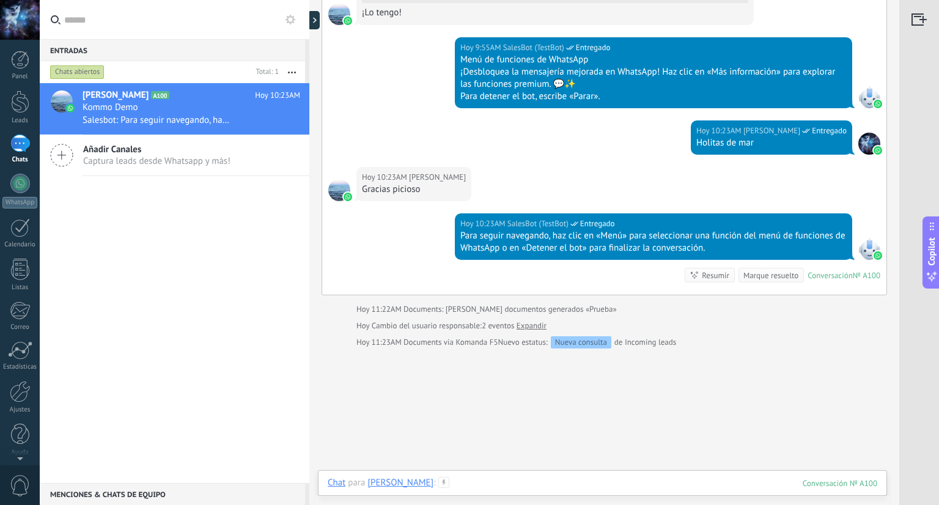
click at [520, 477] on div at bounding box center [603, 495] width 550 height 37
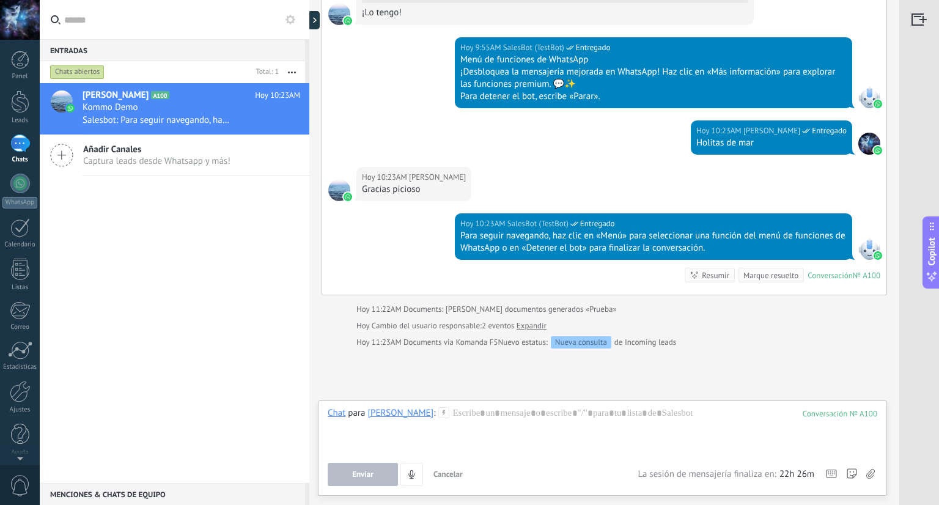
click at [23, 111] on div at bounding box center [20, 101] width 18 height 23
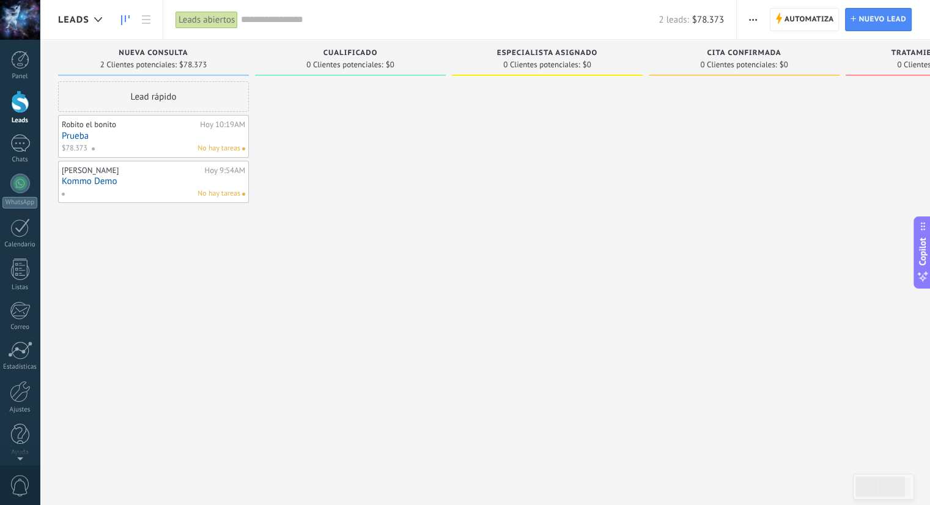
click at [194, 186] on div "Robert Delgado Hoy 9:54AM Kommo Demo No hay tareas" at bounding box center [153, 181] width 183 height 35
drag, startPoint x: 685, startPoint y: 118, endPoint x: 694, endPoint y: 106, distance: 14.4
click at [686, 118] on div at bounding box center [744, 253] width 191 height 345
click at [746, 18] on button "button" at bounding box center [753, 19] width 18 height 23
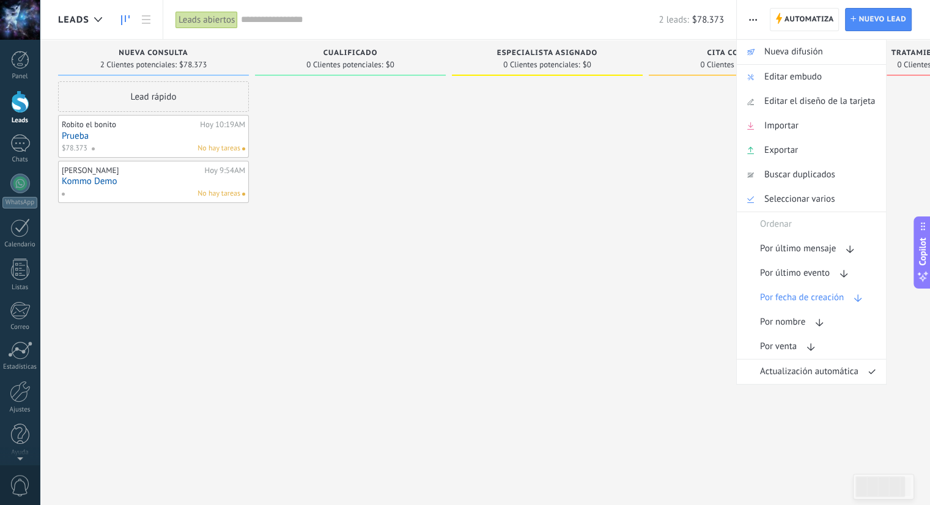
click at [676, 199] on div at bounding box center [744, 253] width 191 height 345
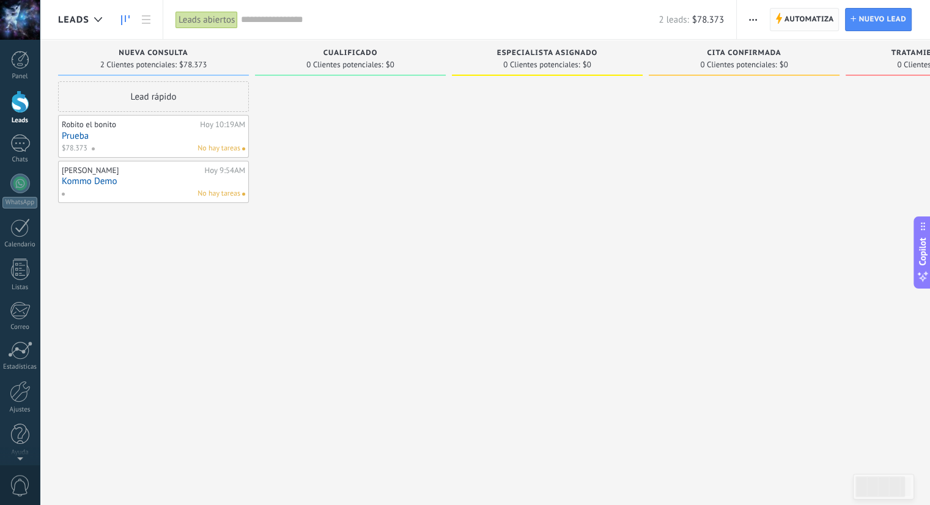
click at [825, 13] on span "Automatiza" at bounding box center [809, 20] width 50 height 22
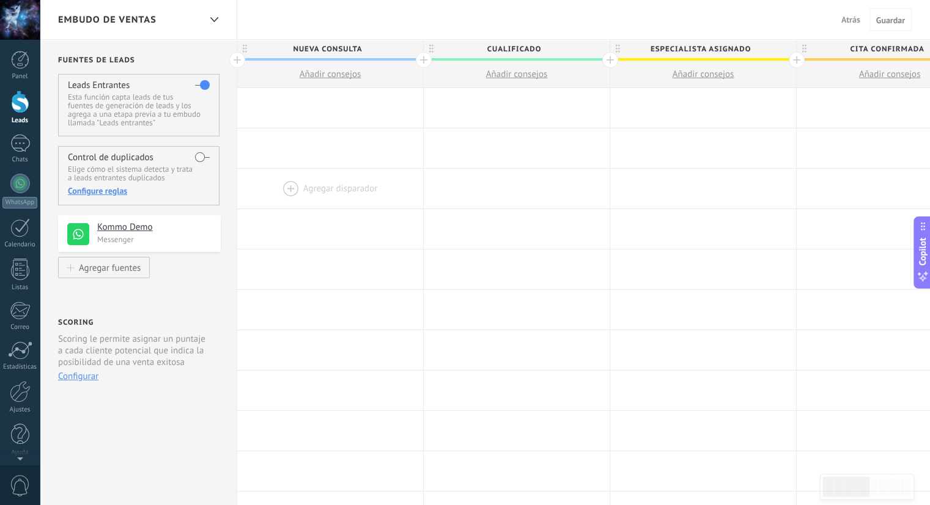
click at [380, 185] on div at bounding box center [330, 189] width 186 height 40
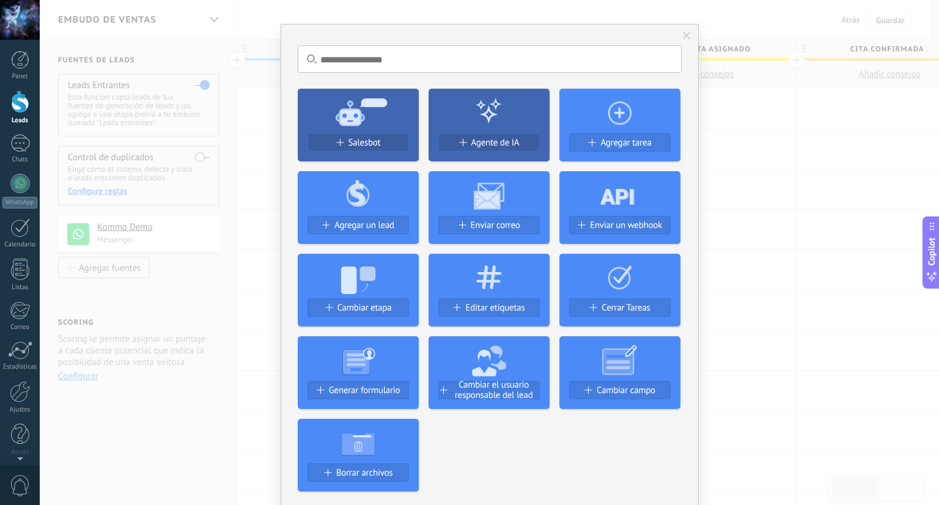
scroll to position [61, 0]
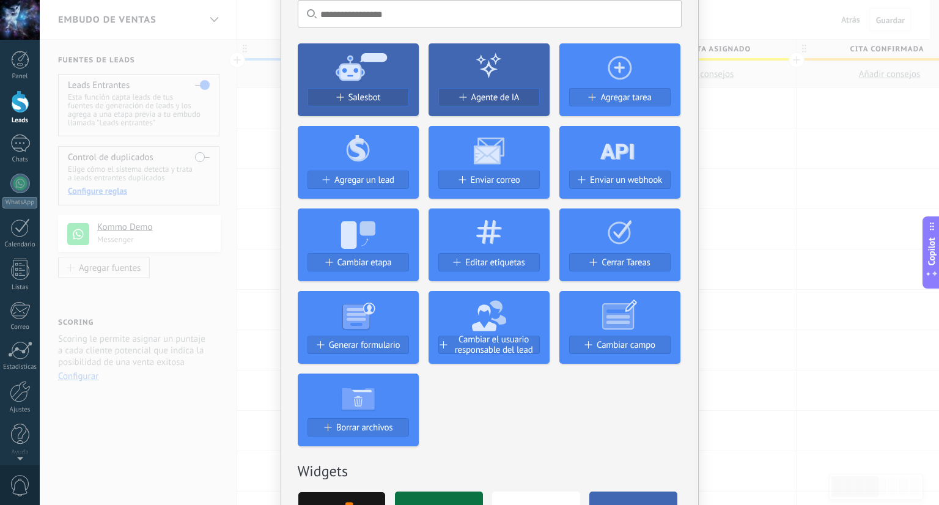
click at [482, 62] on icon at bounding box center [489, 66] width 28 height 28
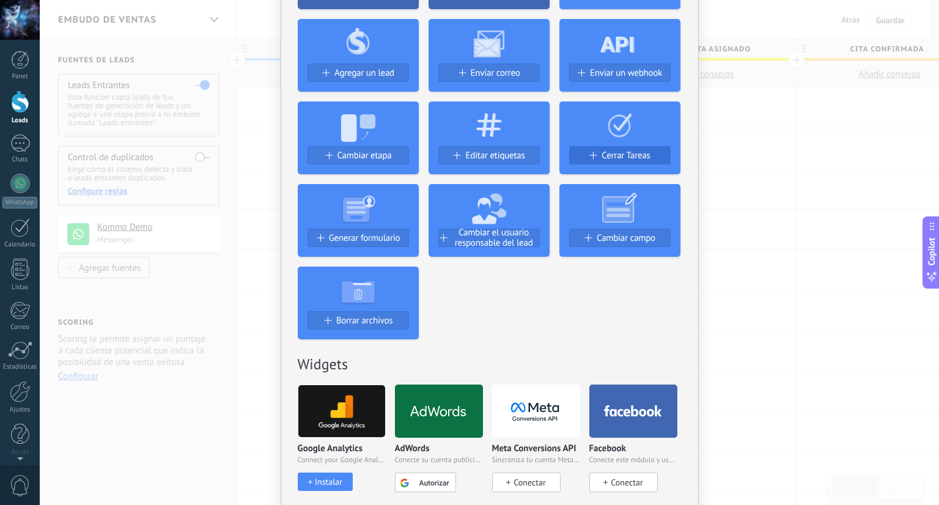
scroll to position [183, 0]
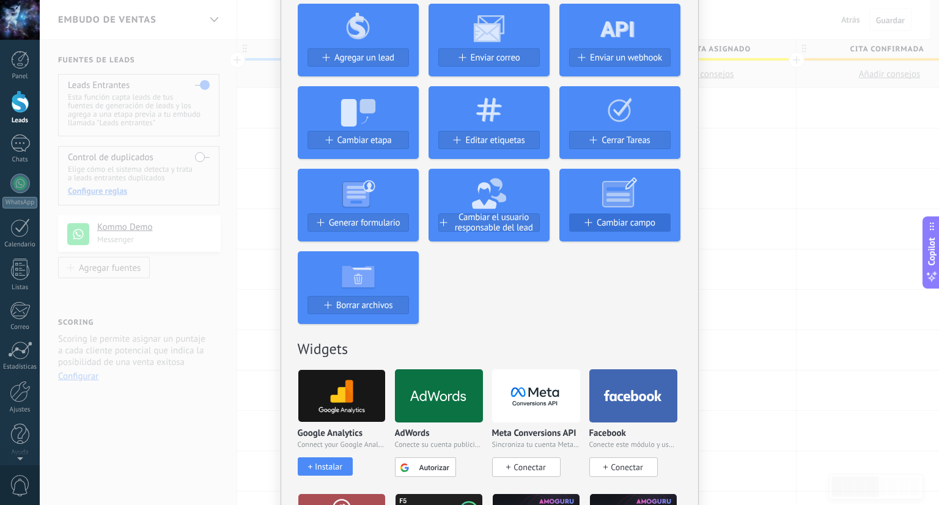
click at [621, 229] on button "Cambiar campo" at bounding box center [619, 222] width 101 height 18
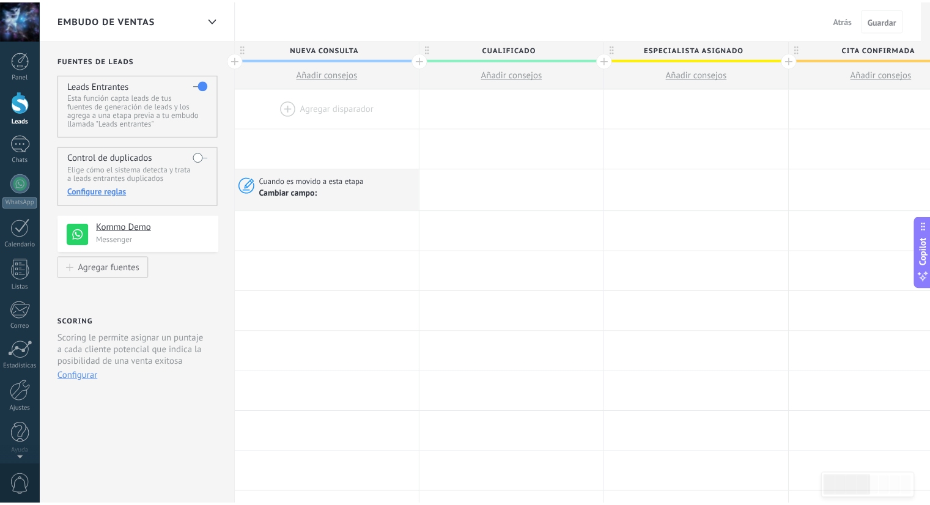
scroll to position [0, 0]
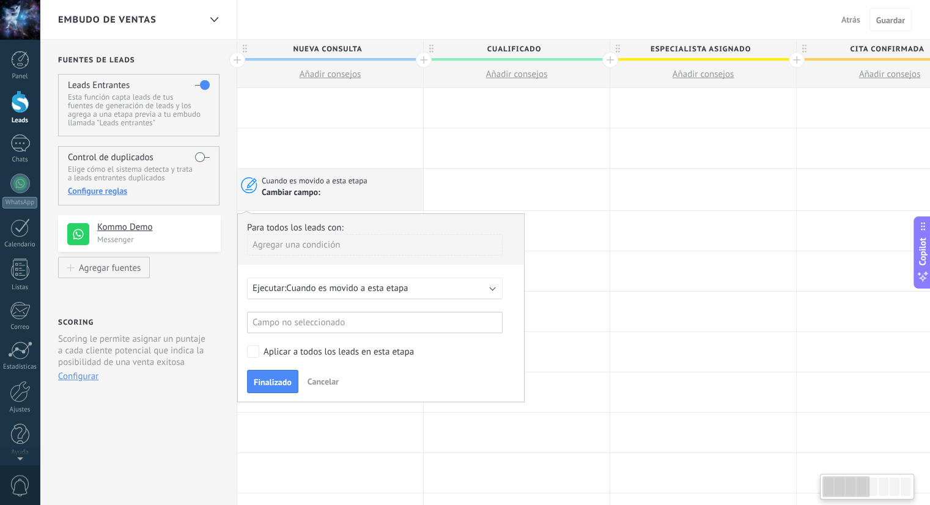
click at [448, 303] on div "Para todos los leads con: Agregar una condición Ejecutar: Cuando es movido a es…" at bounding box center [380, 307] width 287 height 189
click at [450, 289] on div "Ejecutar: Cuando es movido a esta etapa" at bounding box center [369, 288] width 235 height 12
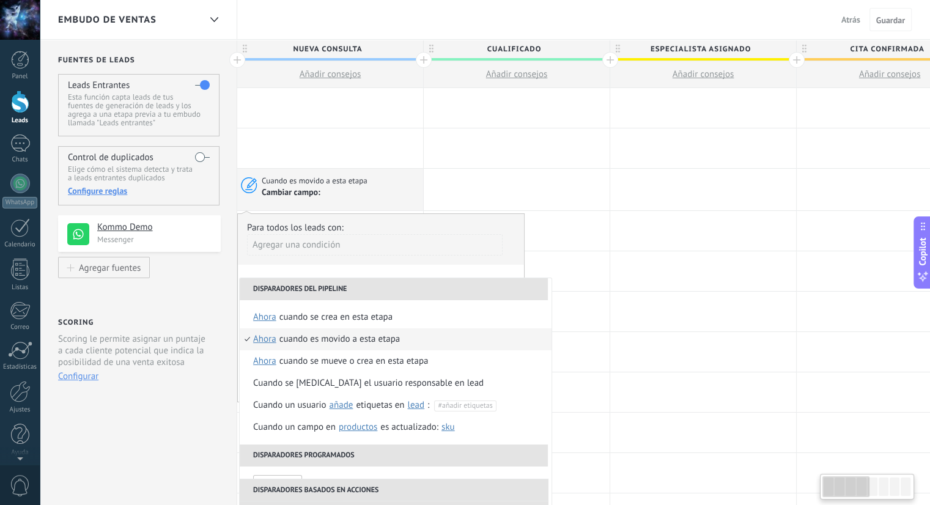
click at [468, 257] on div "Agregar una condición" at bounding box center [375, 249] width 256 height 31
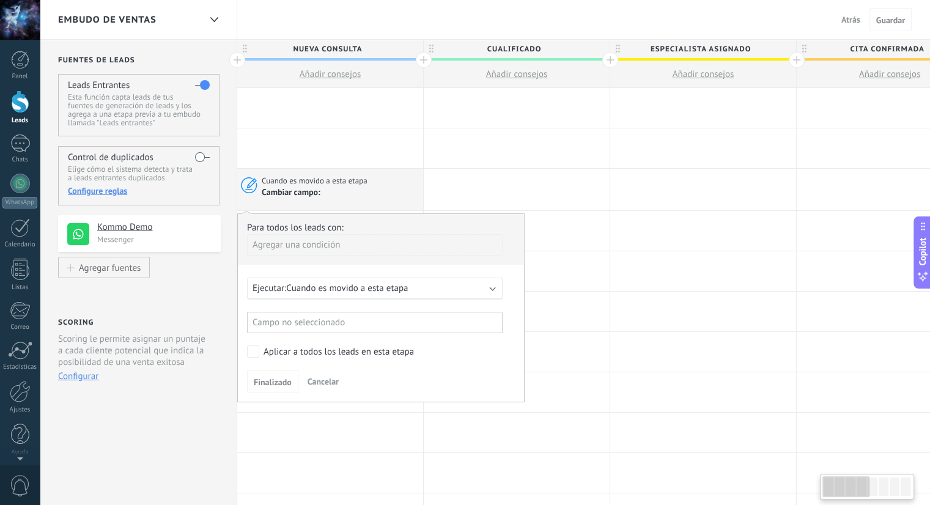
click at [429, 303] on div "Para todos los leads con: Agregar una condición Ejecutar: Cuando es movido a es…" at bounding box center [380, 307] width 287 height 189
click at [425, 312] on div "Campo no seleccionado" at bounding box center [375, 322] width 256 height 21
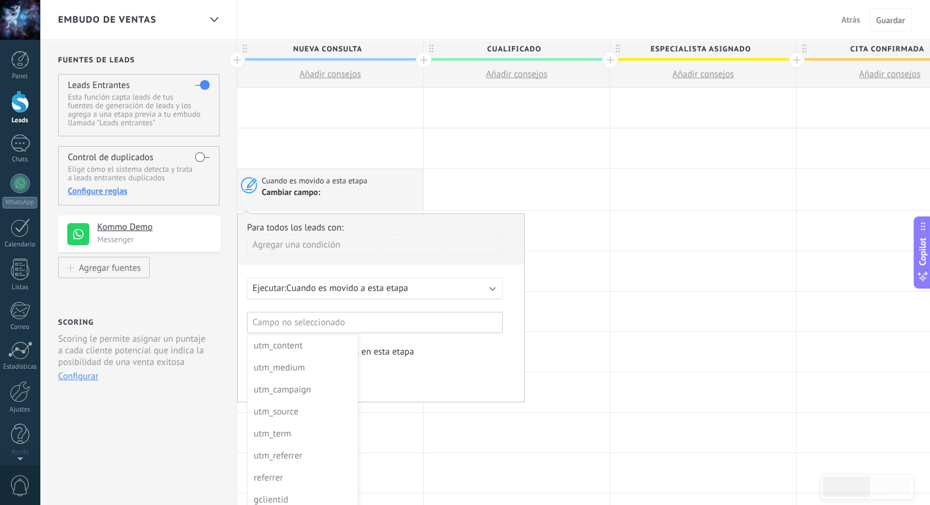
click at [440, 375] on div at bounding box center [381, 307] width 286 height 187
click at [331, 386] on button "Cancelar" at bounding box center [323, 381] width 41 height 18
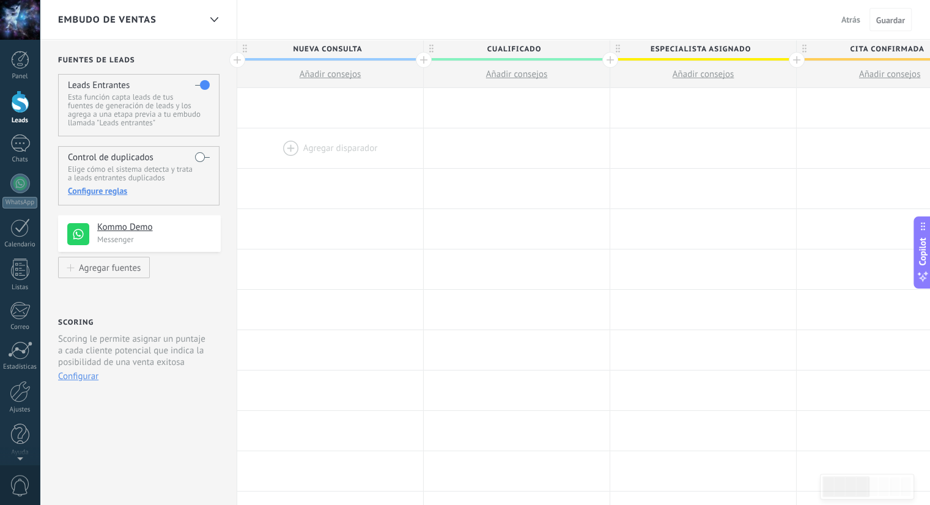
click at [336, 167] on div at bounding box center [330, 148] width 186 height 40
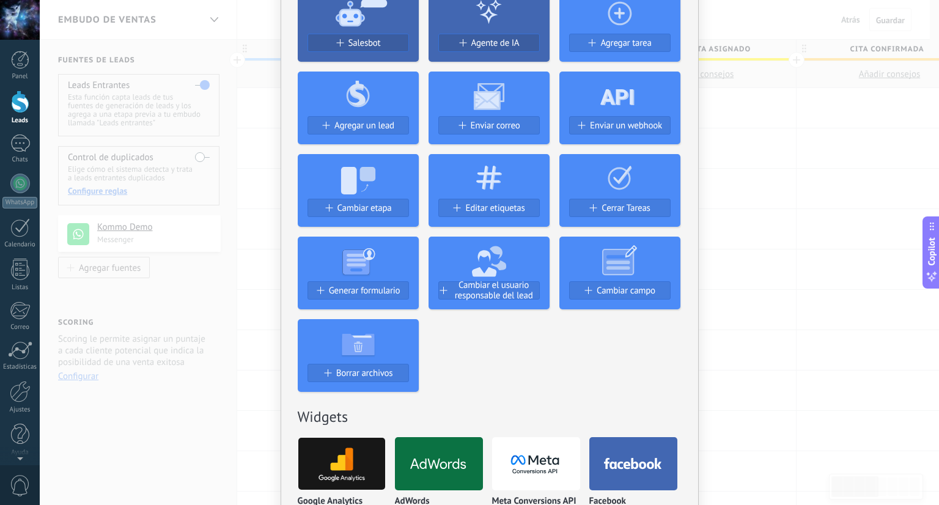
scroll to position [122, 0]
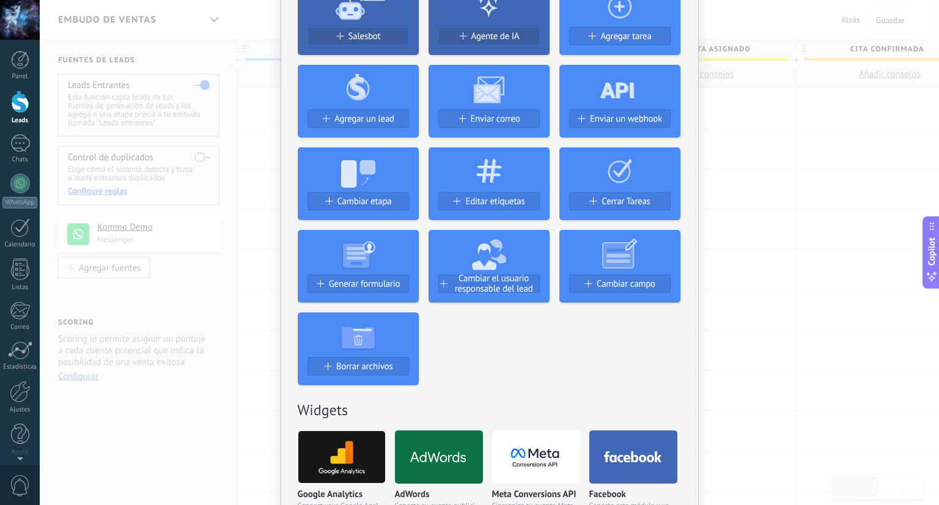
click at [367, 339] on use at bounding box center [358, 337] width 32 height 21
click at [355, 369] on span "Borrar archivos" at bounding box center [364, 366] width 57 height 10
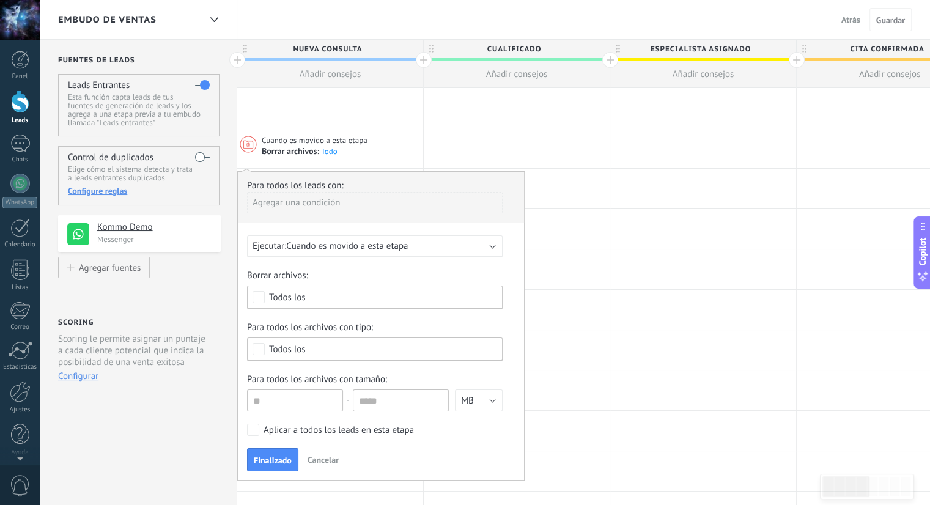
scroll to position [61, 0]
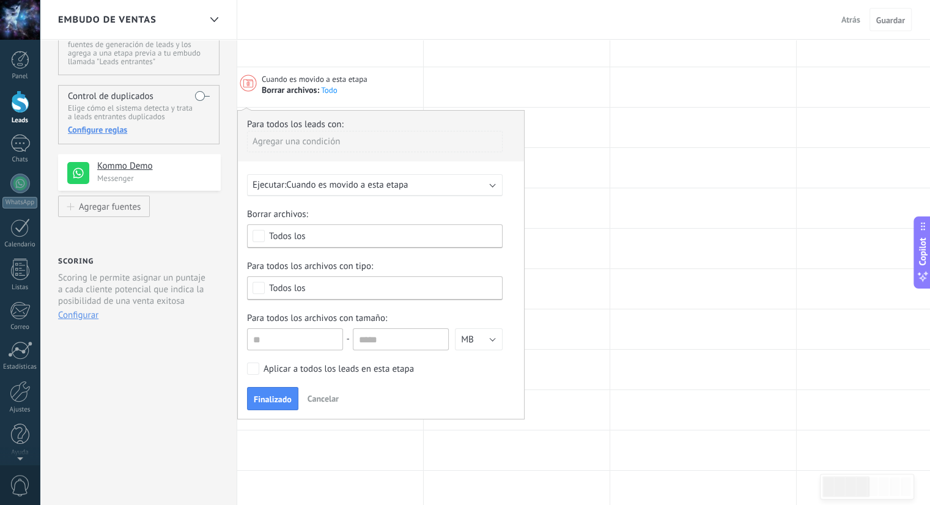
click at [341, 244] on div "Todos los" at bounding box center [375, 236] width 256 height 24
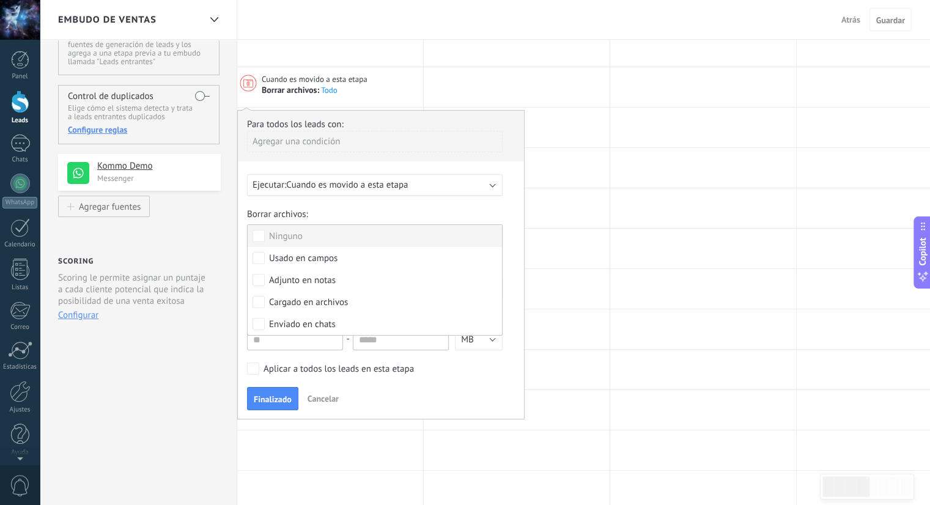
click at [341, 240] on label "Ninguno" at bounding box center [375, 236] width 254 height 22
click at [355, 196] on div "Para todos los leads con: Agregar una condición Ejecutar: Cuando es movido a es…" at bounding box center [380, 264] width 287 height 309
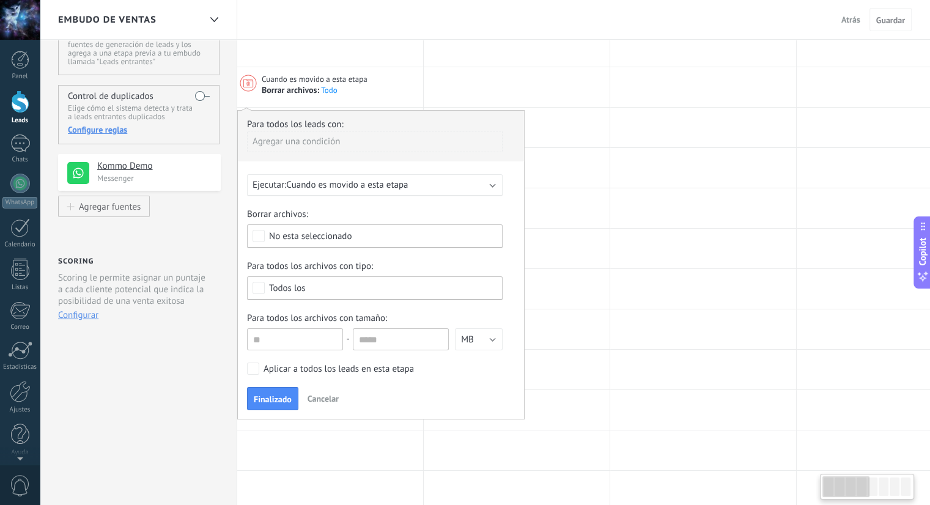
click at [359, 185] on span "Cuando es movido a esta etapa" at bounding box center [347, 185] width 122 height 12
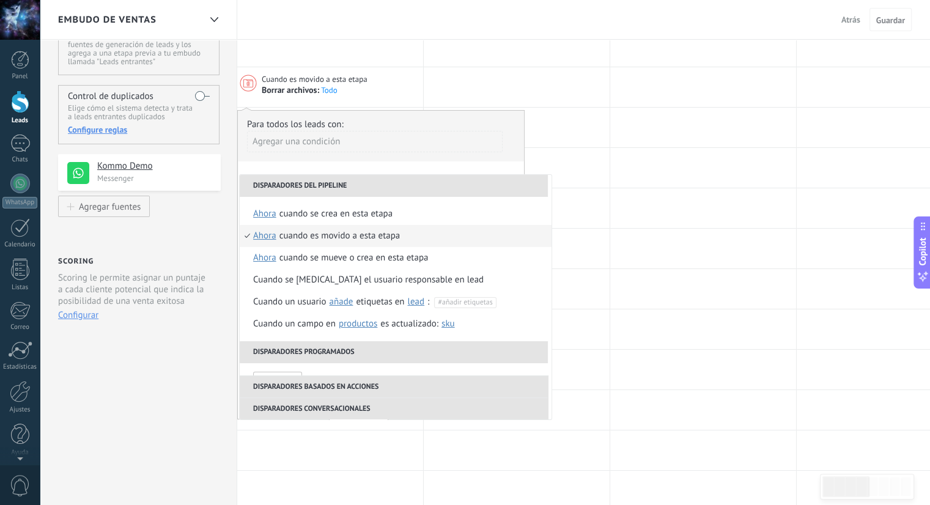
click at [359, 185] on li "Disparadores del pipeline" at bounding box center [394, 186] width 308 height 22
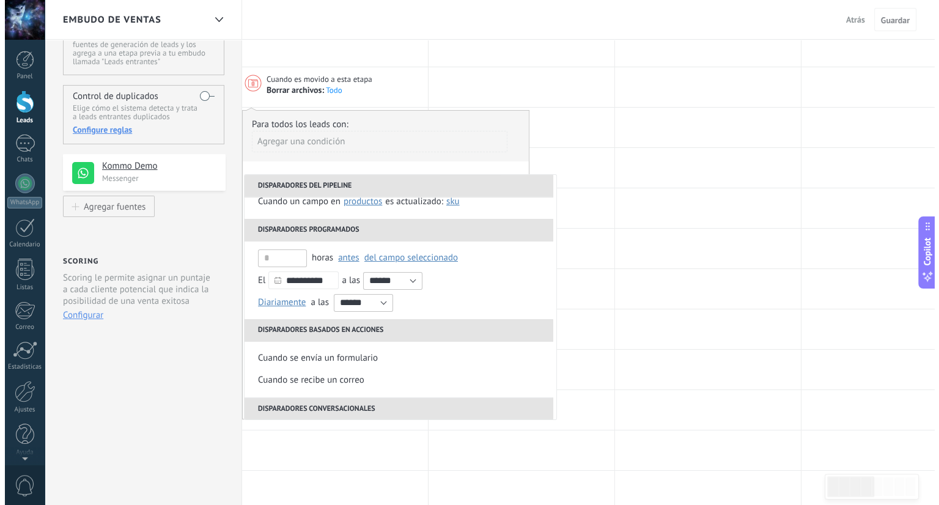
scroll to position [289, 0]
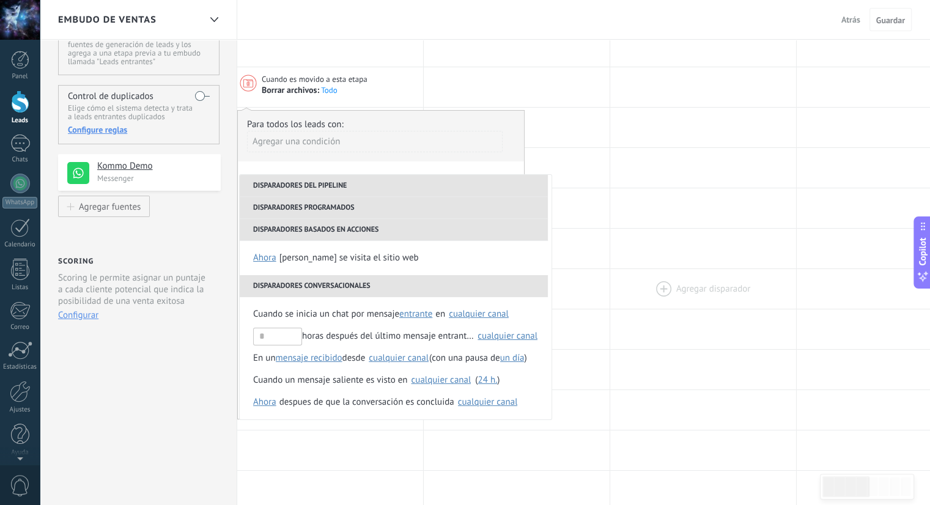
click at [617, 273] on div at bounding box center [703, 289] width 186 height 40
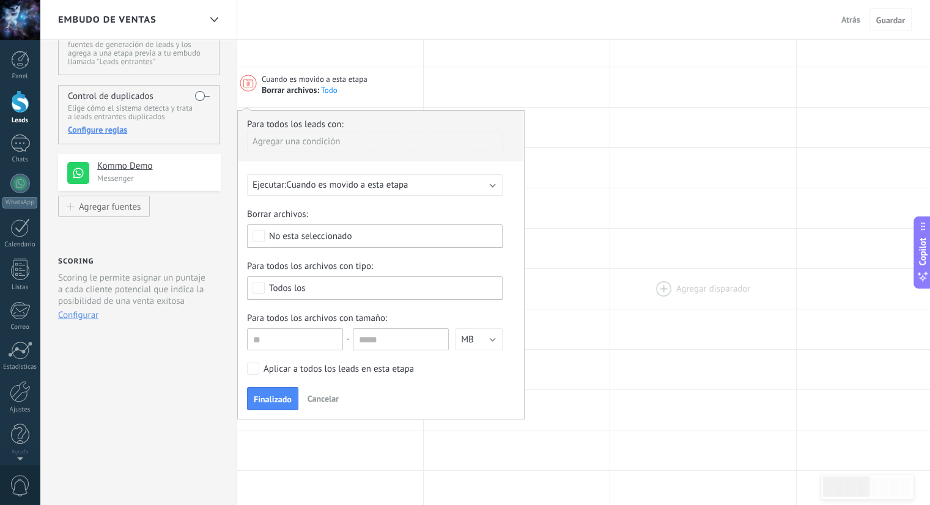
click at [622, 273] on div at bounding box center [703, 289] width 186 height 40
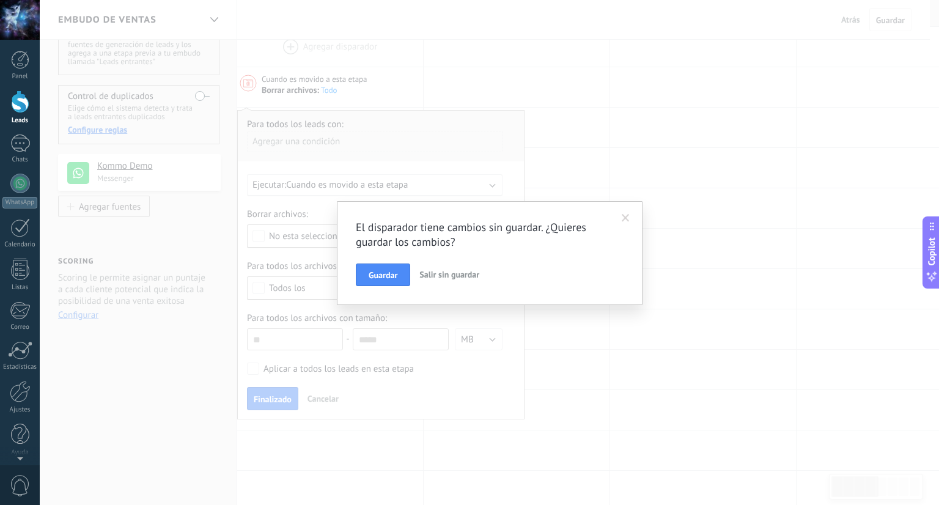
click at [438, 278] on span "Salir sin guardar" at bounding box center [449, 274] width 60 height 11
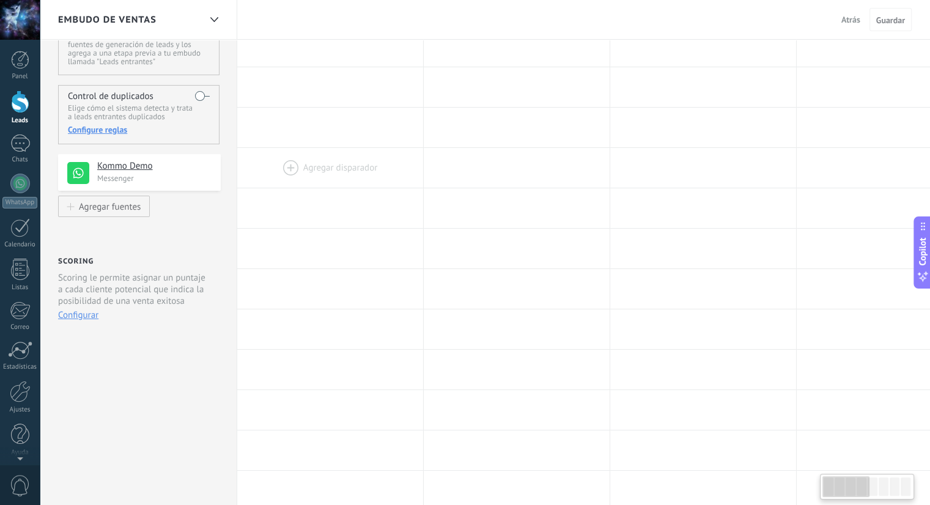
click at [342, 150] on div at bounding box center [330, 168] width 186 height 40
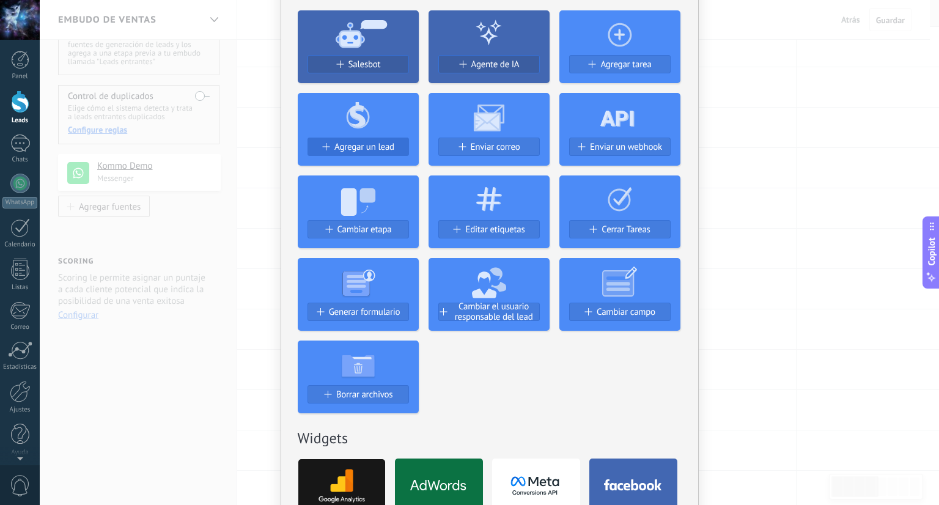
scroll to position [122, 0]
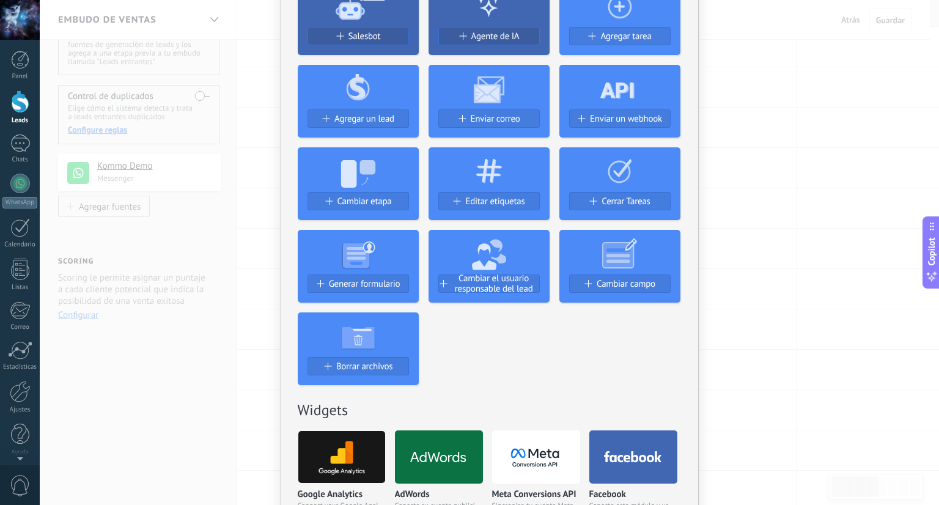
click at [374, 268] on icon at bounding box center [358, 252] width 121 height 44
click at [367, 291] on button "Generar formulario" at bounding box center [358, 283] width 101 height 18
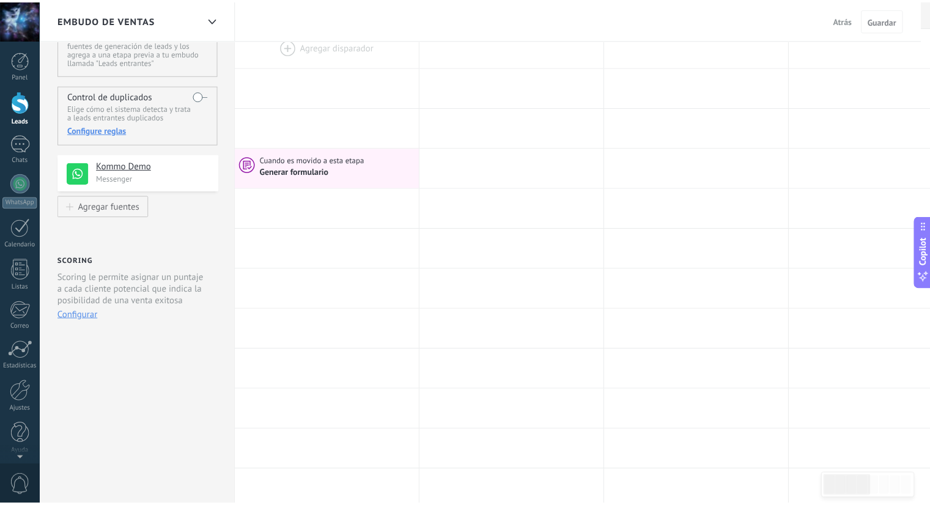
scroll to position [0, 0]
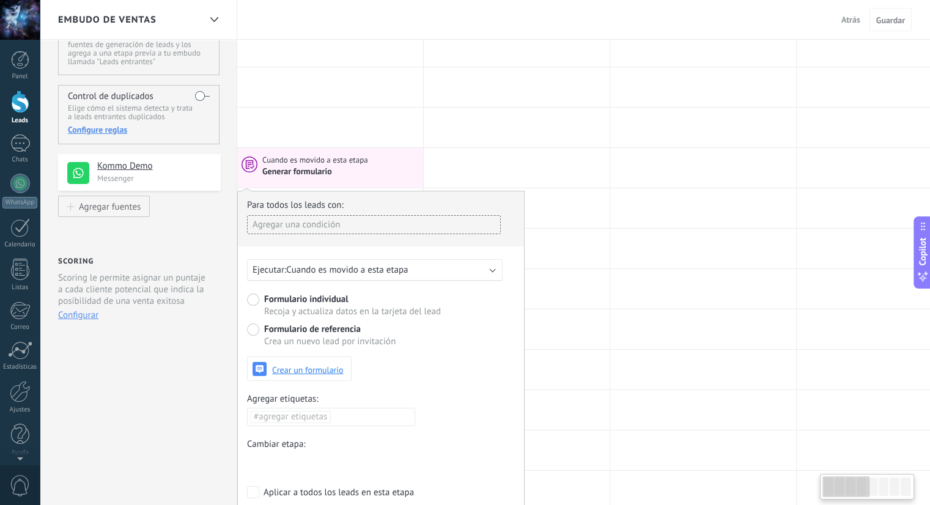
click at [352, 229] on div "Agregar una condición" at bounding box center [374, 224] width 254 height 19
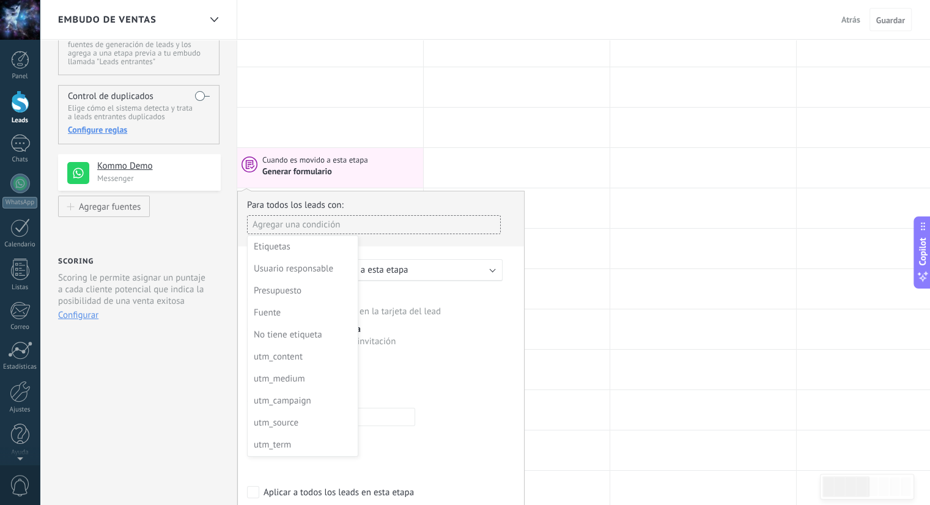
click at [370, 228] on div at bounding box center [381, 366] width 286 height 350
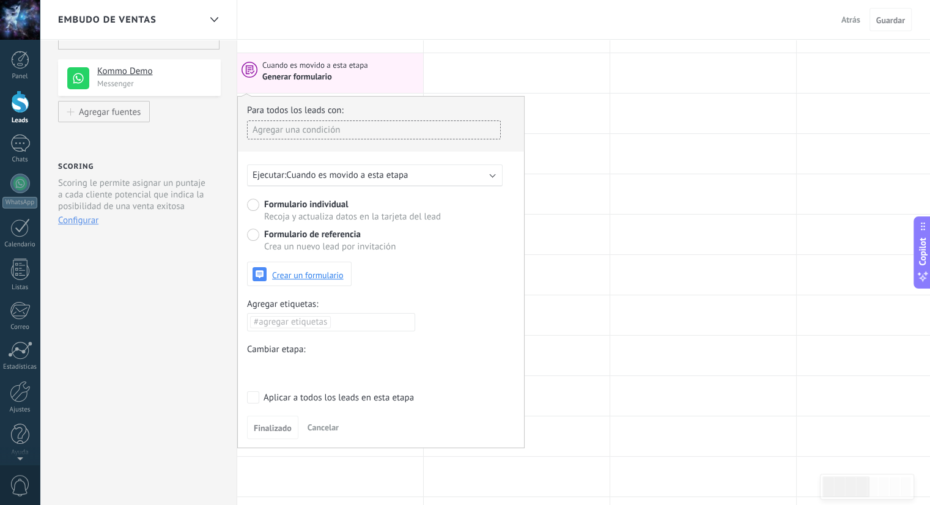
scroll to position [183, 0]
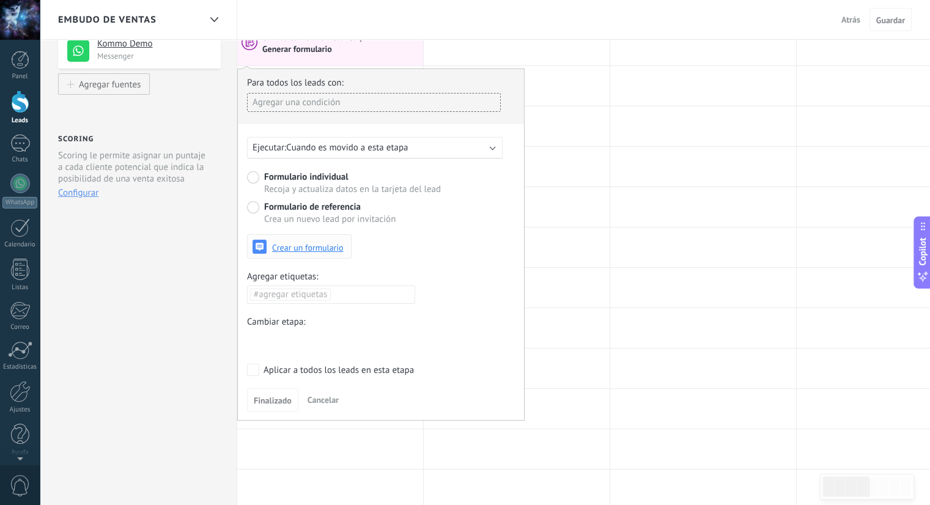
click at [341, 248] on span "Crear un formulario" at bounding box center [308, 247] width 72 height 9
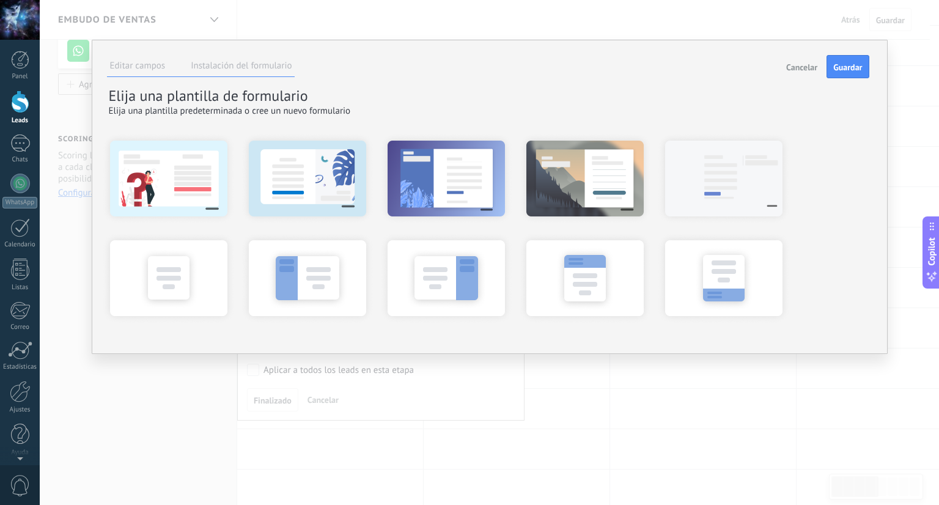
click at [255, 59] on li "Instalación del formulario" at bounding box center [241, 68] width 107 height 18
click at [256, 66] on label "Instalación del formulario" at bounding box center [241, 66] width 101 height 12
click at [796, 67] on span "Cancelar" at bounding box center [801, 67] width 31 height 9
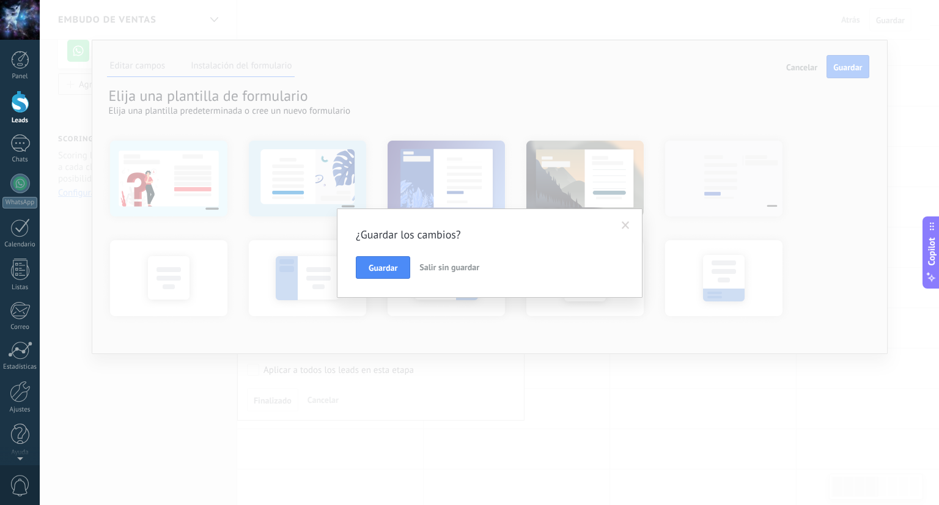
click at [439, 273] on button "Salir sin guardar" at bounding box center [449, 267] width 70 height 23
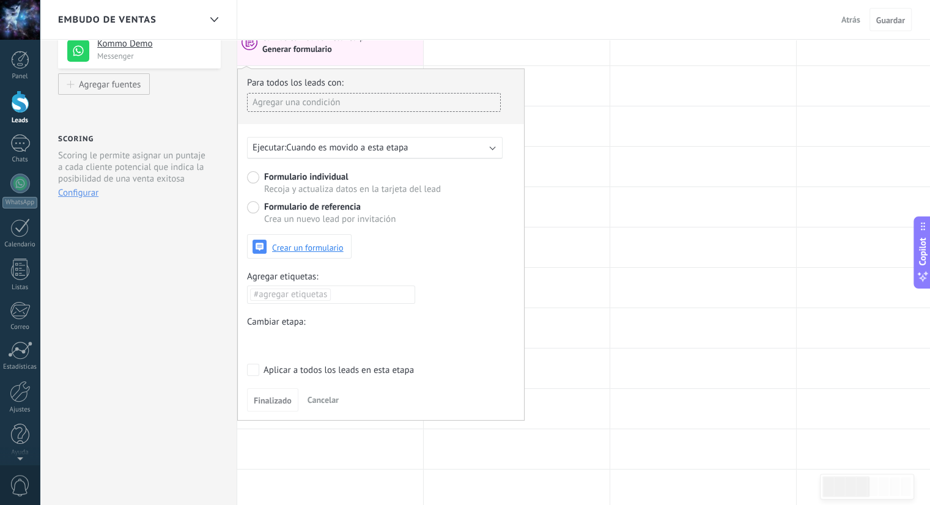
click at [304, 400] on button "Cancelar" at bounding box center [323, 400] width 41 height 18
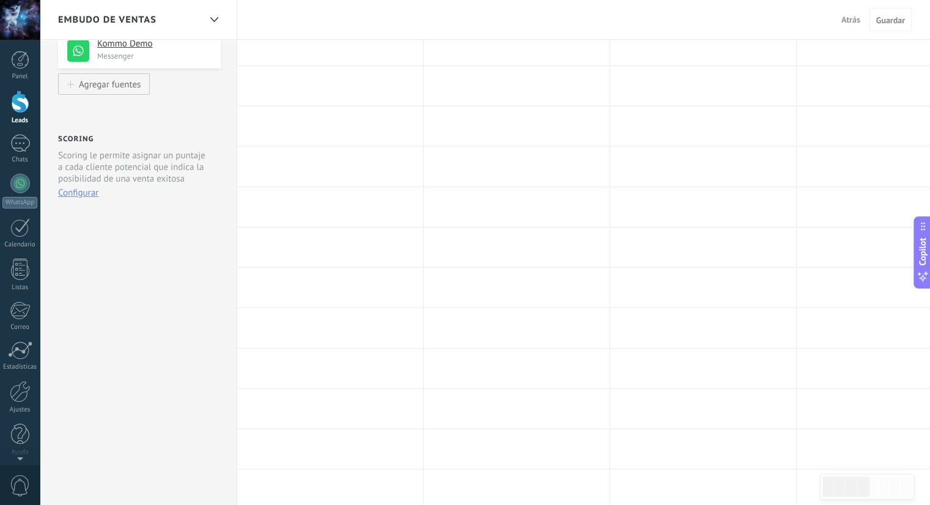
scroll to position [0, 0]
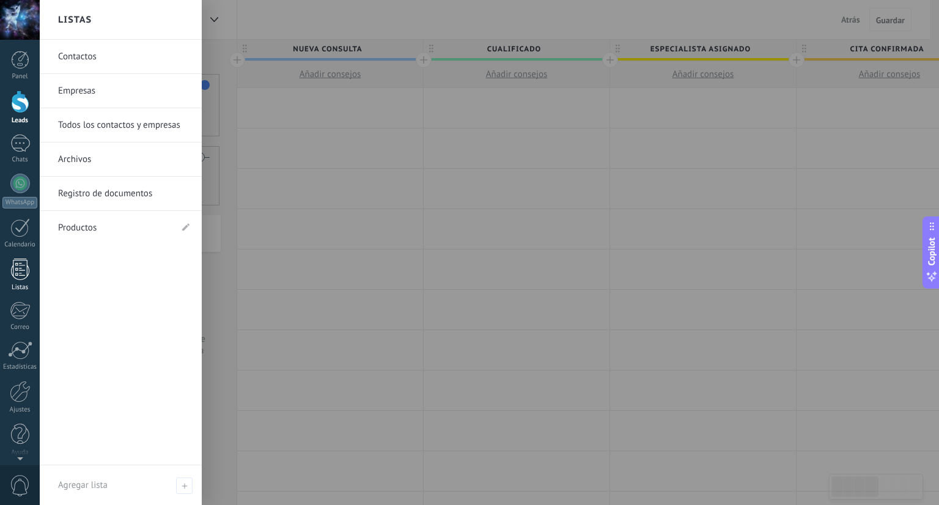
click at [26, 276] on div at bounding box center [20, 269] width 18 height 21
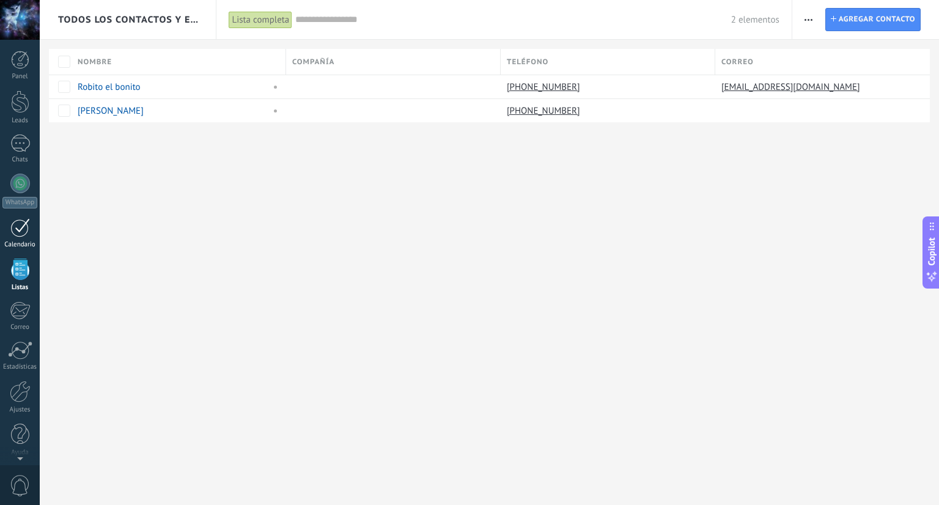
click at [27, 231] on div at bounding box center [20, 227] width 20 height 19
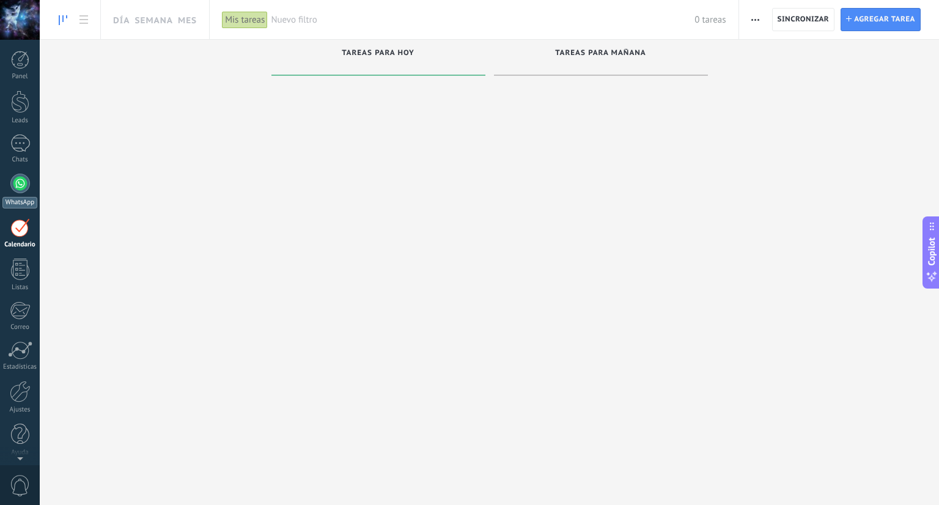
click at [22, 188] on div at bounding box center [20, 184] width 20 height 20
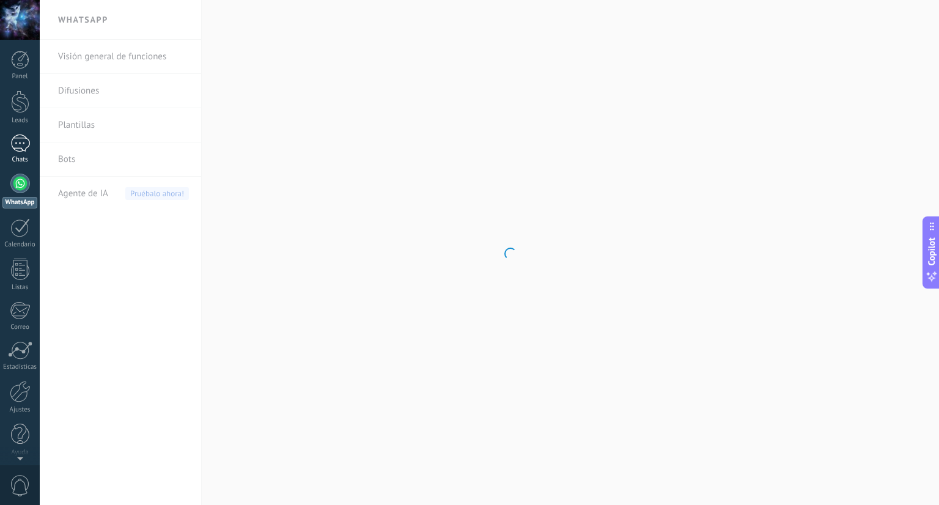
click at [22, 149] on div at bounding box center [20, 143] width 20 height 18
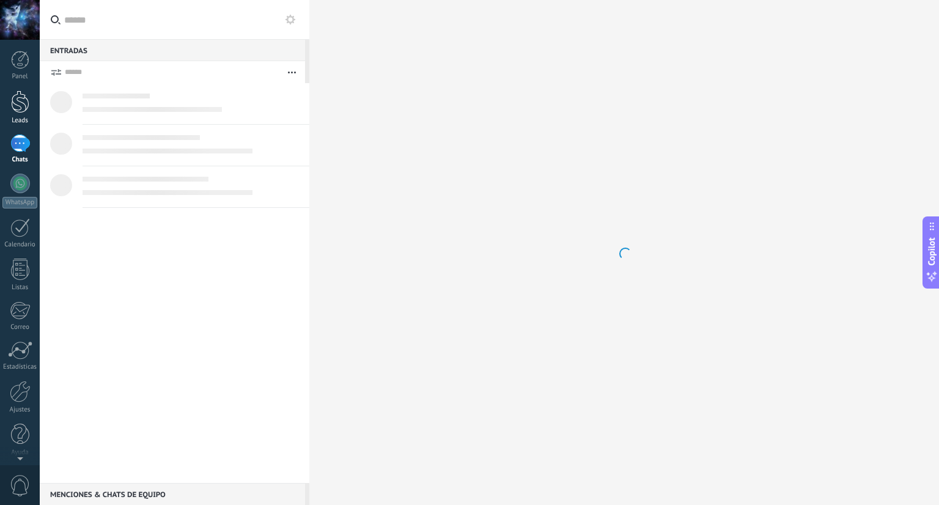
click at [22, 109] on div at bounding box center [20, 101] width 18 height 23
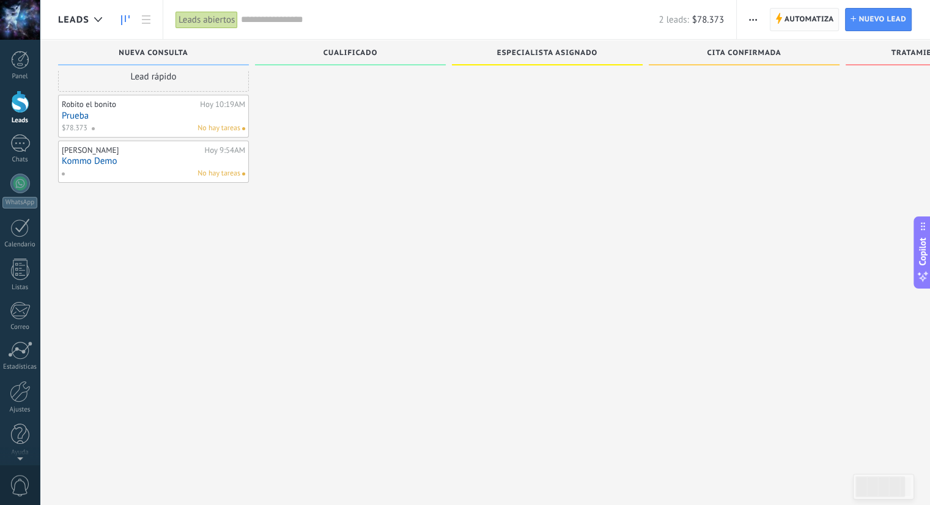
click at [806, 20] on span "Automatiza" at bounding box center [809, 20] width 50 height 22
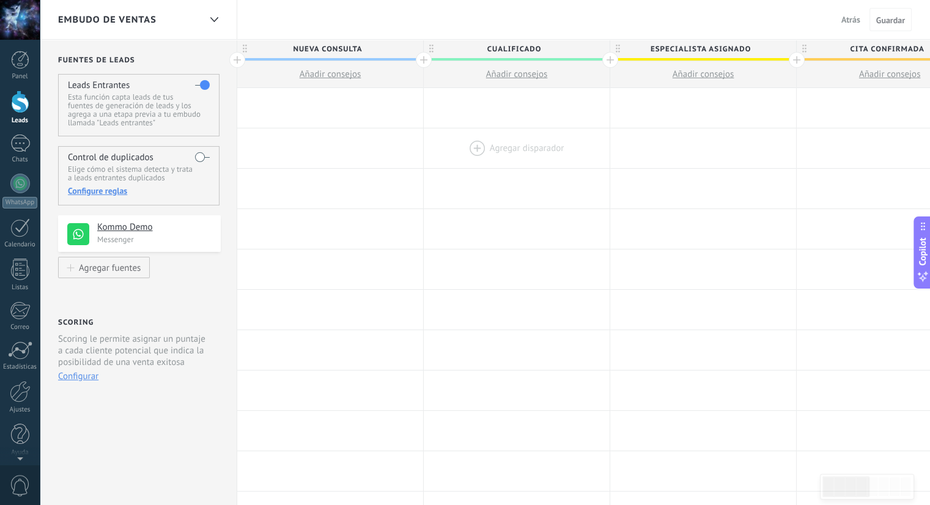
click at [545, 152] on div at bounding box center [517, 148] width 186 height 40
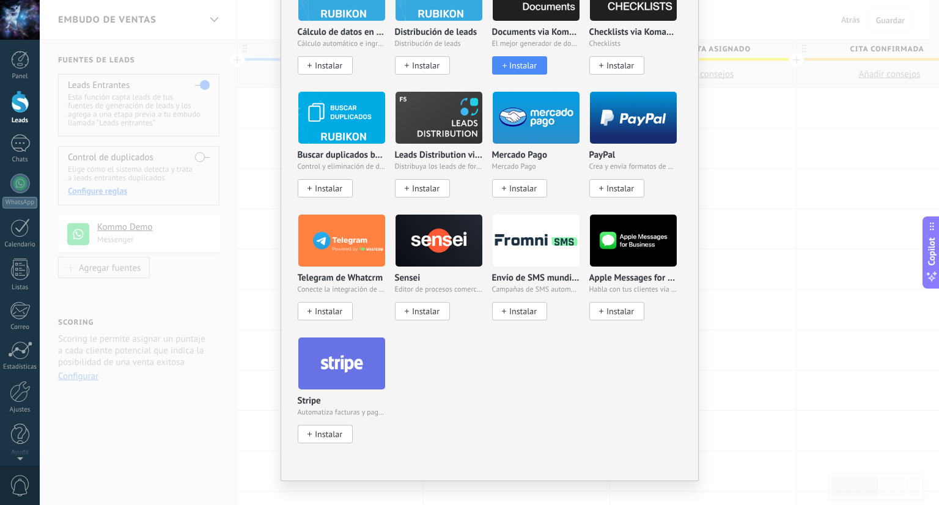
scroll to position [2189, 0]
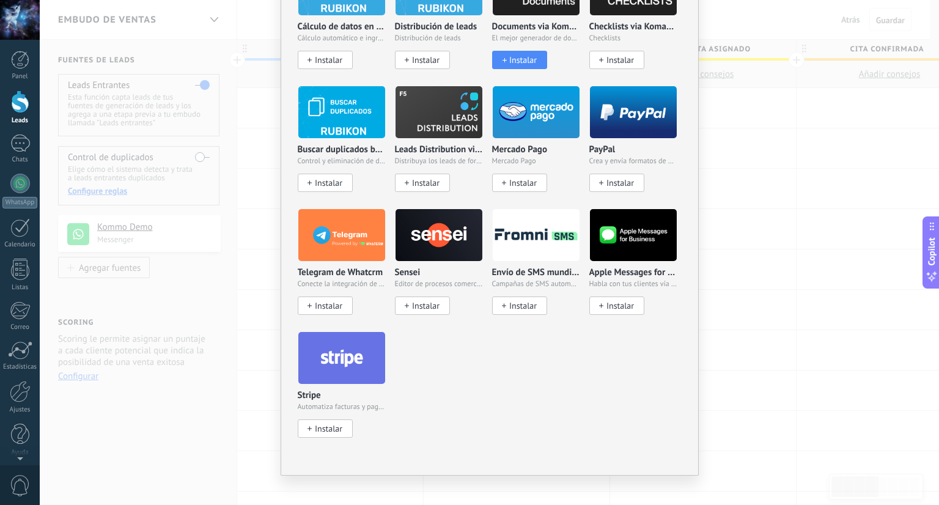
click at [818, 111] on div "No hay resultados Salesbot Agente de IA Agregar tarea Agregar un lead Enviar co…" at bounding box center [489, 252] width 899 height 505
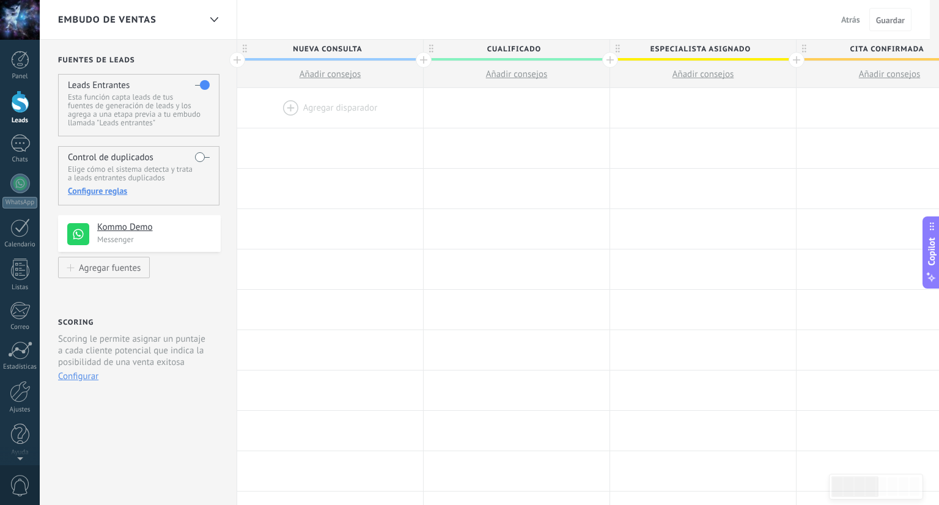
scroll to position [0, 0]
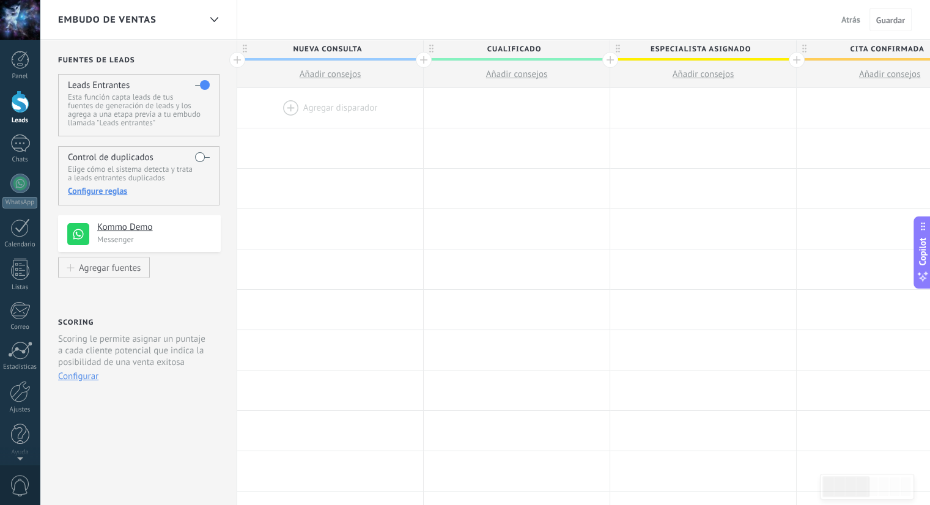
click at [197, 23] on div "Embudo de ventas" at bounding box center [129, 19] width 142 height 39
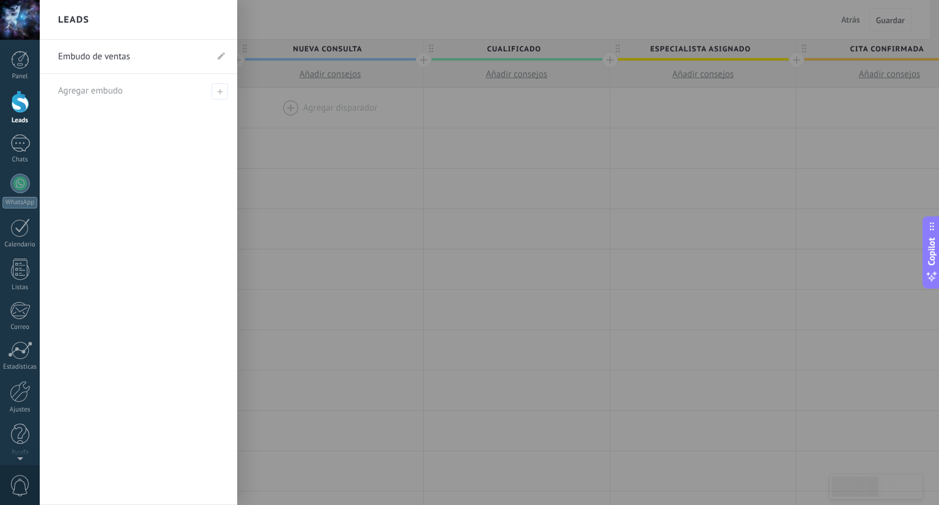
click at [197, 23] on div "Leads" at bounding box center [138, 20] width 197 height 40
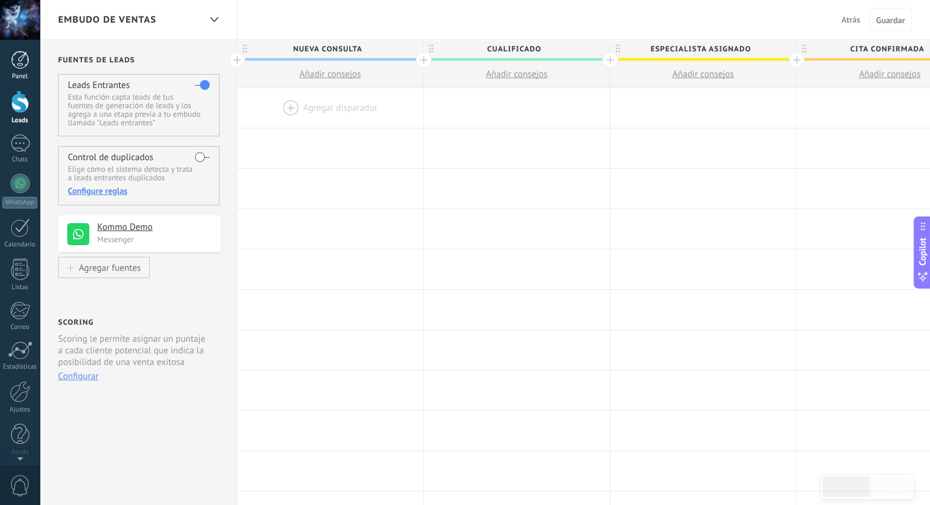
click at [12, 64] on div at bounding box center [20, 60] width 18 height 18
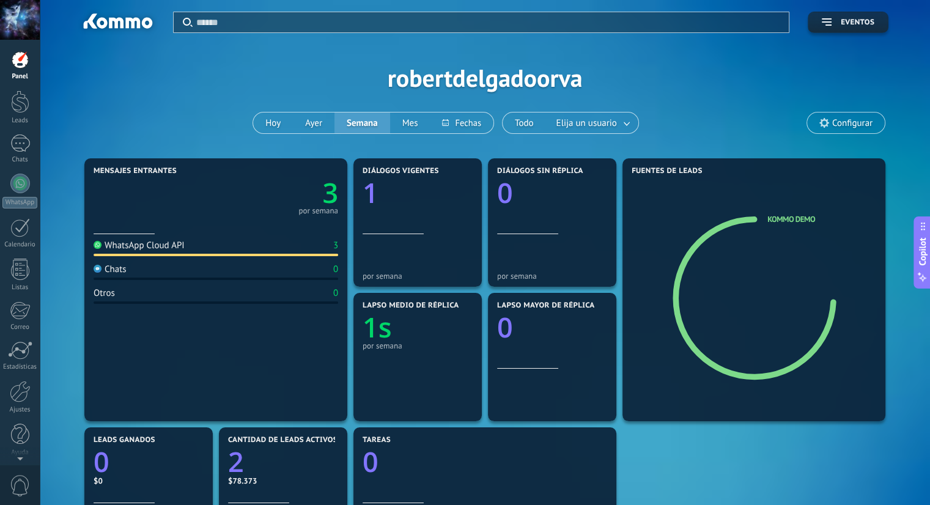
click at [834, 118] on span "Configurar" at bounding box center [852, 123] width 40 height 10
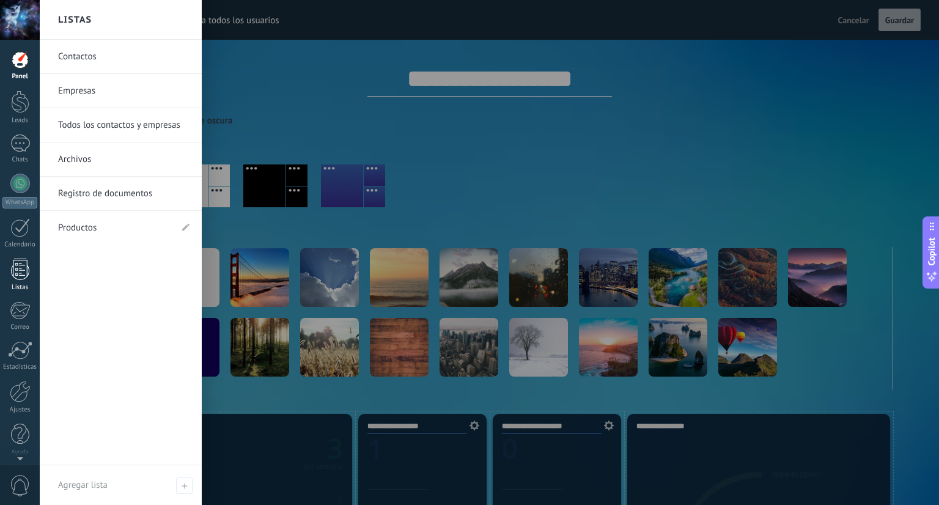
click at [28, 262] on div at bounding box center [20, 269] width 18 height 21
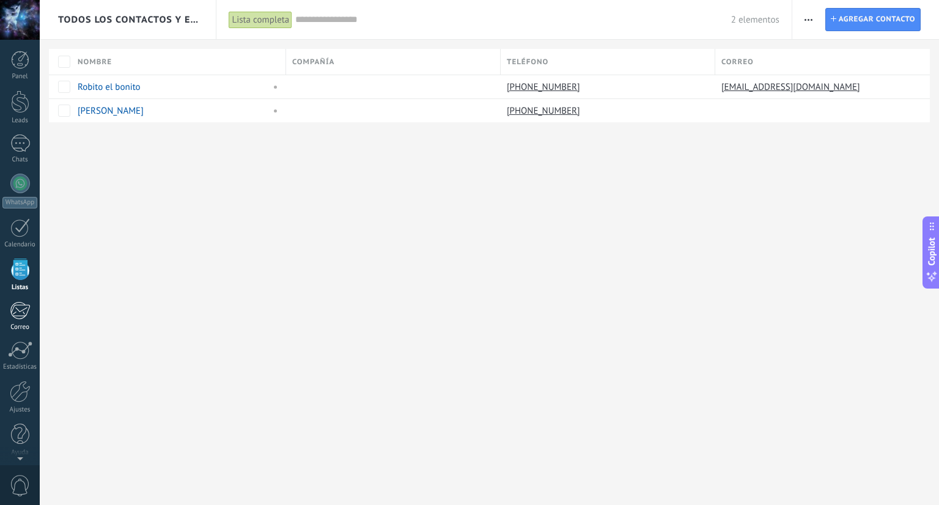
click at [29, 303] on div at bounding box center [20, 310] width 20 height 18
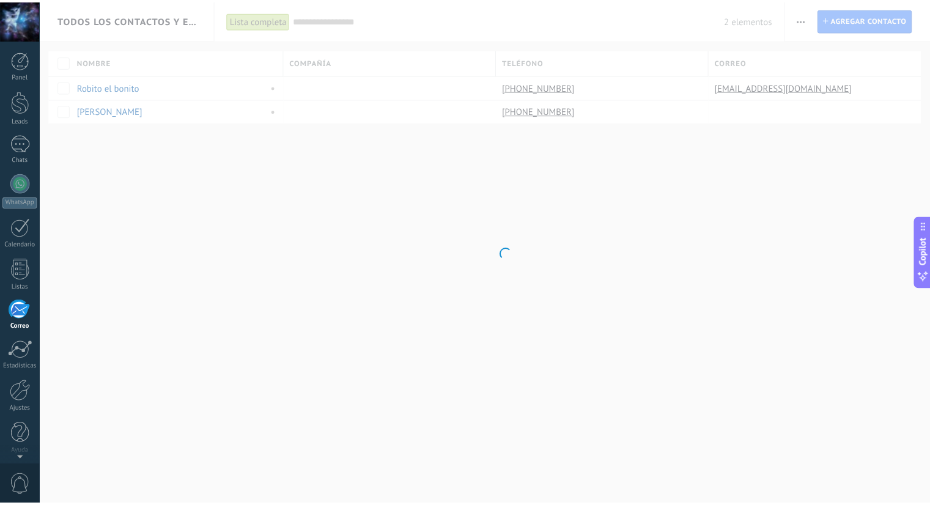
scroll to position [3, 0]
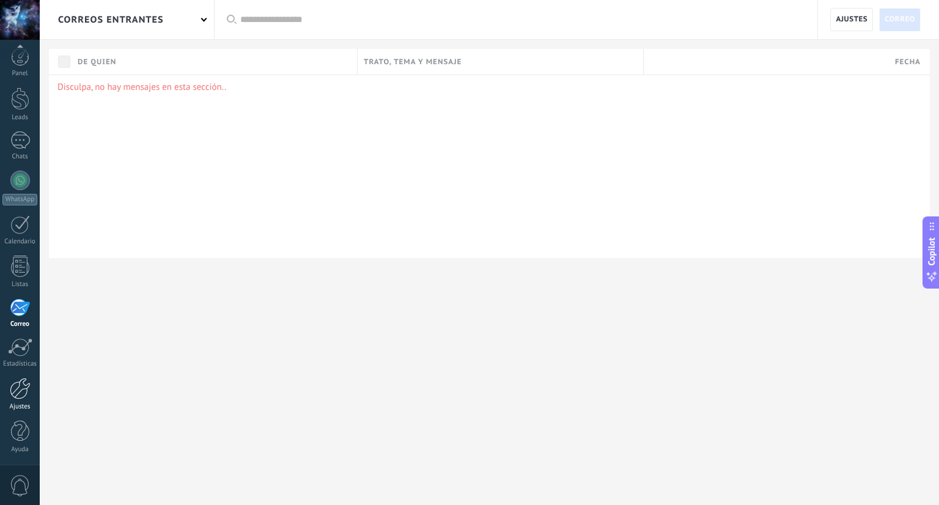
click at [23, 378] on div at bounding box center [20, 388] width 21 height 21
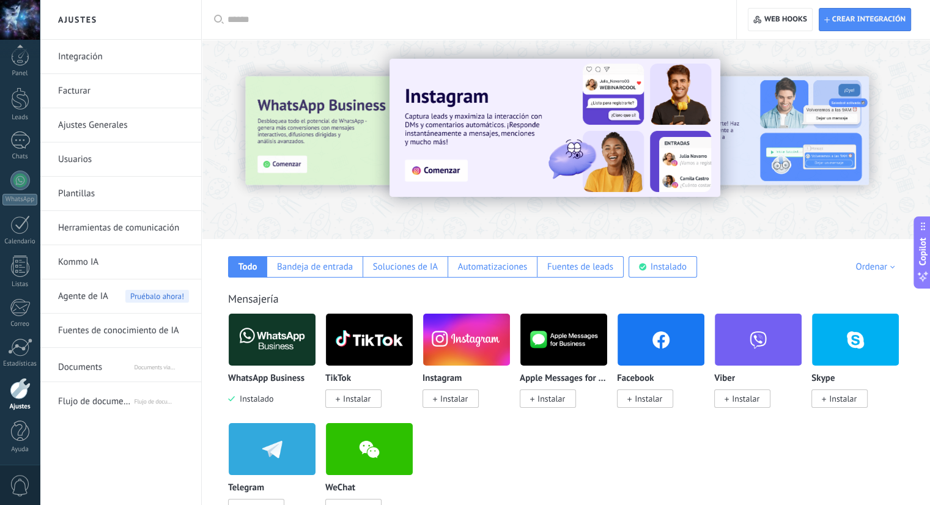
click at [156, 226] on link "Herramientas de comunicación" at bounding box center [123, 228] width 131 height 34
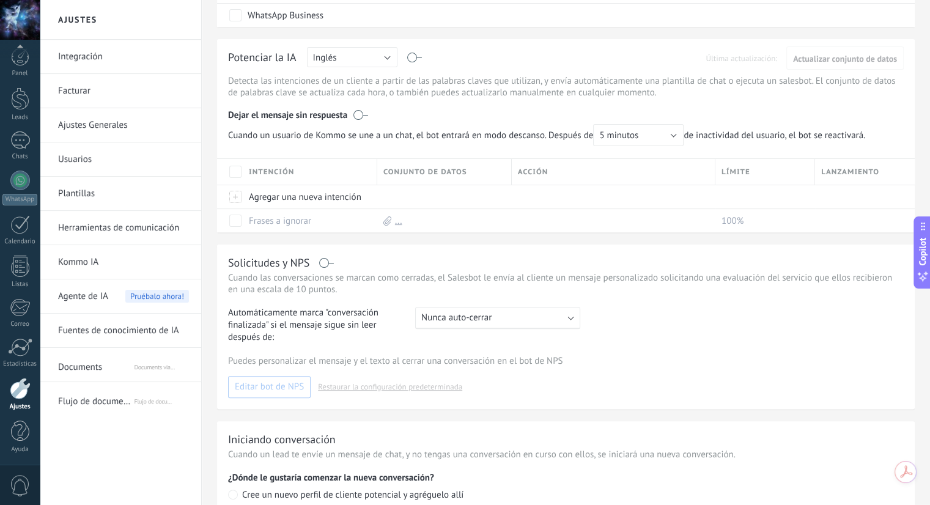
scroll to position [417, 0]
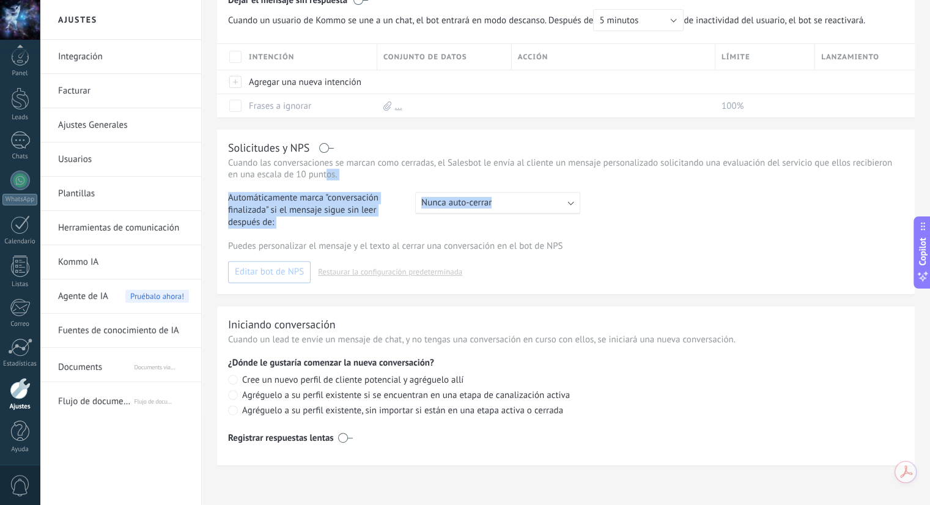
drag, startPoint x: 328, startPoint y: 169, endPoint x: 510, endPoint y: 174, distance: 182.9
click at [508, 180] on div "Solicitudes y NPS Cuando las conversaciones se marcan como cerradas, el Salesbo…" at bounding box center [566, 212] width 698 height 164
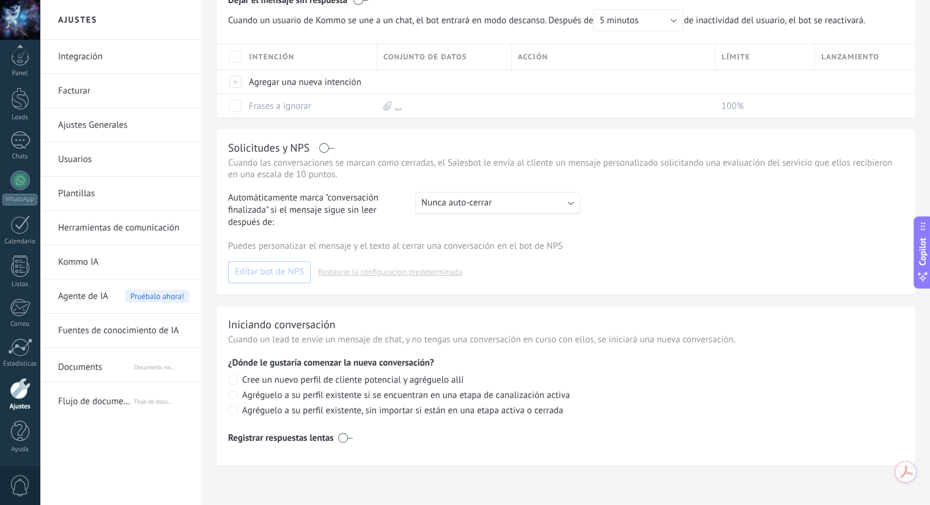
click at [514, 166] on p "Cuando las conversaciones se marcan como cerradas, el Salesbot le envía al clie…" at bounding box center [566, 168] width 676 height 23
click at [120, 389] on span "Flujo de documentos via NOVA" at bounding box center [95, 399] width 75 height 29
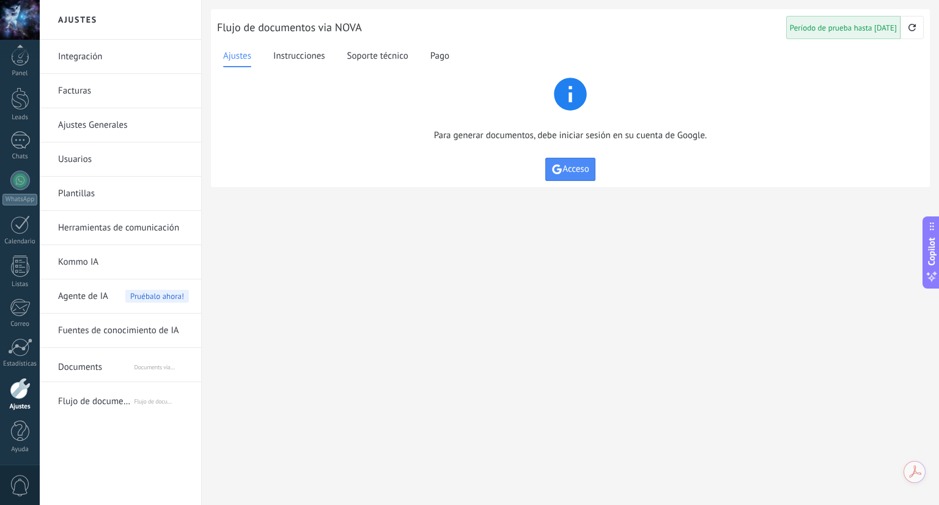
click at [114, 53] on link "Integración" at bounding box center [123, 57] width 131 height 34
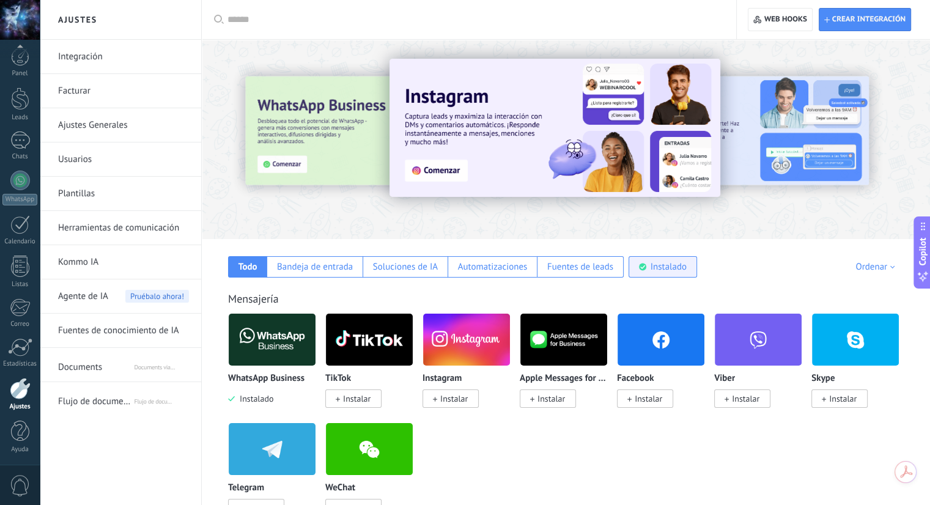
click at [658, 267] on div "Instalado" at bounding box center [668, 267] width 36 height 12
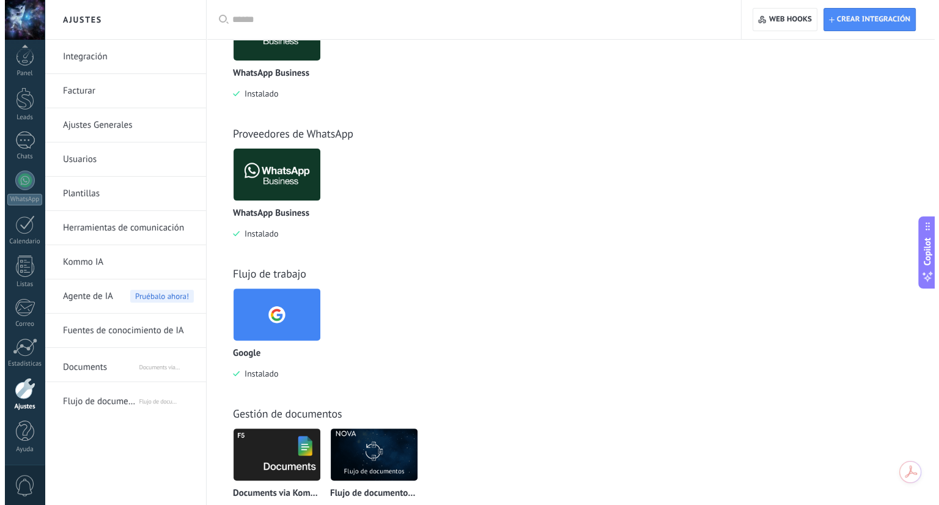
scroll to position [355, 0]
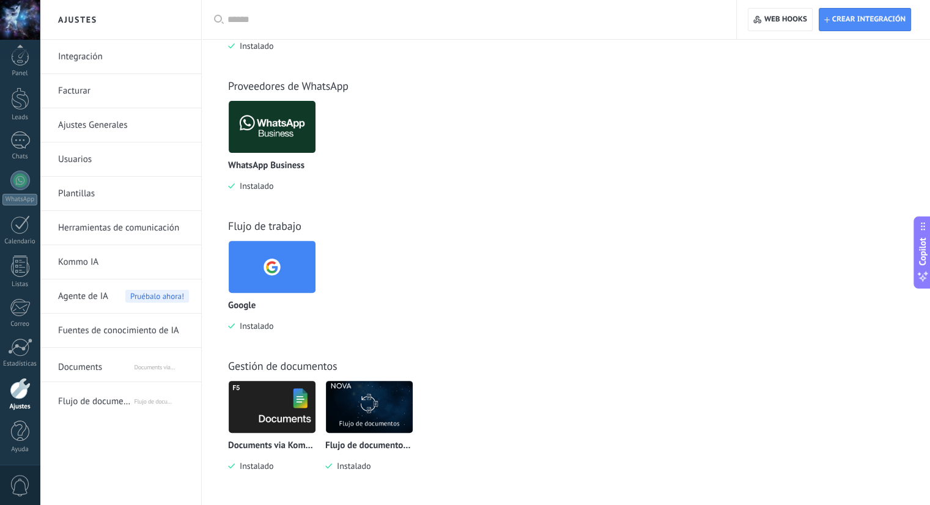
click at [287, 270] on img at bounding box center [272, 266] width 87 height 59
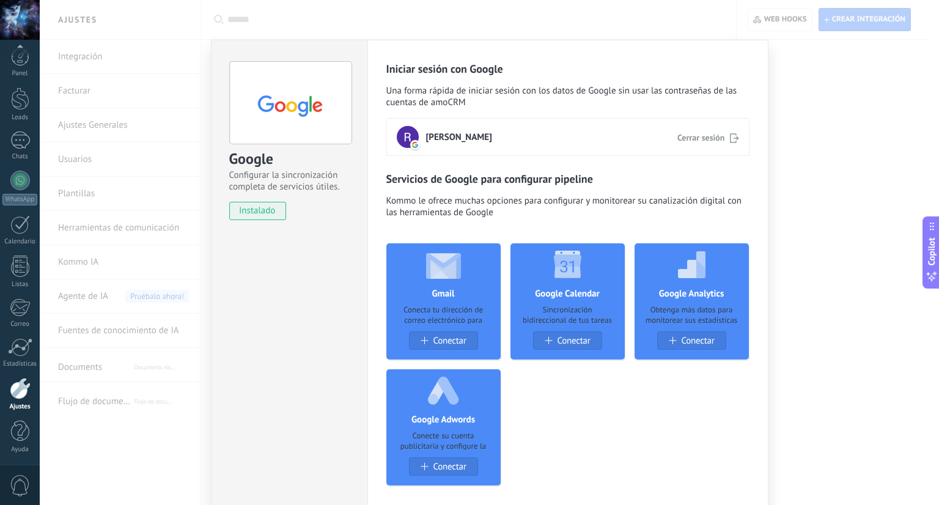
click at [822, 148] on div "Google Configurar la sincronización completa de servicios útiles. instalado Des…" at bounding box center [489, 252] width 899 height 505
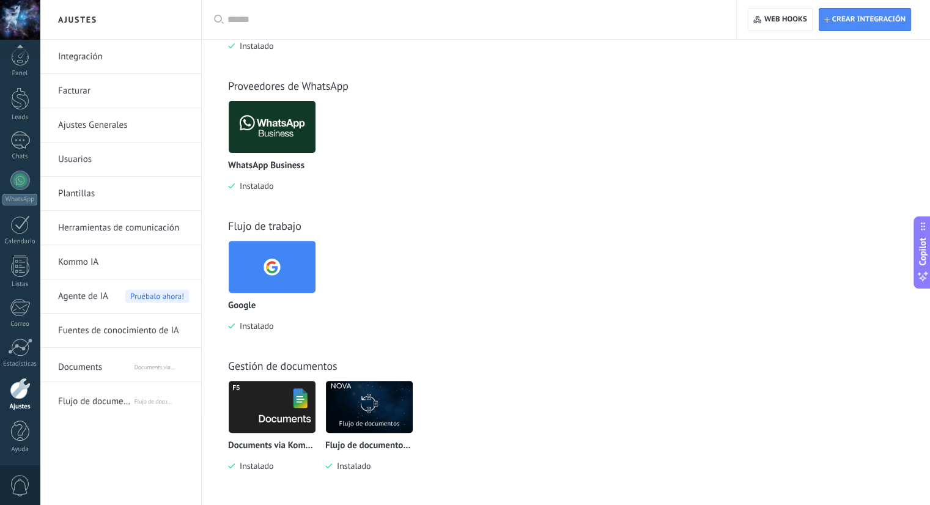
click at [348, 456] on div "Flujo de documentos via NOVA Instalado" at bounding box center [369, 456] width 88 height 31
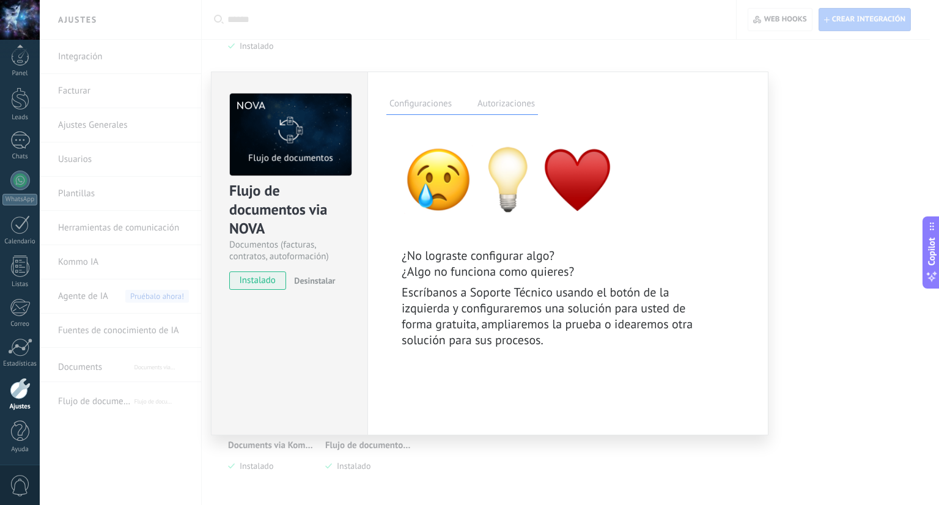
click at [325, 278] on span "Desinstalar" at bounding box center [314, 280] width 41 height 11
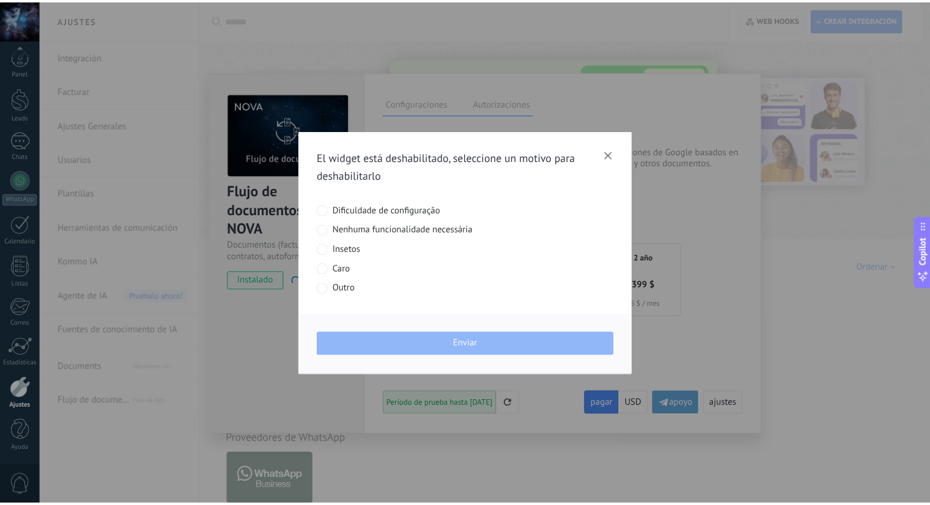
scroll to position [0, 0]
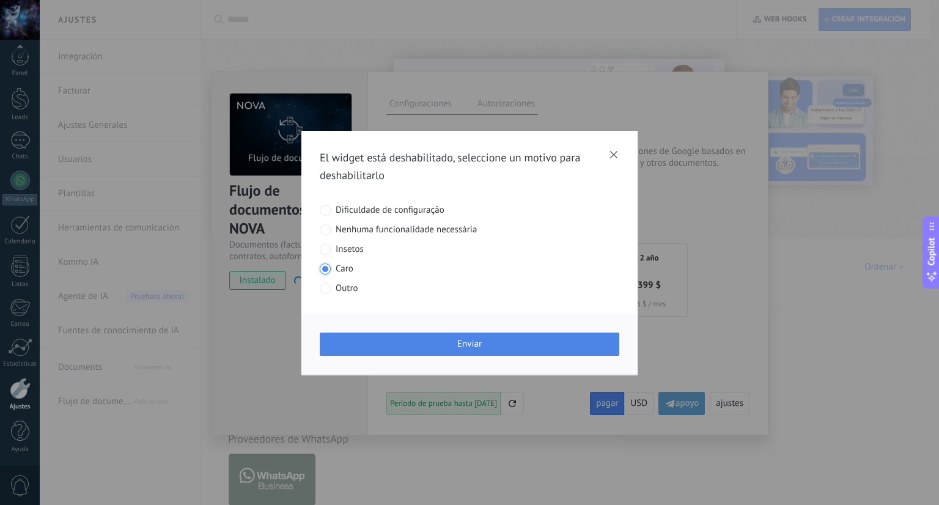
click at [466, 350] on button "Enviar" at bounding box center [470, 344] width 300 height 23
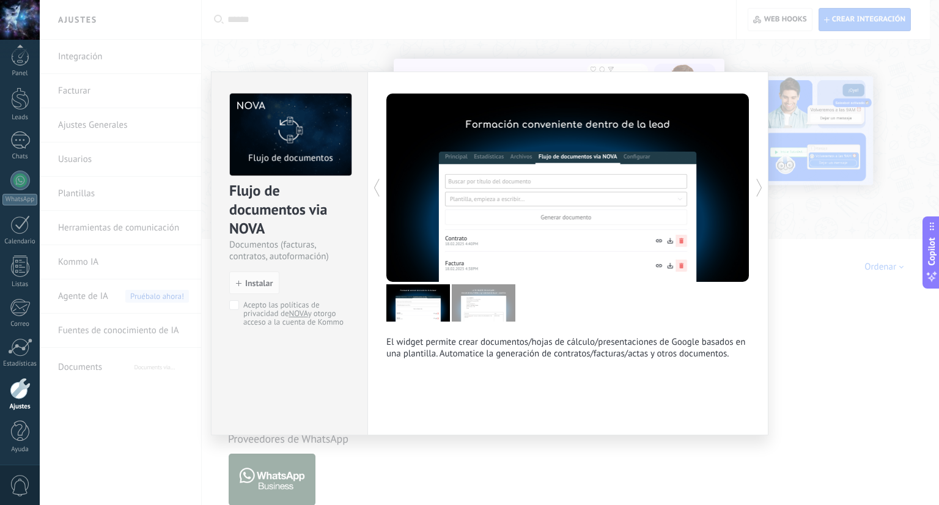
click at [809, 350] on div "Flujo de documentos via NOVA Documentos (facturas, contratos, autoformación) in…" at bounding box center [489, 252] width 899 height 505
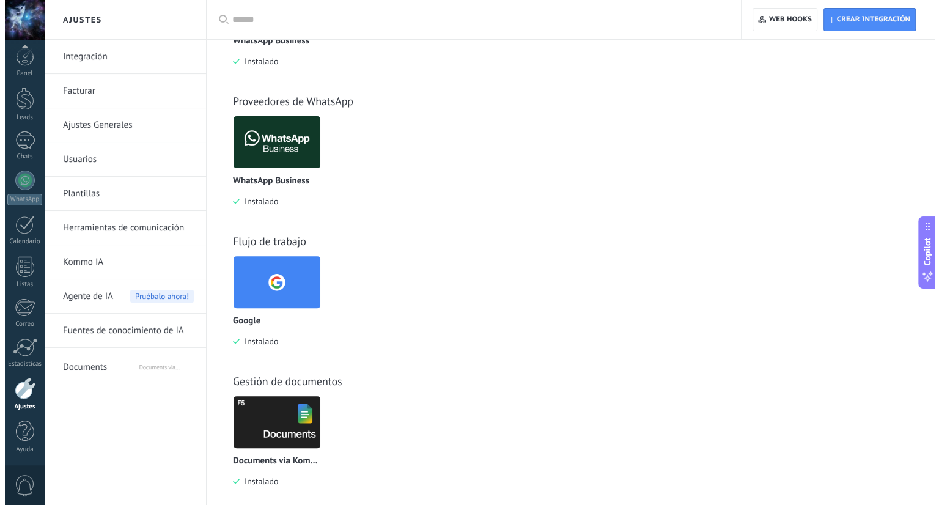
scroll to position [355, 0]
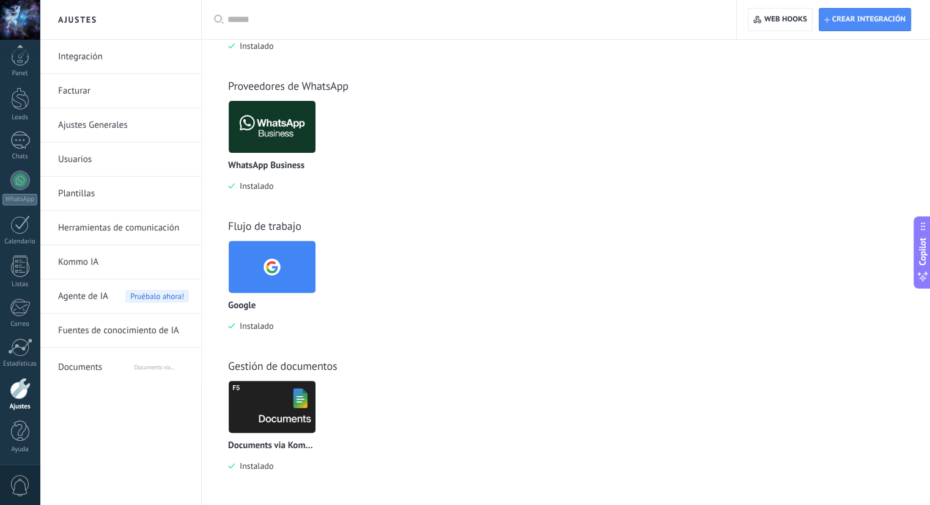
click at [251, 391] on img at bounding box center [272, 406] width 87 height 59
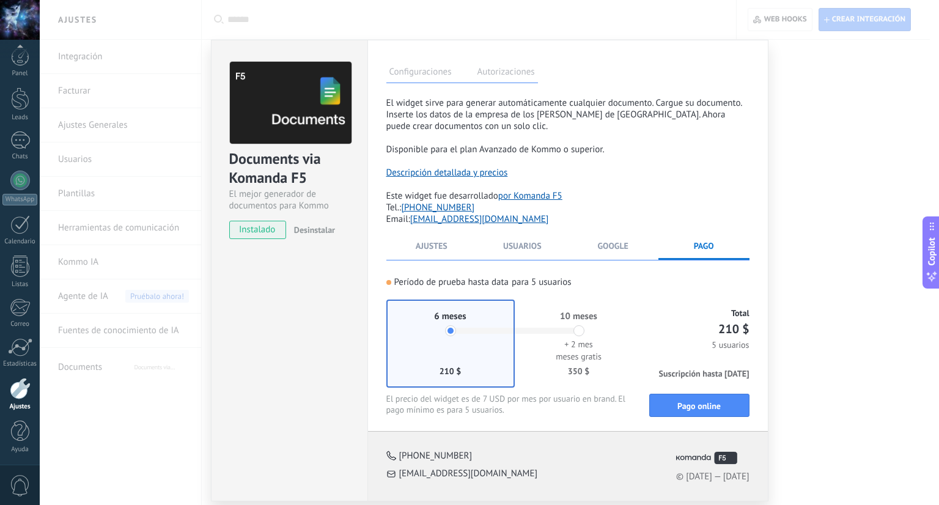
click at [526, 71] on label "Autorizaciones" at bounding box center [506, 74] width 64 height 18
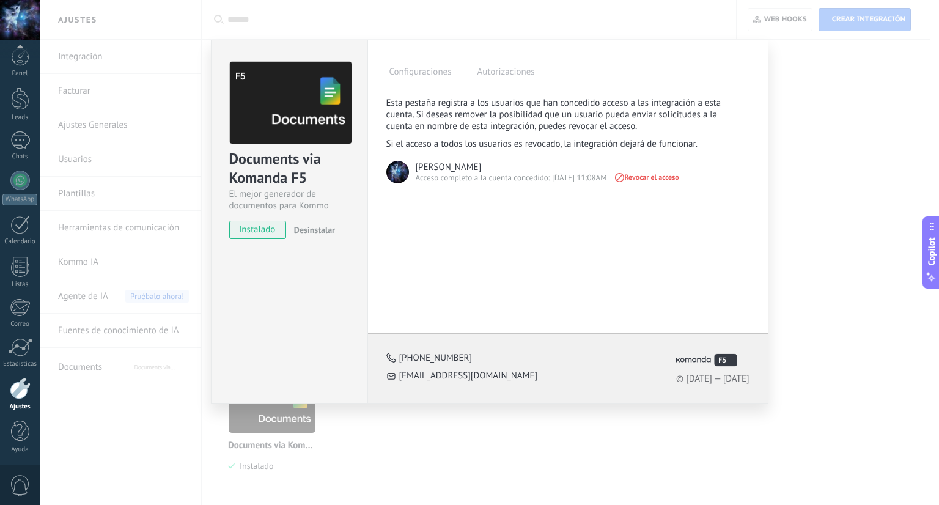
click at [449, 72] on label "Configuraciones" at bounding box center [420, 74] width 68 height 18
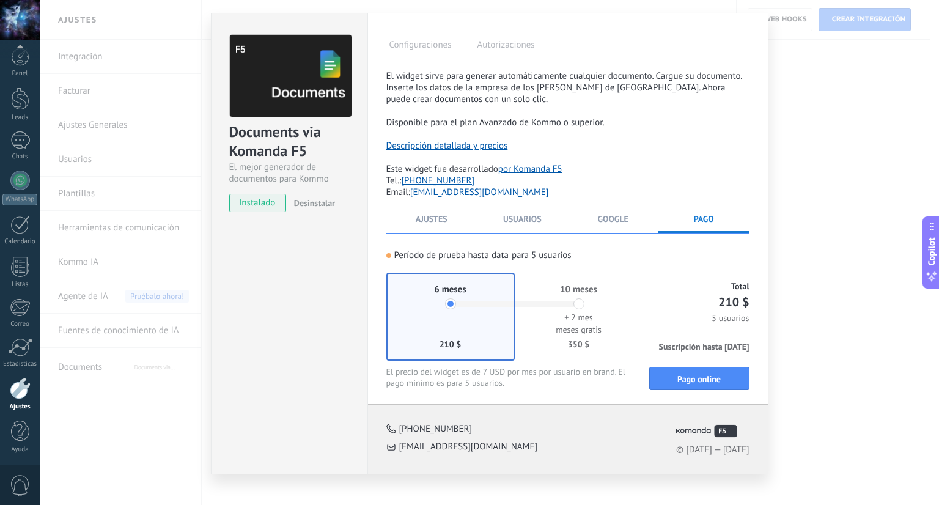
scroll to position [42, 0]
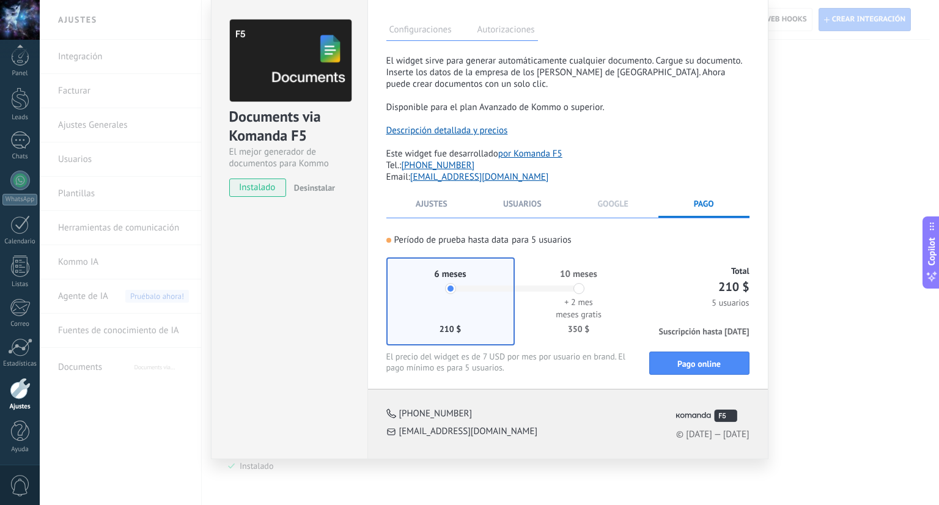
click at [609, 201] on span "Google" at bounding box center [613, 203] width 31 height 11
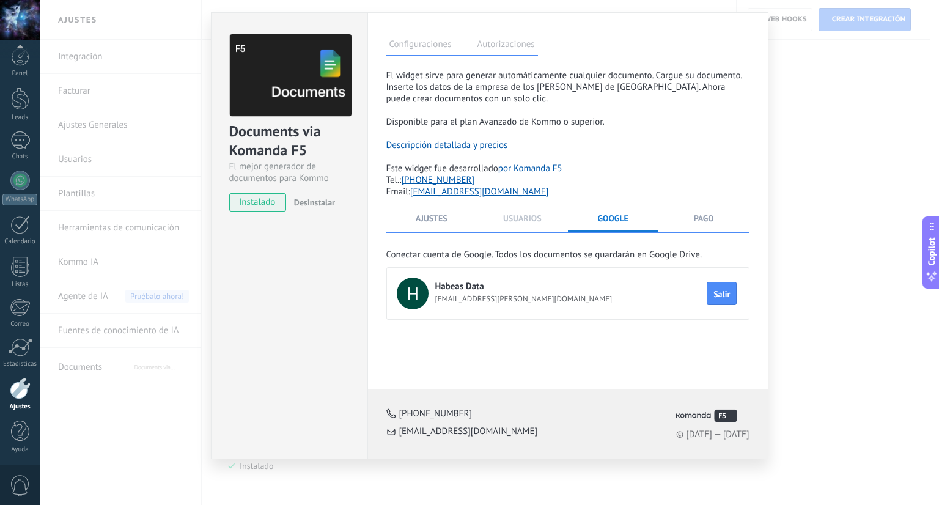
click at [537, 216] on span "Usuarios" at bounding box center [522, 218] width 39 height 11
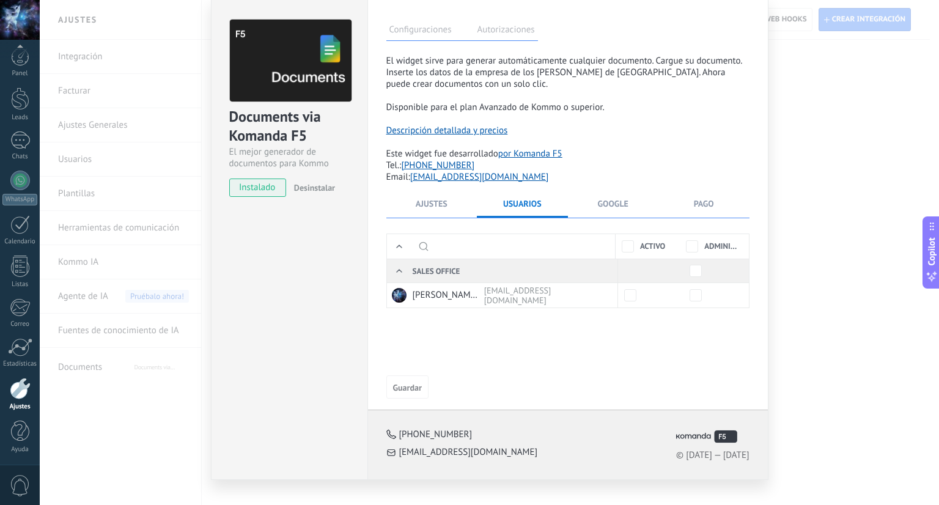
click at [440, 195] on div "**********" at bounding box center [567, 227] width 363 height 344
click at [441, 203] on span "Ajustes" at bounding box center [432, 203] width 32 height 11
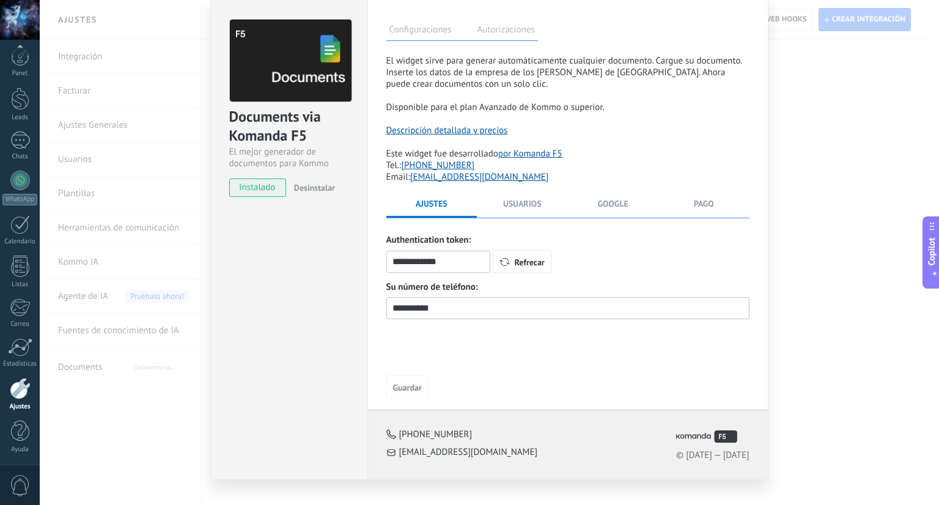
click at [831, 181] on div "**********" at bounding box center [489, 252] width 899 height 505
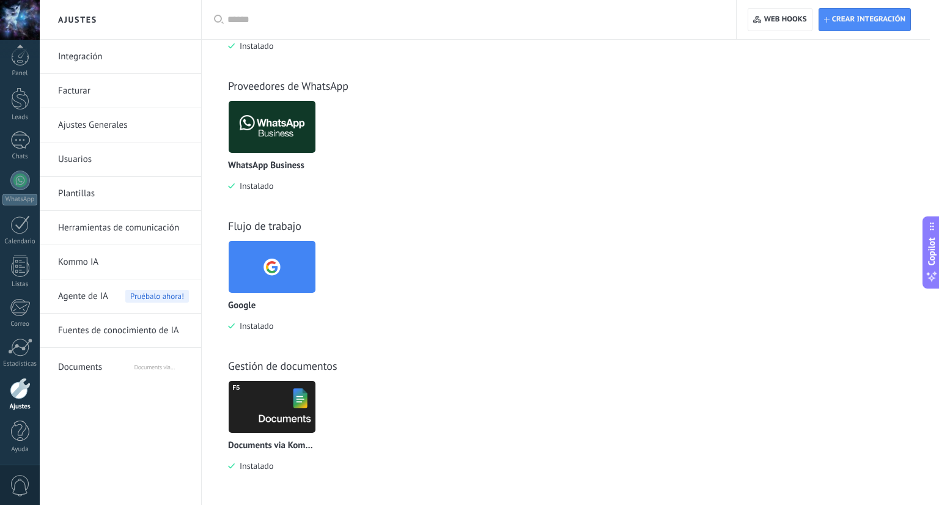
scroll to position [0, 0]
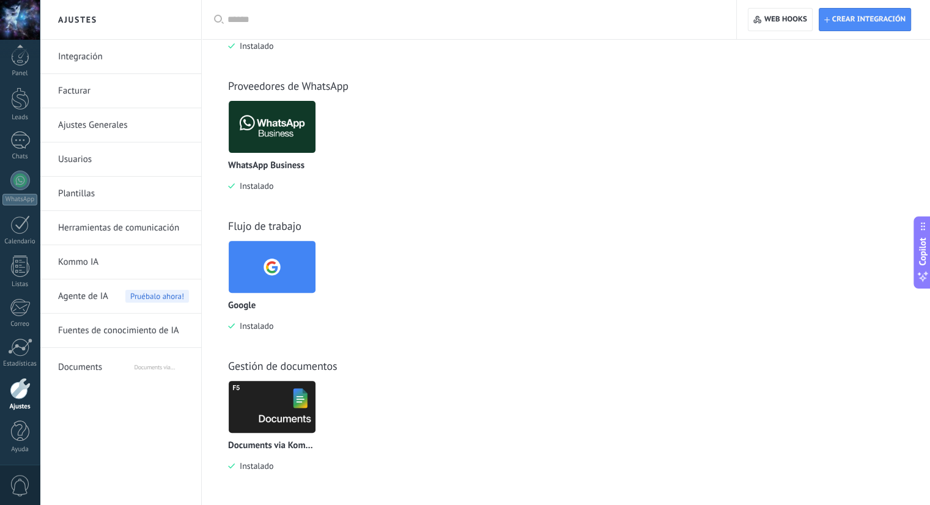
click at [102, 57] on link "Integración" at bounding box center [123, 57] width 131 height 34
click at [94, 59] on link "Integración" at bounding box center [123, 57] width 131 height 34
click at [797, 25] on span "Web hooks 0" at bounding box center [779, 20] width 53 height 22
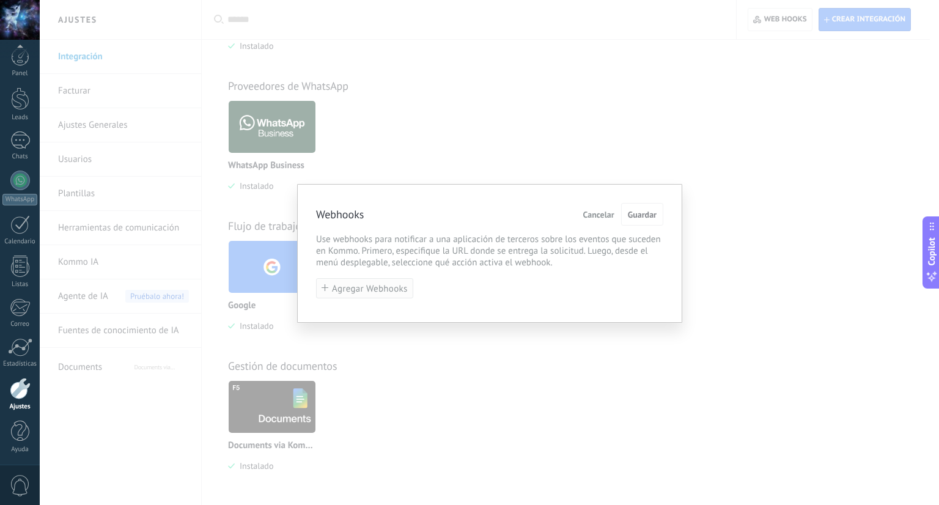
click at [403, 284] on span "Agregar Webhooks" at bounding box center [370, 288] width 76 height 9
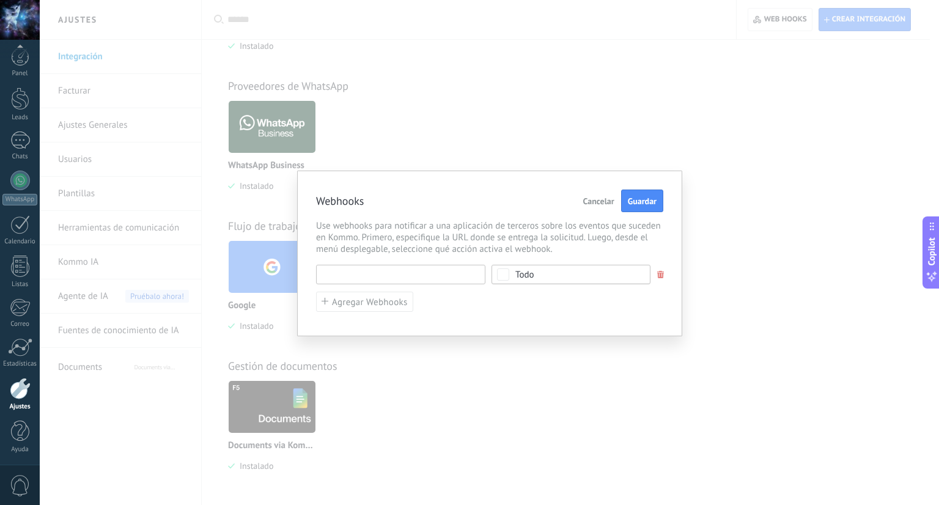
click at [414, 279] on input "text" at bounding box center [400, 275] width 169 height 20
type input "********"
click at [538, 279] on div "******** URL inválida Seleccionar todo Lead agregado Contacto agregado Compañía…" at bounding box center [489, 275] width 347 height 20
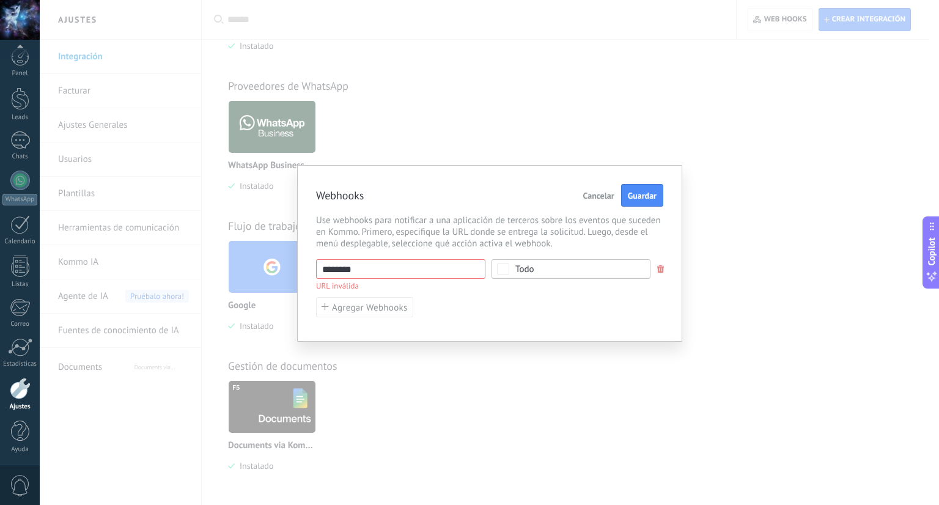
click at [539, 267] on span "Todo" at bounding box center [574, 269] width 119 height 9
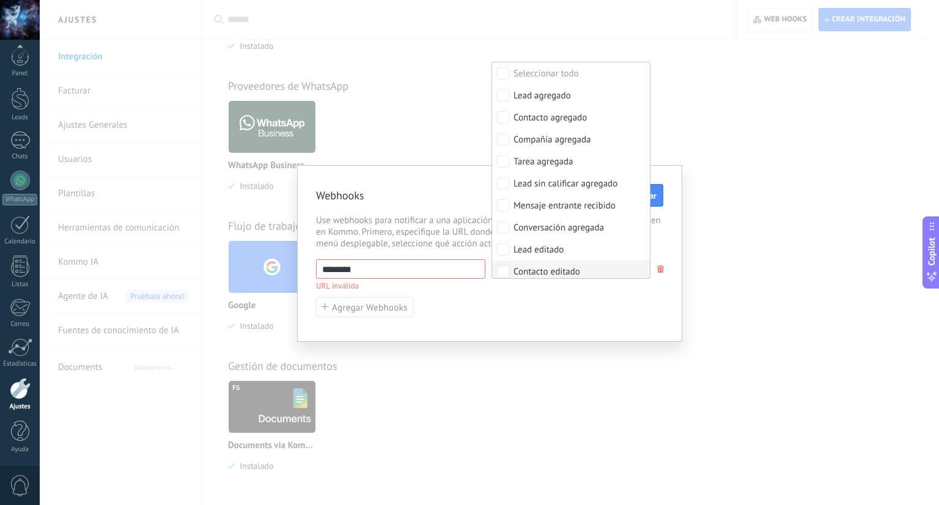
click at [531, 306] on div "******** URL inválida Seleccionar todo Lead agregado Contacto agregado Compañía…" at bounding box center [489, 288] width 347 height 58
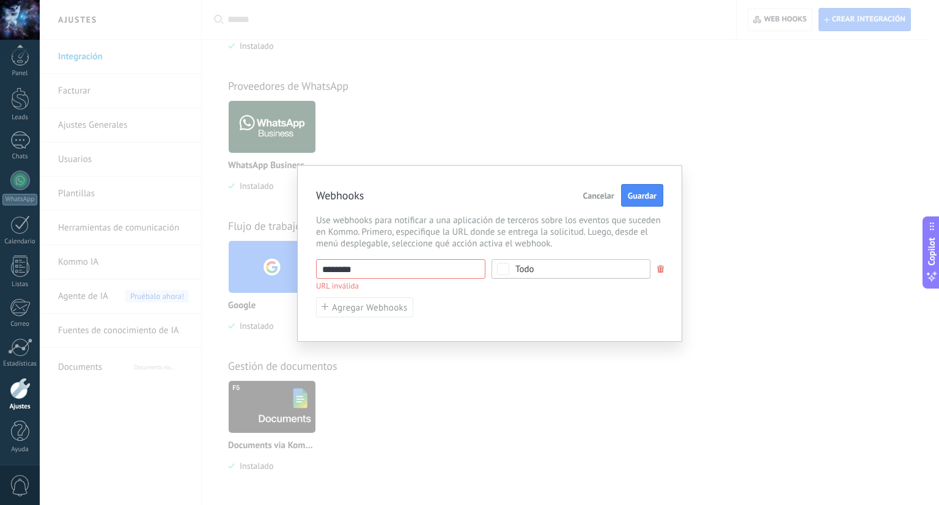
click at [610, 196] on span "Cancelar" at bounding box center [598, 195] width 31 height 9
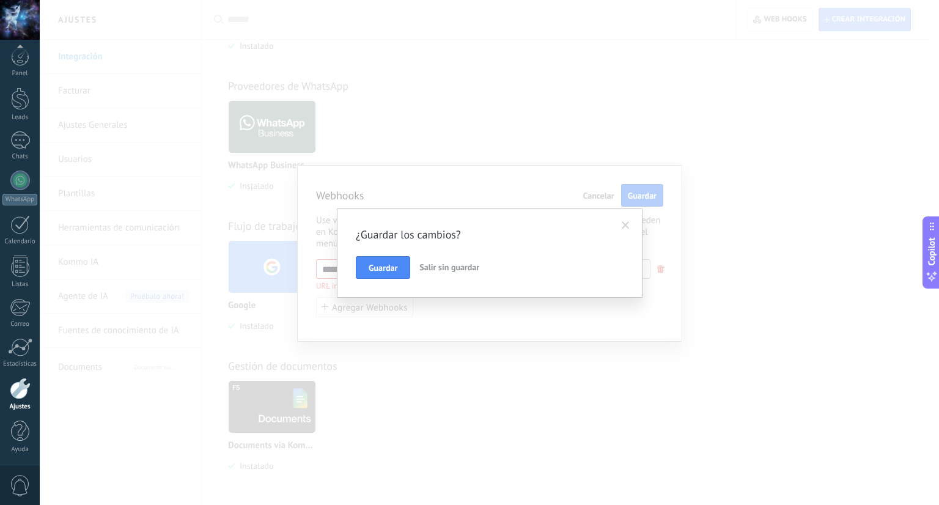
click at [427, 263] on span "Salir sin guardar" at bounding box center [449, 267] width 60 height 11
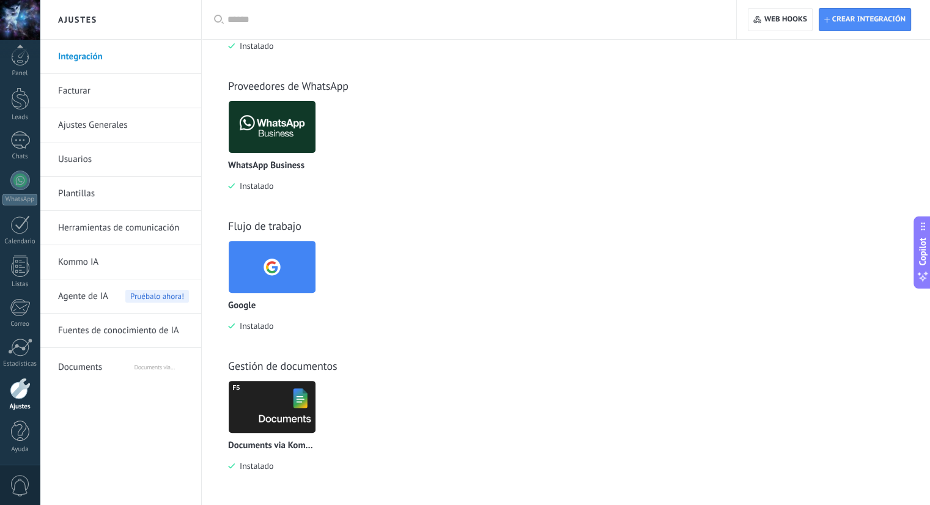
click at [879, 32] on div "Crear integración Web hooks 0" at bounding box center [833, 19] width 193 height 39
click at [883, 21] on span "Crear integración" at bounding box center [868, 20] width 73 height 10
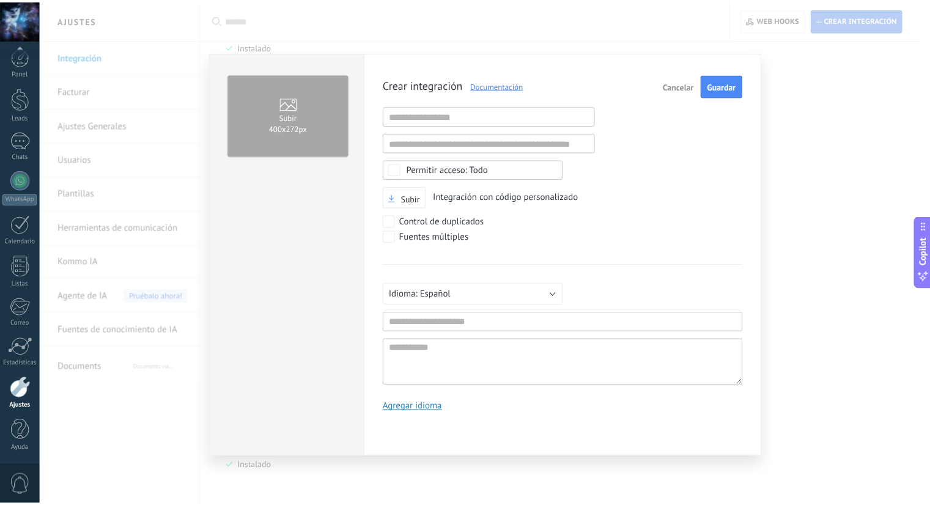
scroll to position [12, 0]
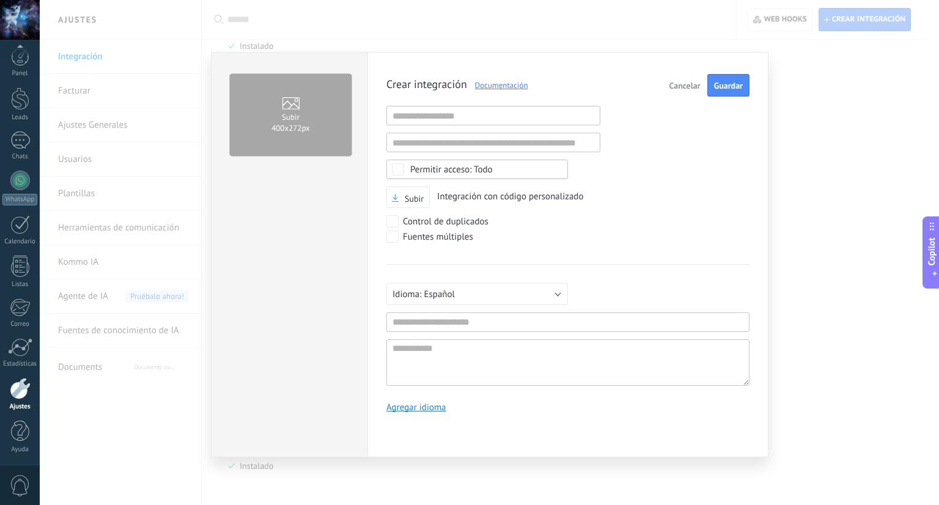
click at [693, 75] on button "Cancelar" at bounding box center [685, 85] width 41 height 23
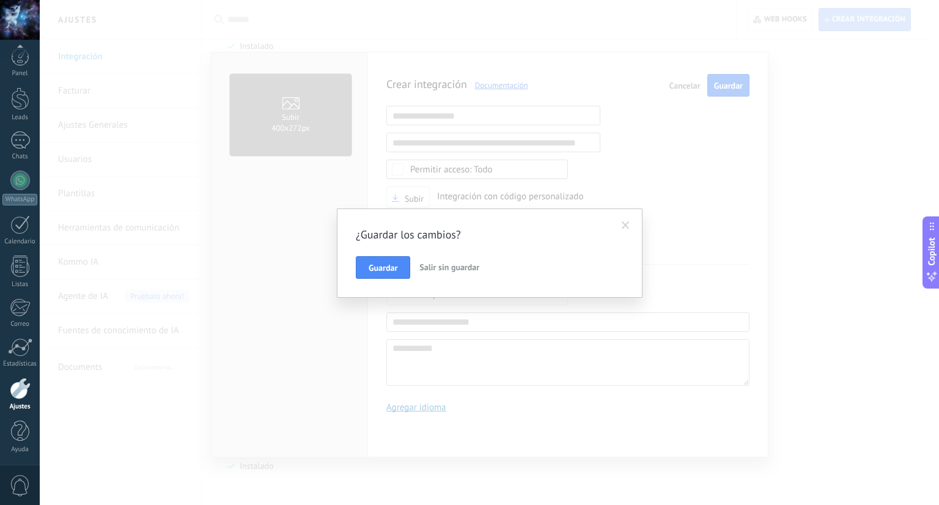
click at [429, 267] on span "Salir sin guardar" at bounding box center [449, 267] width 60 height 11
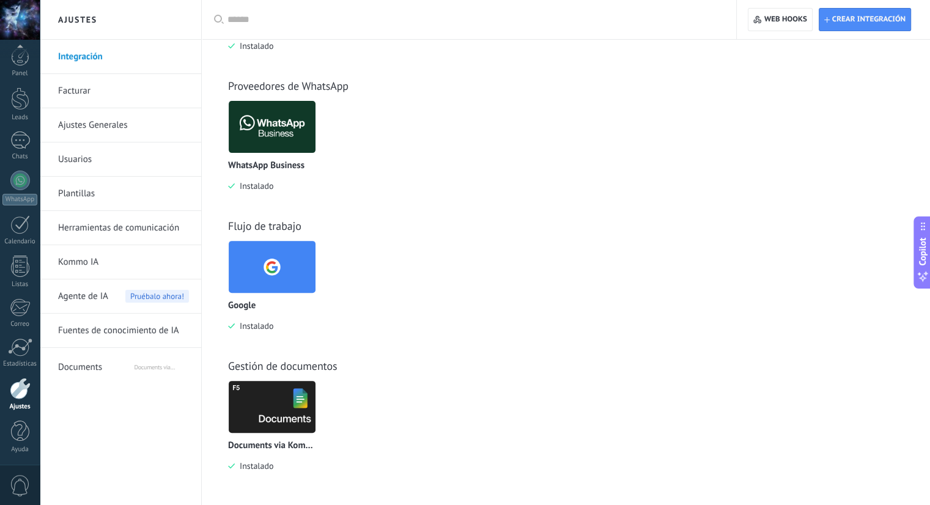
scroll to position [0, 0]
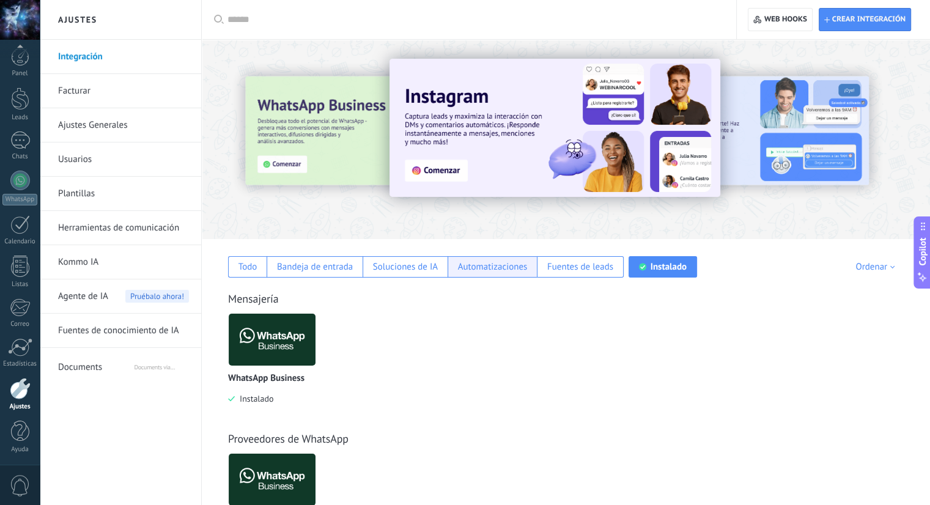
click at [464, 267] on div "Automatizaciones" at bounding box center [493, 267] width 70 height 12
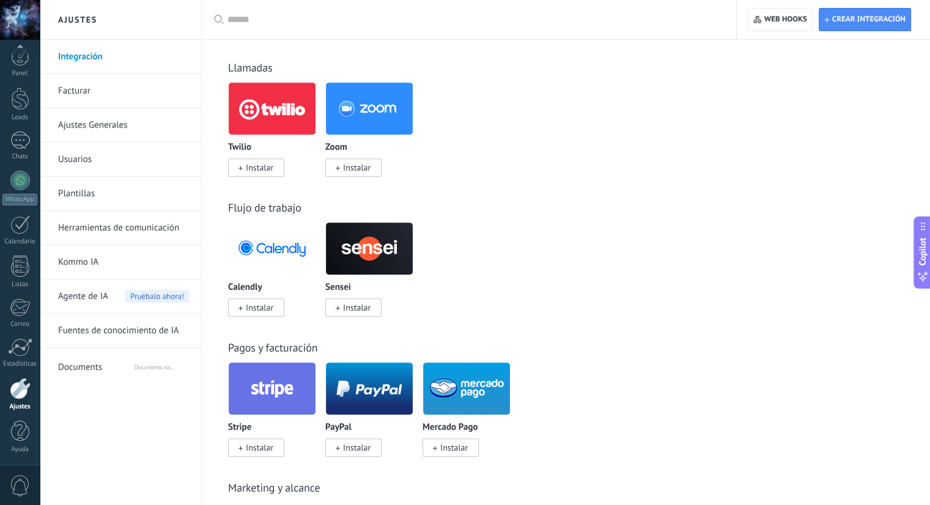
scroll to position [672, 0]
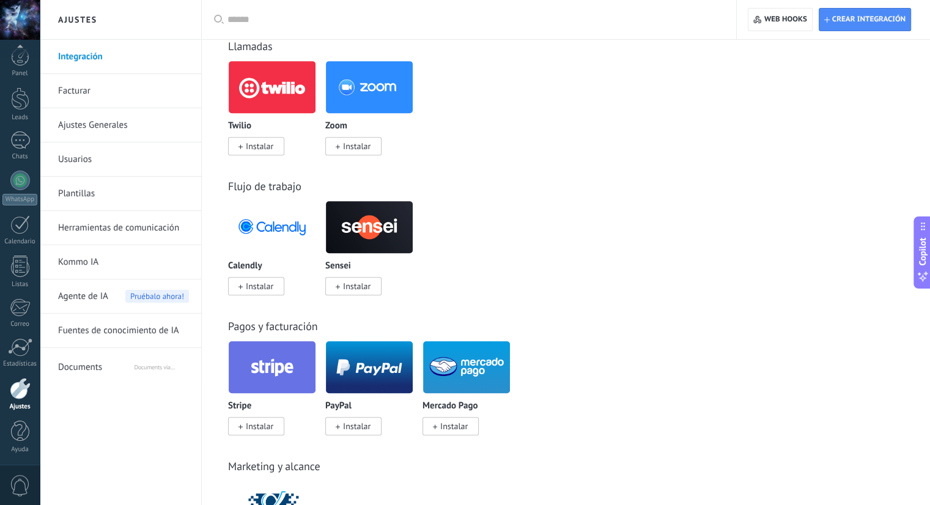
click at [374, 221] on img at bounding box center [369, 226] width 87 height 59
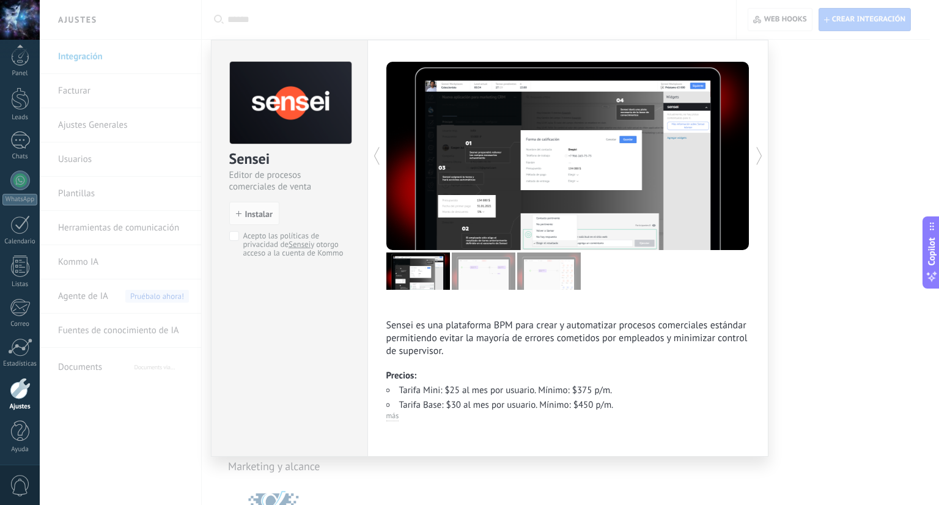
click at [812, 281] on div "Sensei Editor de procesos comerciales de venta install Instalar Acepto las polí…" at bounding box center [489, 252] width 899 height 505
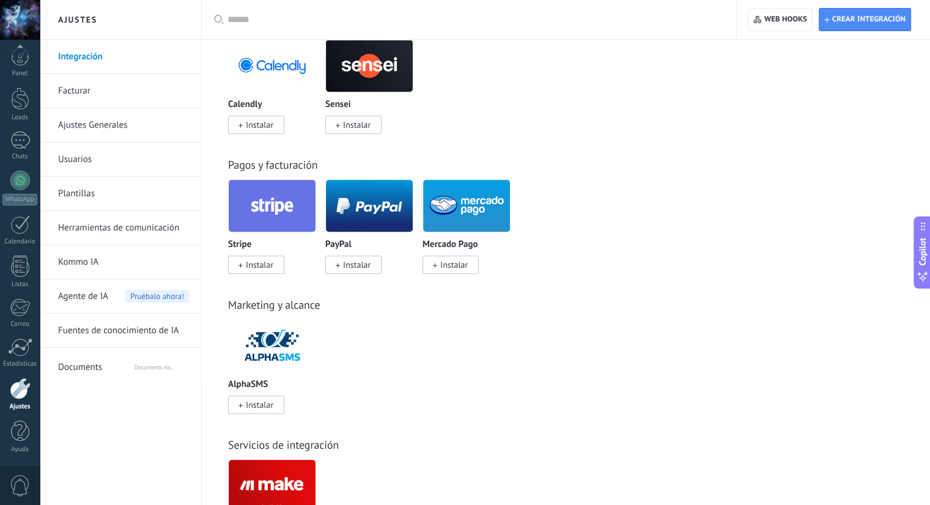
scroll to position [856, 0]
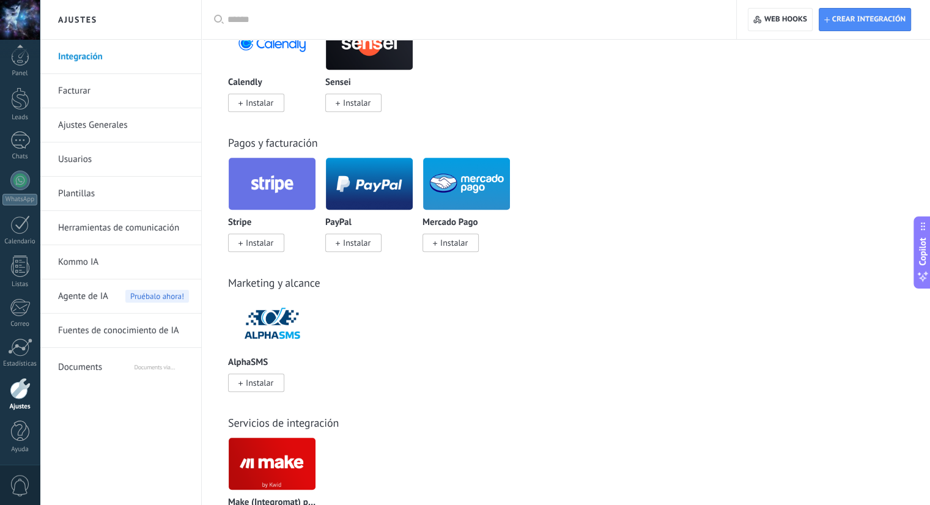
click at [293, 201] on img at bounding box center [272, 183] width 87 height 59
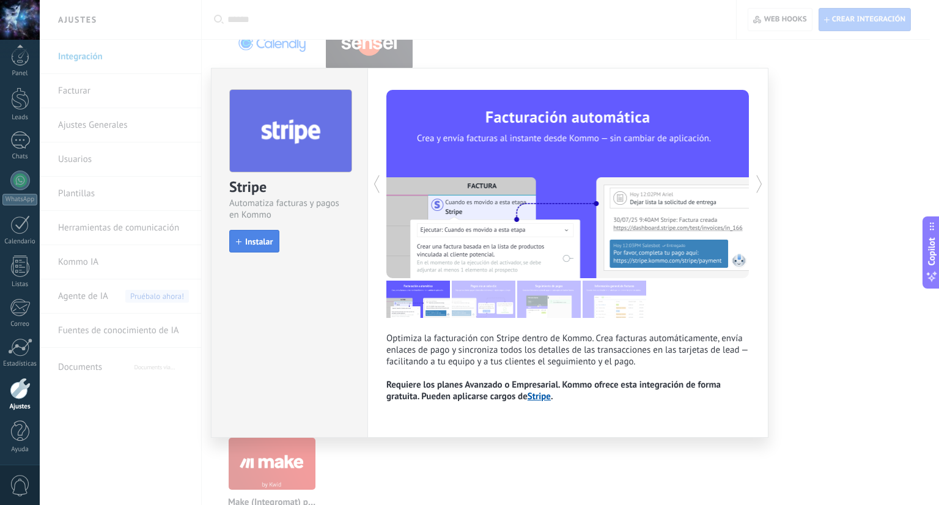
click at [262, 237] on span "Instalar" at bounding box center [259, 241] width 28 height 9
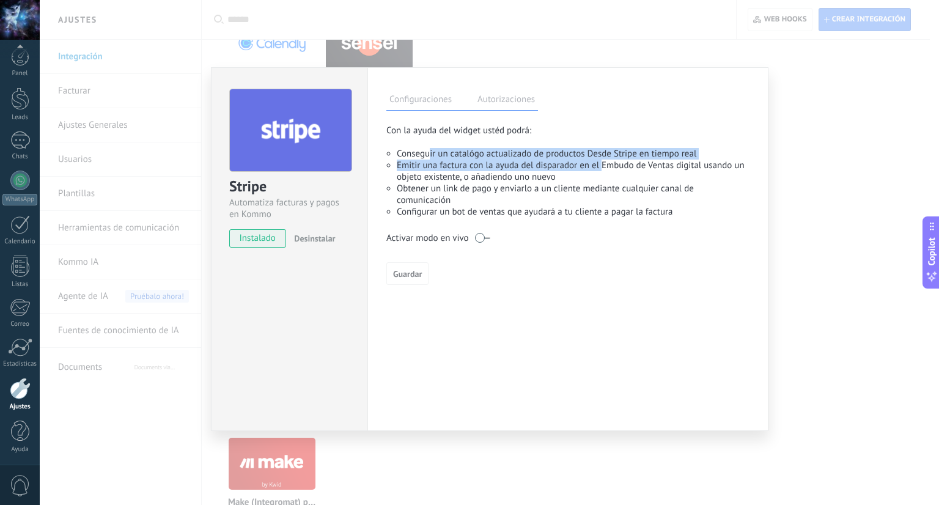
drag, startPoint x: 427, startPoint y: 155, endPoint x: 602, endPoint y: 161, distance: 174.3
click at [602, 161] on ul "Conseguir un catalógo actualizado de productos Desde Stripe en tiempo real Emit…" at bounding box center [567, 183] width 363 height 70
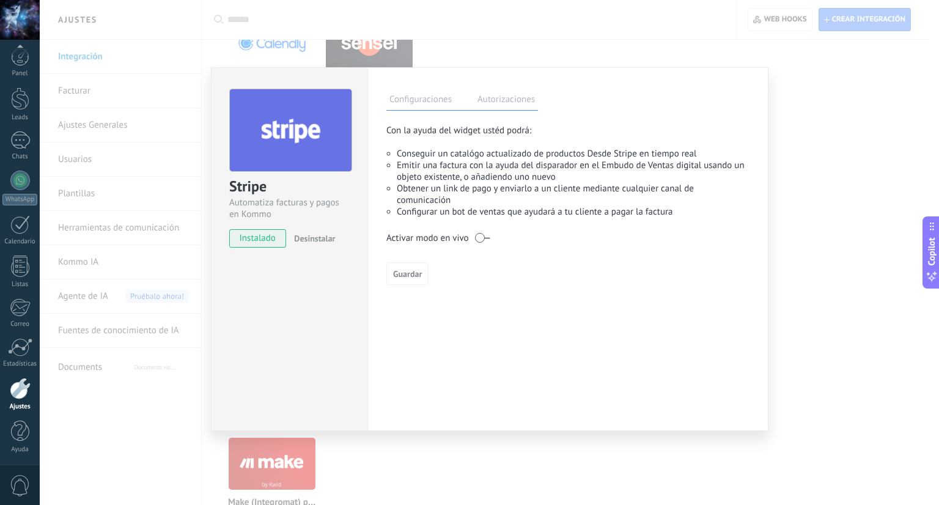
click at [643, 164] on li "Emitir una factura con la ayuda del disparador en el Embudo de Ventas digital u…" at bounding box center [573, 171] width 353 height 23
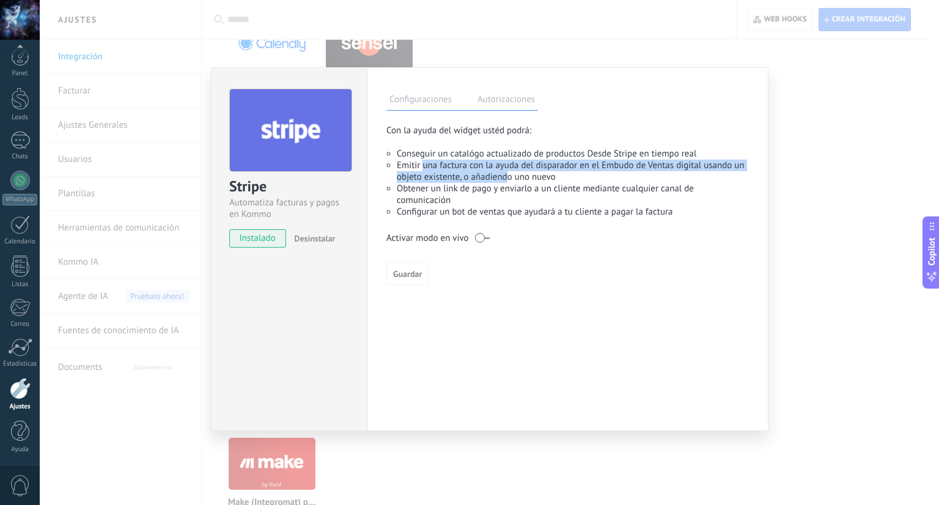
drag, startPoint x: 424, startPoint y: 164, endPoint x: 507, endPoint y: 177, distance: 84.1
click at [507, 177] on li "Emitir una factura con la ayuda del disparador en el Embudo de Ventas digital u…" at bounding box center [573, 171] width 353 height 23
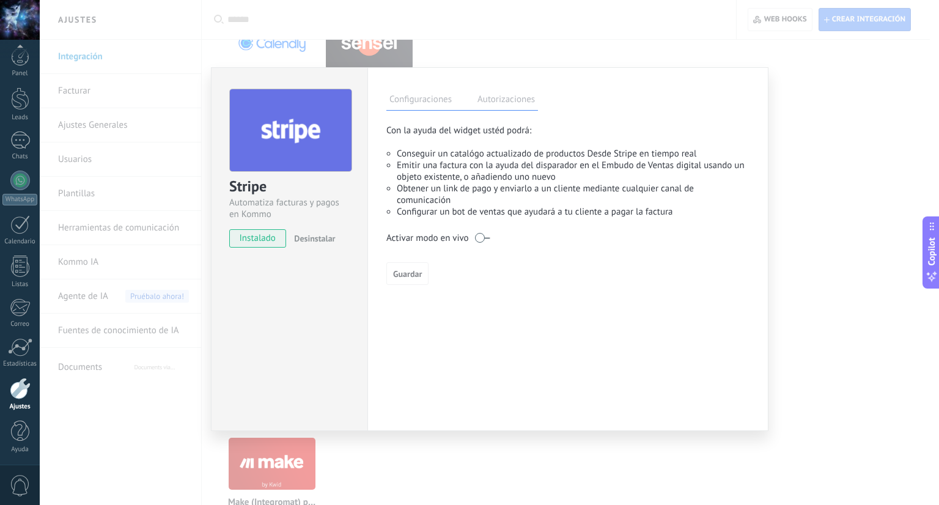
click at [543, 172] on li "Emitir una factura con la ayuda del disparador en el Embudo de Ventas digital u…" at bounding box center [573, 171] width 353 height 23
drag, startPoint x: 448, startPoint y: 213, endPoint x: 648, endPoint y: 212, distance: 200.5
click at [648, 212] on li "Configurar un bot de ventas que ayudará a tu cliente a pagar la factura" at bounding box center [573, 212] width 353 height 12
click at [482, 238] on label at bounding box center [482, 238] width 15 height 20
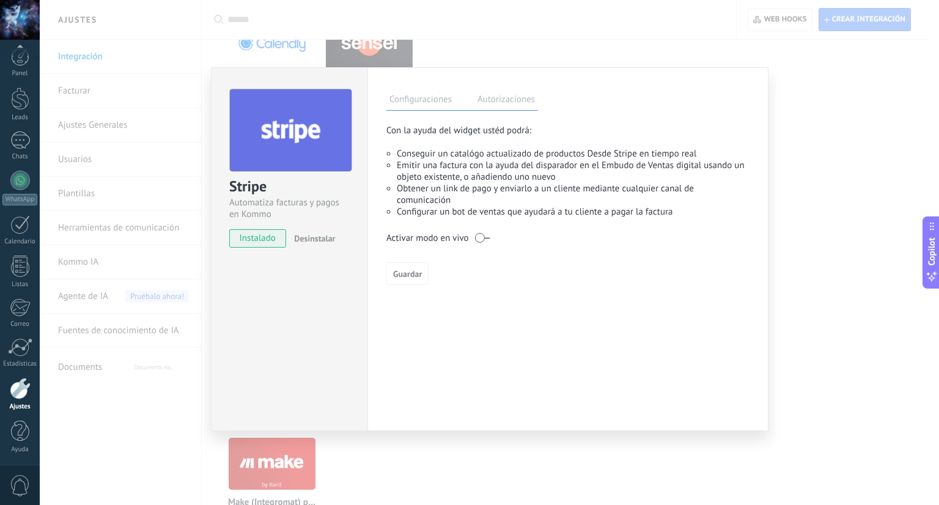
click at [479, 241] on label at bounding box center [482, 238] width 15 height 20
click at [487, 243] on label at bounding box center [482, 238] width 15 height 20
click at [492, 103] on label "Autorizaciones" at bounding box center [506, 101] width 64 height 18
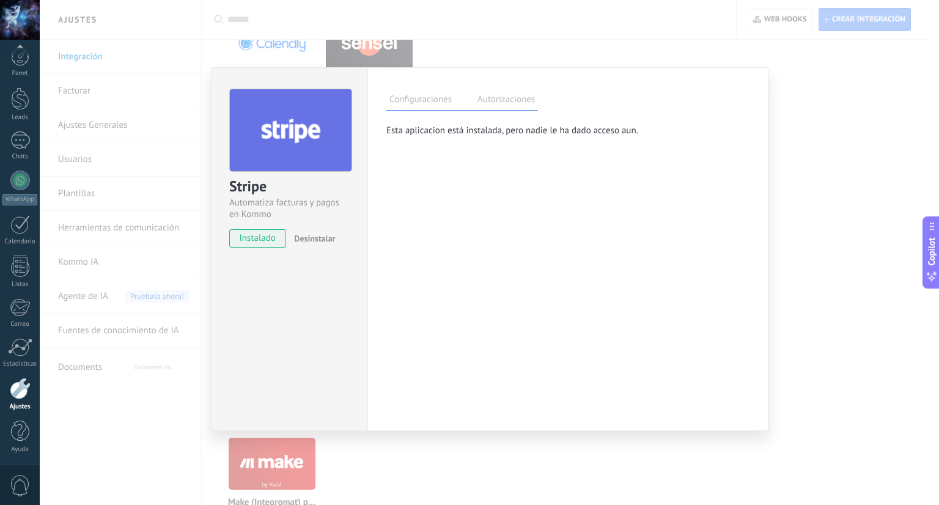
click at [426, 103] on label "Configuraciones" at bounding box center [420, 101] width 68 height 18
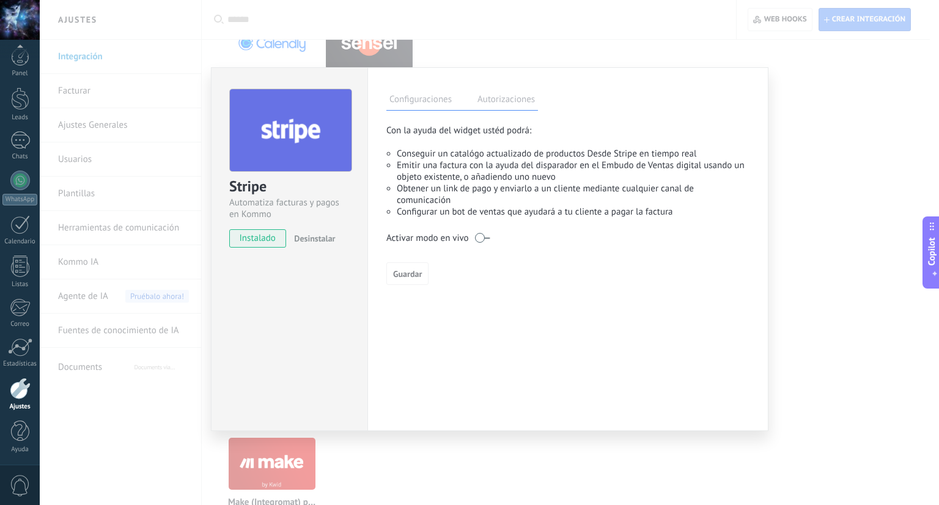
click at [837, 194] on div "**********" at bounding box center [489, 252] width 899 height 505
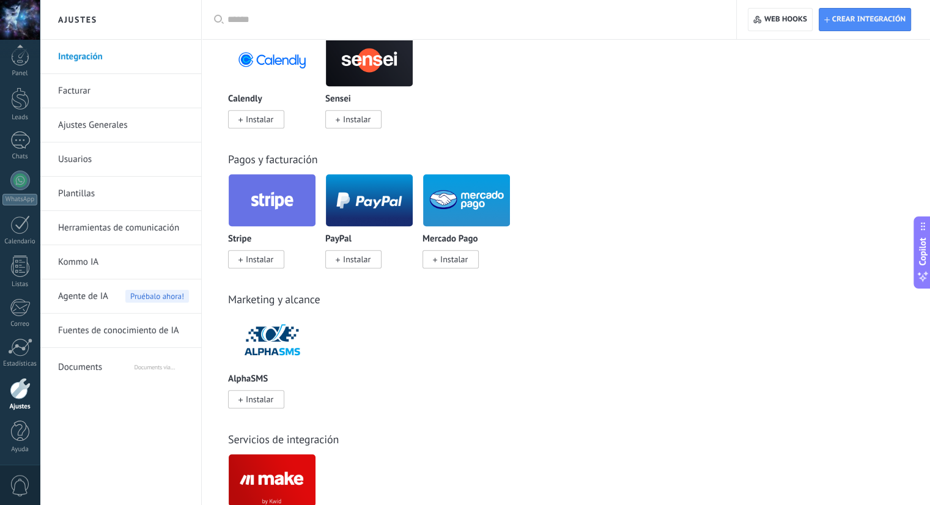
scroll to position [917, 0]
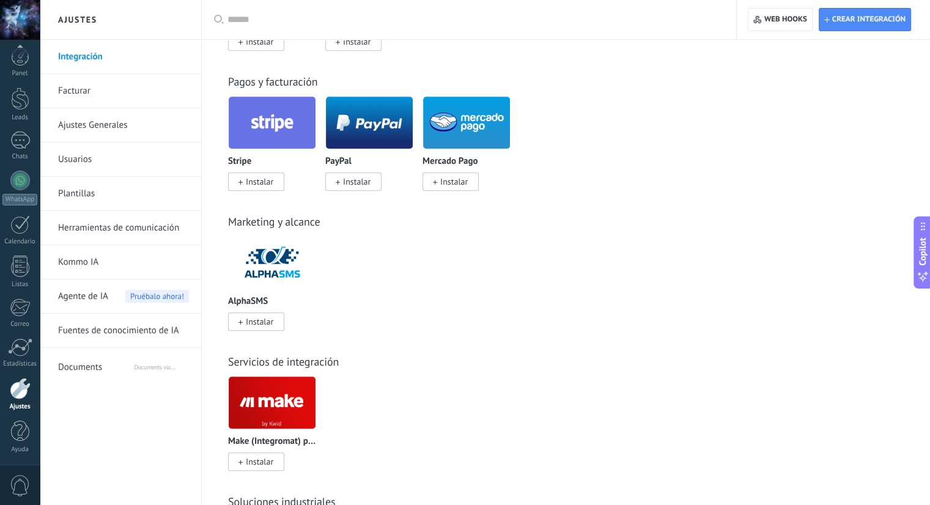
click at [253, 127] on img at bounding box center [272, 122] width 87 height 59
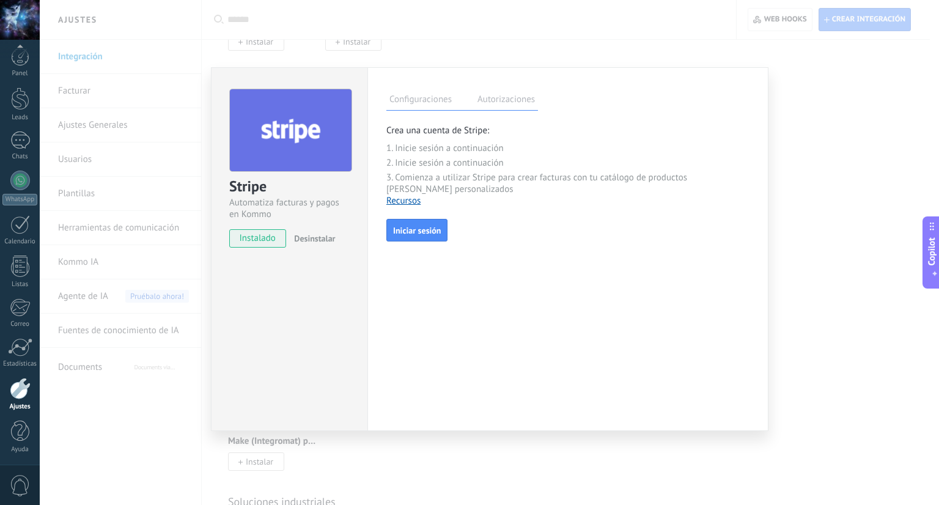
click at [528, 108] on label "Autorizaciones" at bounding box center [506, 101] width 64 height 18
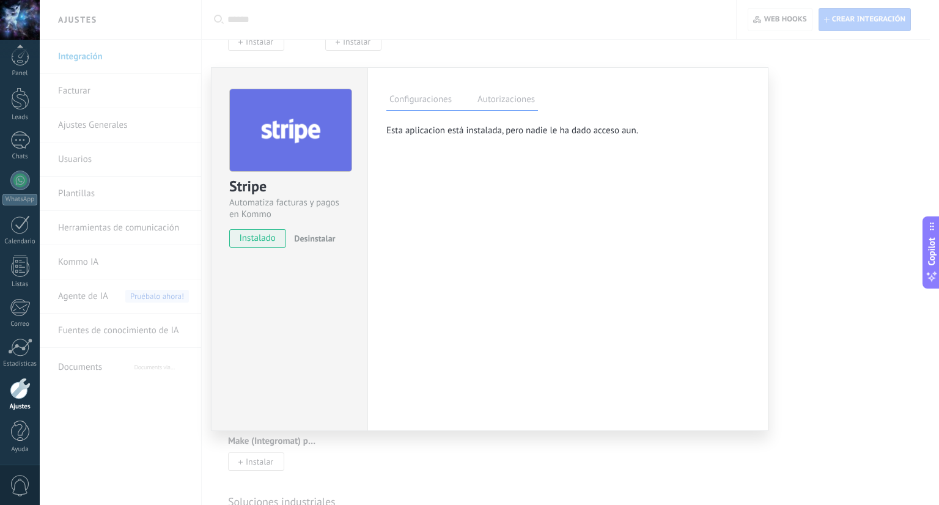
click at [814, 123] on div "**********" at bounding box center [489, 252] width 899 height 505
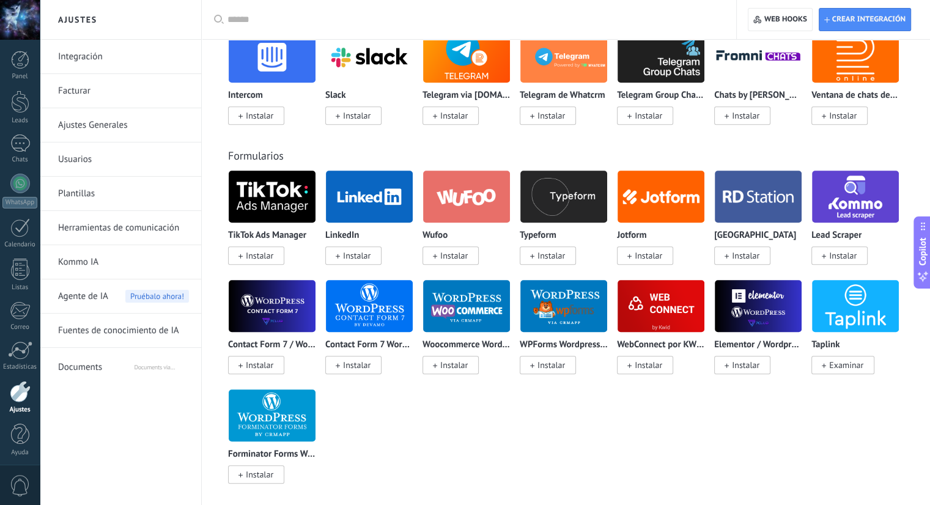
scroll to position [611, 0]
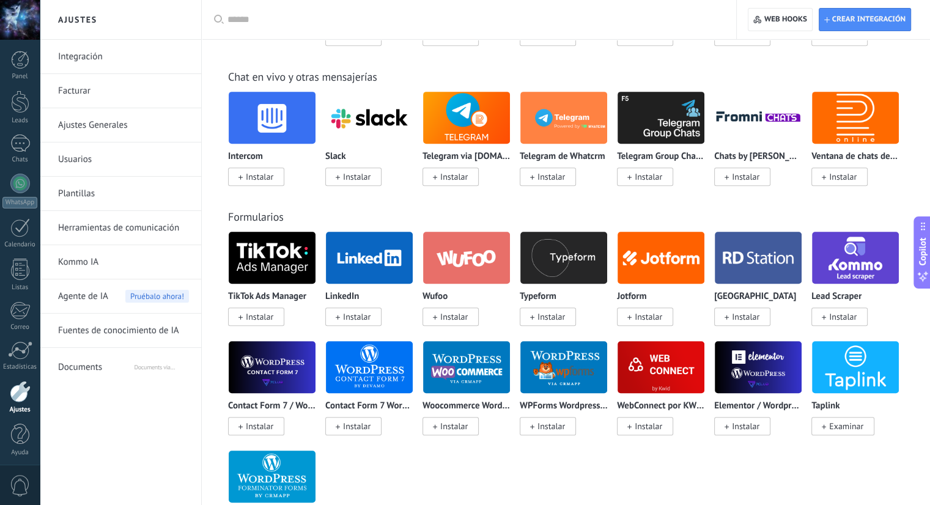
click at [831, 257] on img at bounding box center [855, 257] width 87 height 59
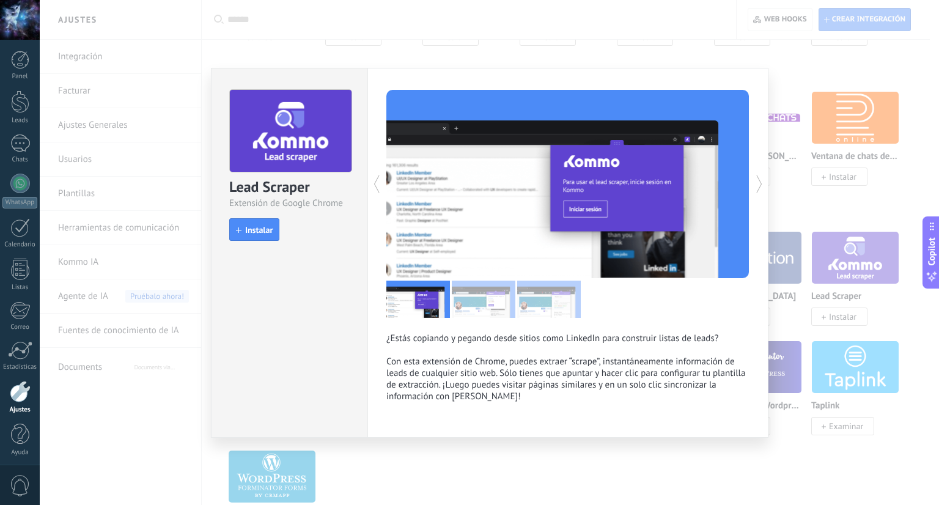
click at [821, 186] on div "Lead Scraper Extensión de Google Chrome install Instalar ¿Estás copiando y pega…" at bounding box center [489, 252] width 899 height 505
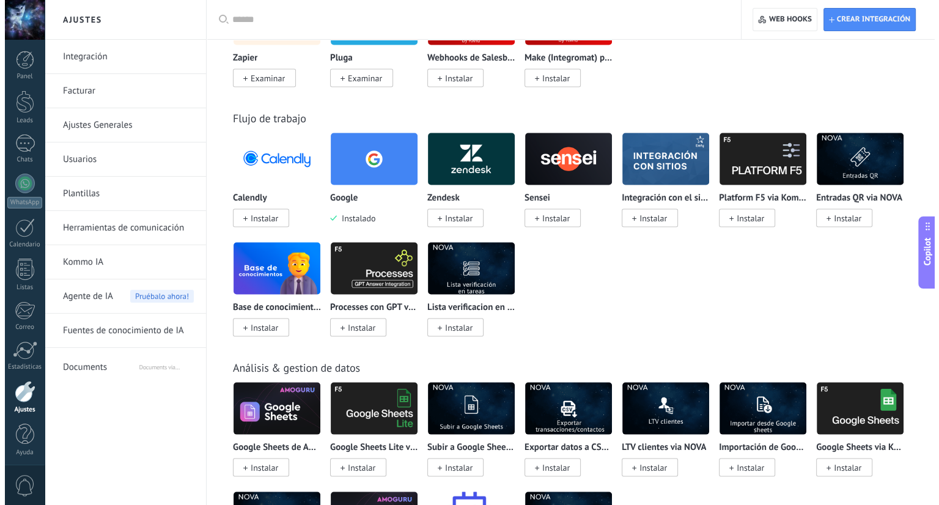
scroll to position [2384, 0]
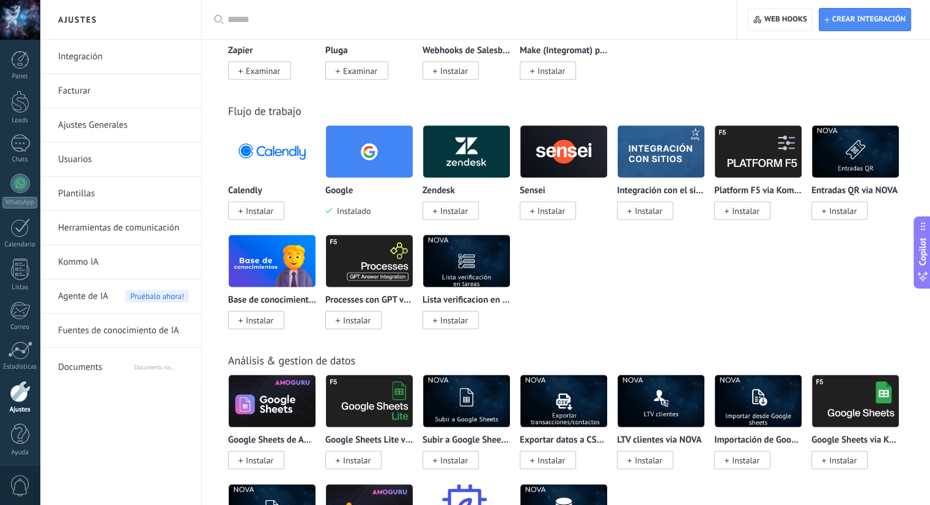
click at [753, 145] on img at bounding box center [758, 151] width 87 height 59
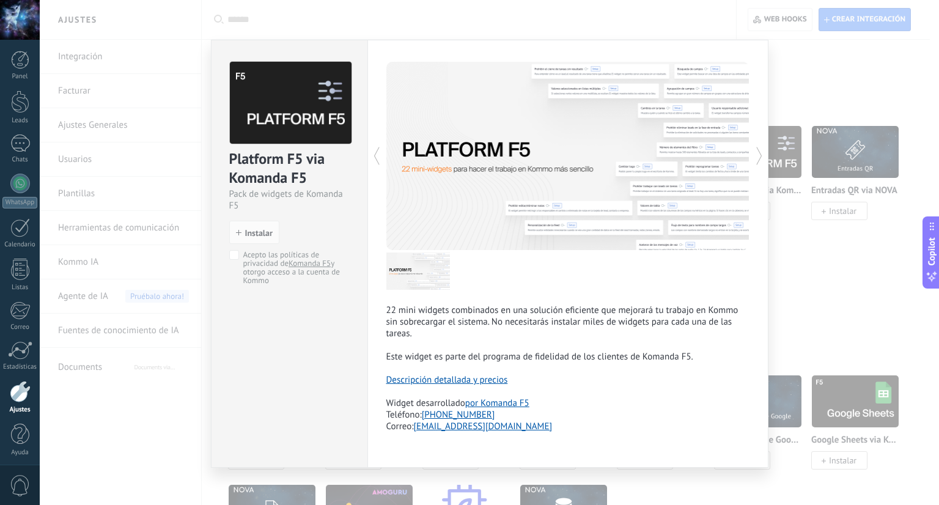
scroll to position [10, 0]
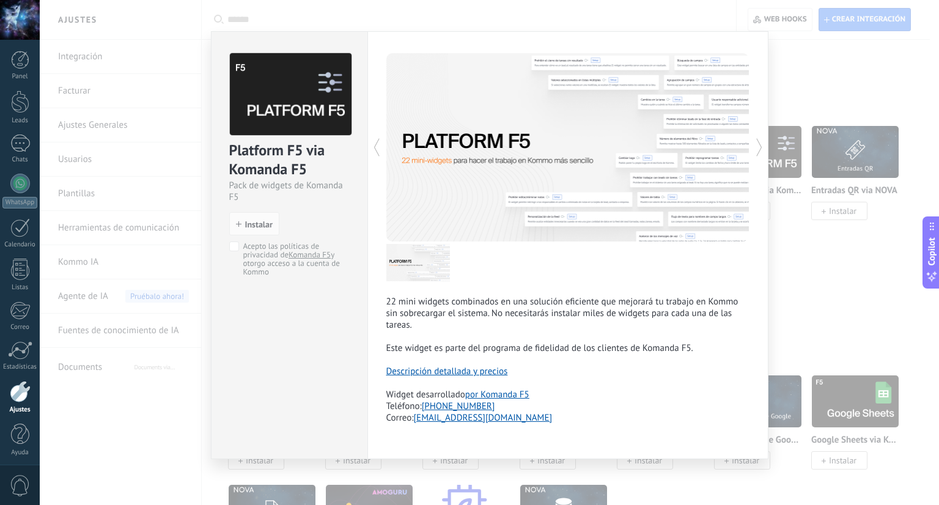
click at [476, 370] on link "Descripción detallada y precios" at bounding box center [447, 372] width 122 height 12
click at [787, 43] on div "Platform F5 via Komanda F5 Pack de widgets de Komanda F5 install Instalar Acept…" at bounding box center [489, 252] width 899 height 505
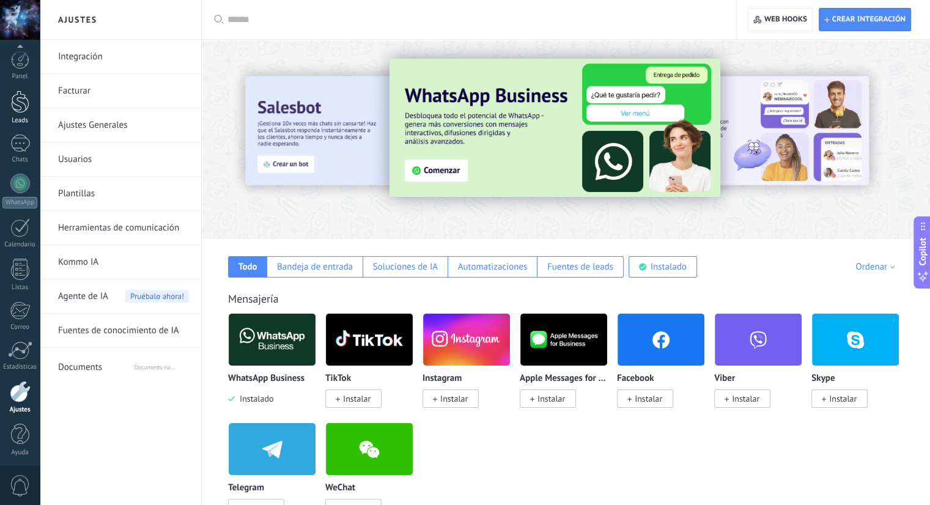
scroll to position [3, 0]
click at [322, 245] on div "Todo Bandeja de entrada Soluciones de IA Automatizaciones Fuentes de leads Inst…" at bounding box center [566, 258] width 704 height 39
